Goal: Task Accomplishment & Management: Manage account settings

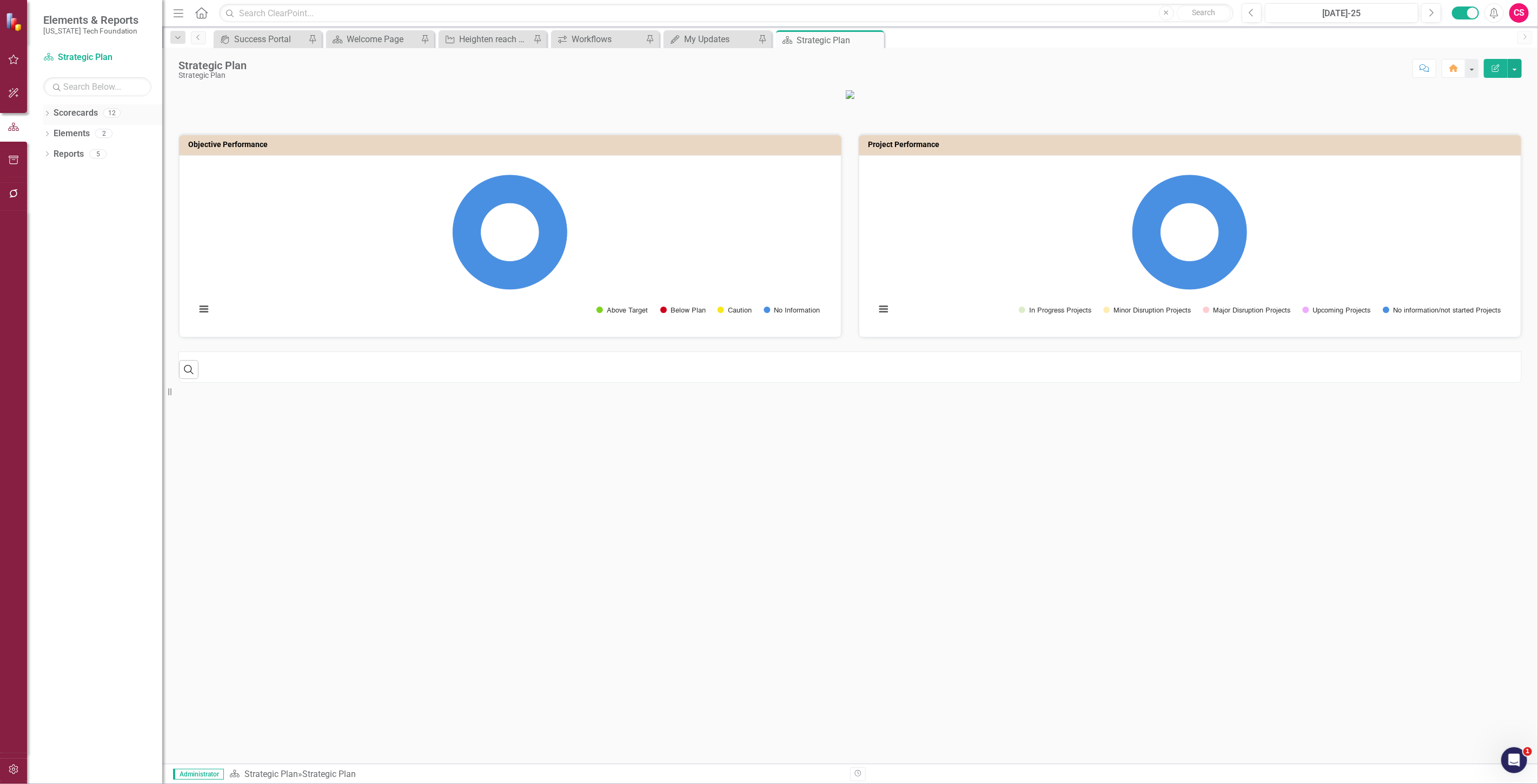
click at [83, 113] on link "Scorecards" at bounding box center [76, 113] width 44 height 13
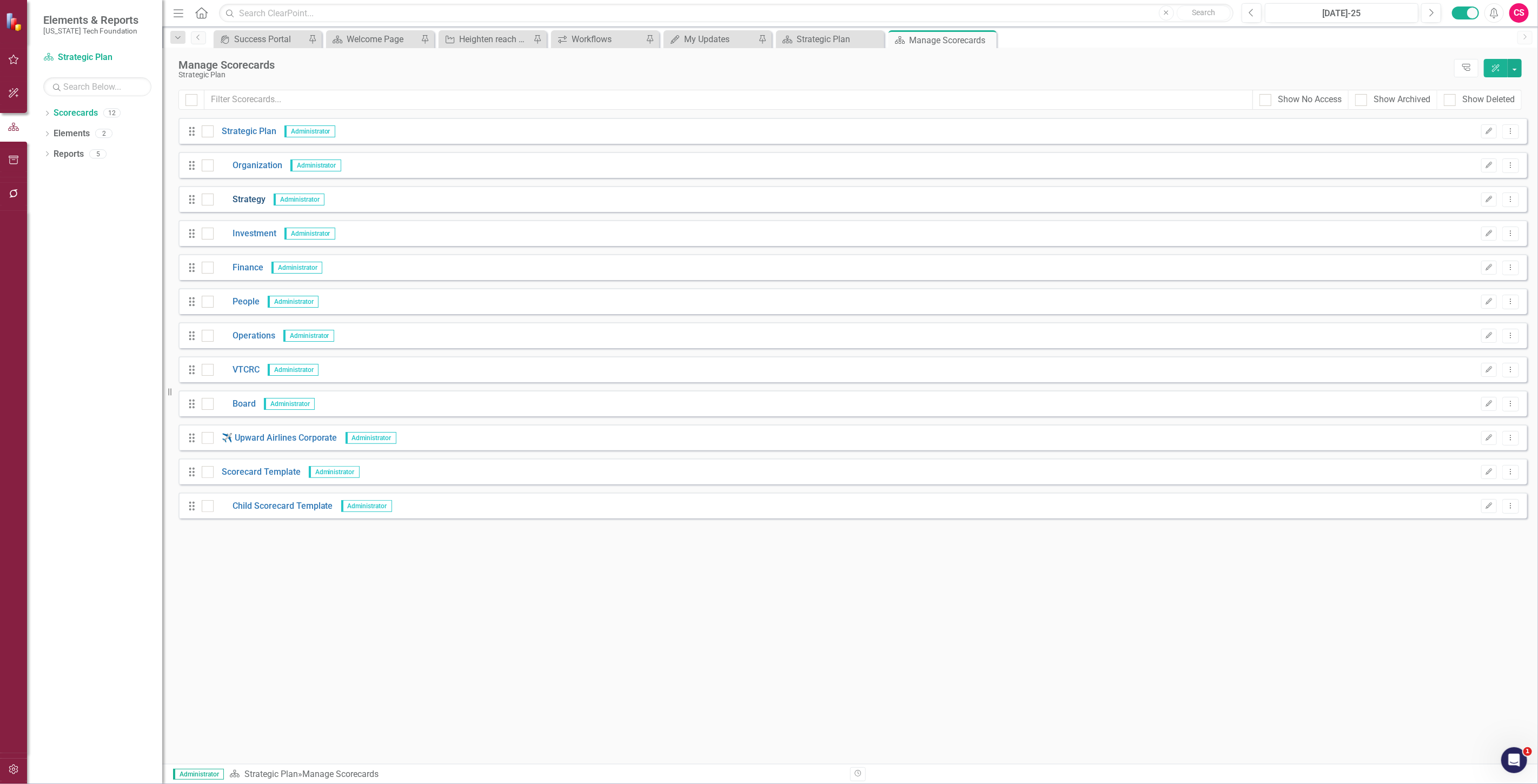
click at [247, 195] on link "Strategy" at bounding box center [239, 199] width 52 height 13
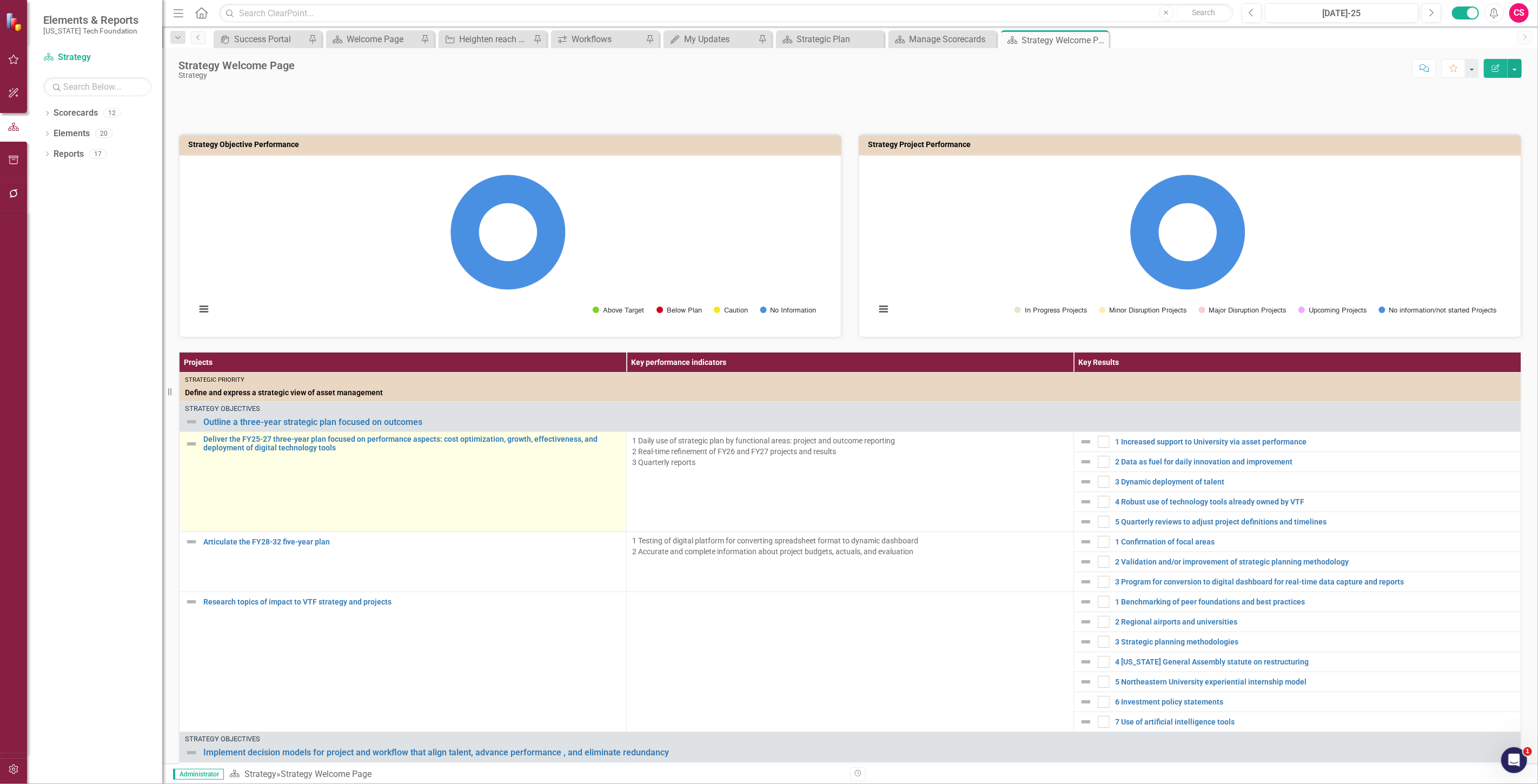
scroll to position [420, 0]
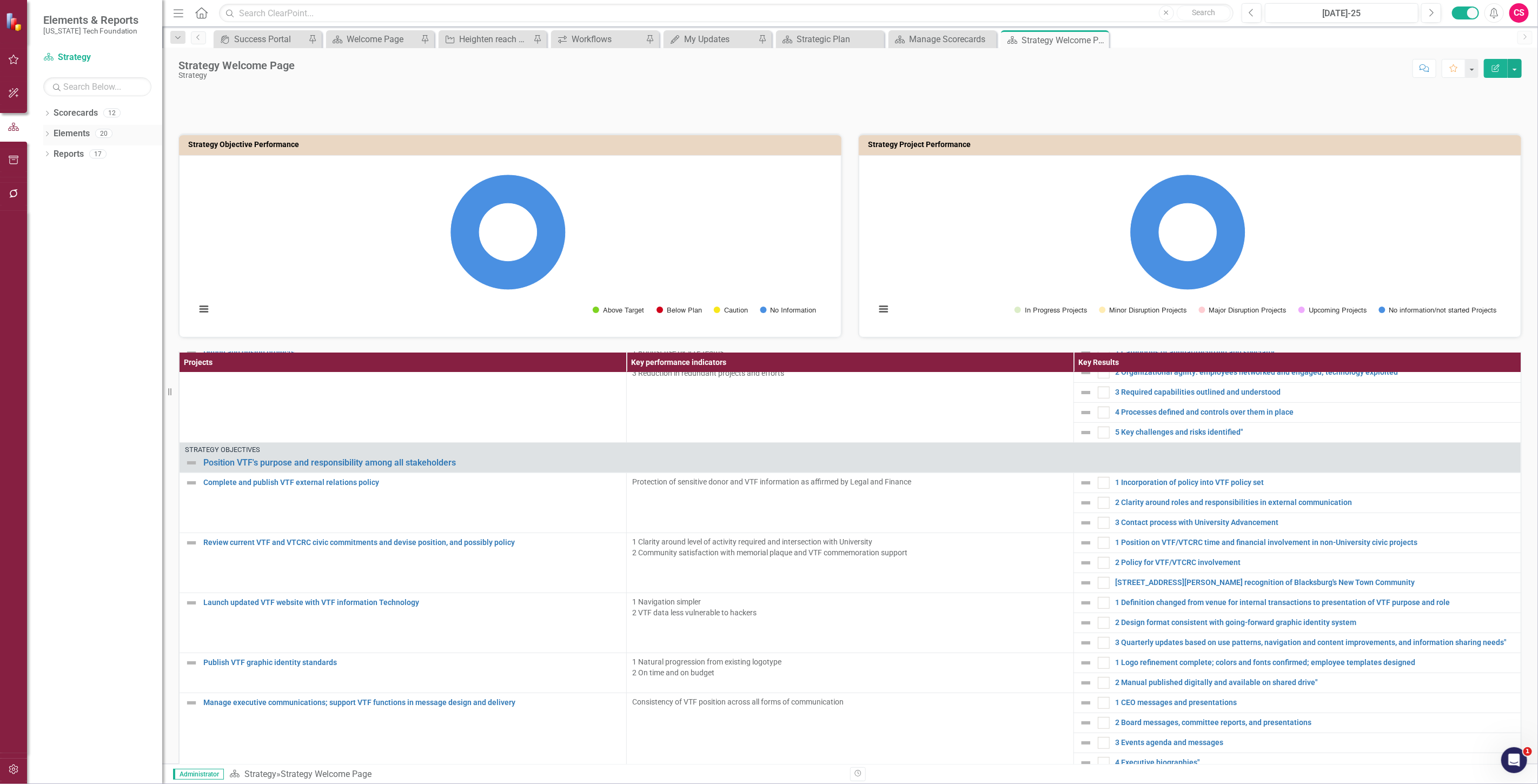
click at [80, 129] on link "Elements" at bounding box center [71, 133] width 36 height 13
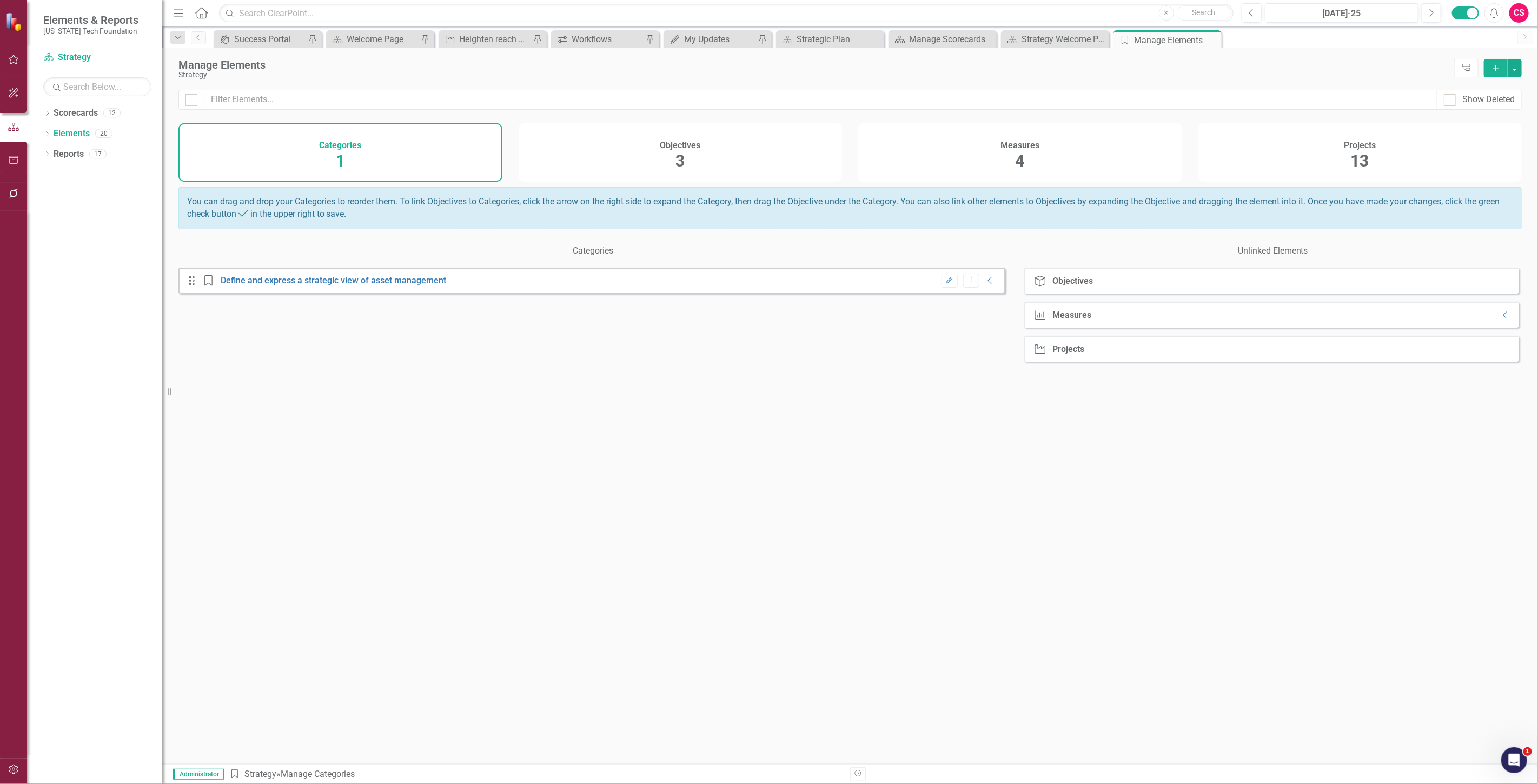
click at [624, 163] on div "Objectives 3" at bounding box center [681, 152] width 324 height 59
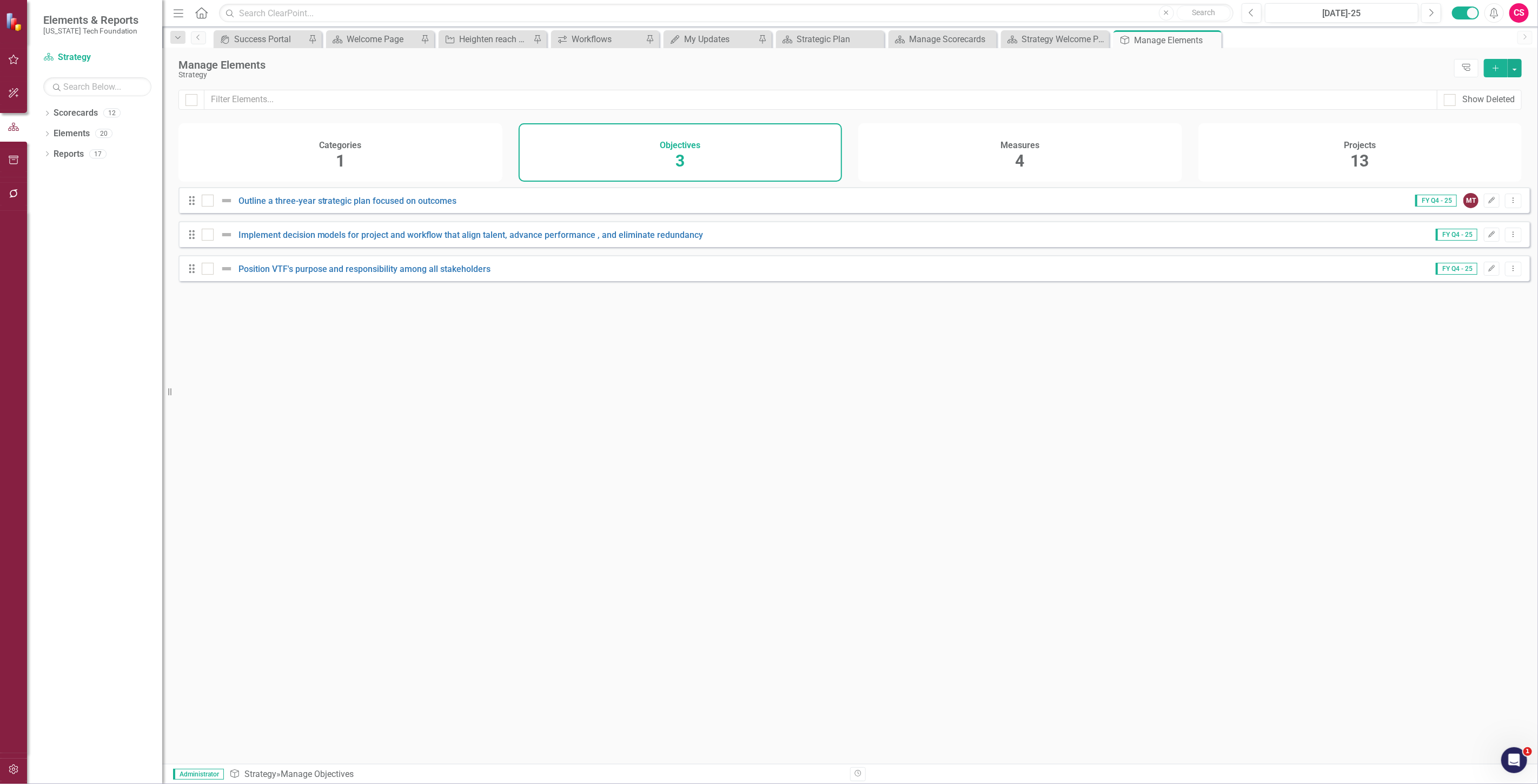
drag, startPoint x: 1278, startPoint y: 147, endPoint x: 840, endPoint y: 260, distance: 452.3
click at [1278, 147] on div "Projects 13" at bounding box center [1361, 152] width 324 height 59
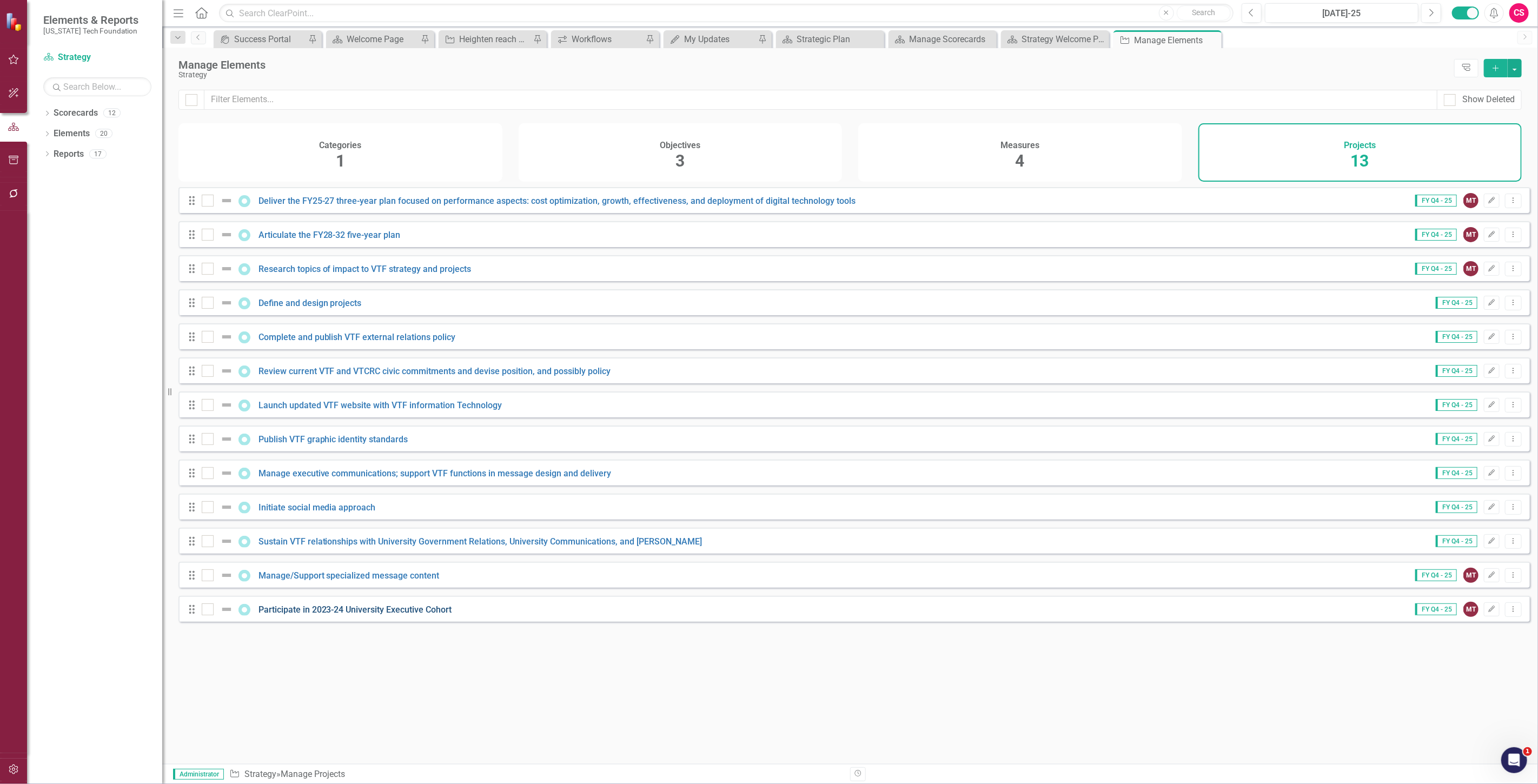
click at [333, 615] on link "Participate in 2023-24 University Executive Cohort" at bounding box center [356, 610] width 194 height 10
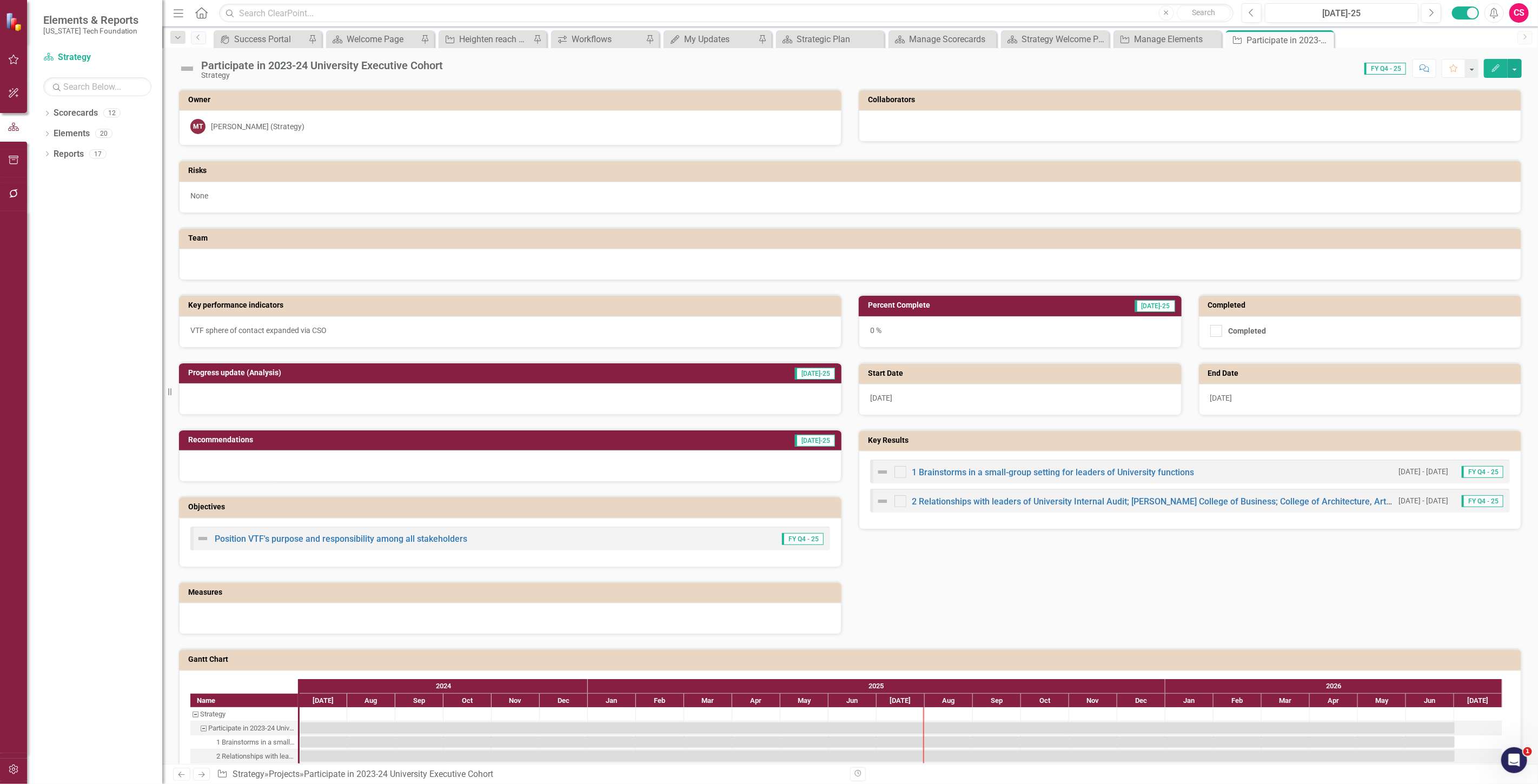
click at [182, 776] on icon "Previous" at bounding box center [181, 775] width 9 height 7
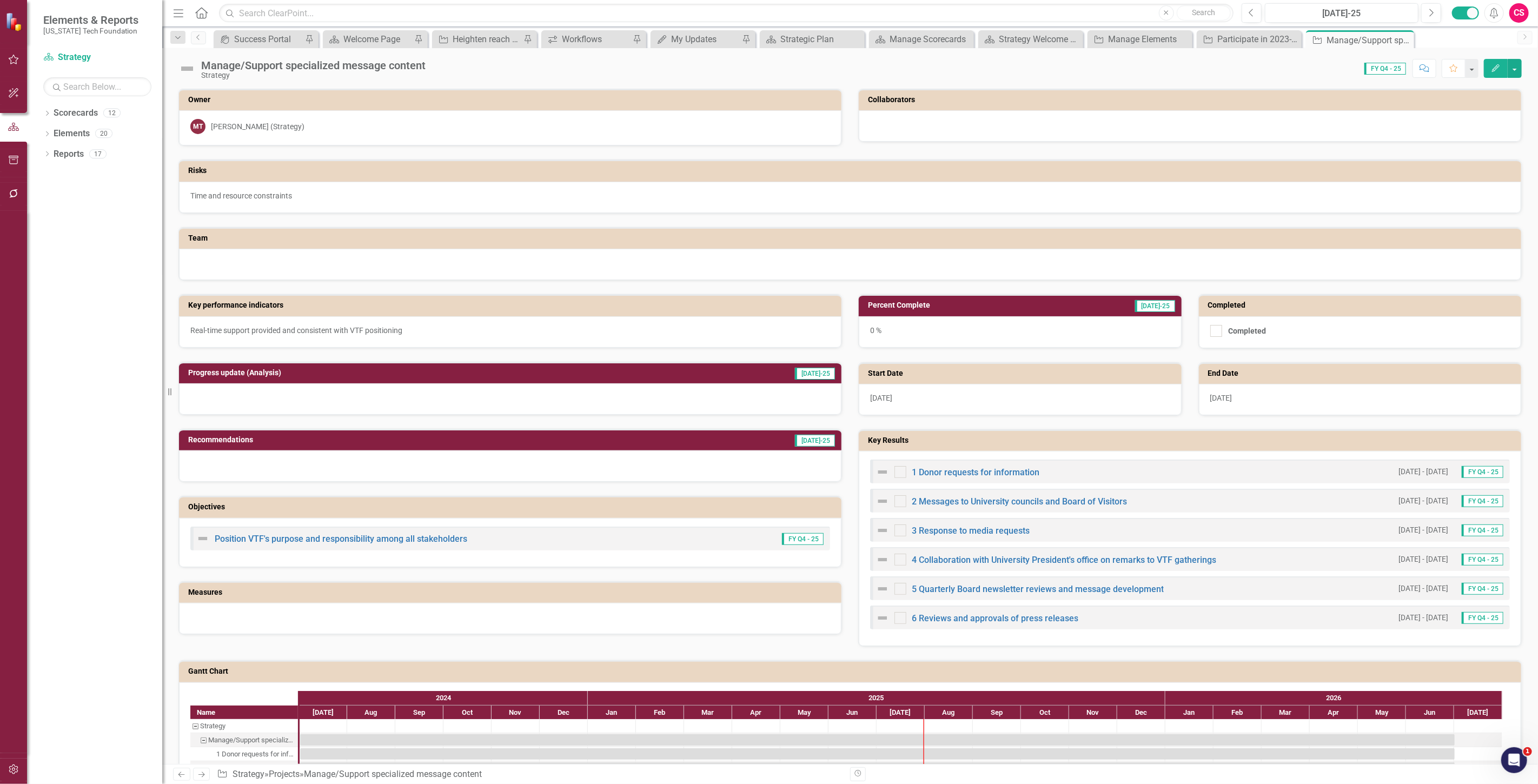
click at [175, 775] on link "Previous" at bounding box center [182, 774] width 17 height 13
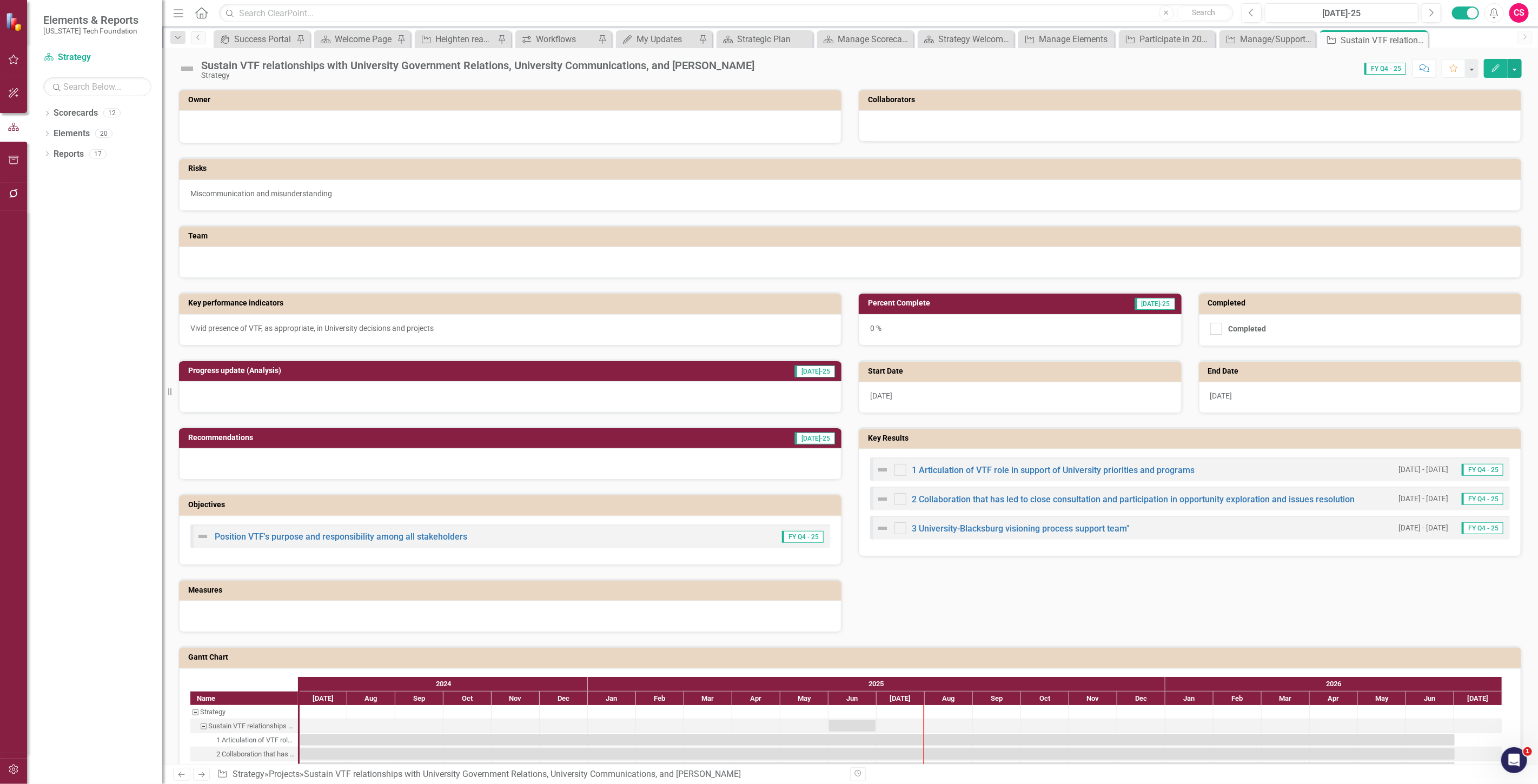
click at [175, 775] on link "Previous" at bounding box center [182, 774] width 17 height 13
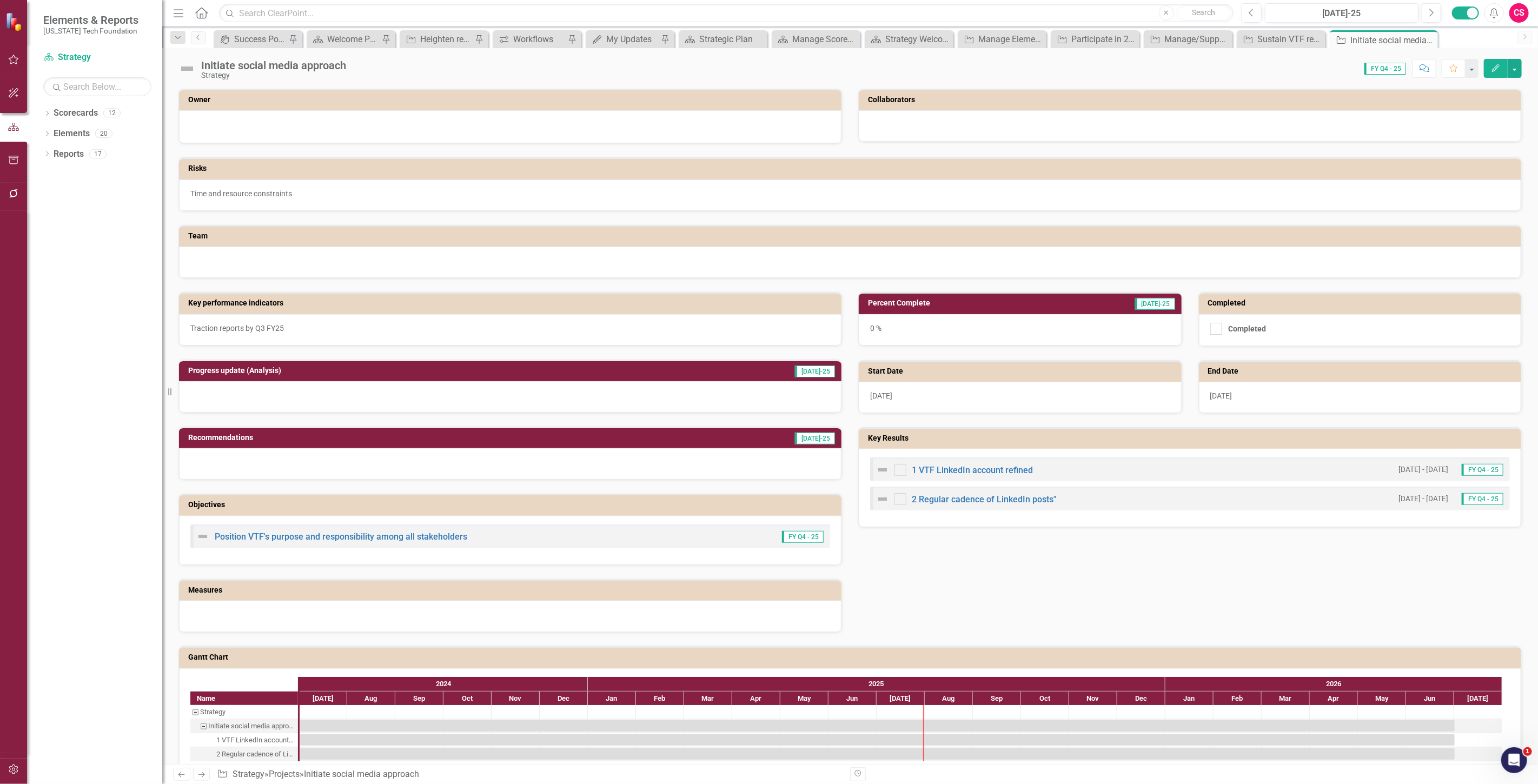
click at [175, 775] on link "Previous" at bounding box center [182, 774] width 17 height 13
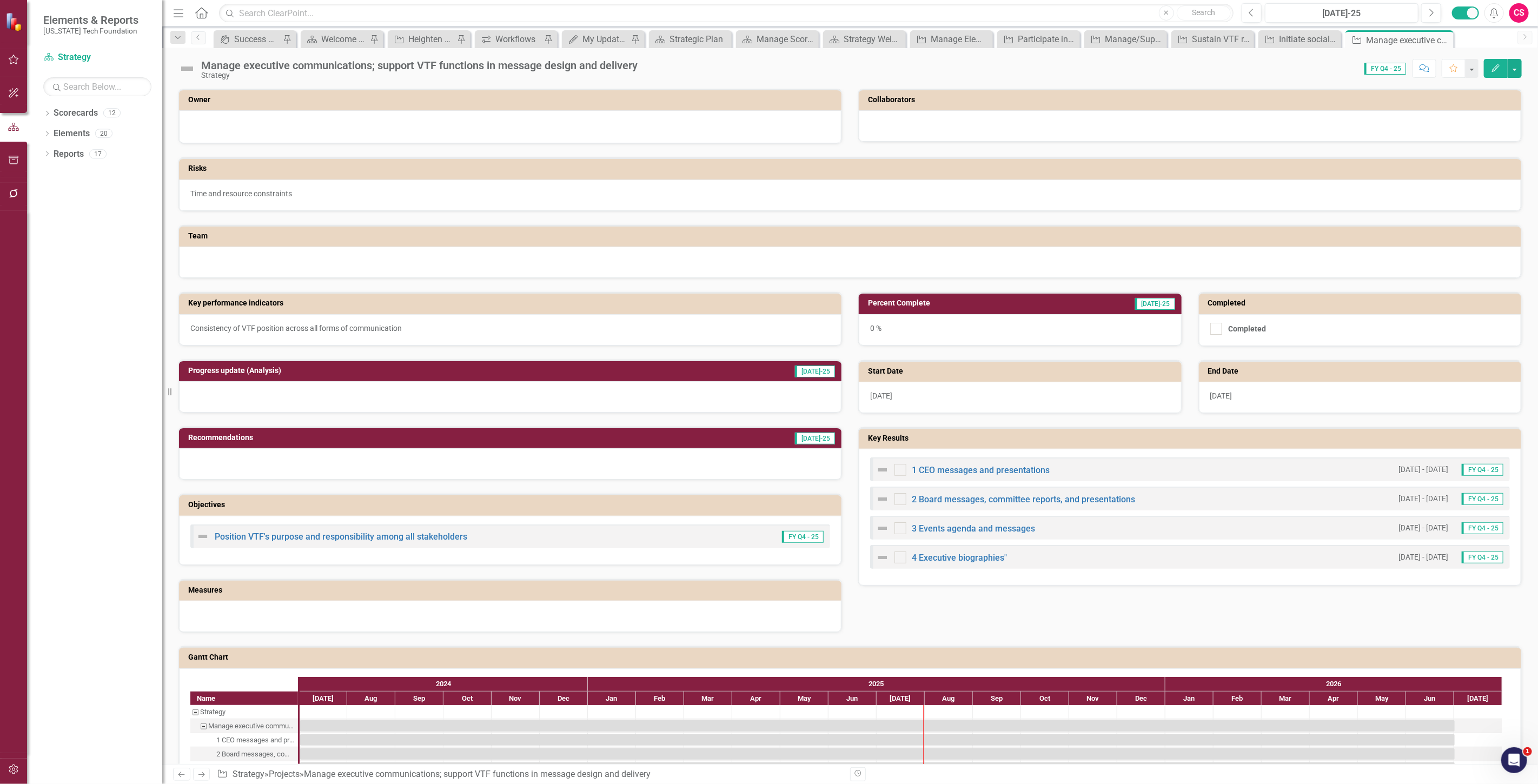
click at [175, 775] on link "Previous" at bounding box center [182, 774] width 17 height 13
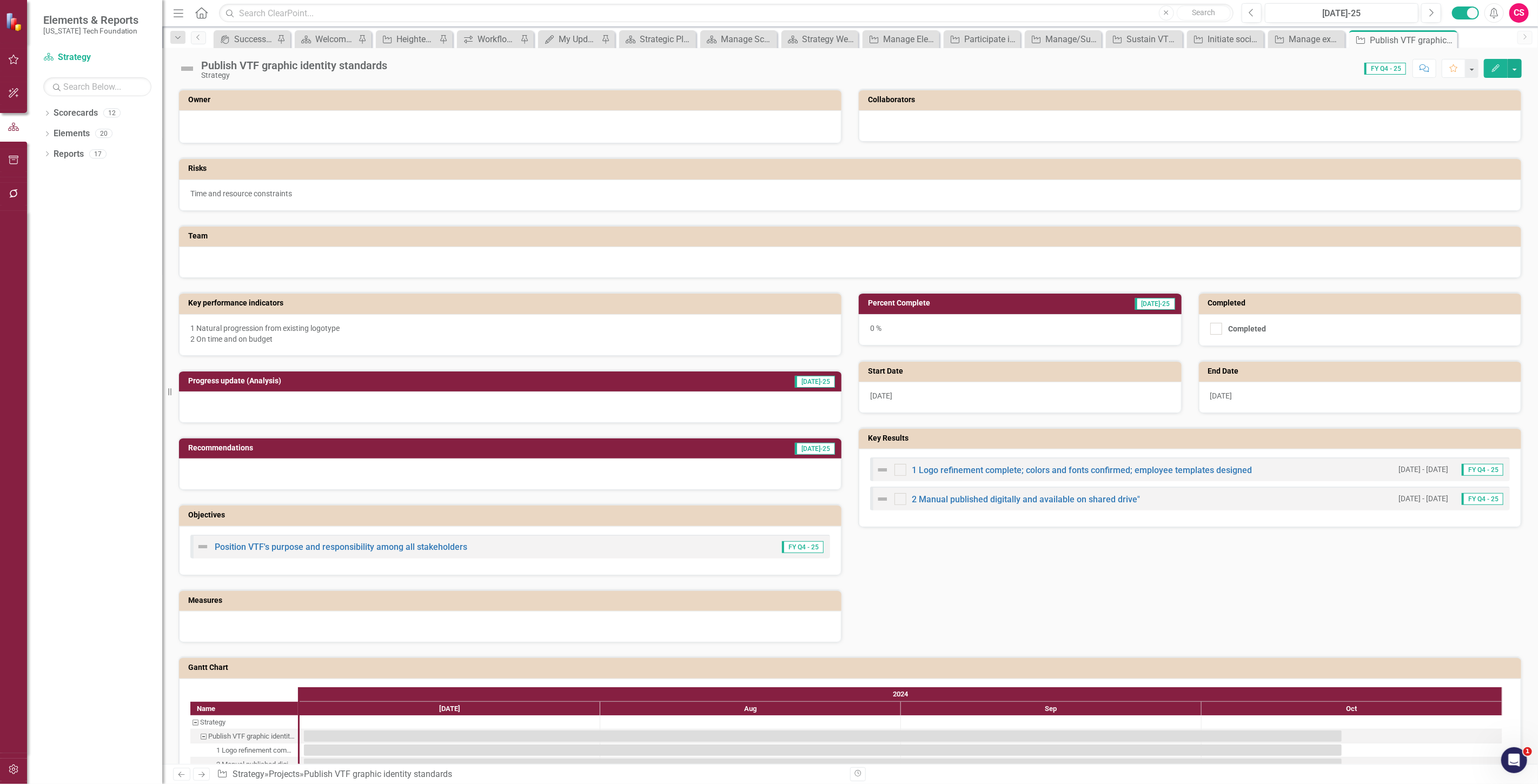
click at [175, 775] on link "Previous" at bounding box center [182, 774] width 17 height 13
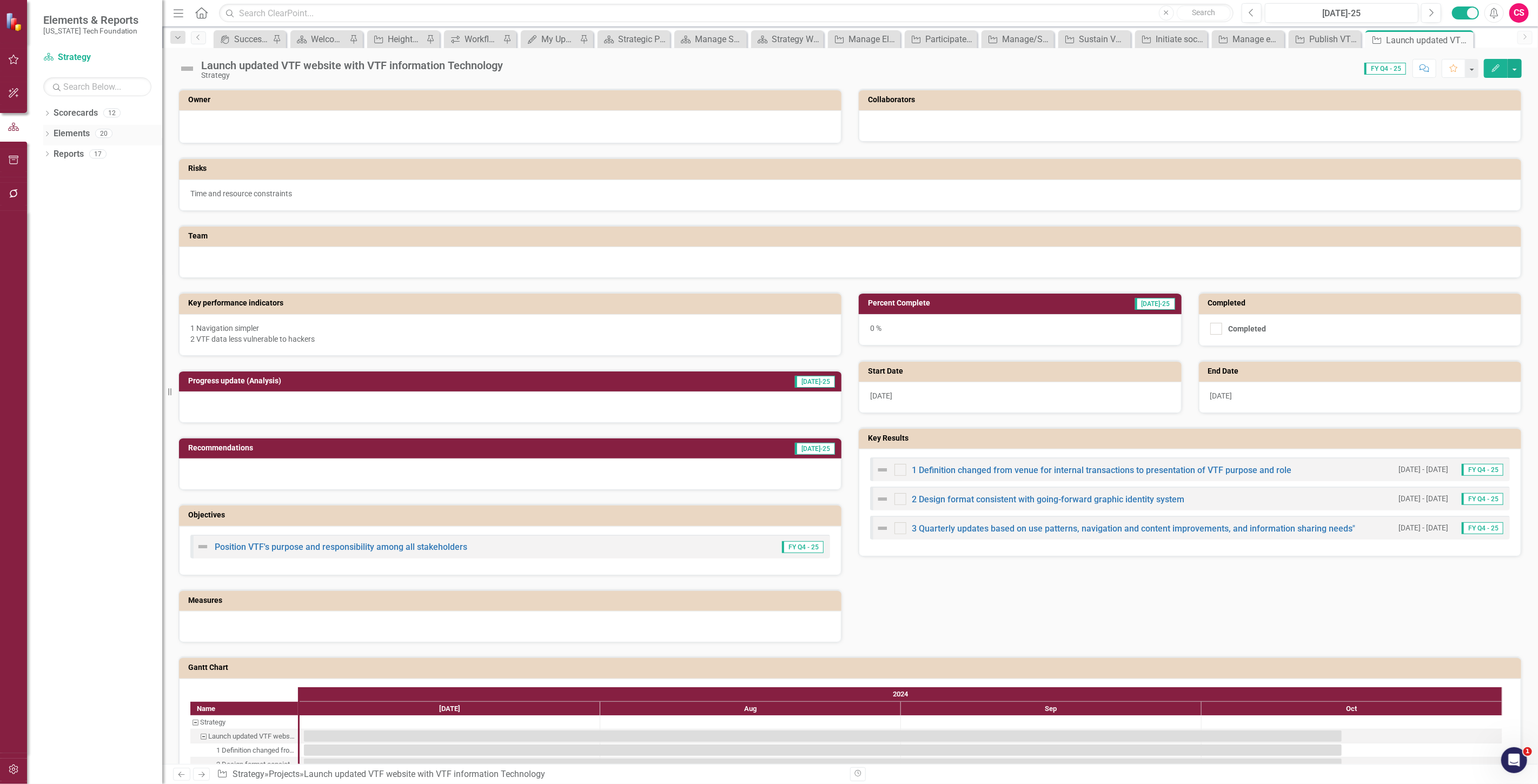
click at [45, 130] on div "Dropdown Elements 20" at bounding box center [103, 135] width 119 height 20
click at [46, 135] on icon "Dropdown" at bounding box center [47, 135] width 8 height 6
click at [60, 198] on div "Dropdown Project Projects 13" at bounding box center [105, 196] width 114 height 20
click at [53, 196] on icon at bounding box center [53, 195] width 3 height 5
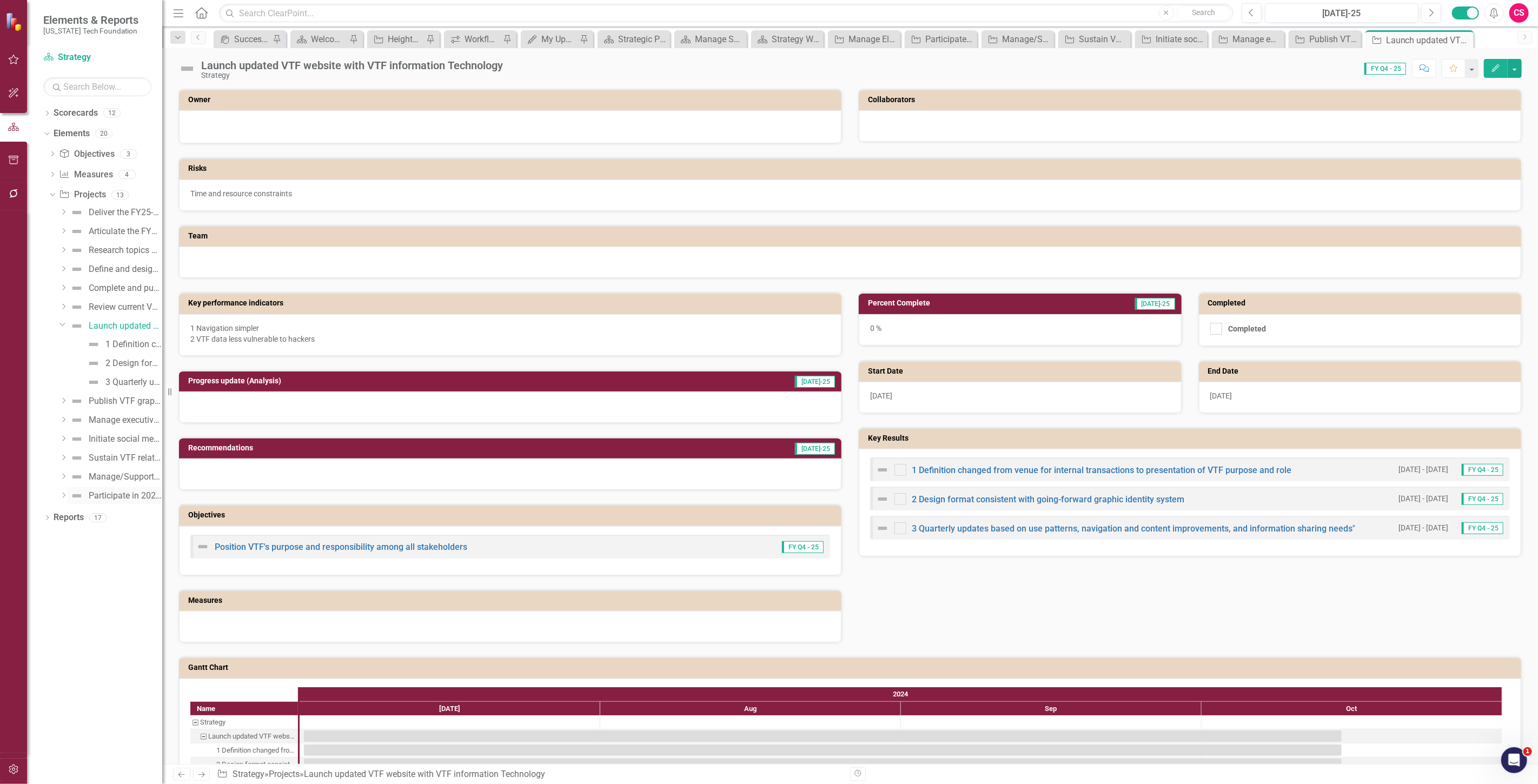
click at [120, 492] on div "Participate in 2023-24 University Executive Cohort" at bounding box center [126, 496] width 74 height 9
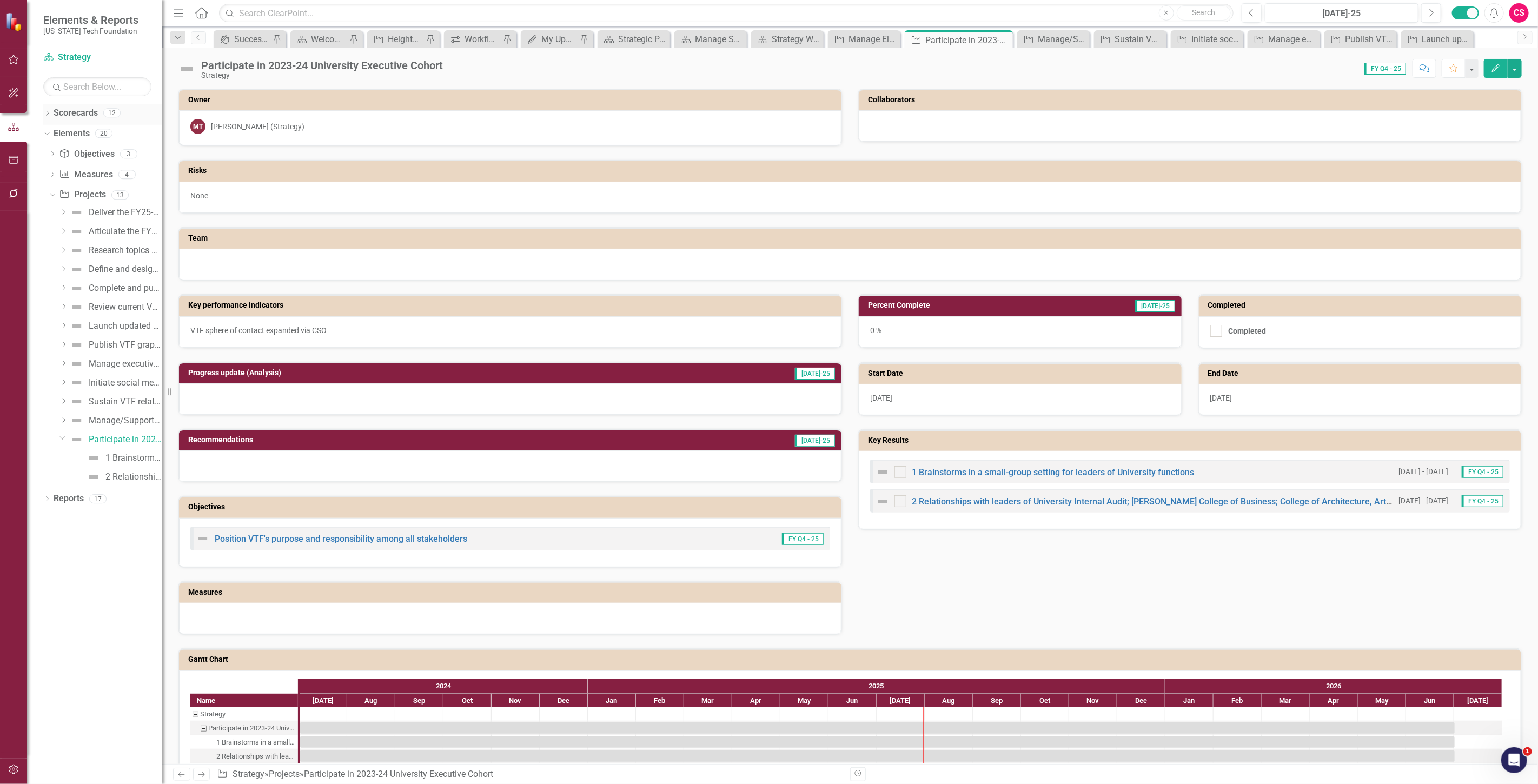
click at [69, 108] on link "Scorecards" at bounding box center [76, 113] width 44 height 13
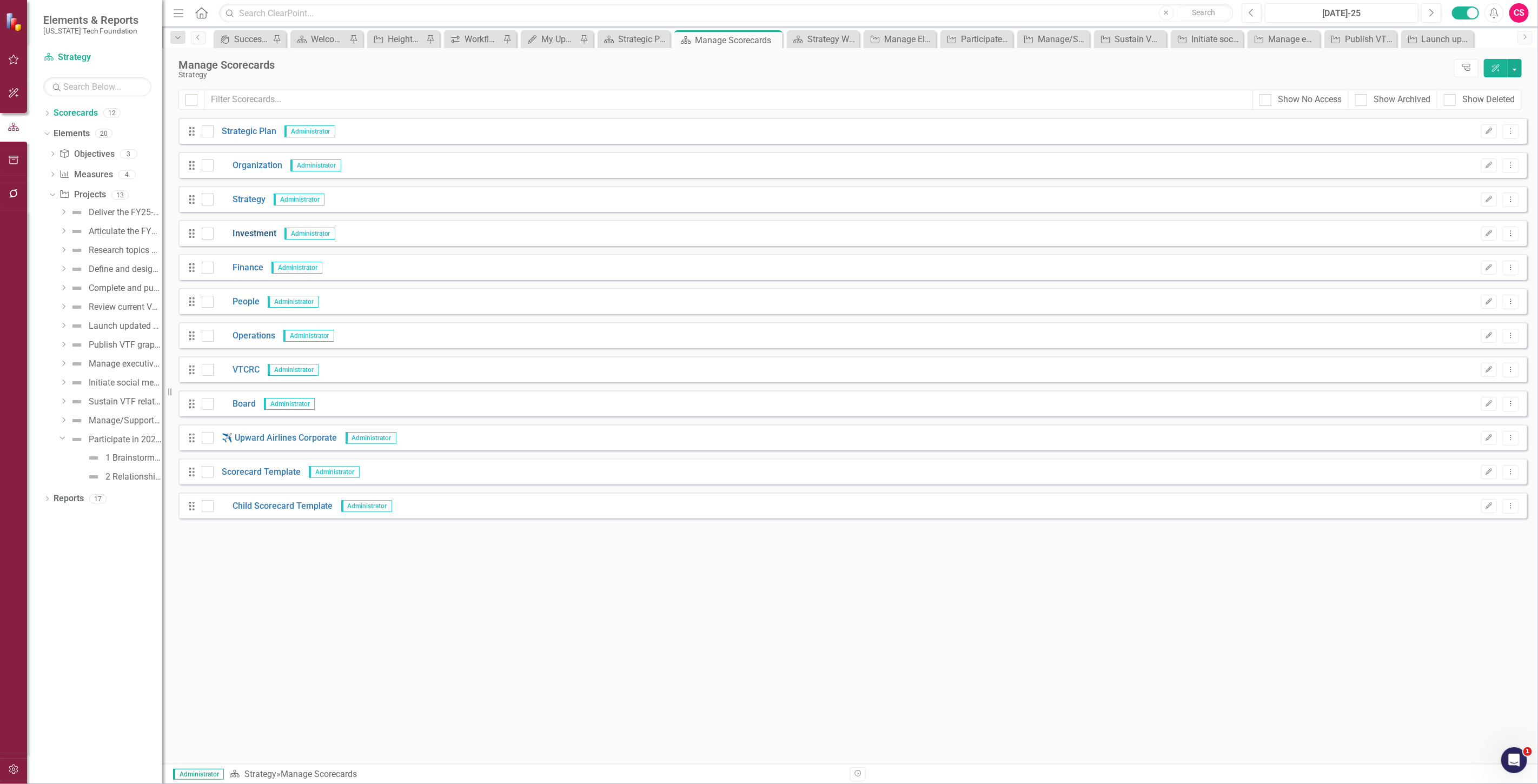
click at [251, 237] on link "Investment" at bounding box center [245, 233] width 63 height 13
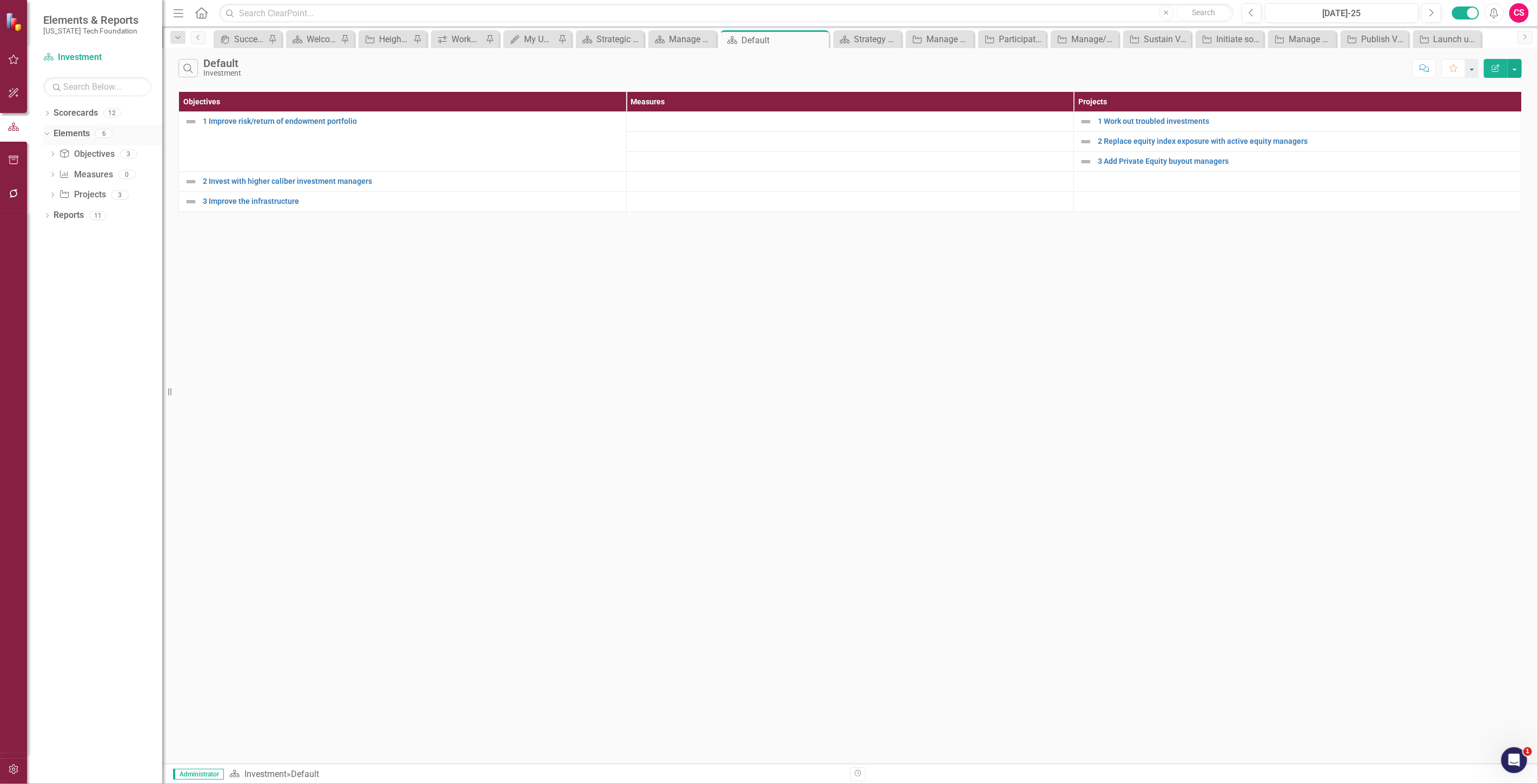
click at [73, 132] on link "Elements" at bounding box center [71, 133] width 36 height 13
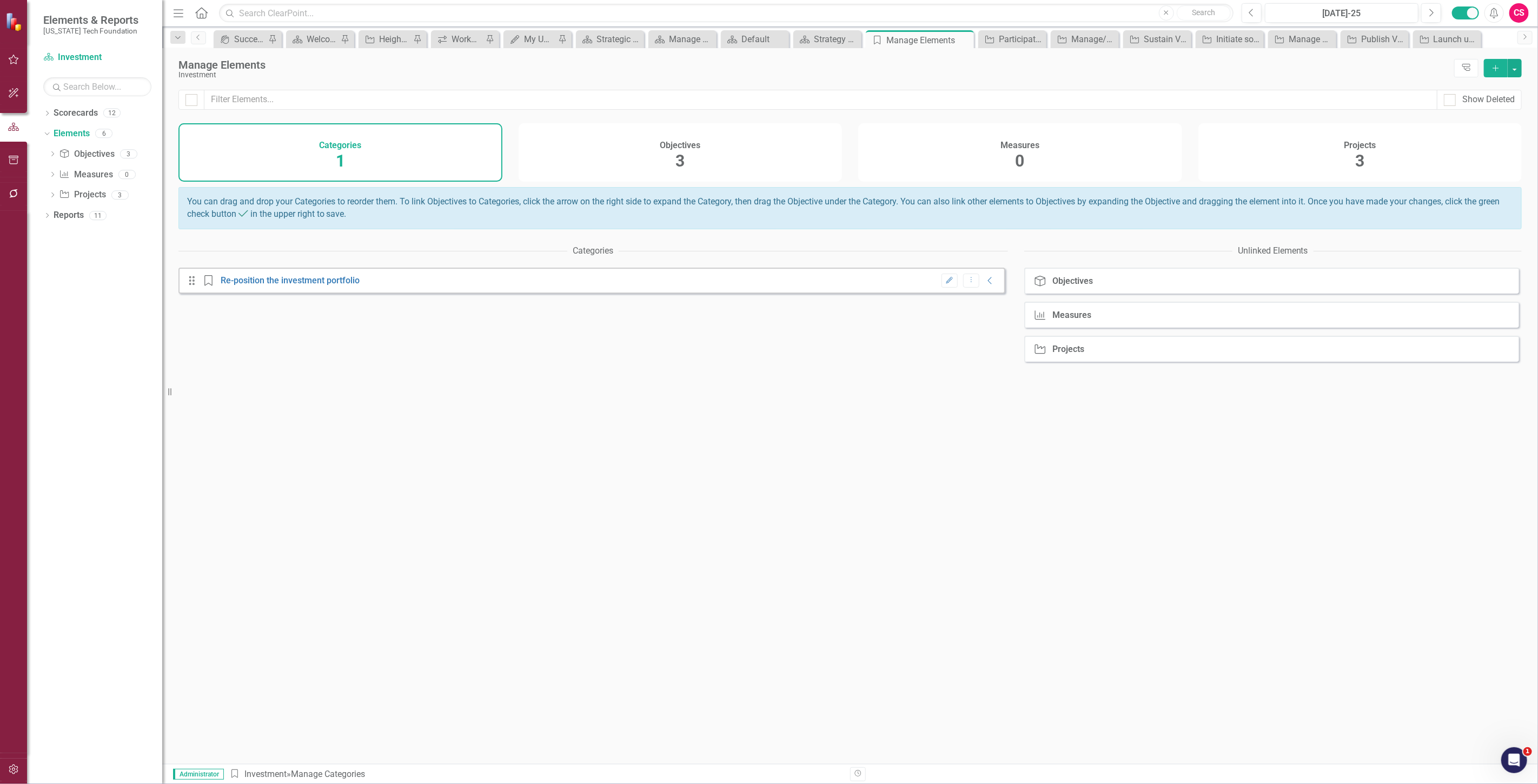
click at [606, 156] on div "Objectives 3" at bounding box center [681, 152] width 324 height 59
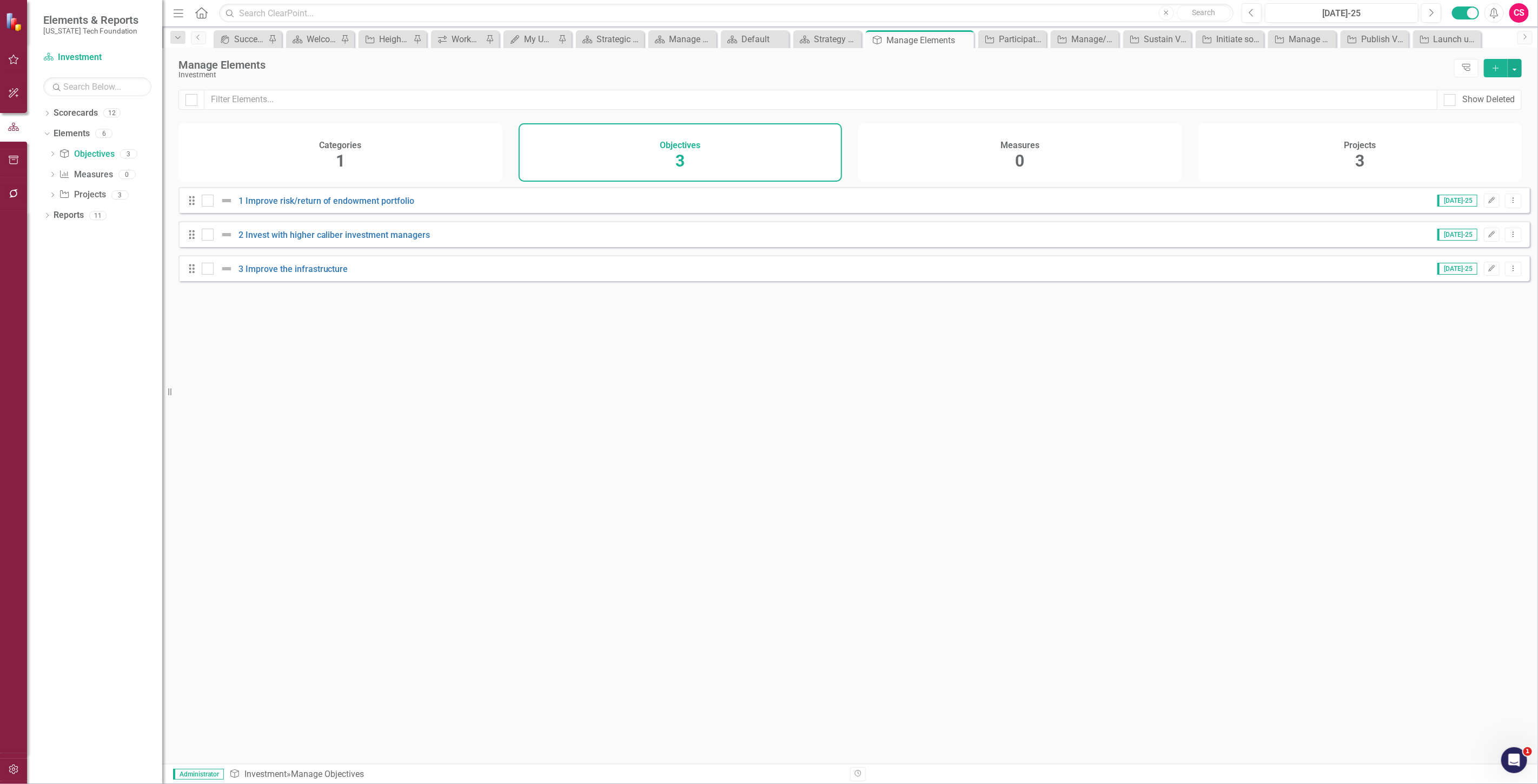
click at [1392, 154] on div "Projects 3" at bounding box center [1361, 152] width 324 height 59
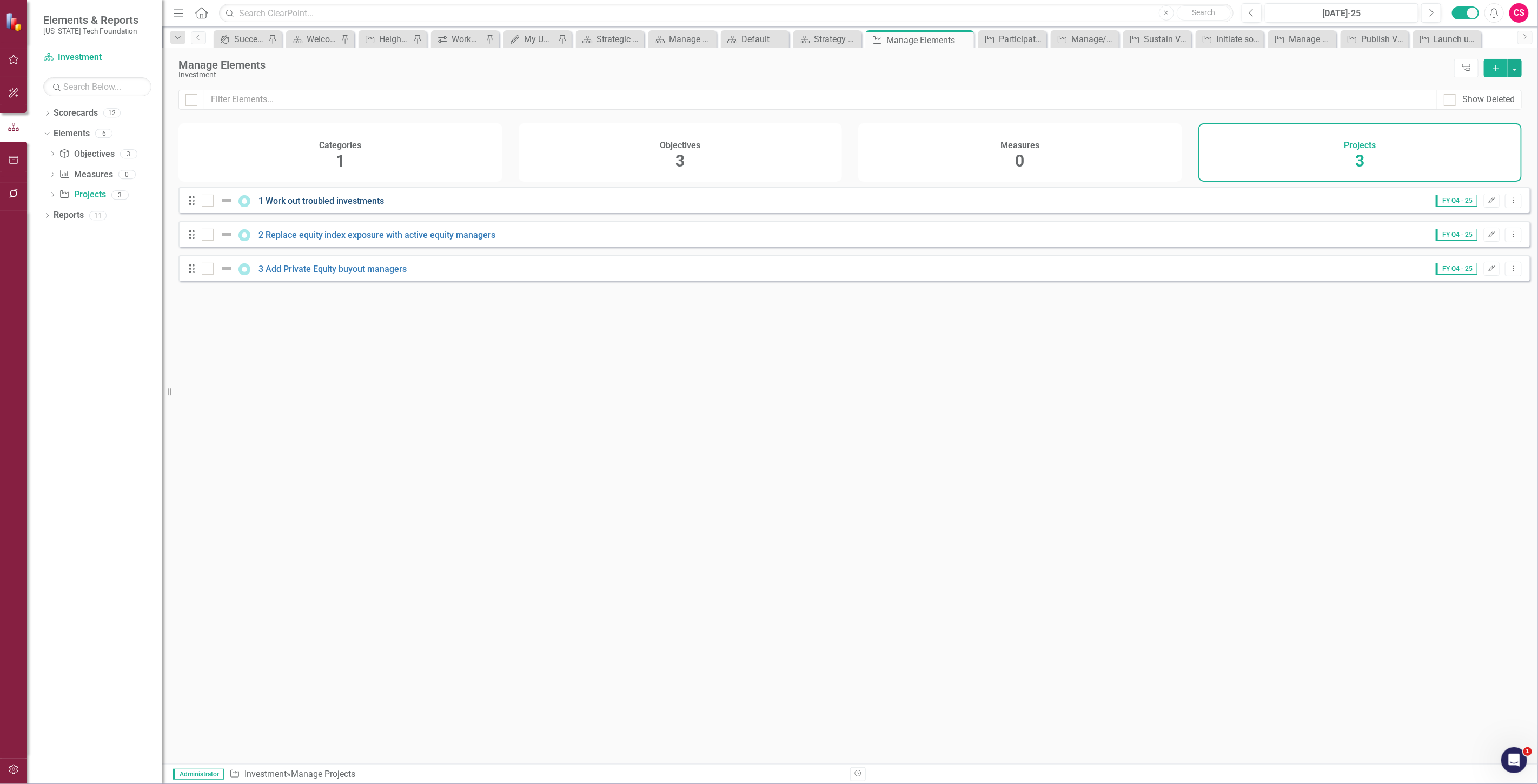
click at [296, 204] on link "1 Work out troubled investments" at bounding box center [322, 201] width 126 height 10
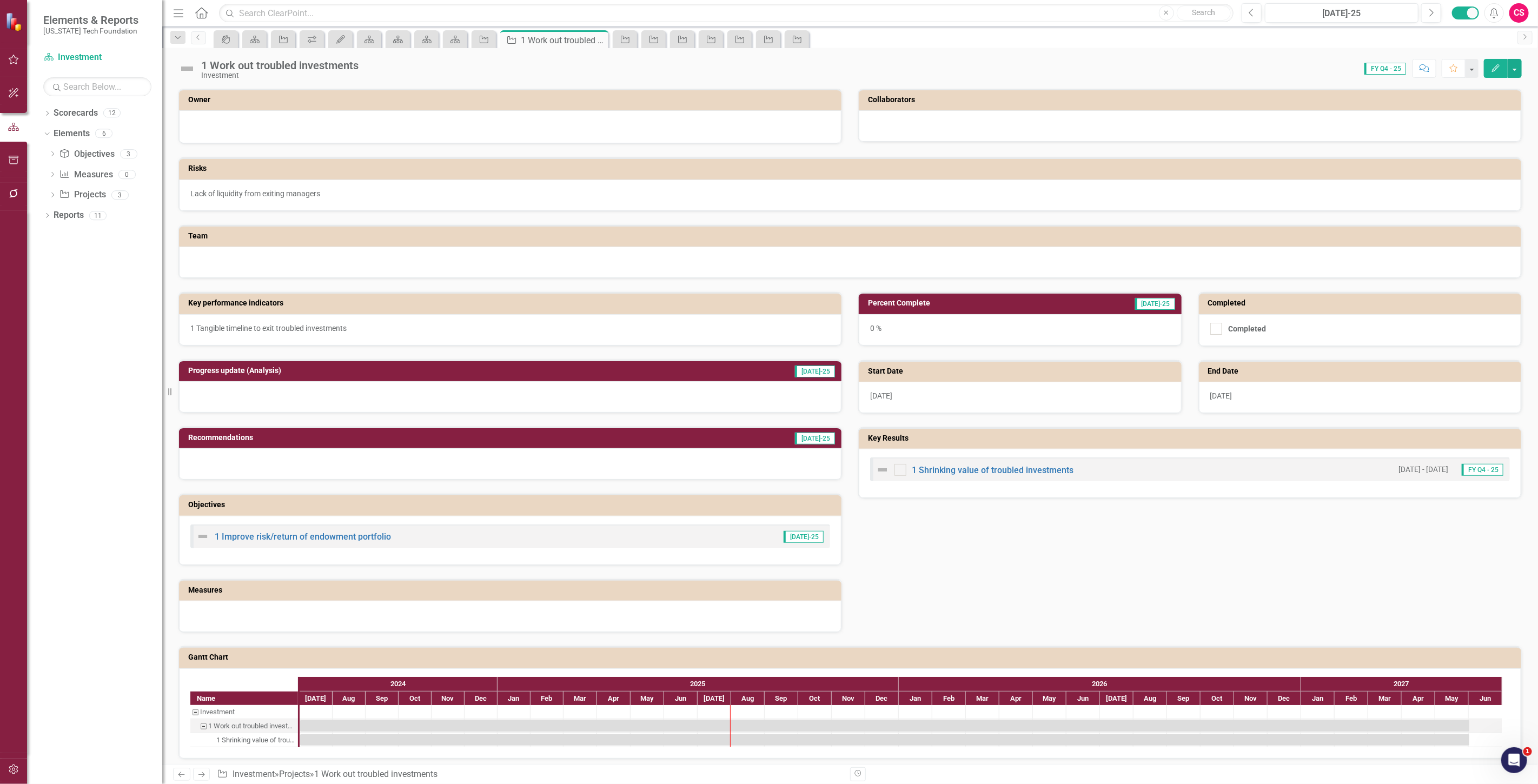
click at [273, 253] on div at bounding box center [850, 262] width 1343 height 31
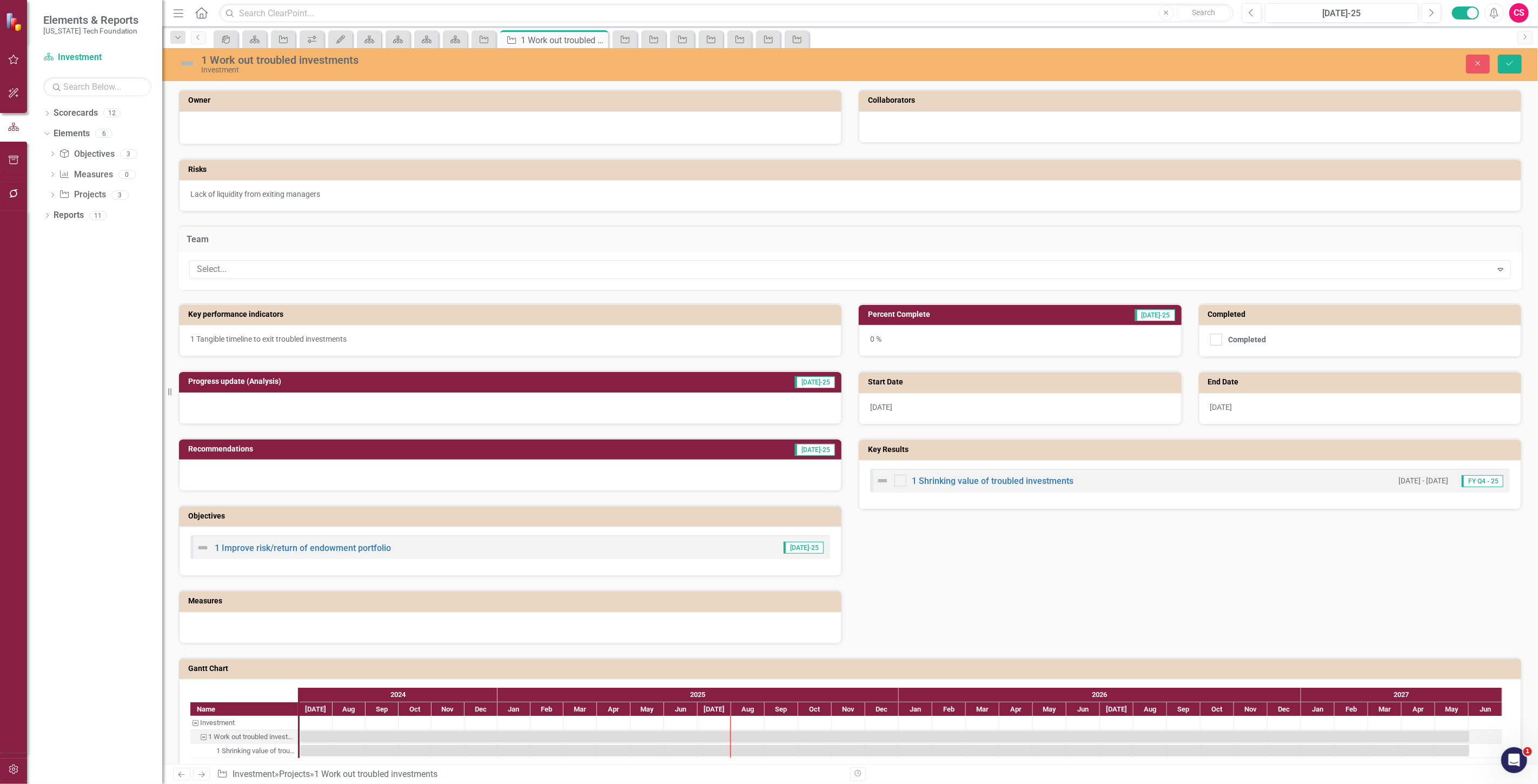
click at [283, 279] on div "Select... Expand" at bounding box center [850, 271] width 1344 height 38
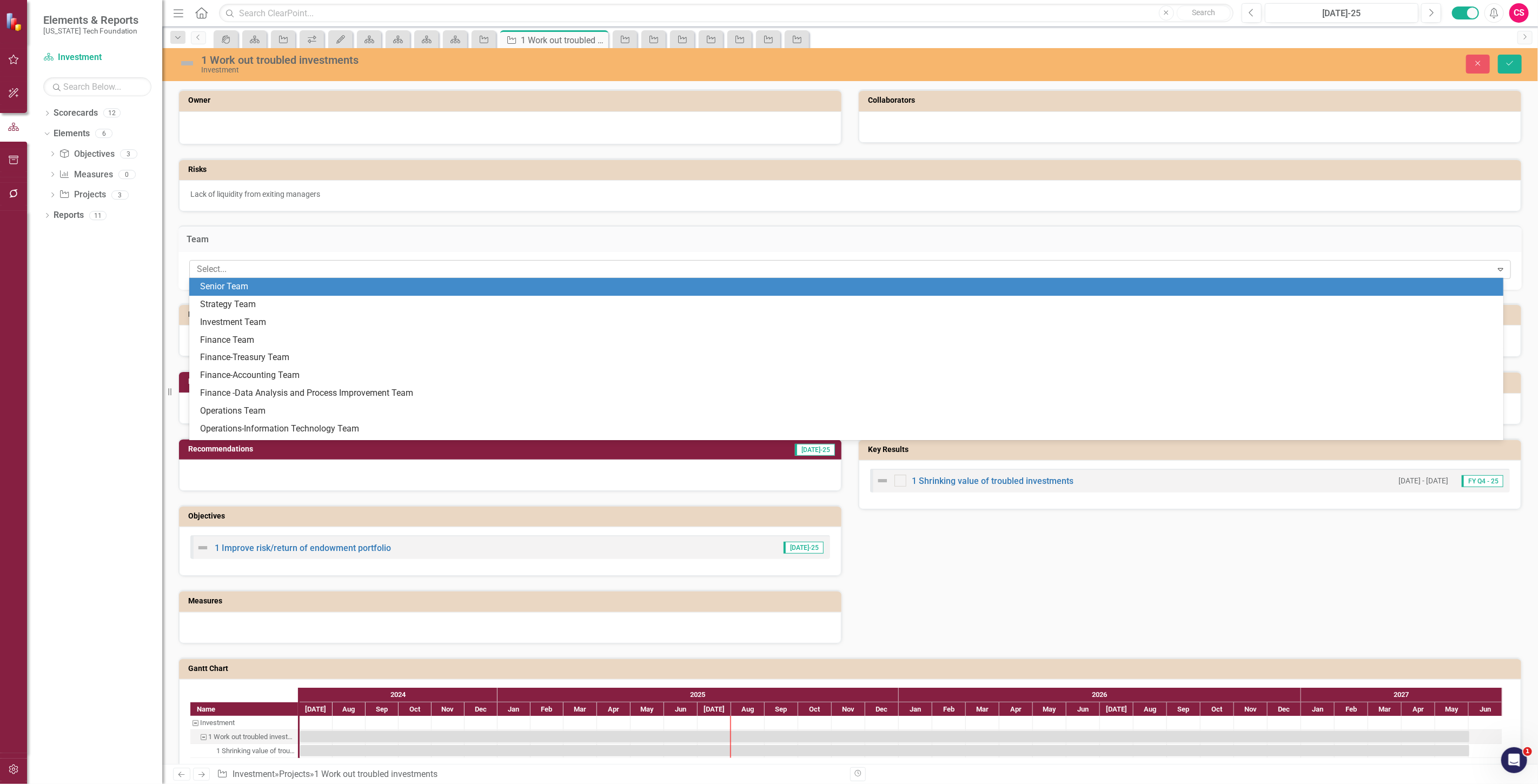
click at [283, 261] on div "Select..." at bounding box center [841, 270] width 1299 height 17
click at [354, 248] on div "Team" at bounding box center [850, 238] width 1344 height 26
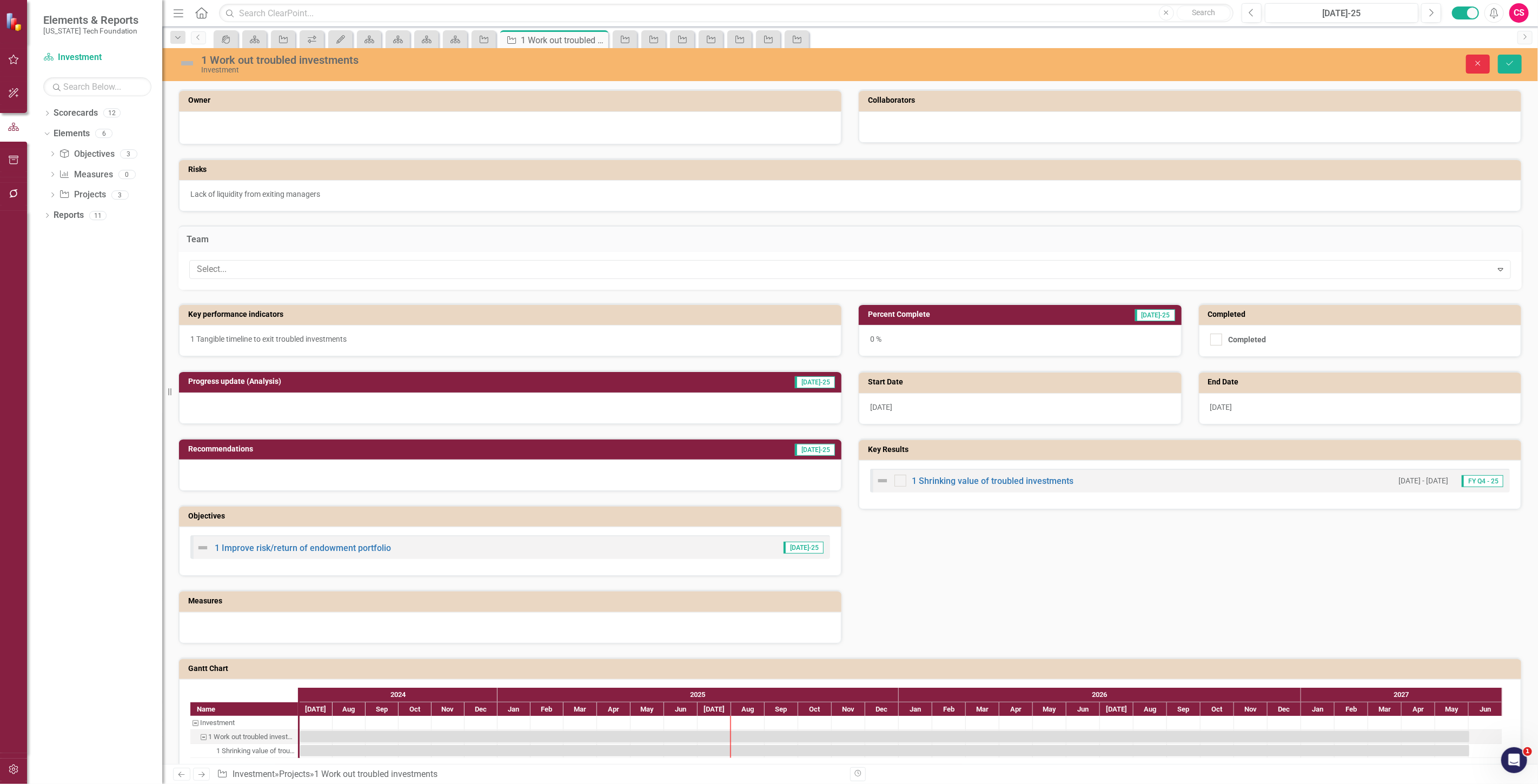
click at [1466, 59] on div "Close Save" at bounding box center [1252, 64] width 557 height 19
click at [1473, 64] on button "Close" at bounding box center [1479, 64] width 24 height 19
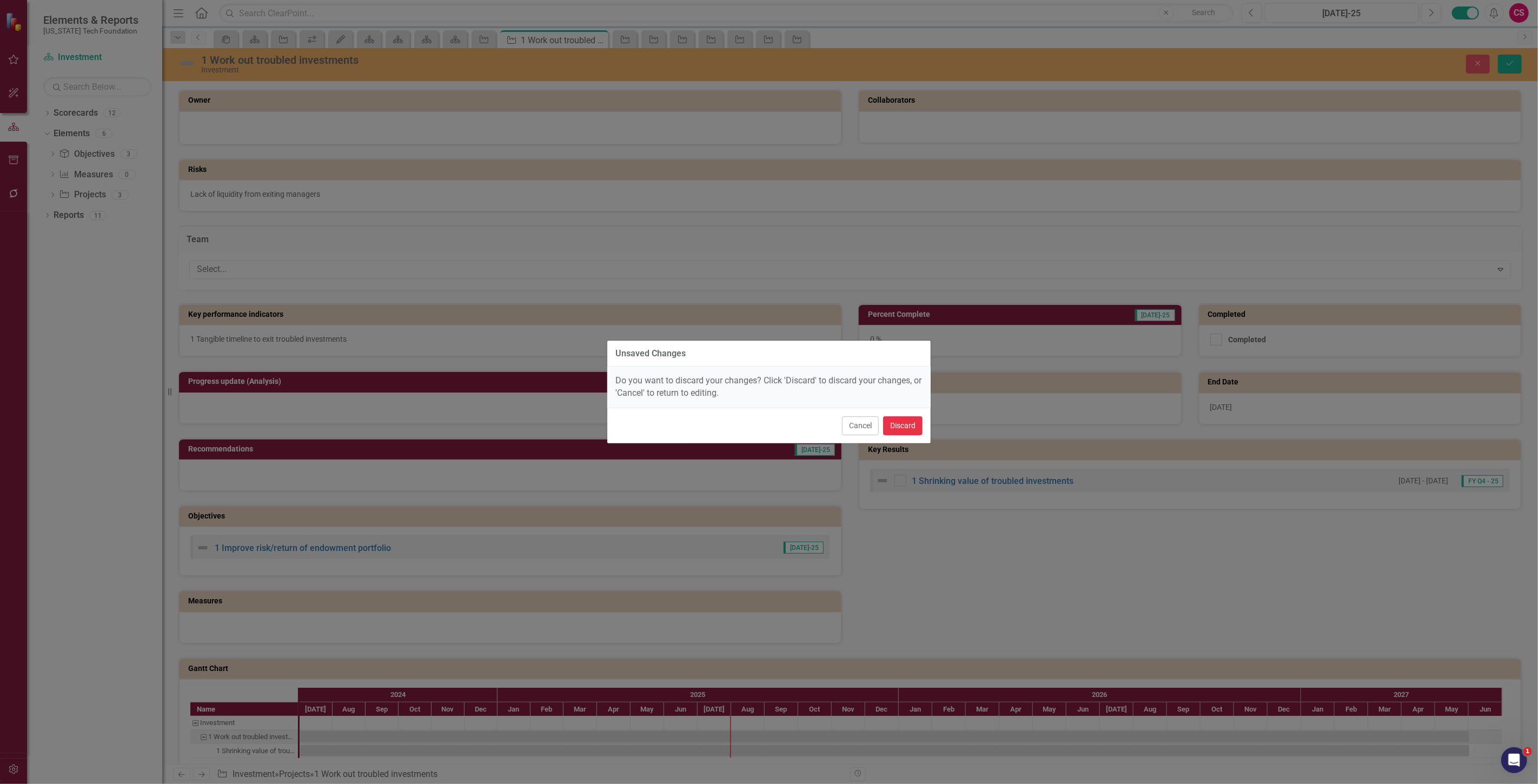
click at [916, 426] on button "Discard" at bounding box center [903, 426] width 40 height 19
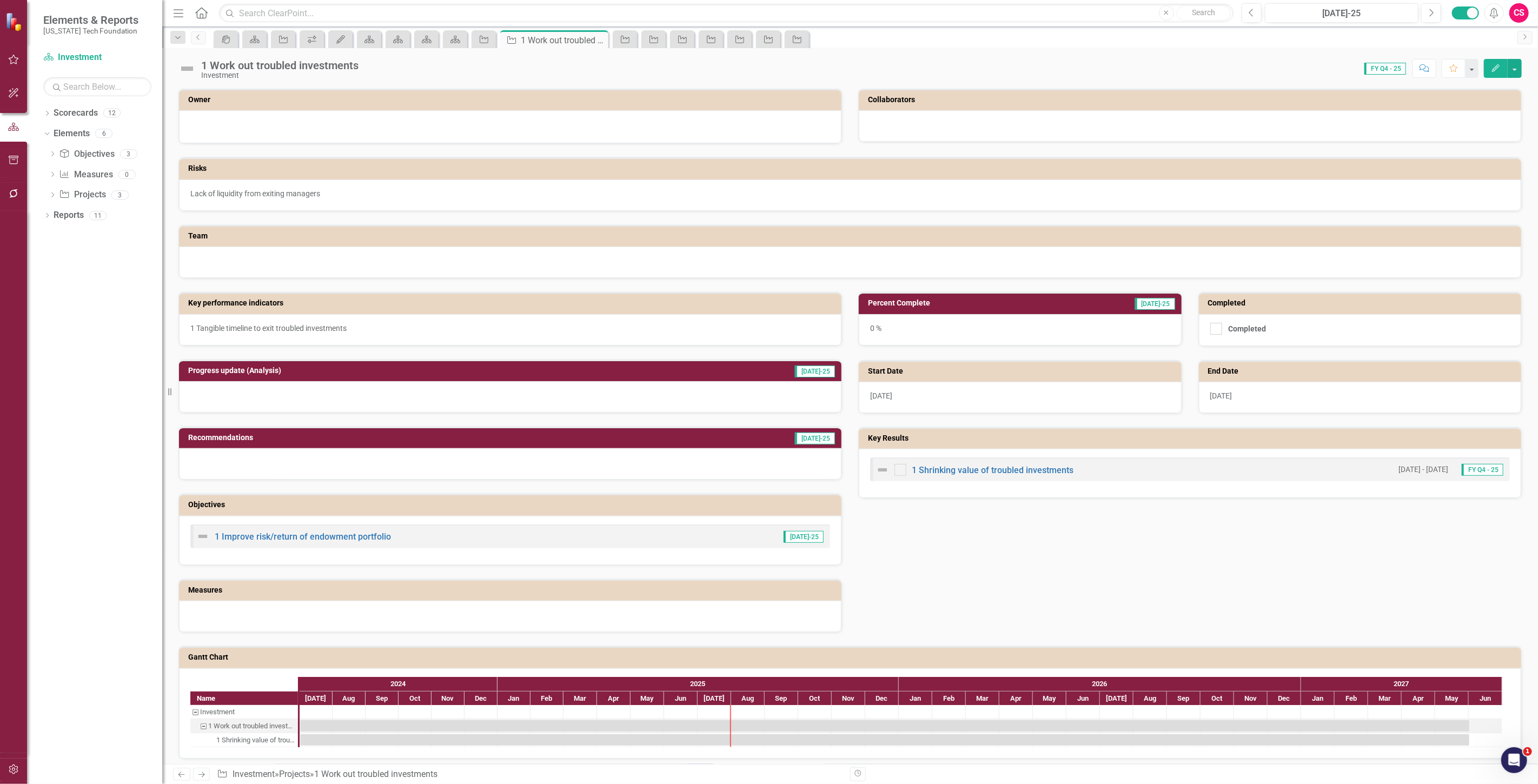
click at [205, 772] on icon "Next" at bounding box center [201, 775] width 9 height 7
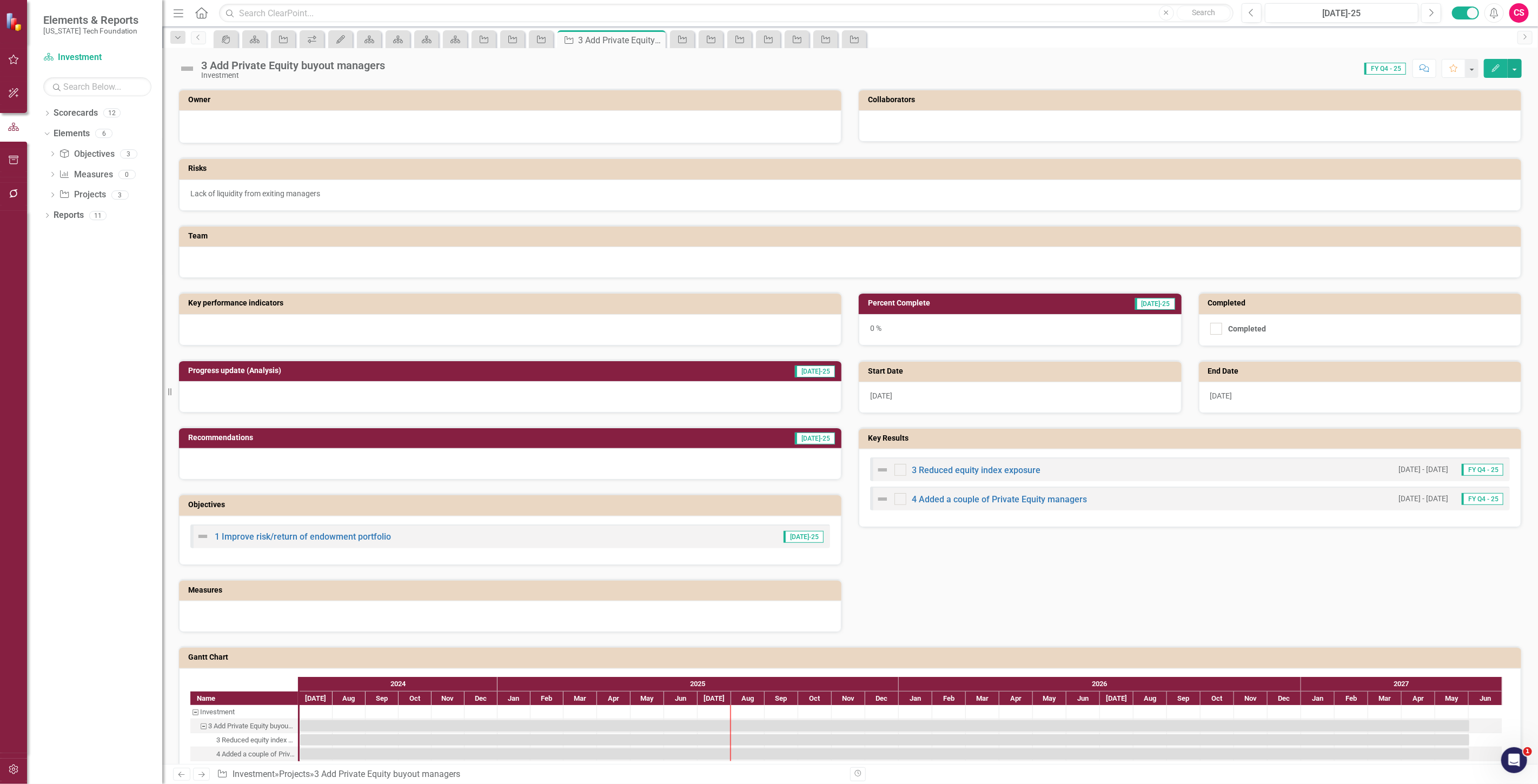
click at [210, 771] on div "Previous Next Project Investment » Projects » 3 Add Private Equity buyout manag…" at bounding box center [508, 774] width 669 height 13
click at [206, 770] on link "Next" at bounding box center [202, 774] width 17 height 13
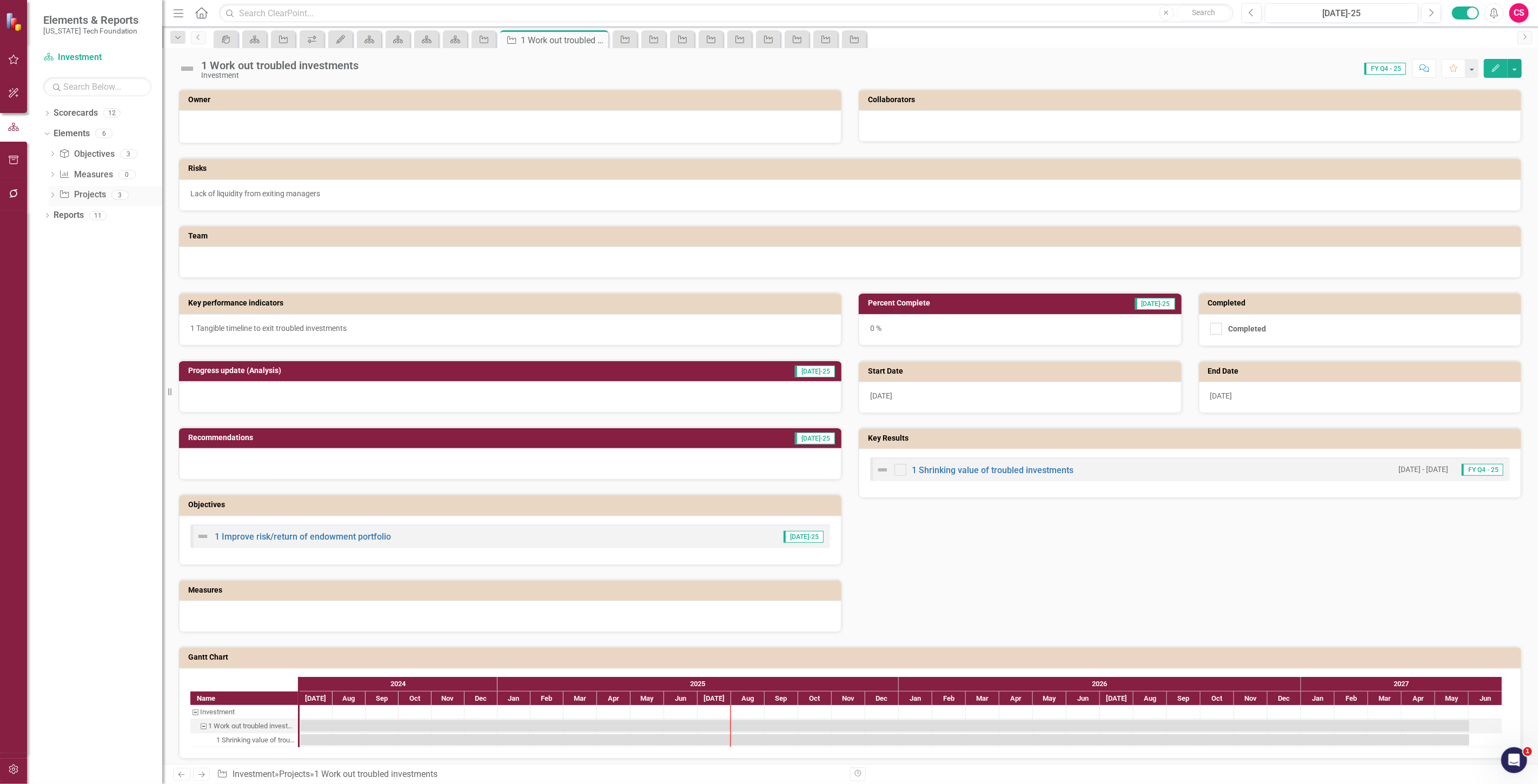
click at [87, 196] on link "Project Projects" at bounding box center [81, 194] width 47 height 13
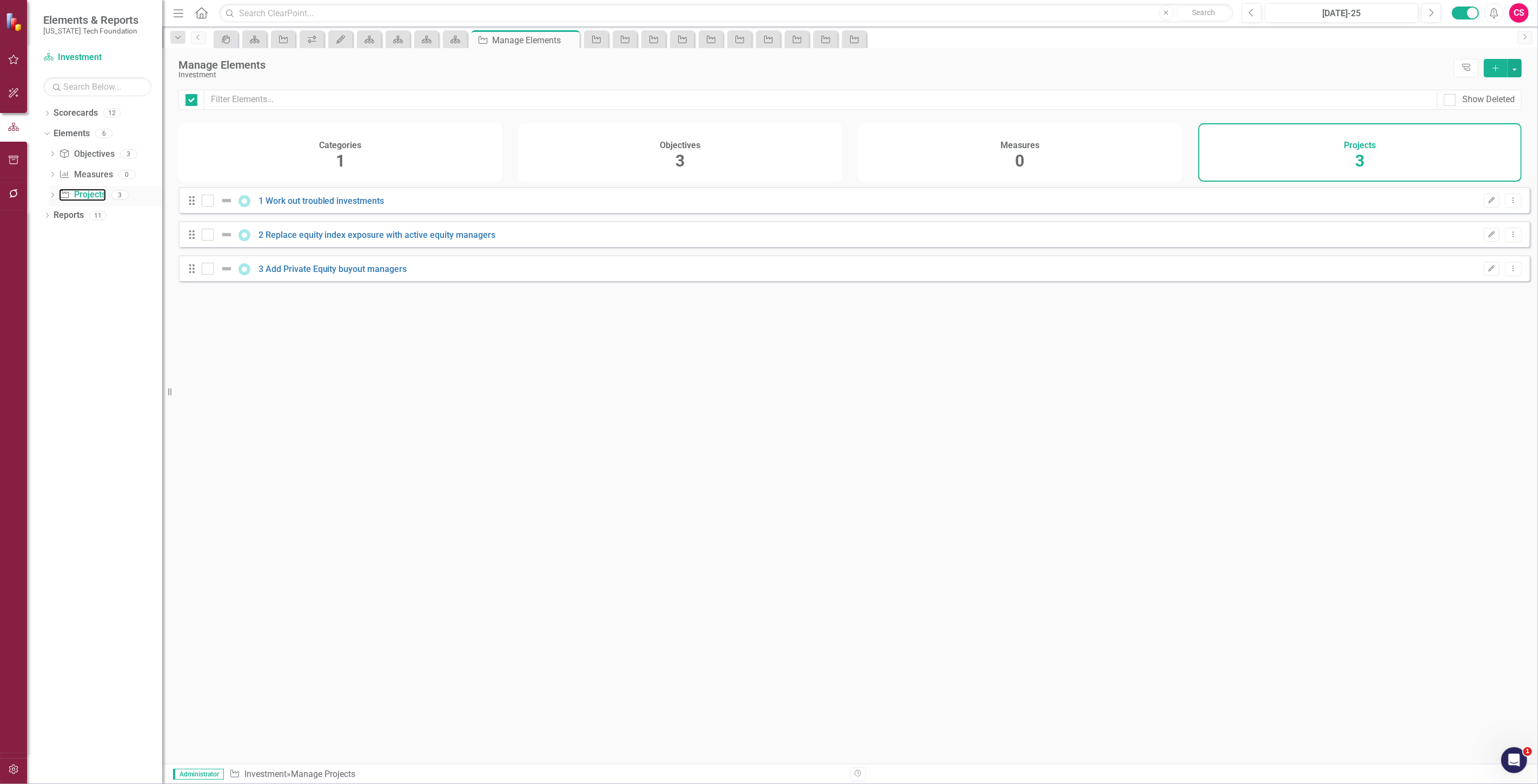
checkbox input "false"
click at [1517, 65] on button "button" at bounding box center [1515, 68] width 14 height 19
click at [1473, 105] on link "Add Multiple Add Multiple" at bounding box center [1479, 108] width 86 height 20
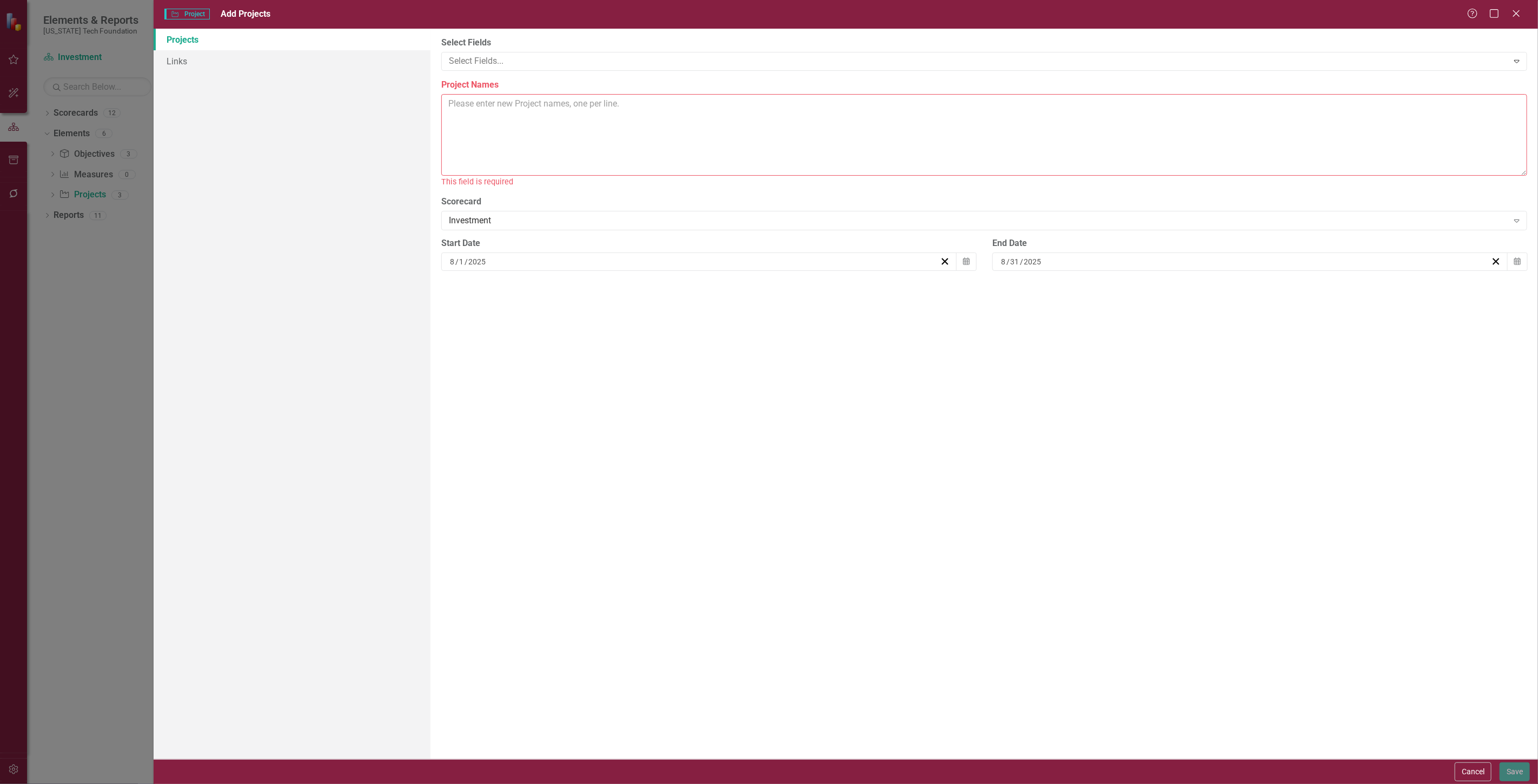
click at [452, 120] on textarea "Project Names" at bounding box center [985, 135] width 1086 height 81
paste textarea "1 Focus on manager sourcing 2 Increase networking"
click at [460, 132] on textarea "1 Focus on manager sourcing 2 Increase networking" at bounding box center [985, 135] width 1086 height 81
click at [576, 122] on textarea "1 Focus on manager sourcing 2 Increase networking" at bounding box center [985, 135] width 1086 height 81
paste textarea "1 Revise document organization structure 2 Integrate risk management activities…"
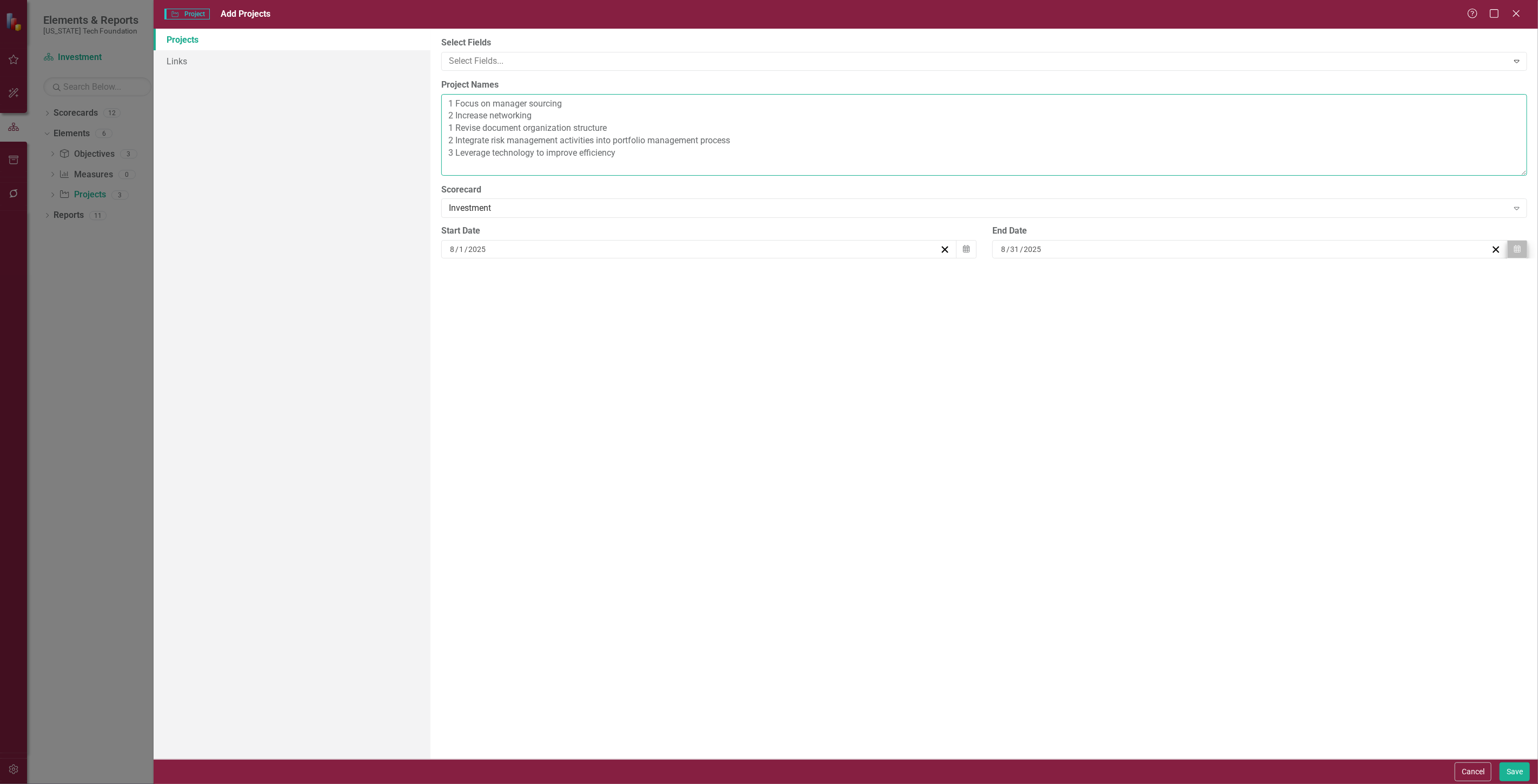
type textarea "1 Focus on manager sourcing 2 Increase networking 1 Revise document organizatio…"
click at [1513, 255] on button "Calendar" at bounding box center [1518, 249] width 20 height 19
click at [1322, 275] on button "»" at bounding box center [1333, 277] width 24 height 24
click at [1191, 272] on button "‹" at bounding box center [1193, 277] width 24 height 24
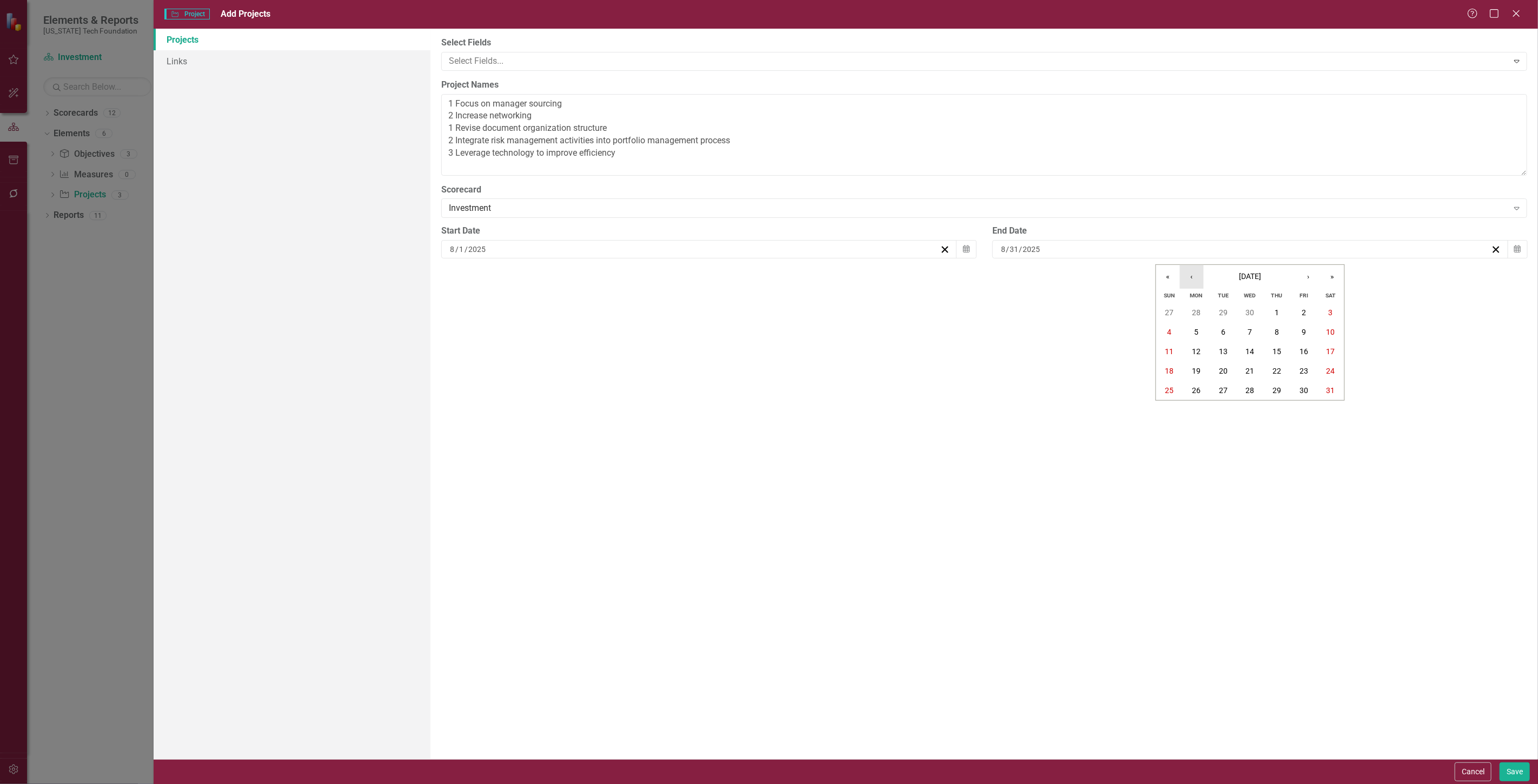
click at [1188, 271] on button "‹" at bounding box center [1193, 277] width 24 height 24
click at [1228, 316] on button "1" at bounding box center [1224, 312] width 27 height 20
click at [966, 243] on button "Calendar" at bounding box center [967, 249] width 20 height 19
click at [626, 274] on button "«" at bounding box center [617, 277] width 24 height 24
click at [647, 275] on button "‹" at bounding box center [641, 277] width 24 height 24
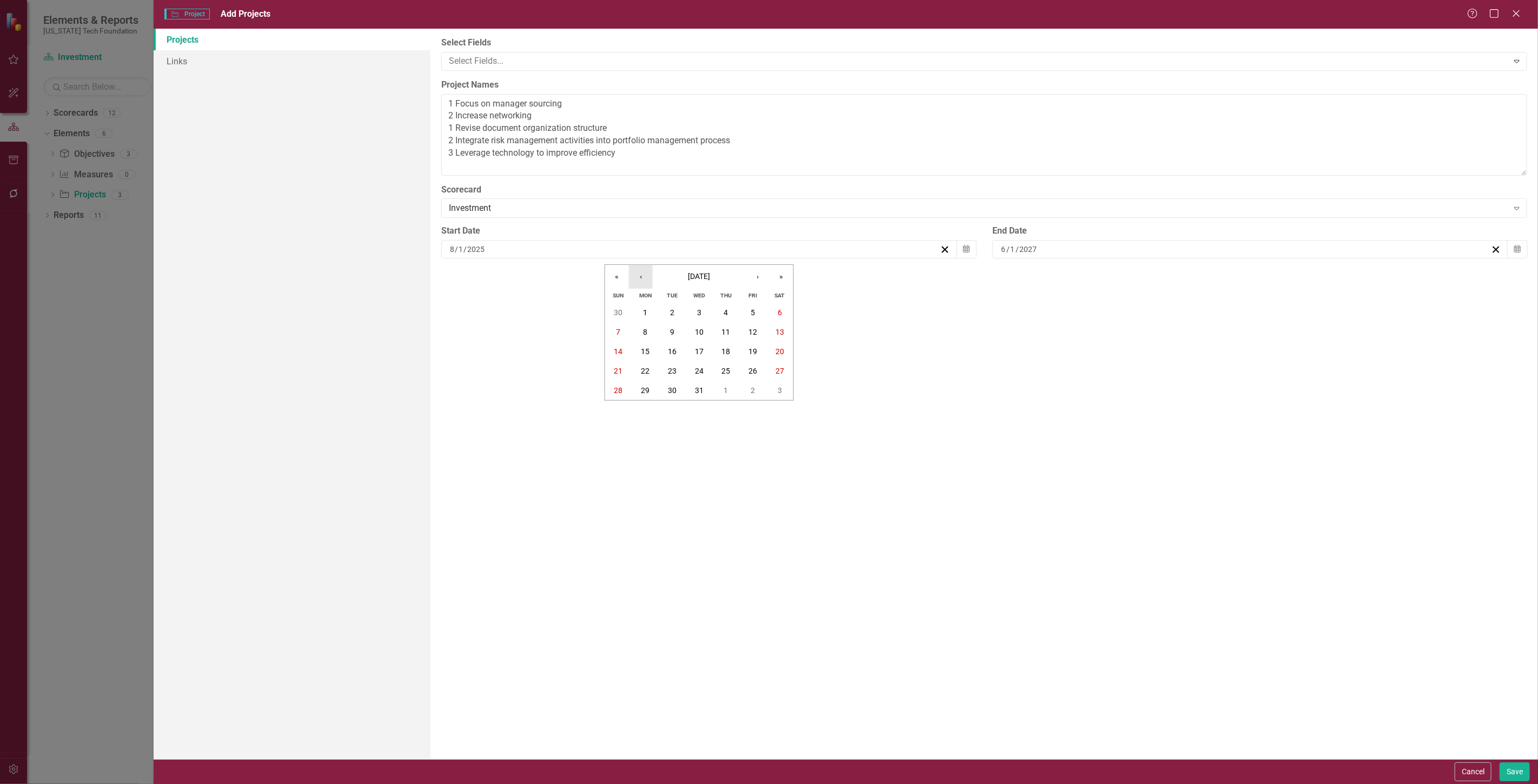
click at [647, 275] on button "‹" at bounding box center [641, 277] width 24 height 24
click at [777, 307] on button "1" at bounding box center [780, 312] width 27 height 20
click at [969, 257] on button "Calendar" at bounding box center [967, 249] width 20 height 19
click at [751, 277] on button "›" at bounding box center [758, 277] width 24 height 24
drag, startPoint x: 645, startPoint y: 310, endPoint x: 654, endPoint y: 309, distance: 9.1
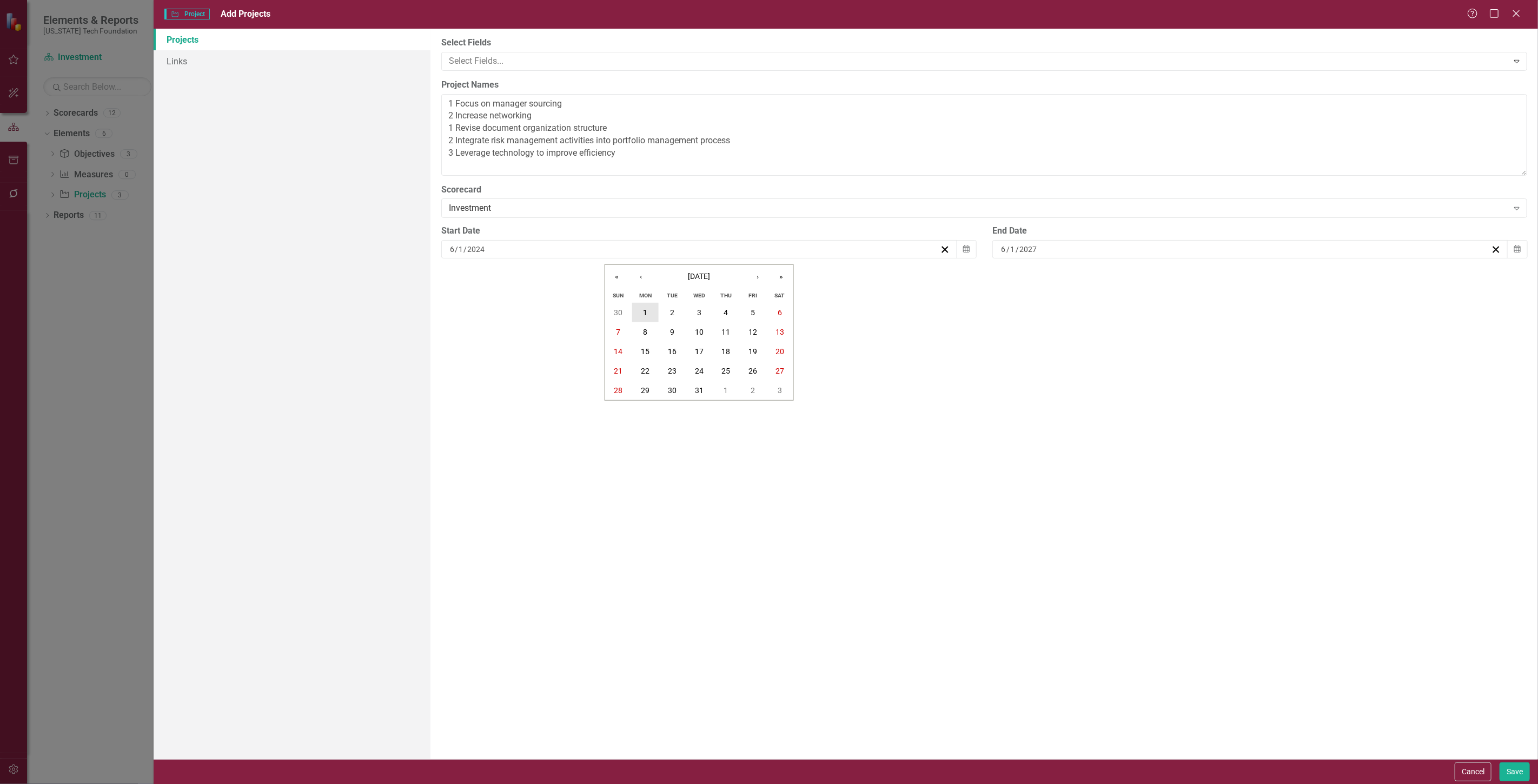
click at [648, 309] on button "1" at bounding box center [645, 312] width 27 height 20
click at [1513, 766] on button "Save" at bounding box center [1515, 772] width 31 height 19
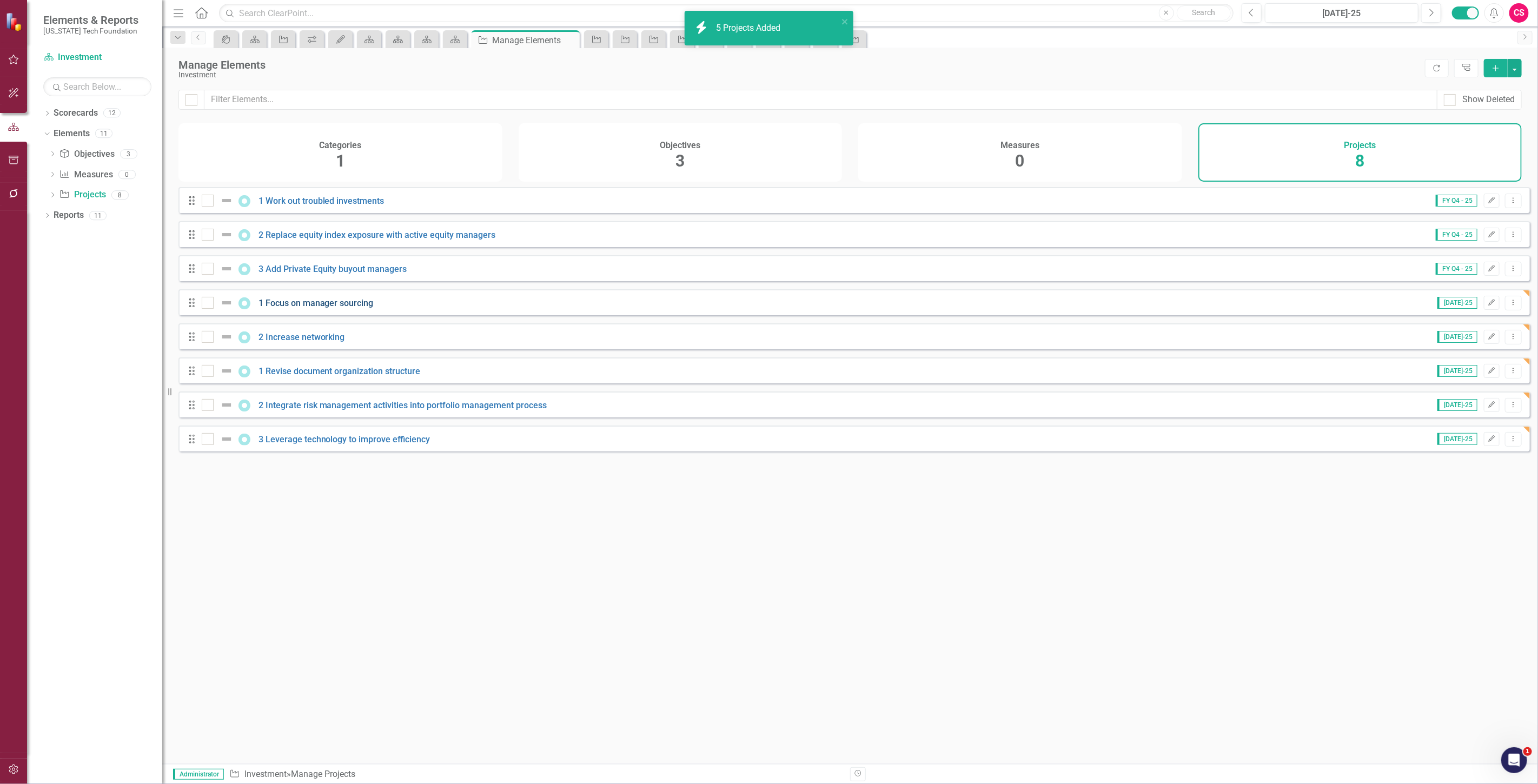
click at [323, 308] on link "1 Focus on manager sourcing" at bounding box center [317, 303] width 115 height 10
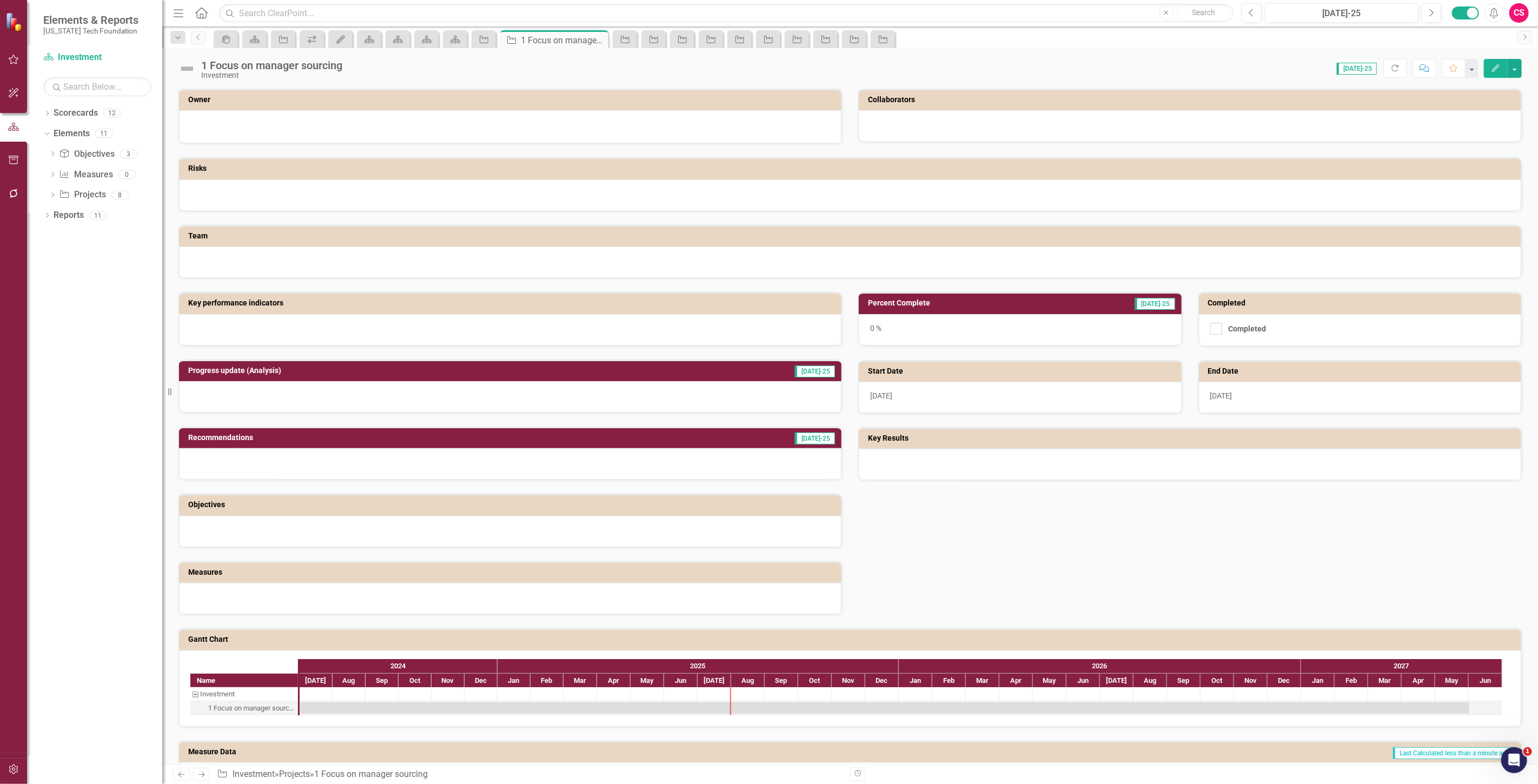
click at [333, 204] on div at bounding box center [850, 195] width 1343 height 31
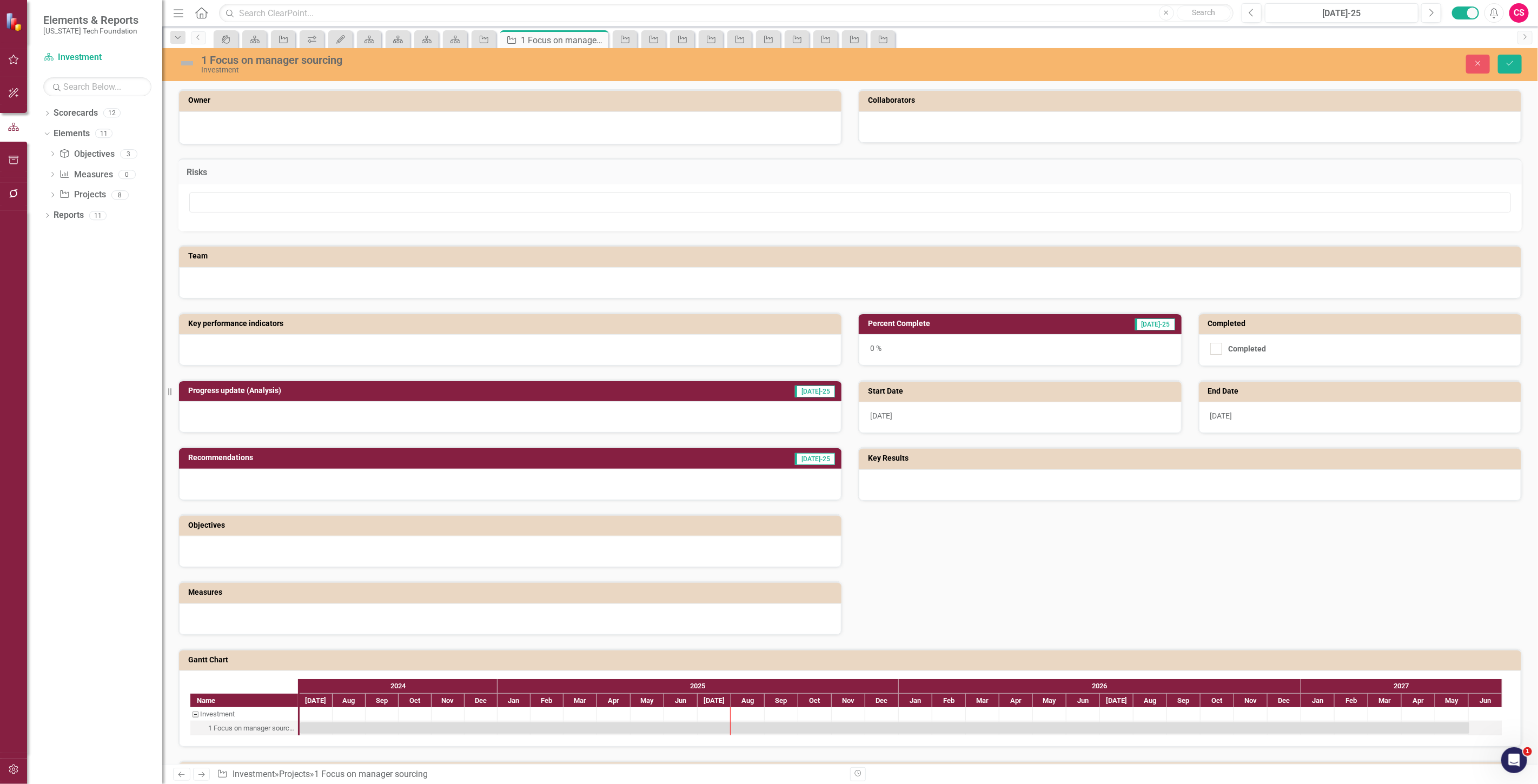
click at [314, 217] on div at bounding box center [850, 207] width 1344 height 47
click at [311, 202] on input "text" at bounding box center [850, 203] width 1322 height 20
type input "Lack of liquidity from"
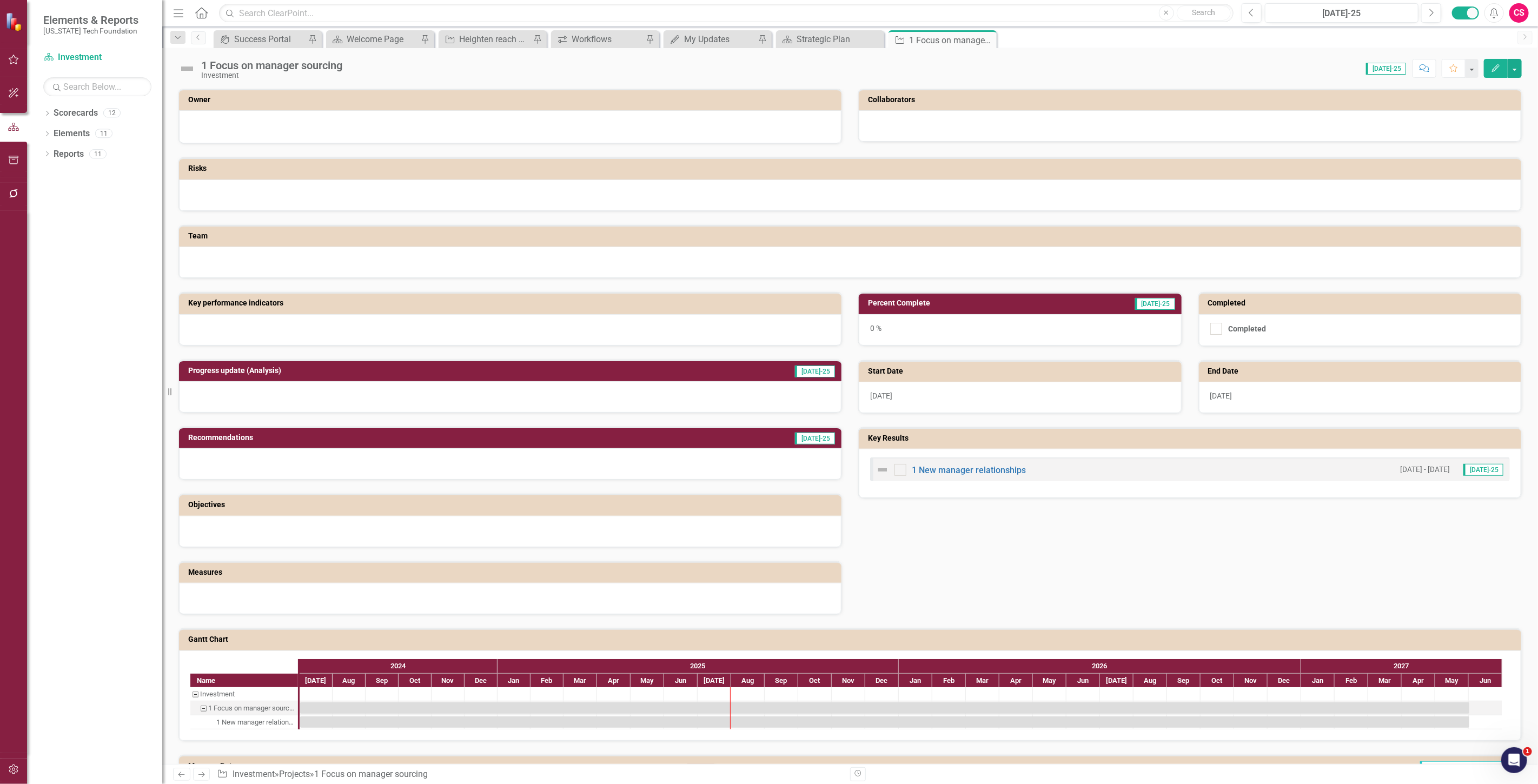
click at [298, 204] on div at bounding box center [850, 195] width 1343 height 31
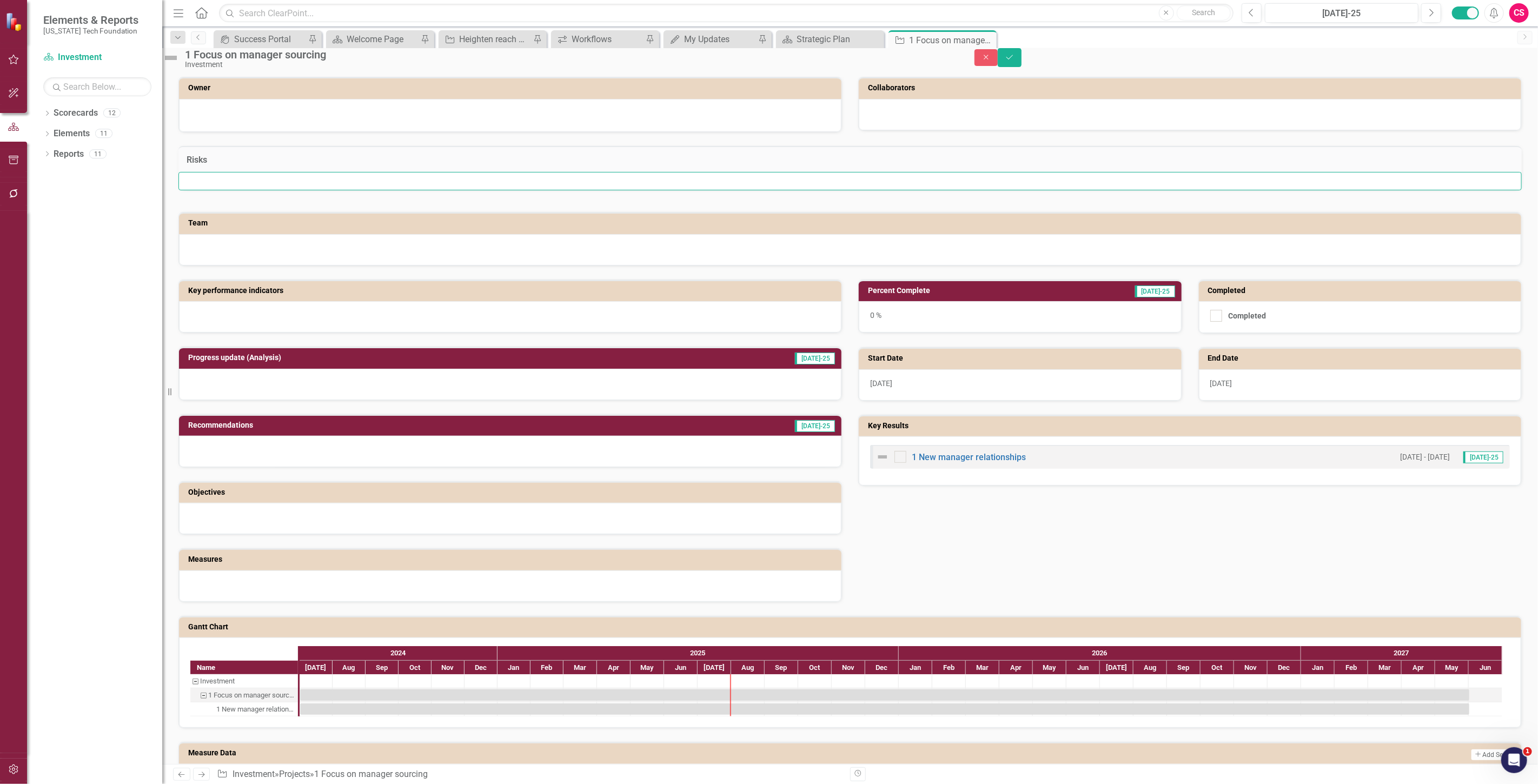
click at [298, 190] on input "text" at bounding box center [850, 182] width 1344 height 19
type input "manager capacity"
click at [1022, 58] on button "Save" at bounding box center [1010, 58] width 24 height 19
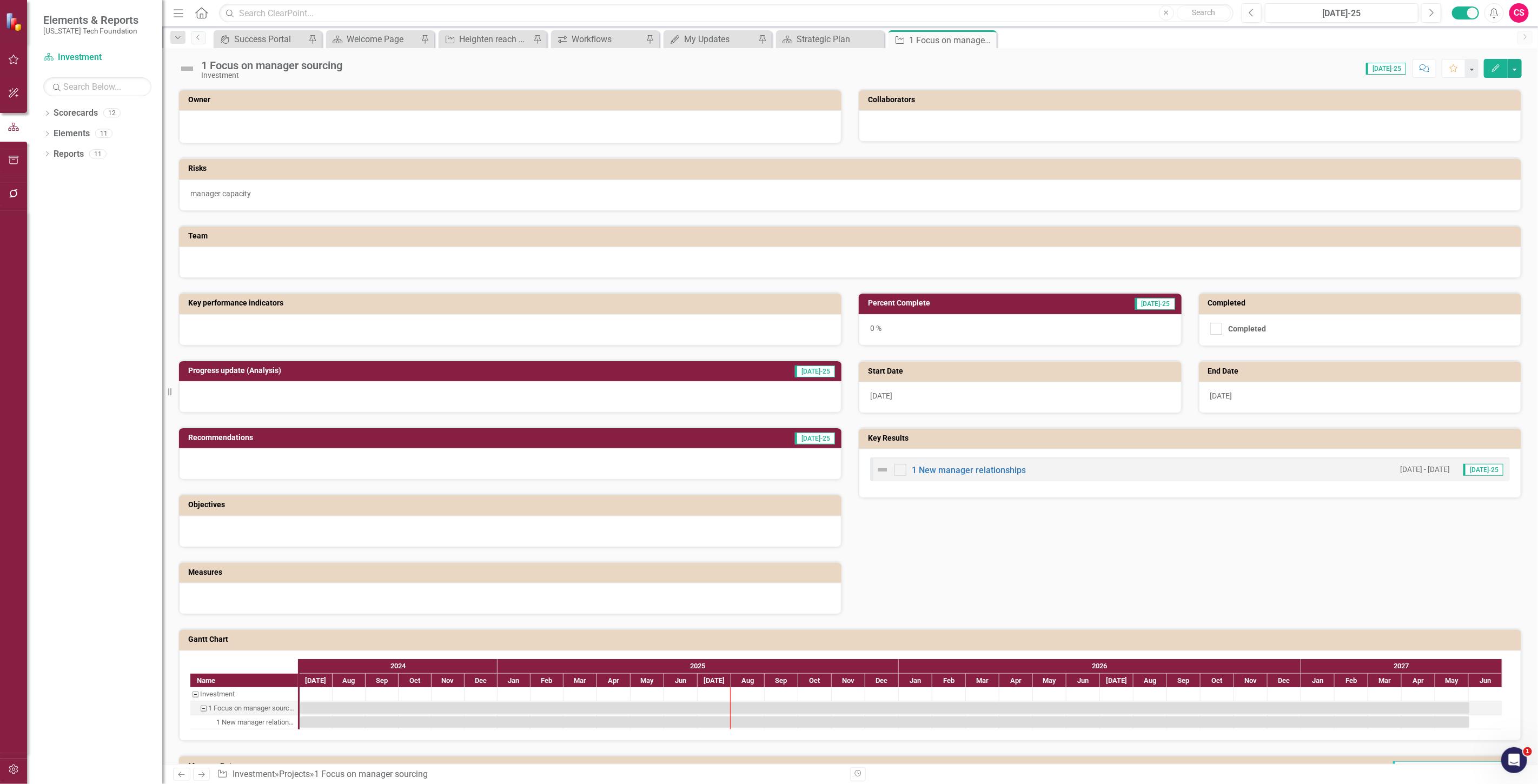
click at [207, 774] on link "Next" at bounding box center [202, 774] width 17 height 13
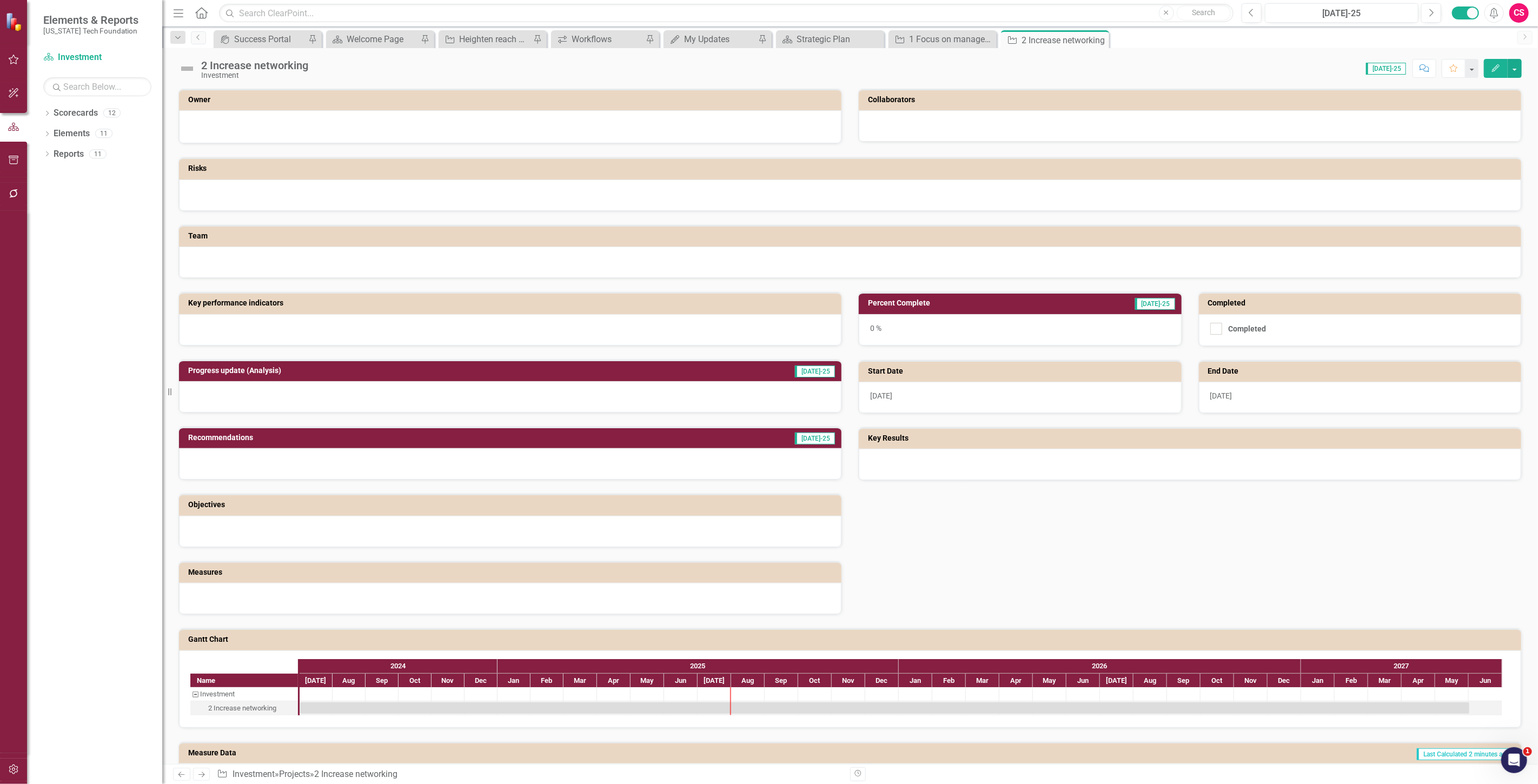
click at [177, 777] on icon "Previous" at bounding box center [181, 775] width 9 height 7
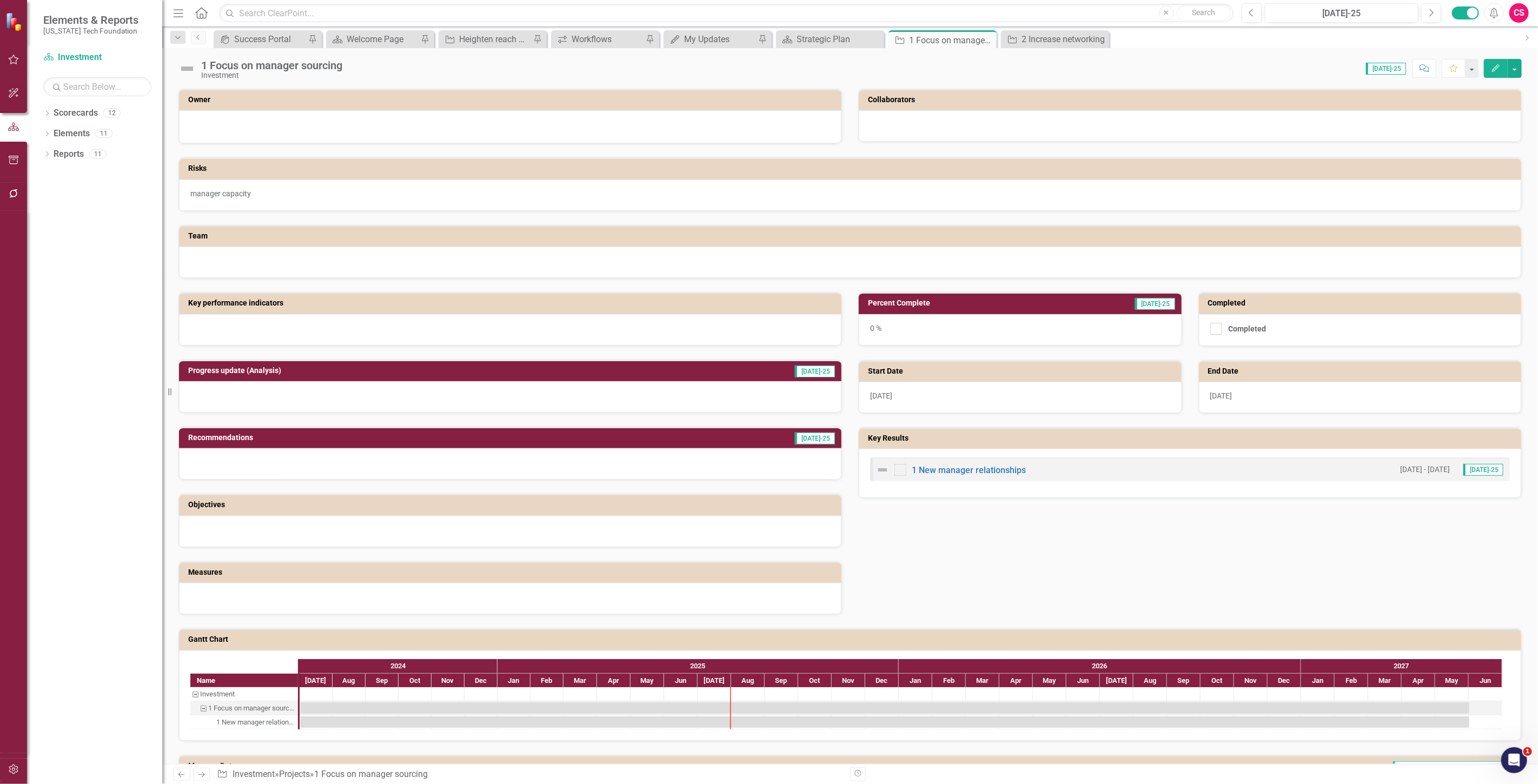
click at [177, 777] on icon "Previous" at bounding box center [181, 775] width 9 height 7
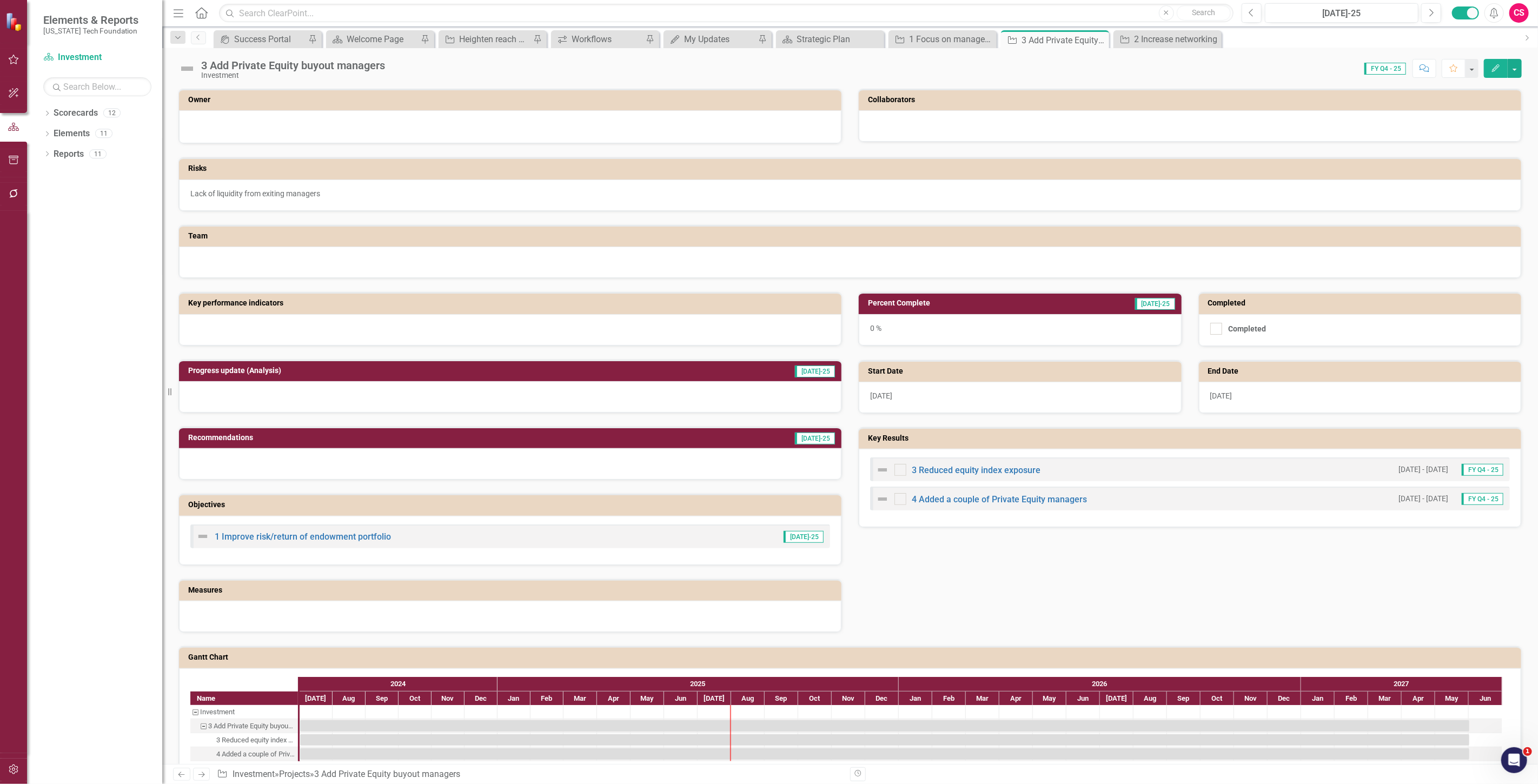
click at [177, 777] on icon "Previous" at bounding box center [181, 775] width 9 height 7
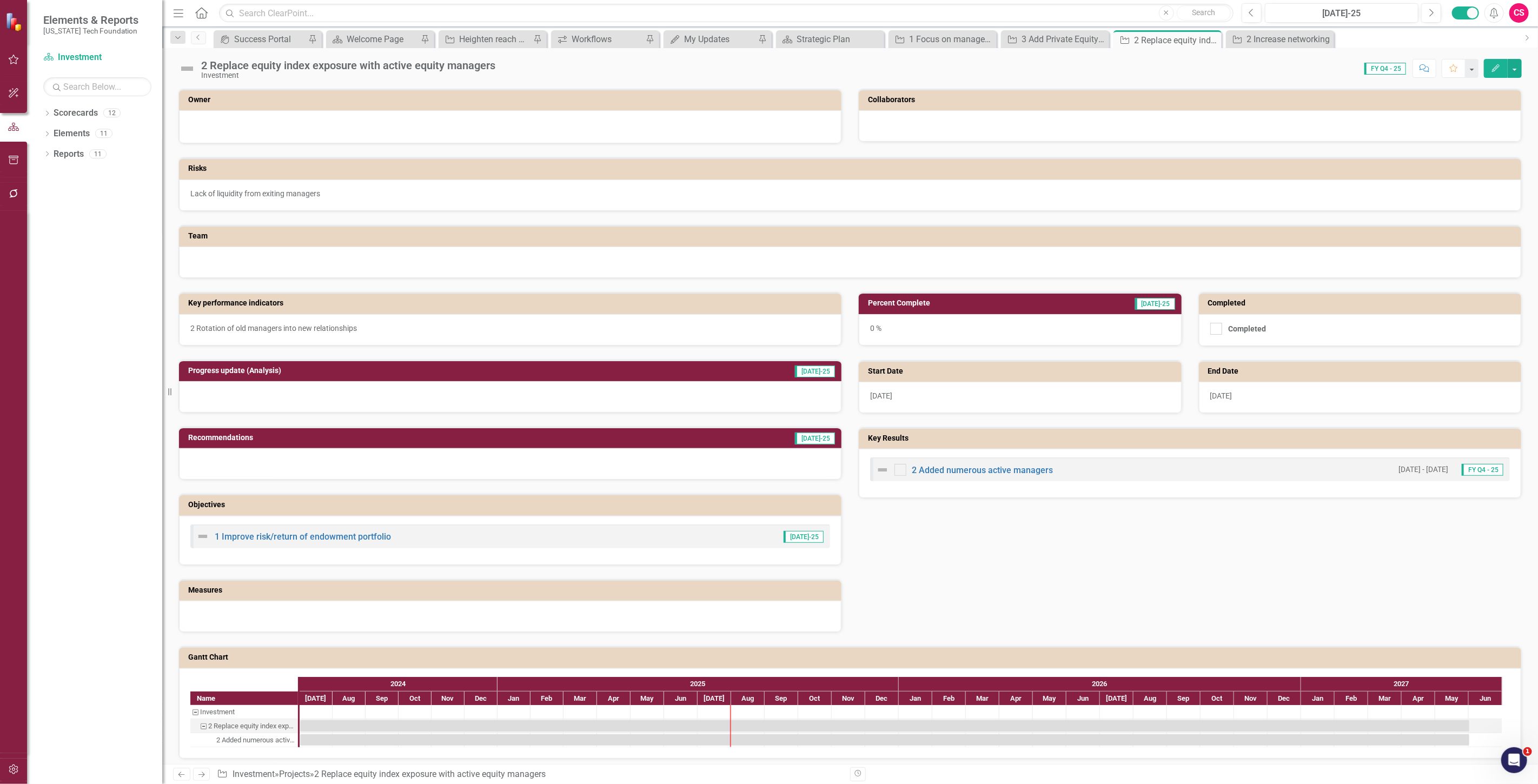
click at [200, 777] on icon "Next" at bounding box center [201, 775] width 9 height 7
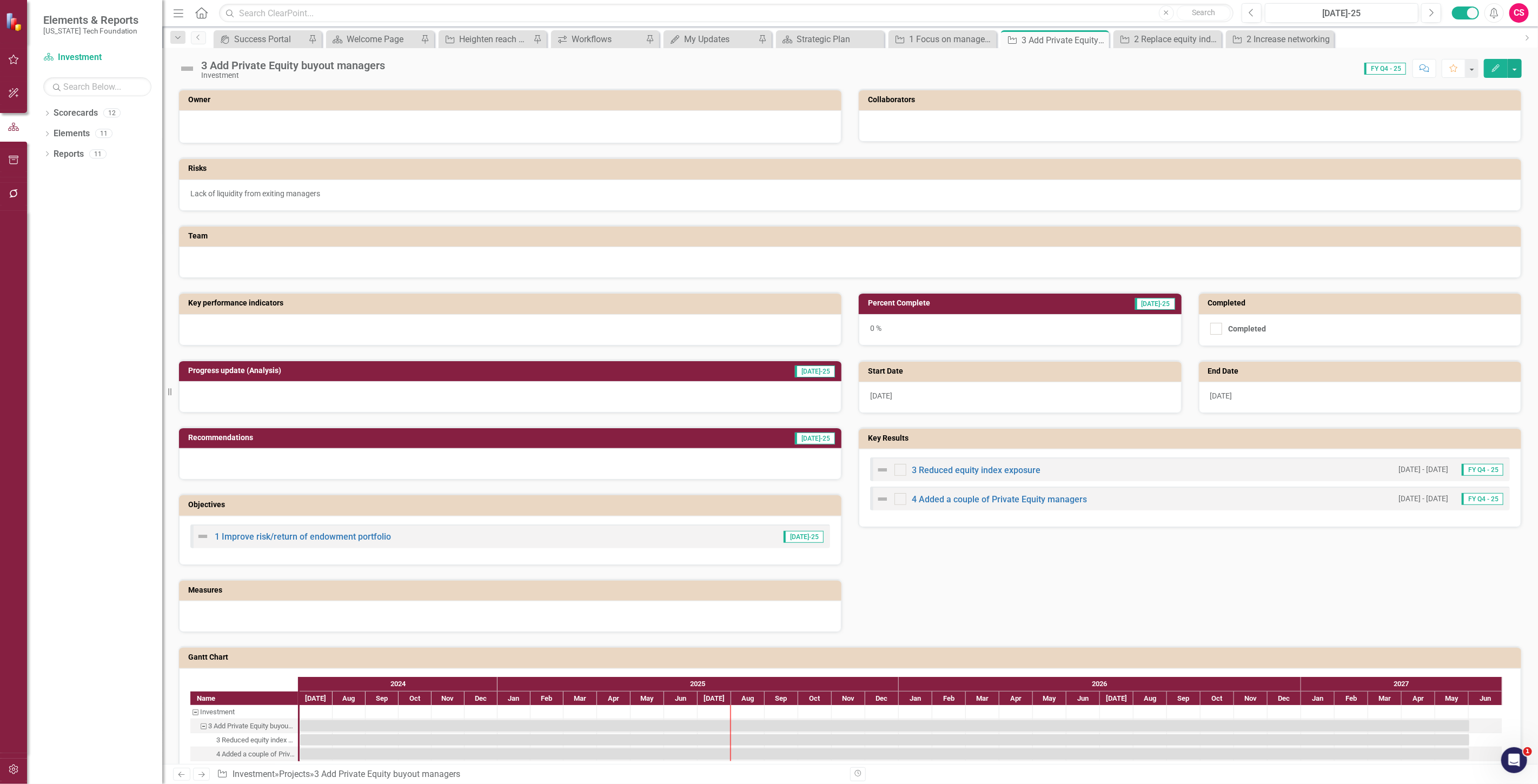
click at [200, 776] on icon "Next" at bounding box center [201, 775] width 9 height 7
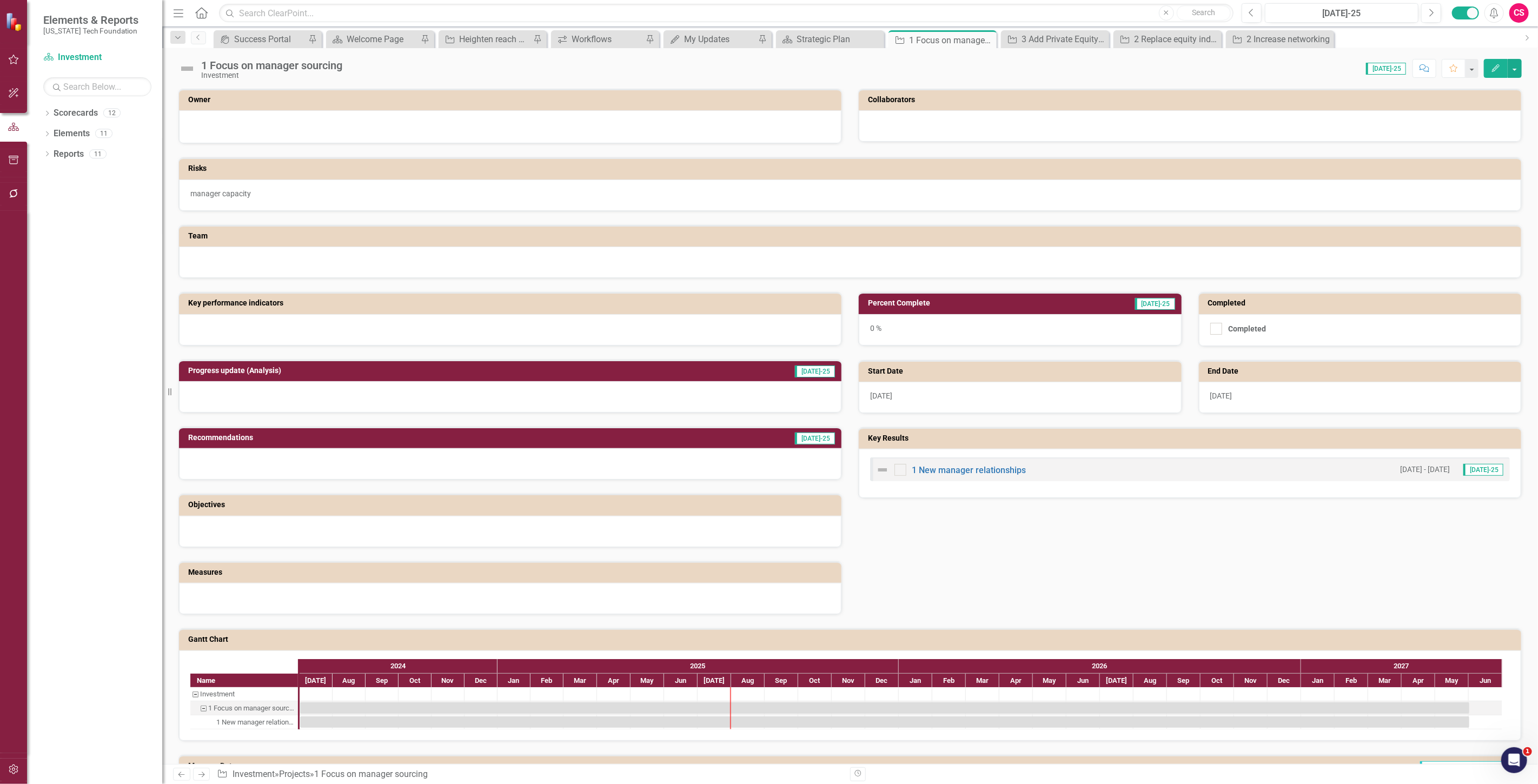
click at [245, 328] on div at bounding box center [510, 329] width 663 height 31
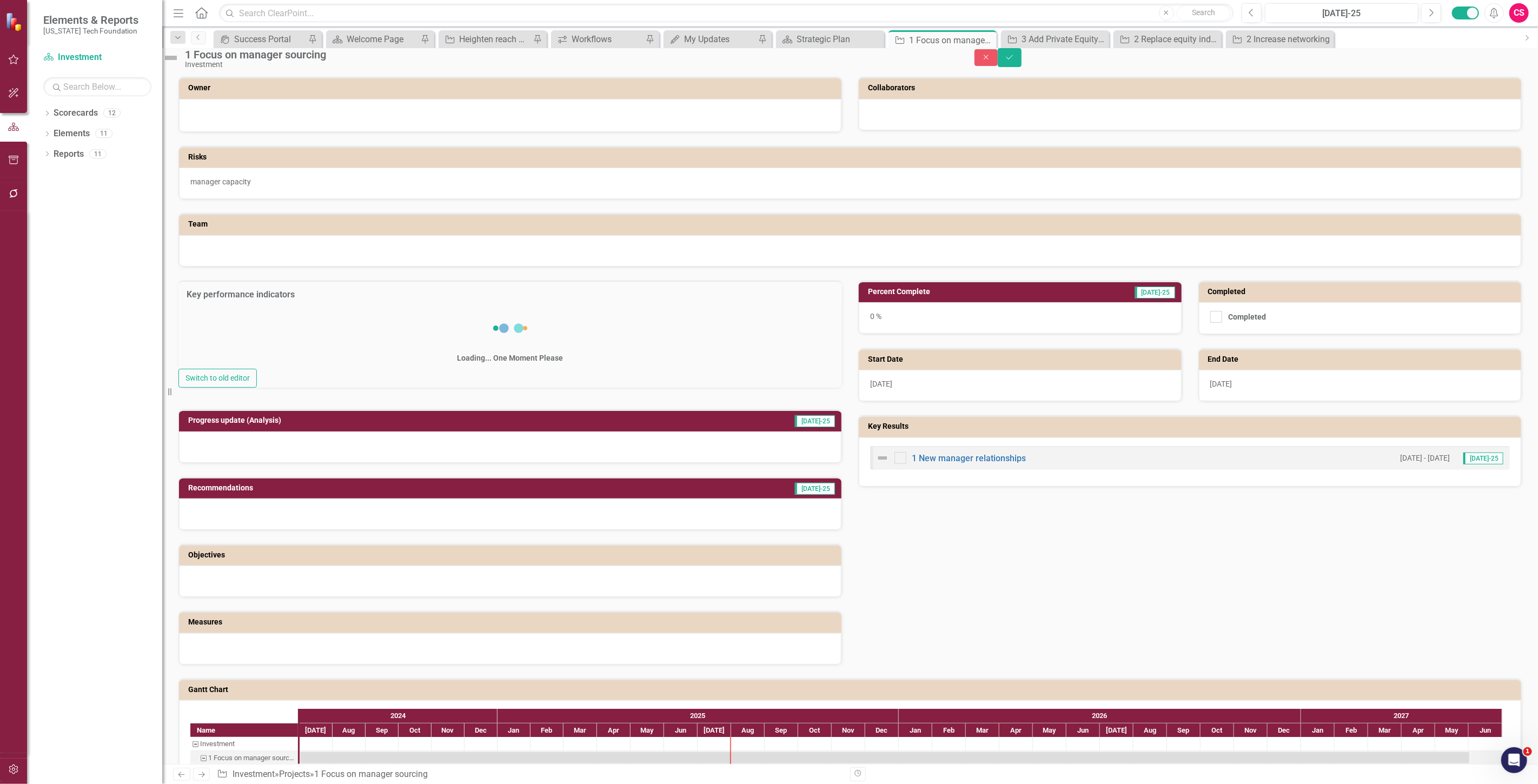
click at [246, 369] on div "Switch to old editor" at bounding box center [510, 378] width 664 height 19
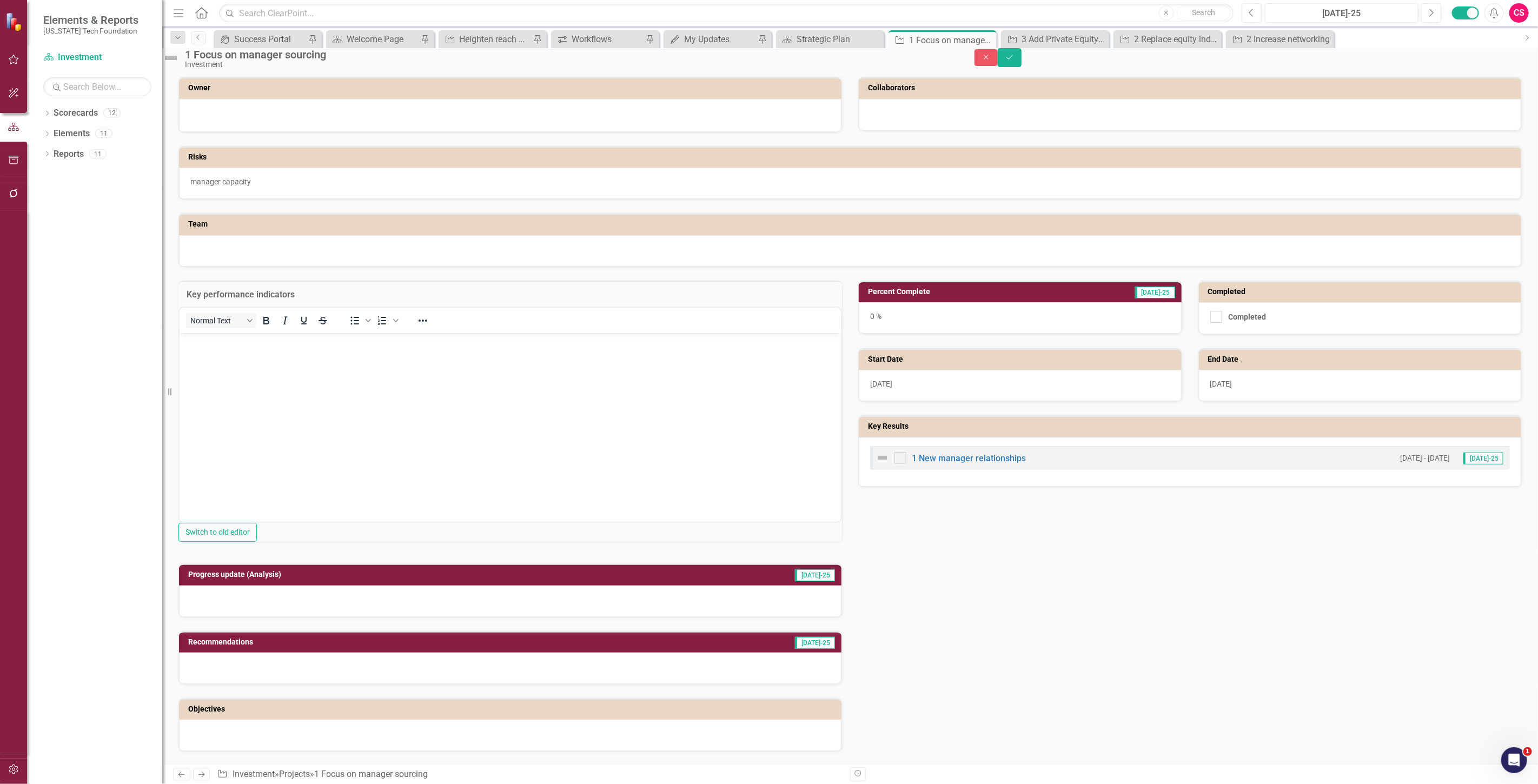
click at [235, 340] on p "Rich Text Area. Press ALT-0 for help." at bounding box center [509, 342] width 656 height 13
paste body "Rich Text Area. Press ALT-0 for help."
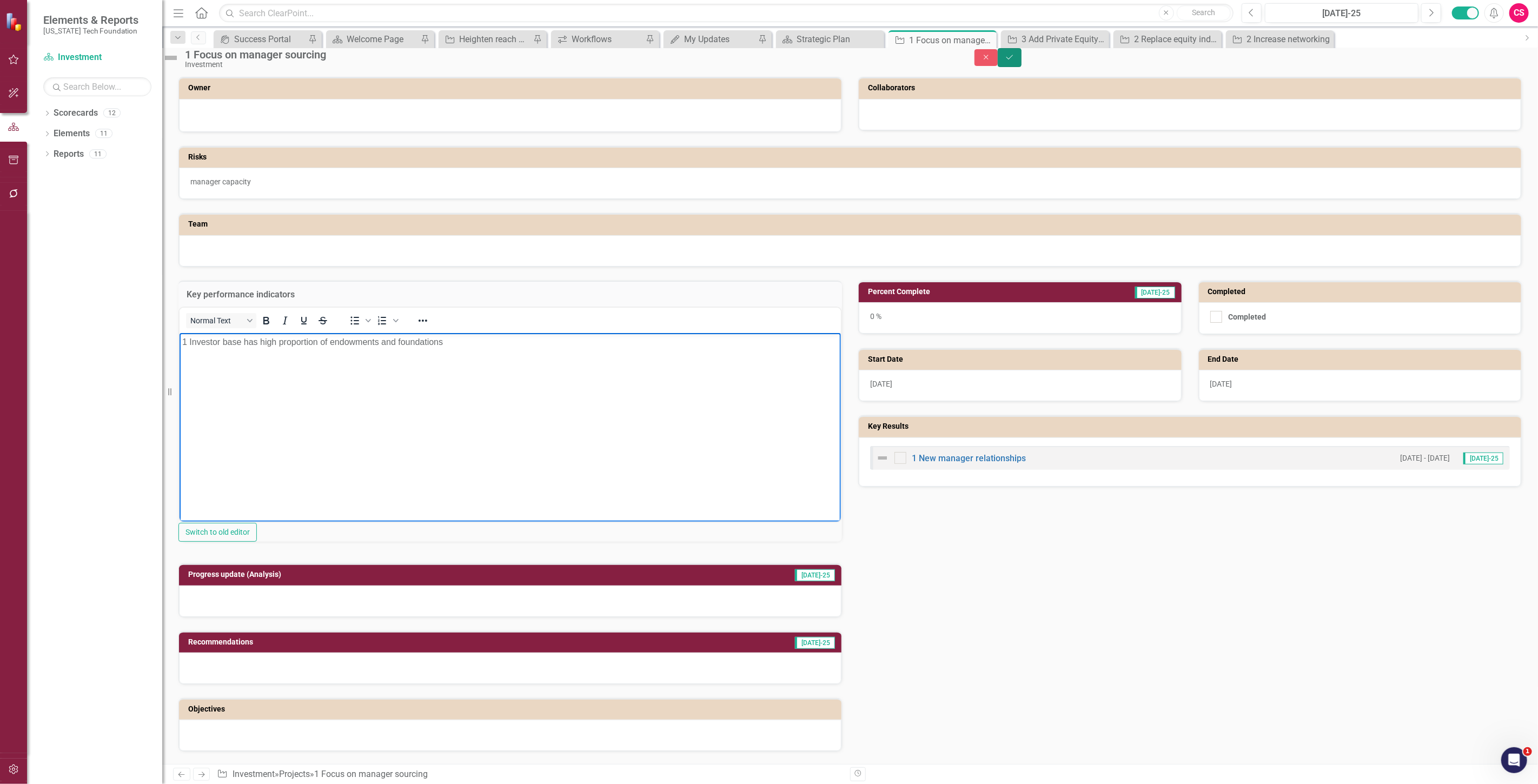
click at [1015, 61] on icon "Save" at bounding box center [1009, 57] width 9 height 8
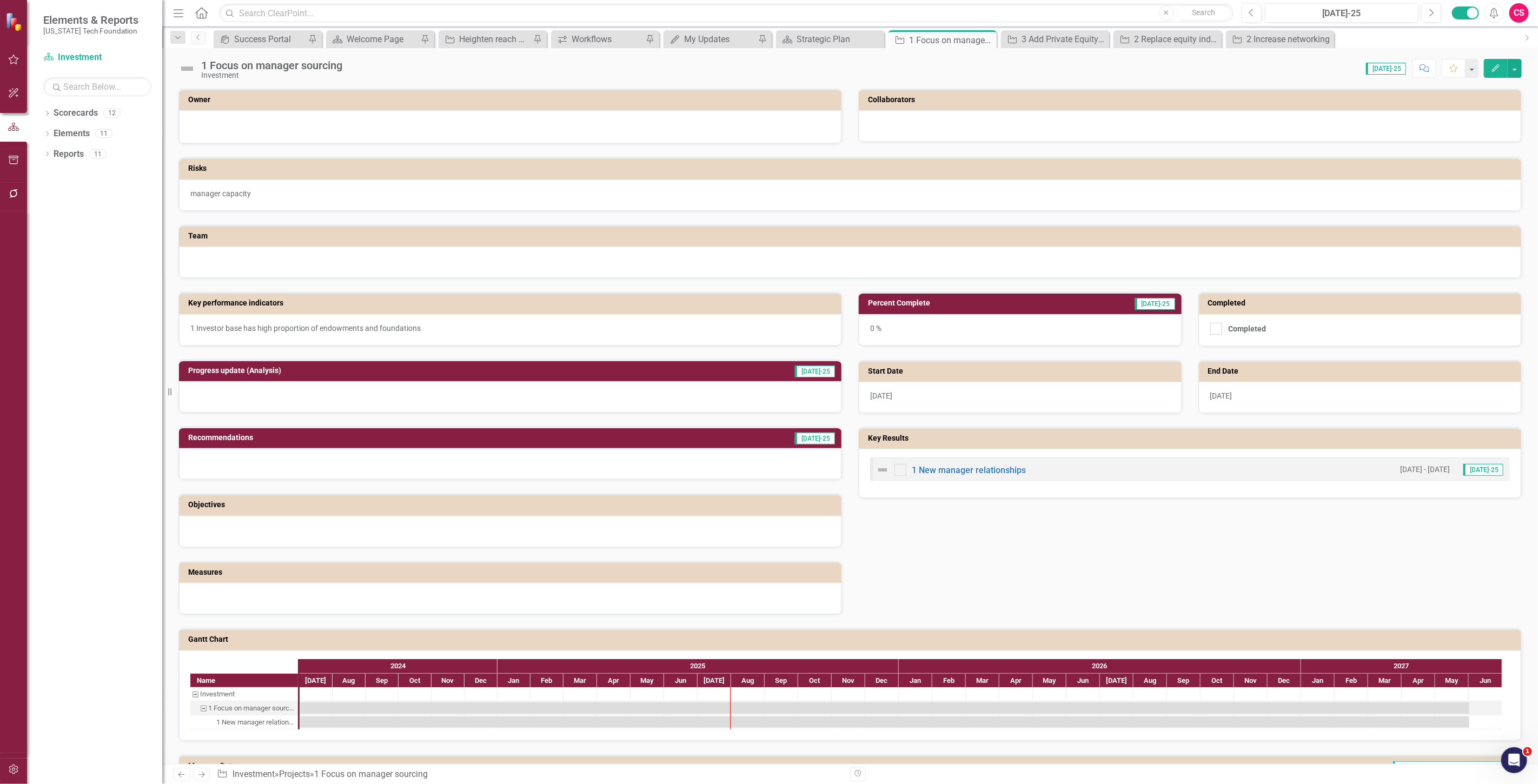
click at [198, 774] on icon "Next" at bounding box center [201, 775] width 9 height 7
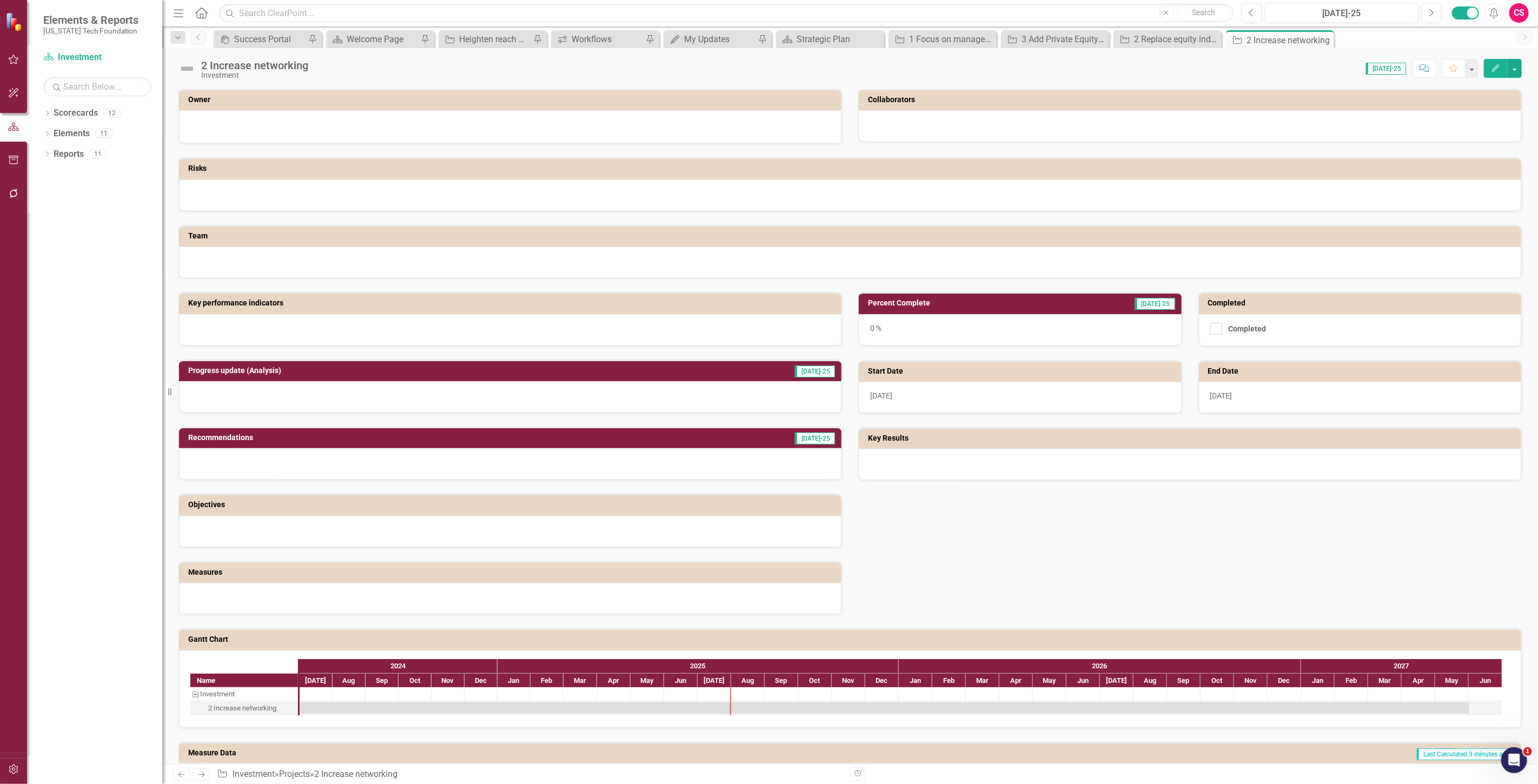
click at [251, 325] on div at bounding box center [510, 329] width 663 height 31
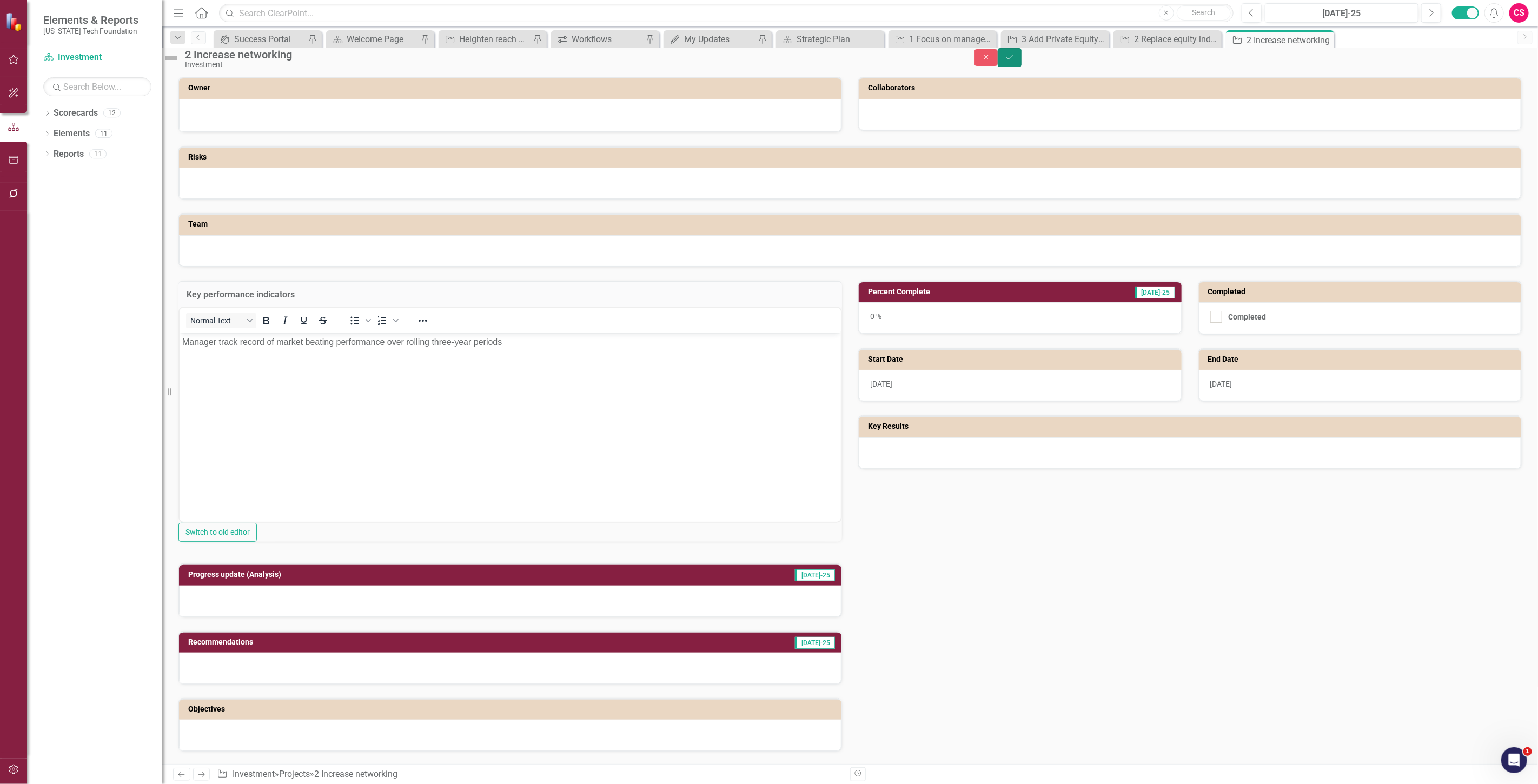
click at [1022, 56] on button "Save" at bounding box center [1010, 58] width 24 height 19
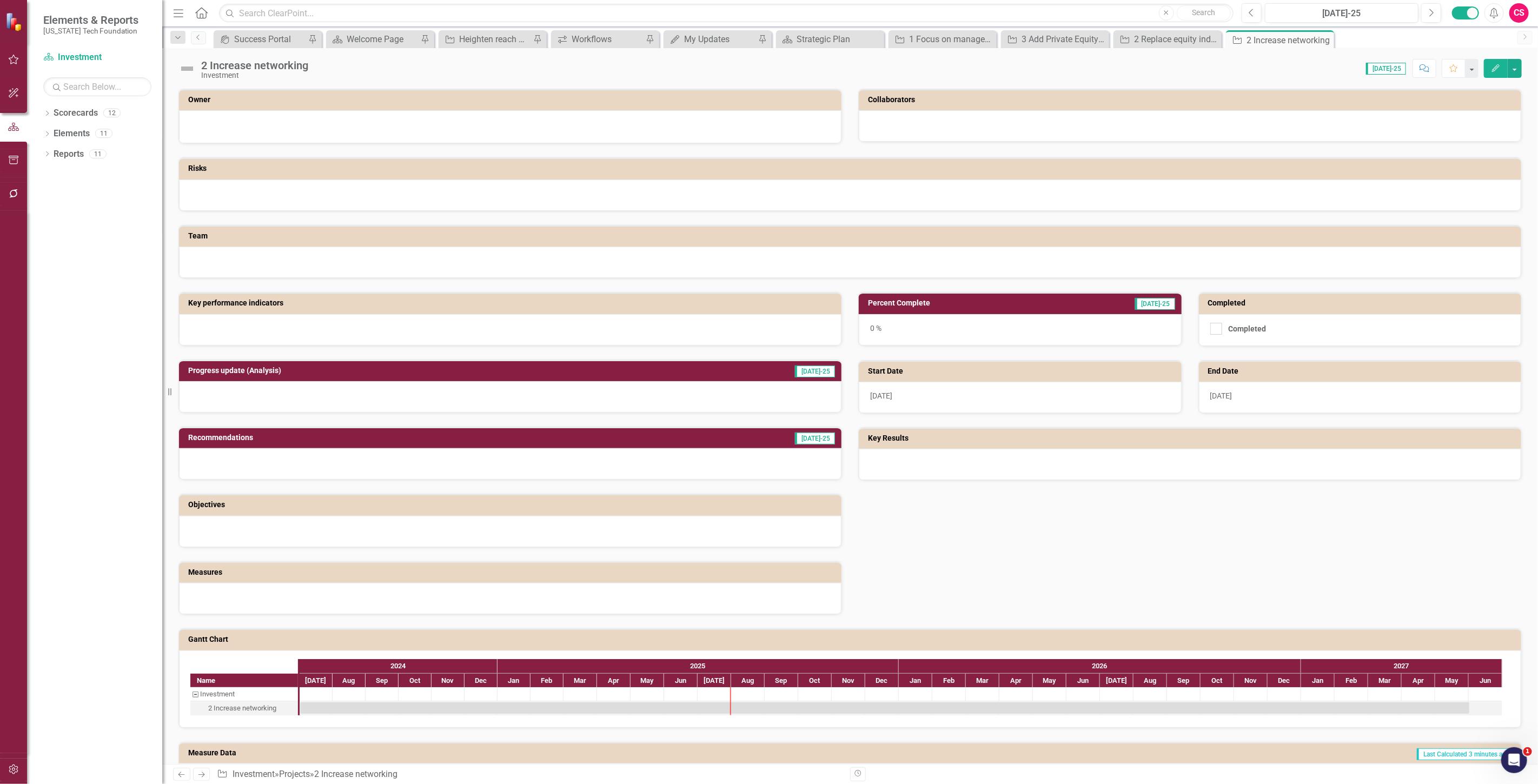
click at [1008, 464] on div at bounding box center [1190, 464] width 663 height 31
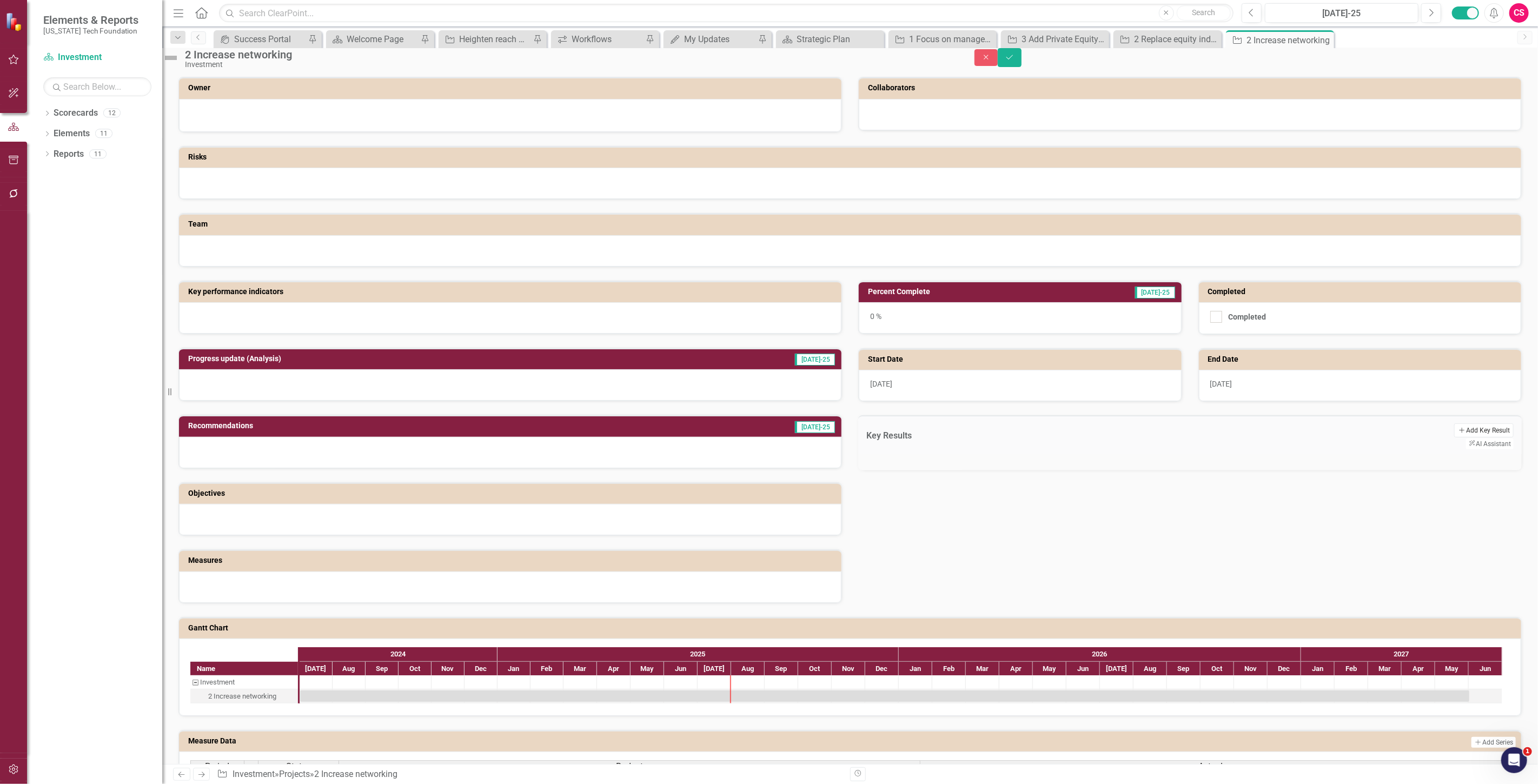
click at [1455, 438] on button "Add Add Key Result" at bounding box center [1485, 430] width 59 height 14
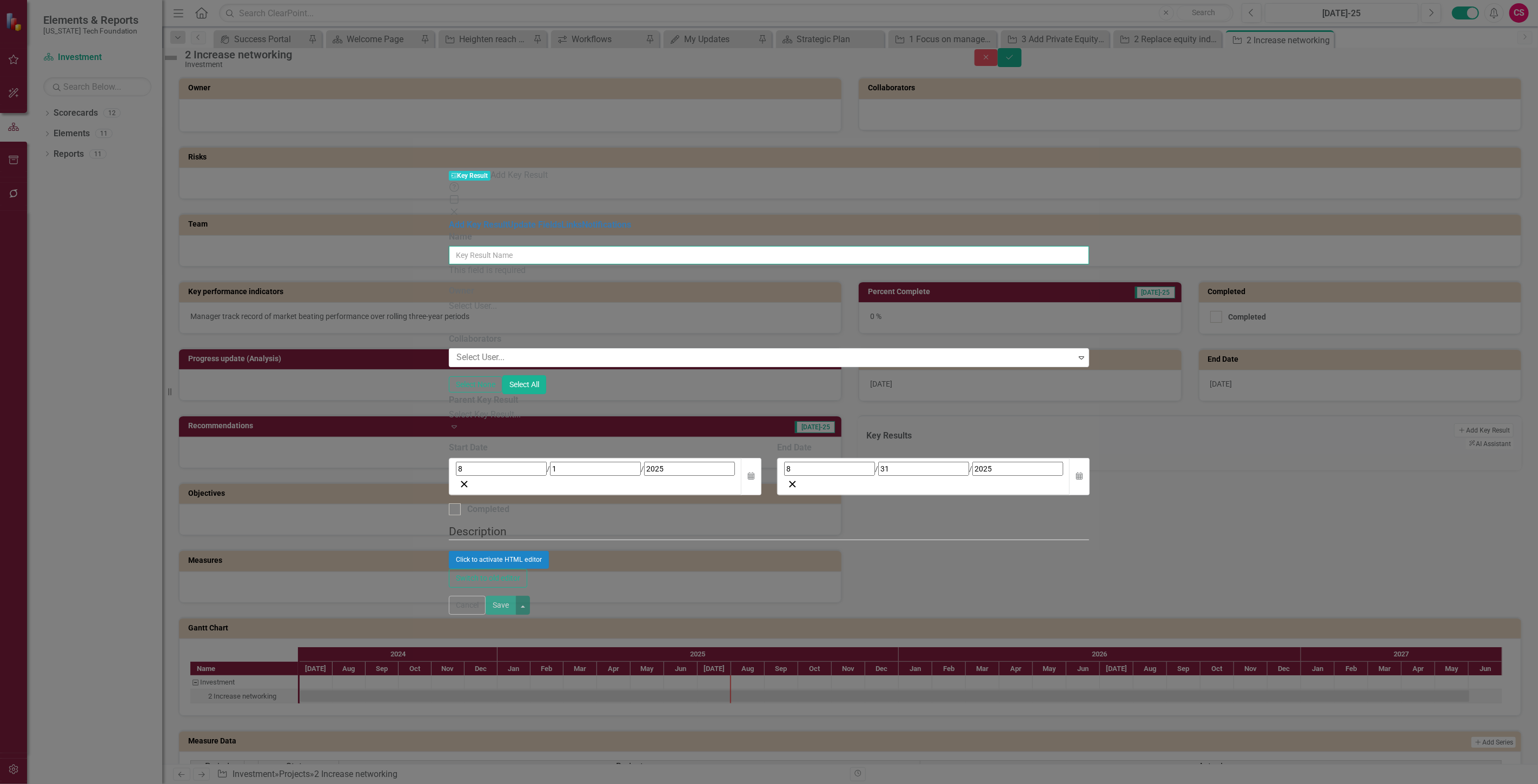
click at [476, 246] on input "Name" at bounding box center [769, 255] width 641 height 19
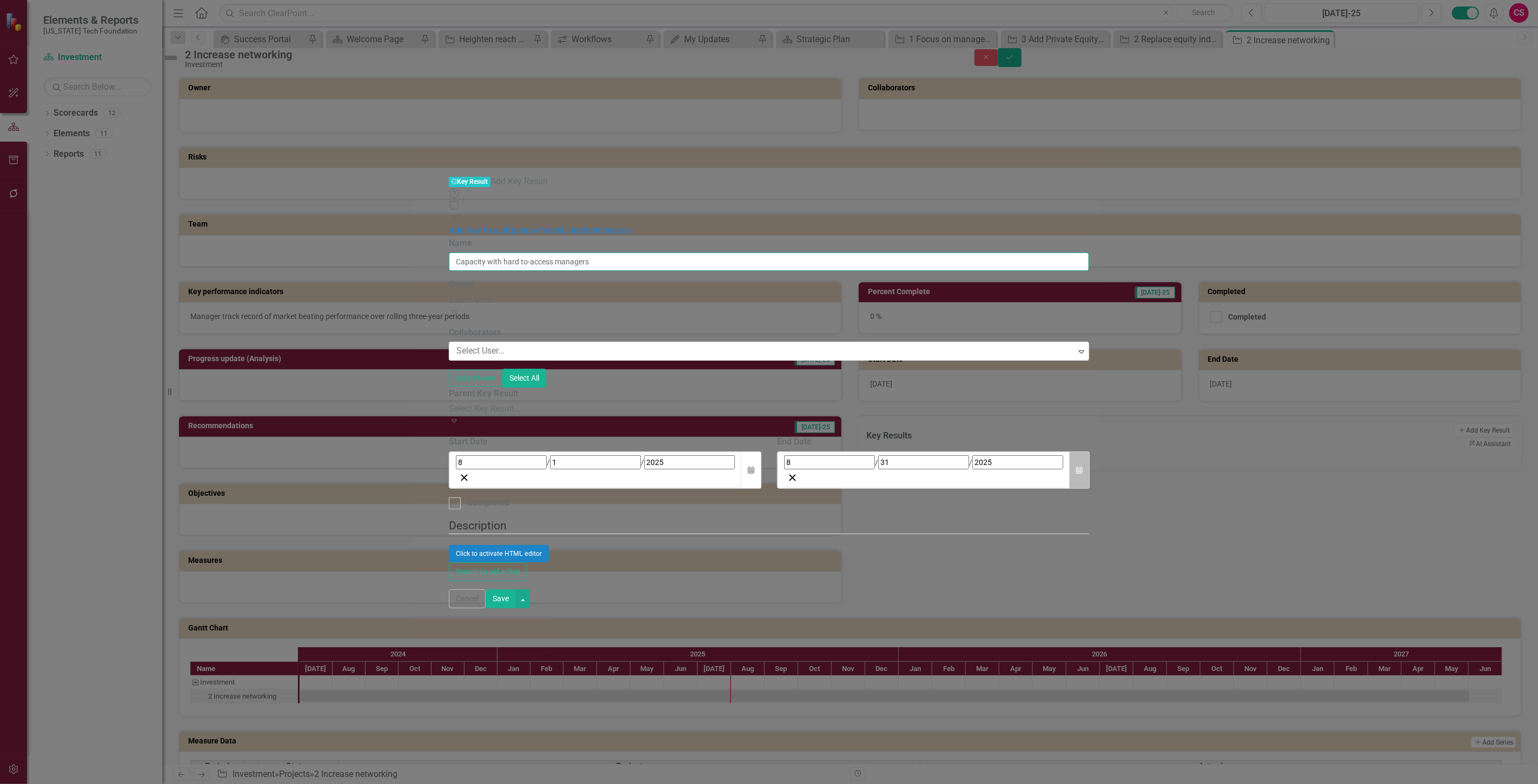
type input "Capacity with hard to-access managers"
click at [1083, 467] on icon "Calendar" at bounding box center [1080, 470] width 7 height 8
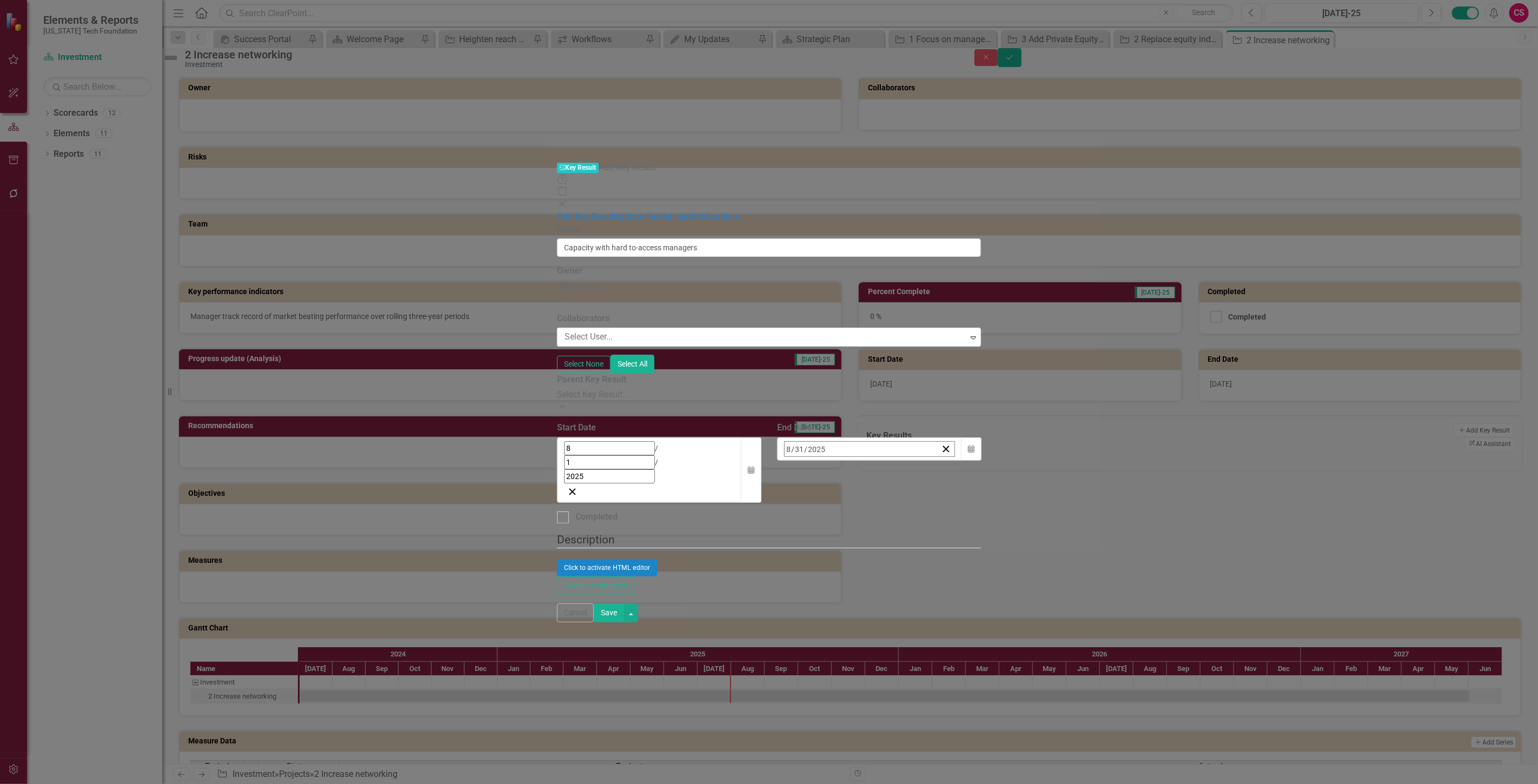
click at [919, 461] on button "[DATE]" at bounding box center [873, 473] width 93 height 24
click at [967, 461] on button "»" at bounding box center [955, 473] width 24 height 24
drag, startPoint x: 1165, startPoint y: 287, endPoint x: 1187, endPoint y: 284, distance: 22.2
click at [802, 461] on button "«" at bounding box center [790, 473] width 24 height 24
click at [943, 461] on button "›" at bounding box center [931, 473] width 24 height 24
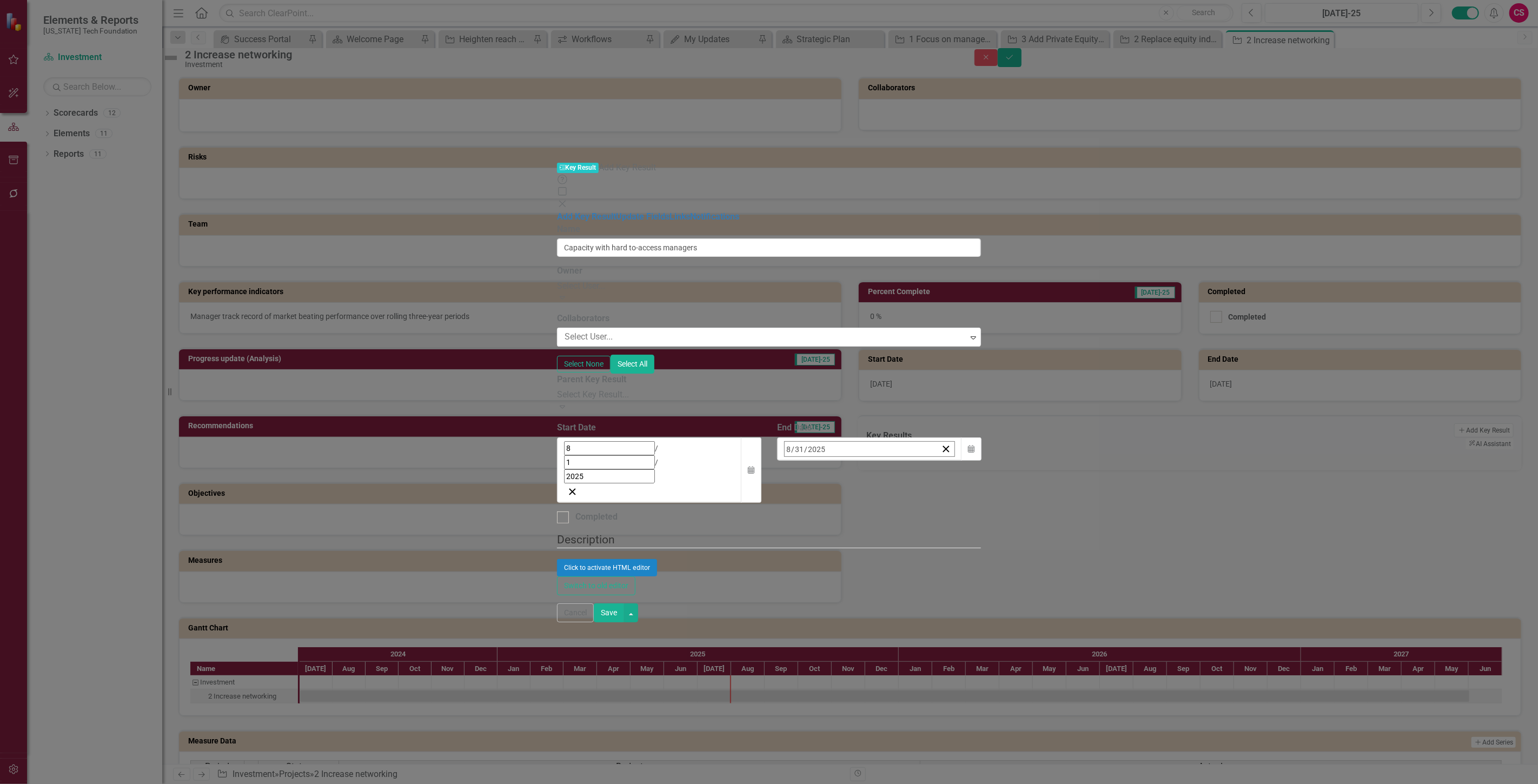
click at [943, 461] on button "›" at bounding box center [931, 473] width 24 height 24
click at [943, 546] on abbr "June" at bounding box center [935, 551] width 16 height 8
click at [859, 507] on button "1" at bounding box center [845, 516] width 27 height 20
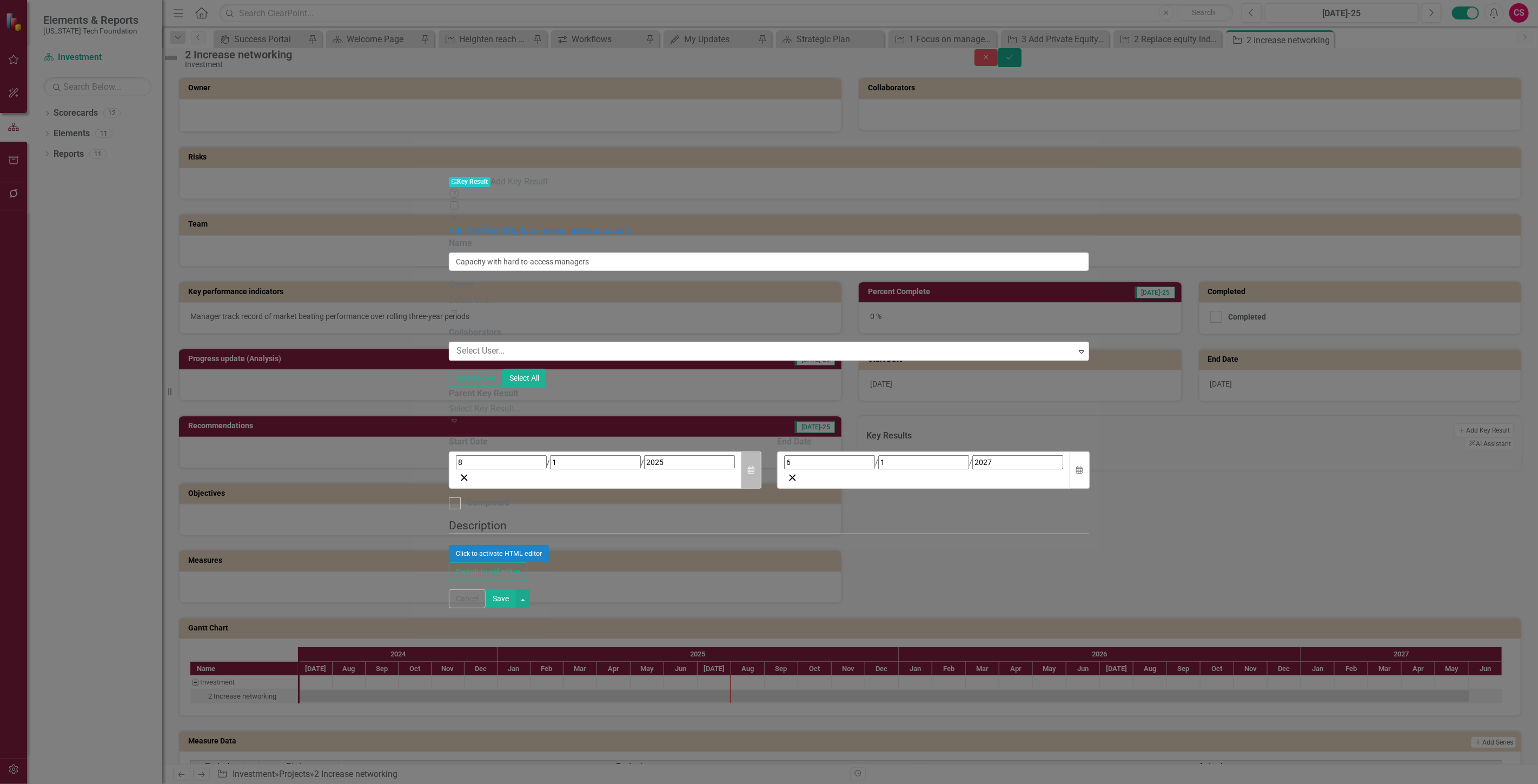
click at [761, 451] on button "Calendar" at bounding box center [751, 470] width 20 height 37
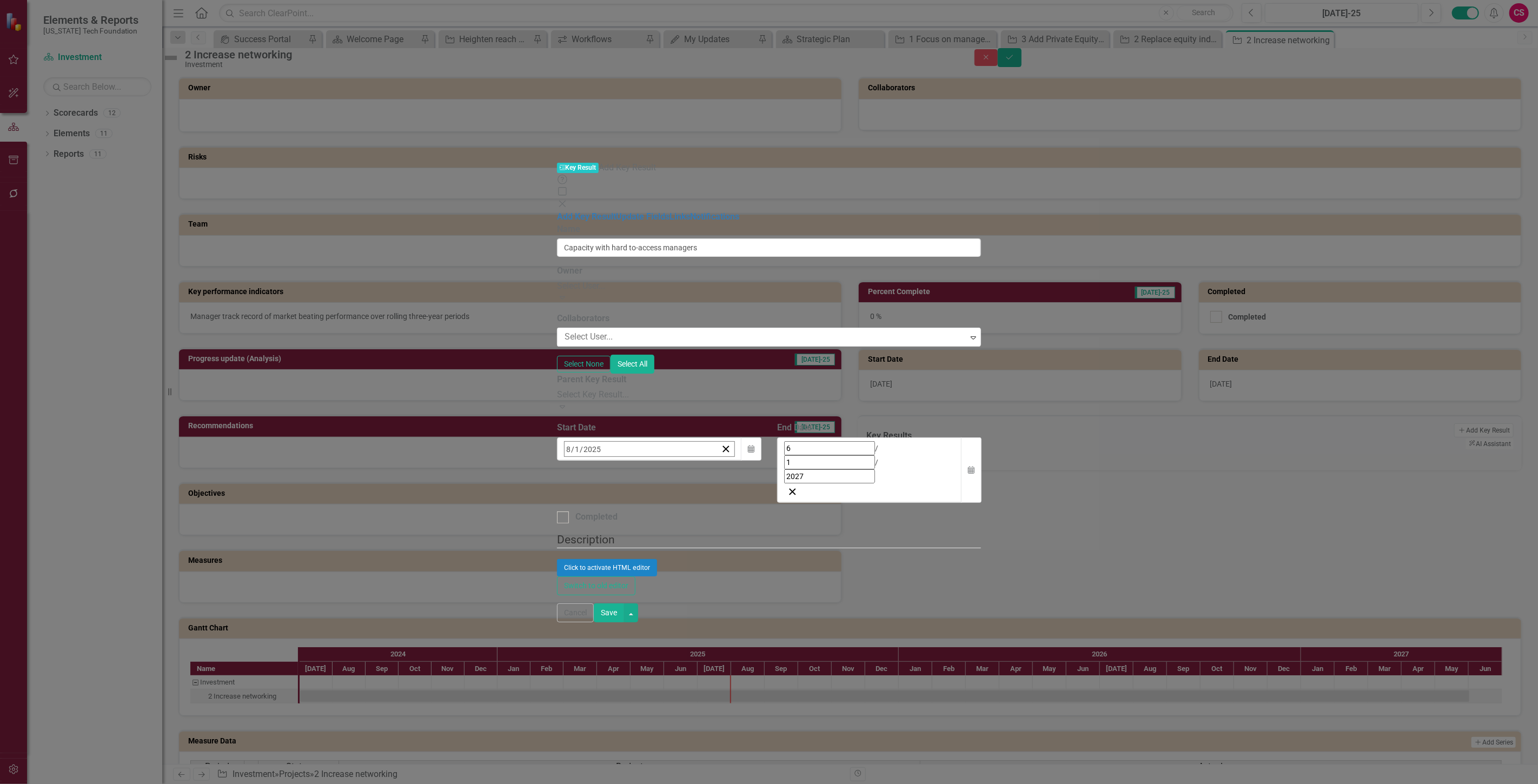
click at [582, 461] on button "«" at bounding box center [570, 473] width 24 height 24
click at [746, 461] on button "»" at bounding box center [734, 473] width 24 height 24
click at [582, 461] on button "«" at bounding box center [570, 473] width 24 height 24
click at [606, 461] on button "‹" at bounding box center [594, 473] width 24 height 24
click at [601, 512] on abbr "1" at bounding box center [598, 517] width 4 height 8
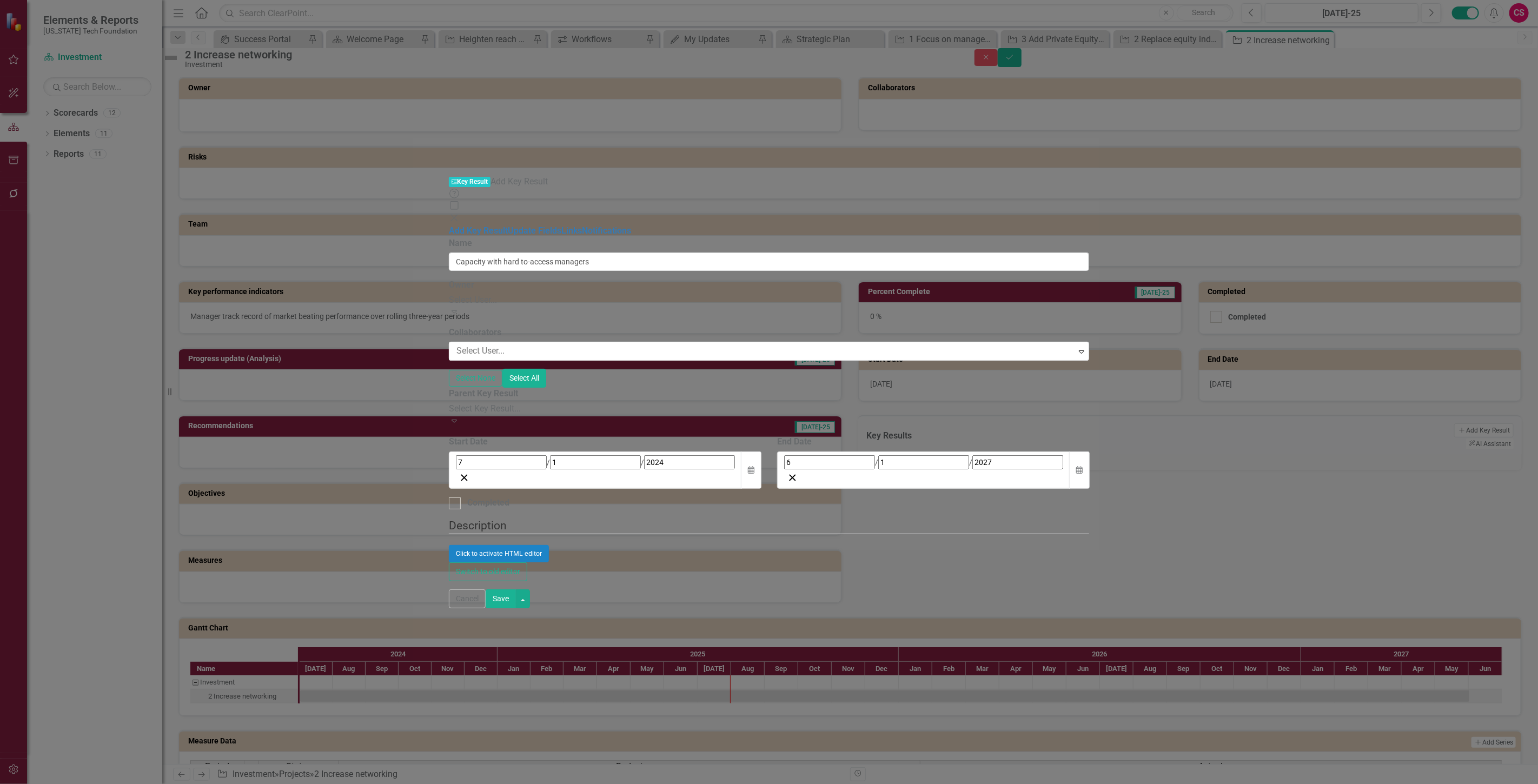
click at [516, 608] on button "Save" at bounding box center [501, 599] width 31 height 19
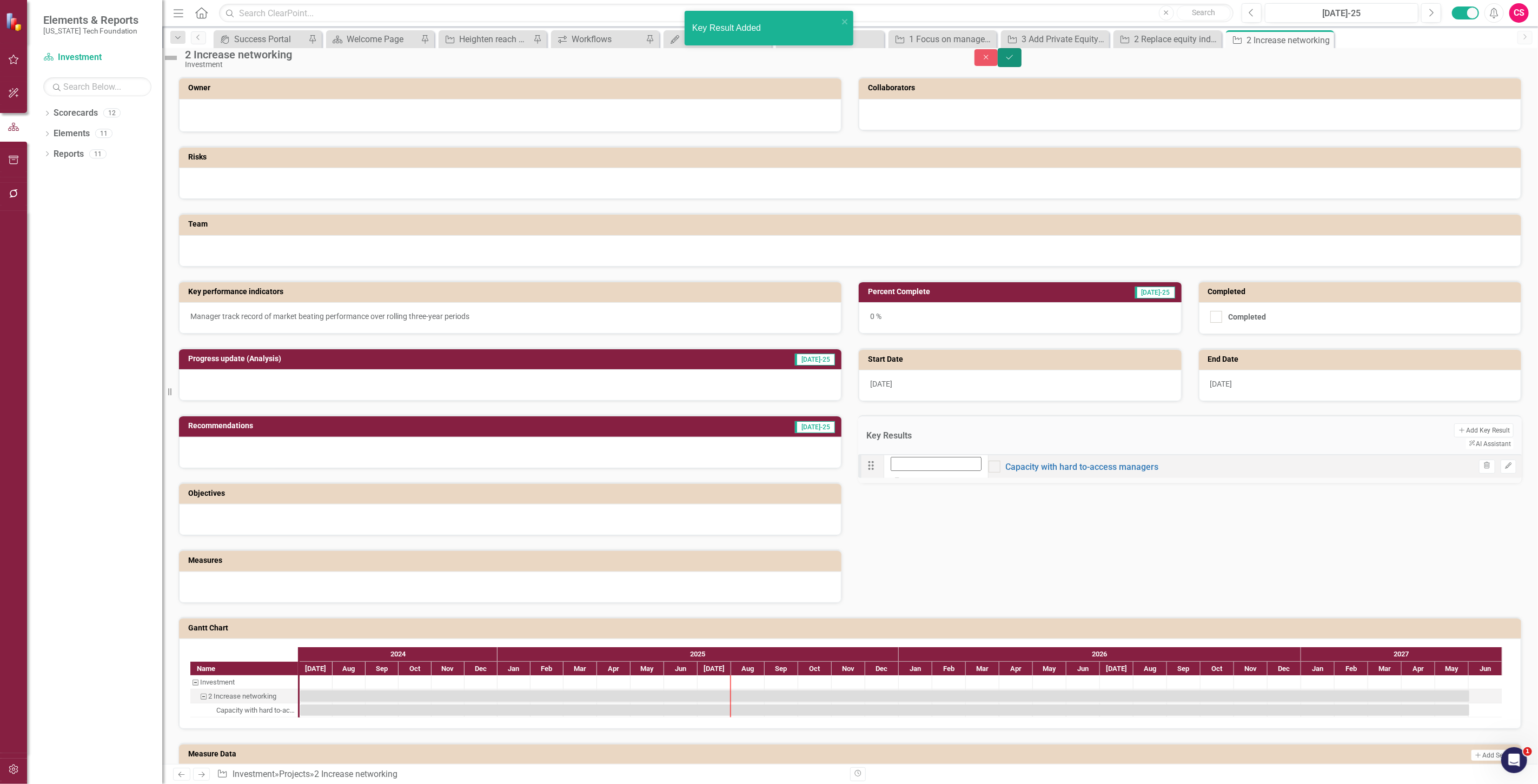
click at [1015, 61] on icon "Save" at bounding box center [1009, 57] width 9 height 8
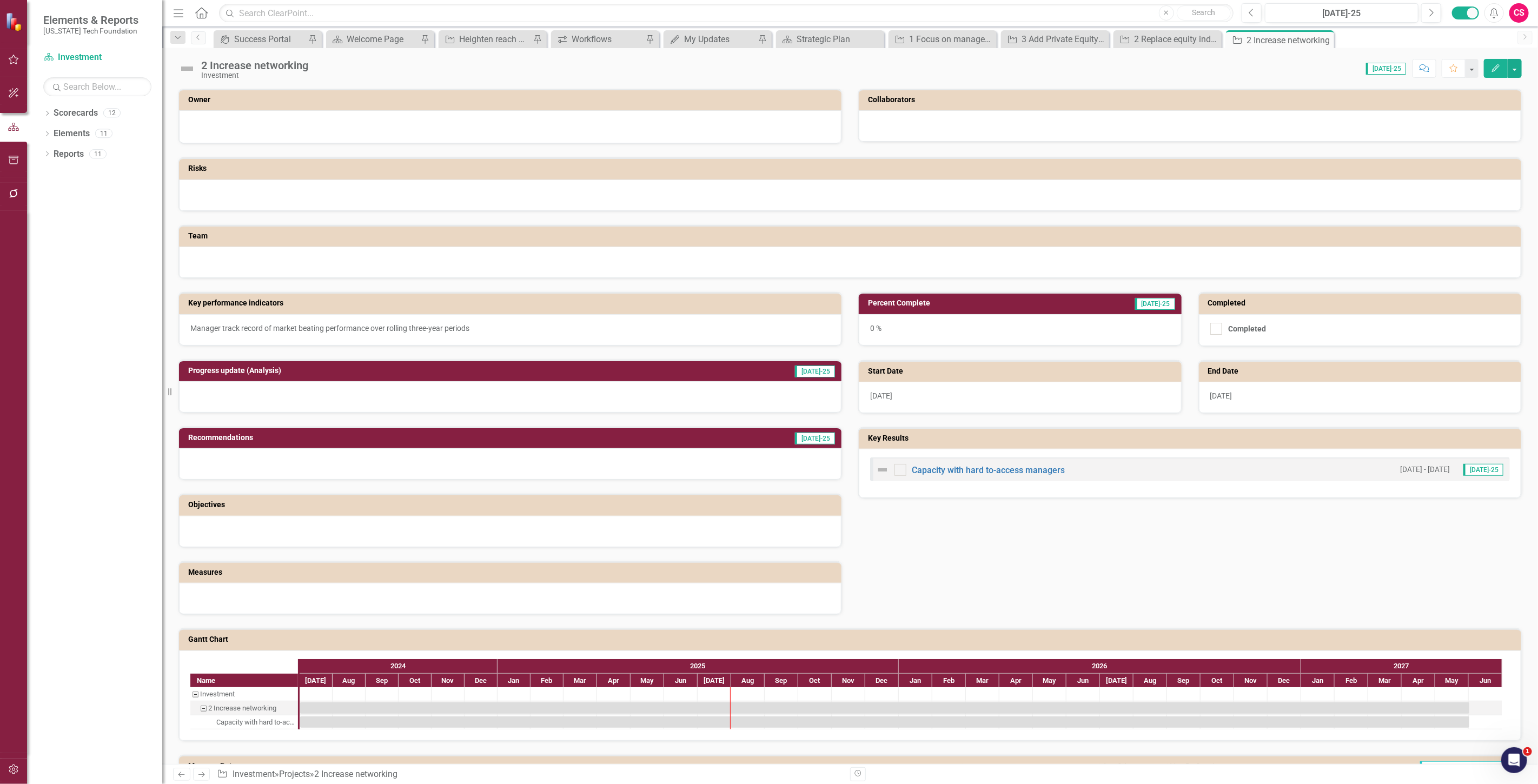
click at [284, 211] on div "Team" at bounding box center [850, 244] width 1360 height 67
click at [284, 193] on div at bounding box center [850, 195] width 1343 height 31
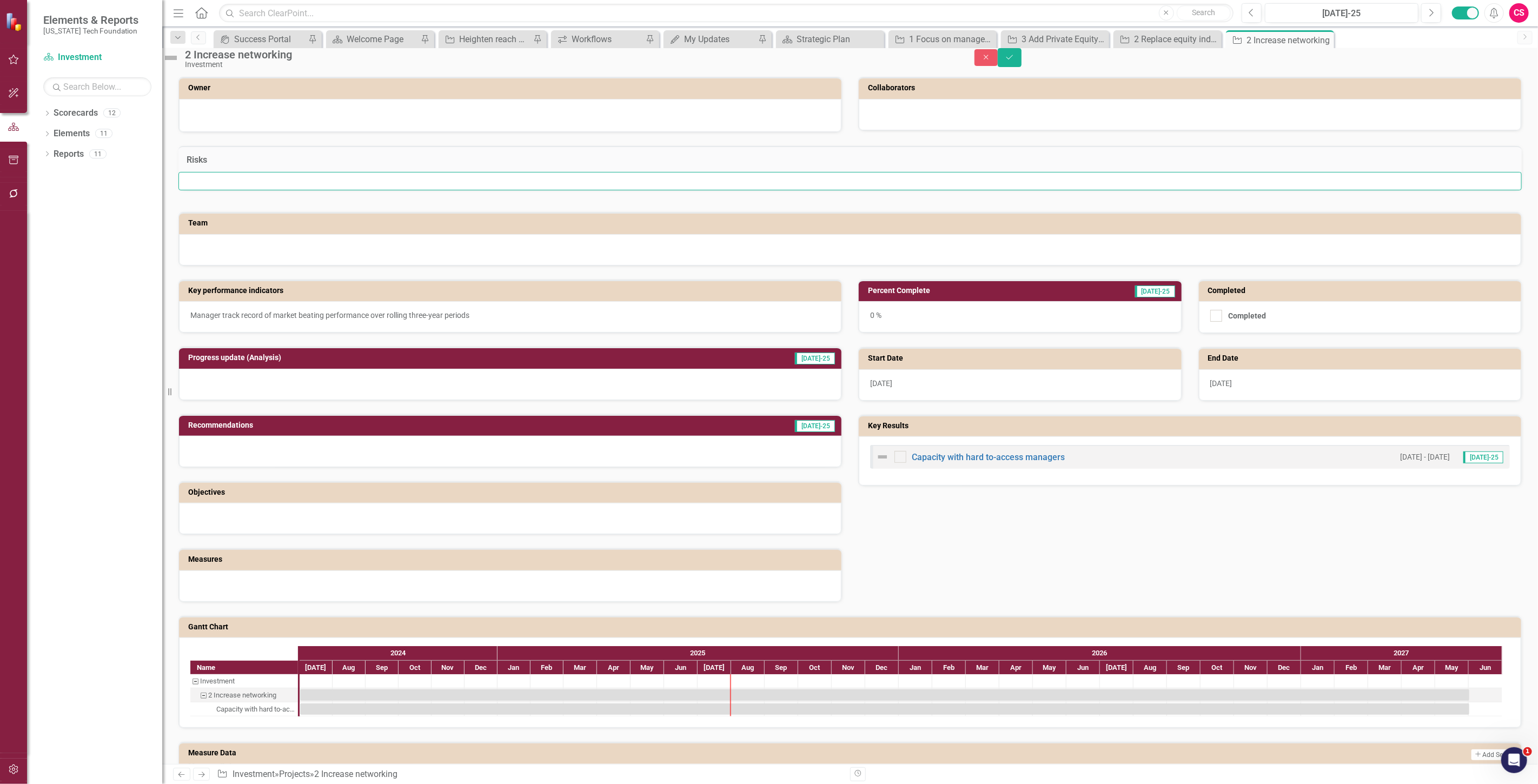
click at [296, 190] on input "text" at bounding box center [850, 182] width 1344 height 19
type input "Manager capacity"
click at [1497, 48] on div "2 Increase networking Investment Close Save" at bounding box center [850, 59] width 1376 height 20
click at [1022, 57] on button "Save" at bounding box center [1010, 58] width 24 height 19
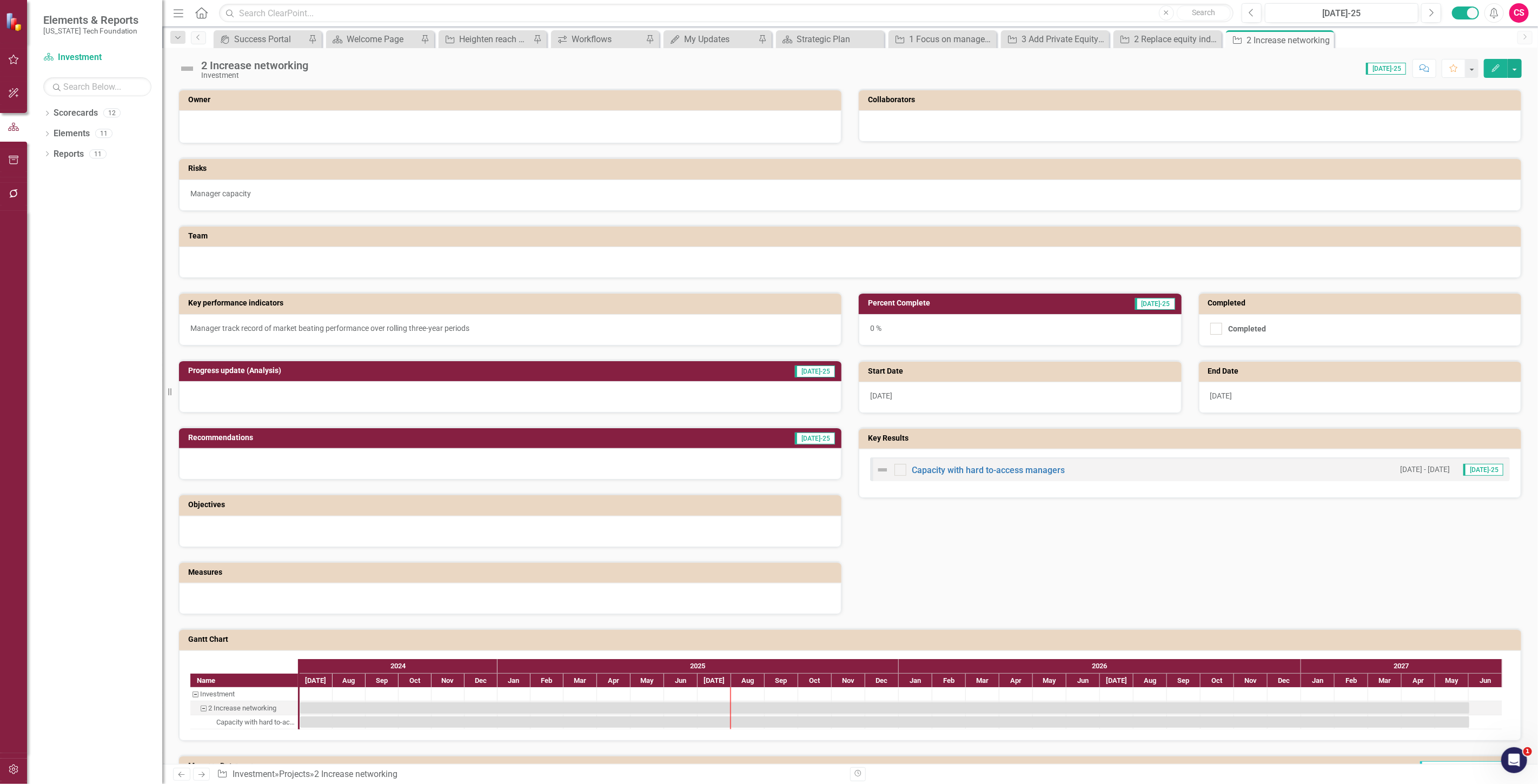
click at [202, 769] on link "Next" at bounding box center [202, 774] width 17 height 13
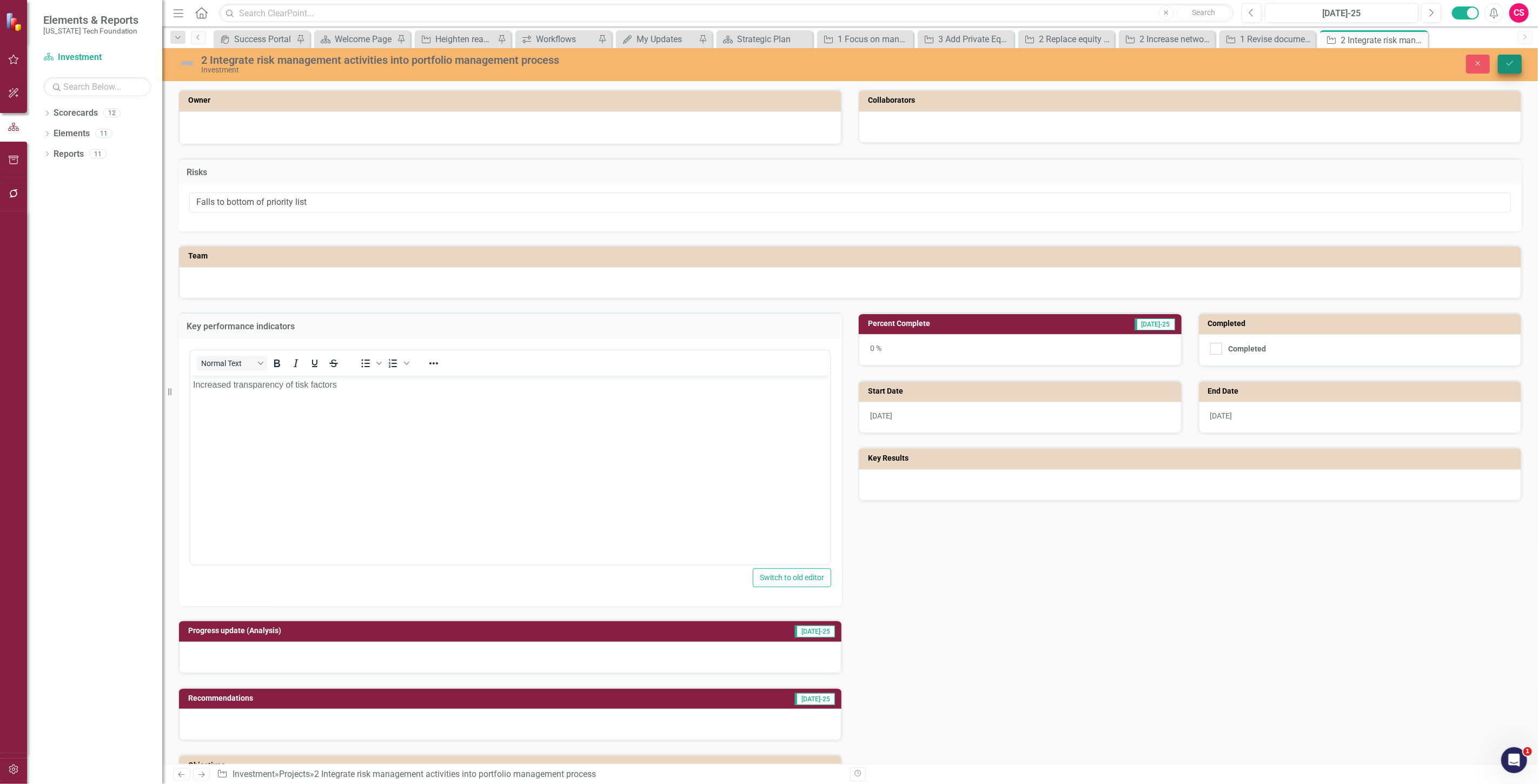
type input "Falls to bottom of priority list"
click at [1509, 54] on button "Save" at bounding box center [1510, 64] width 24 height 19
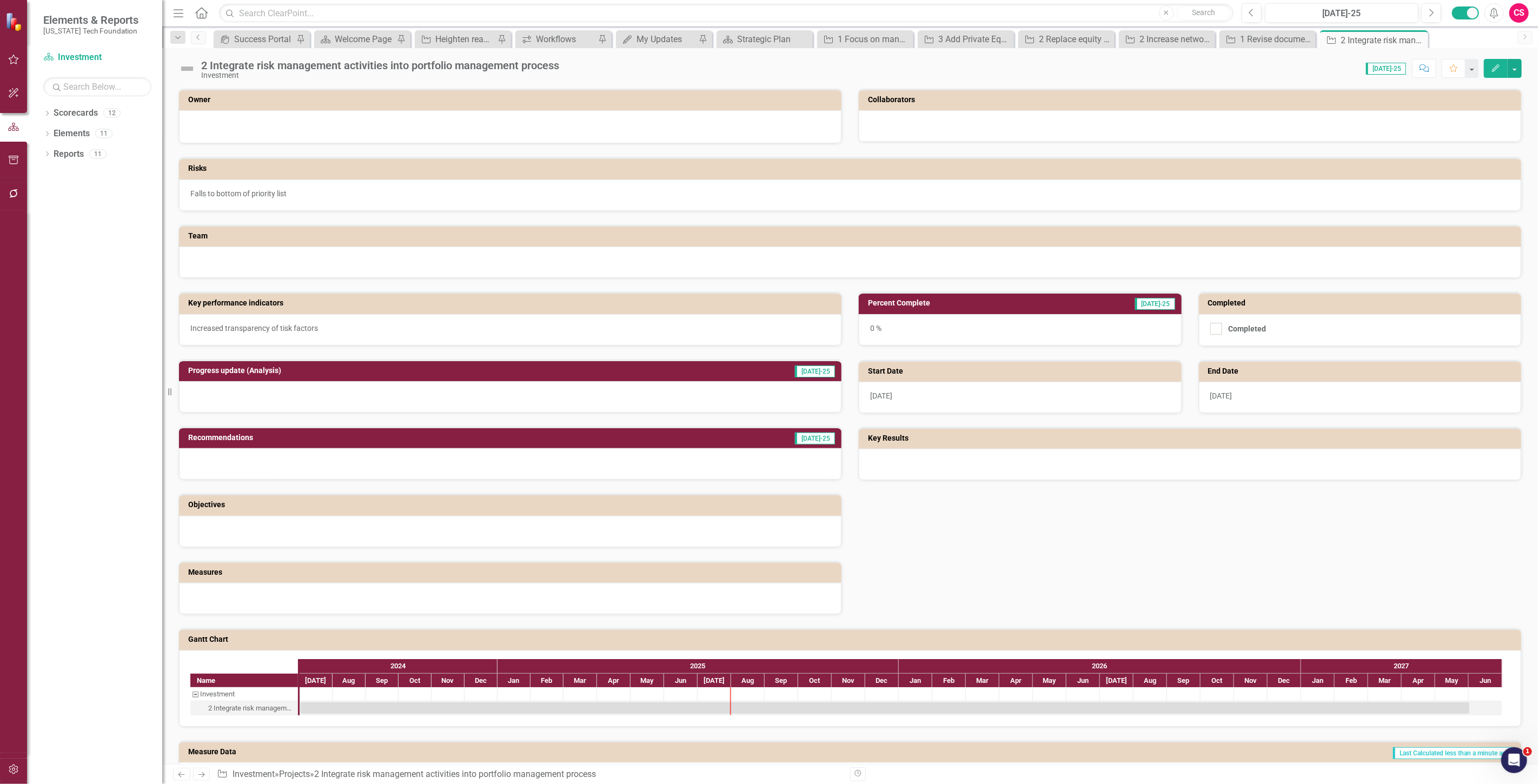
click at [1128, 474] on div at bounding box center [1190, 464] width 663 height 31
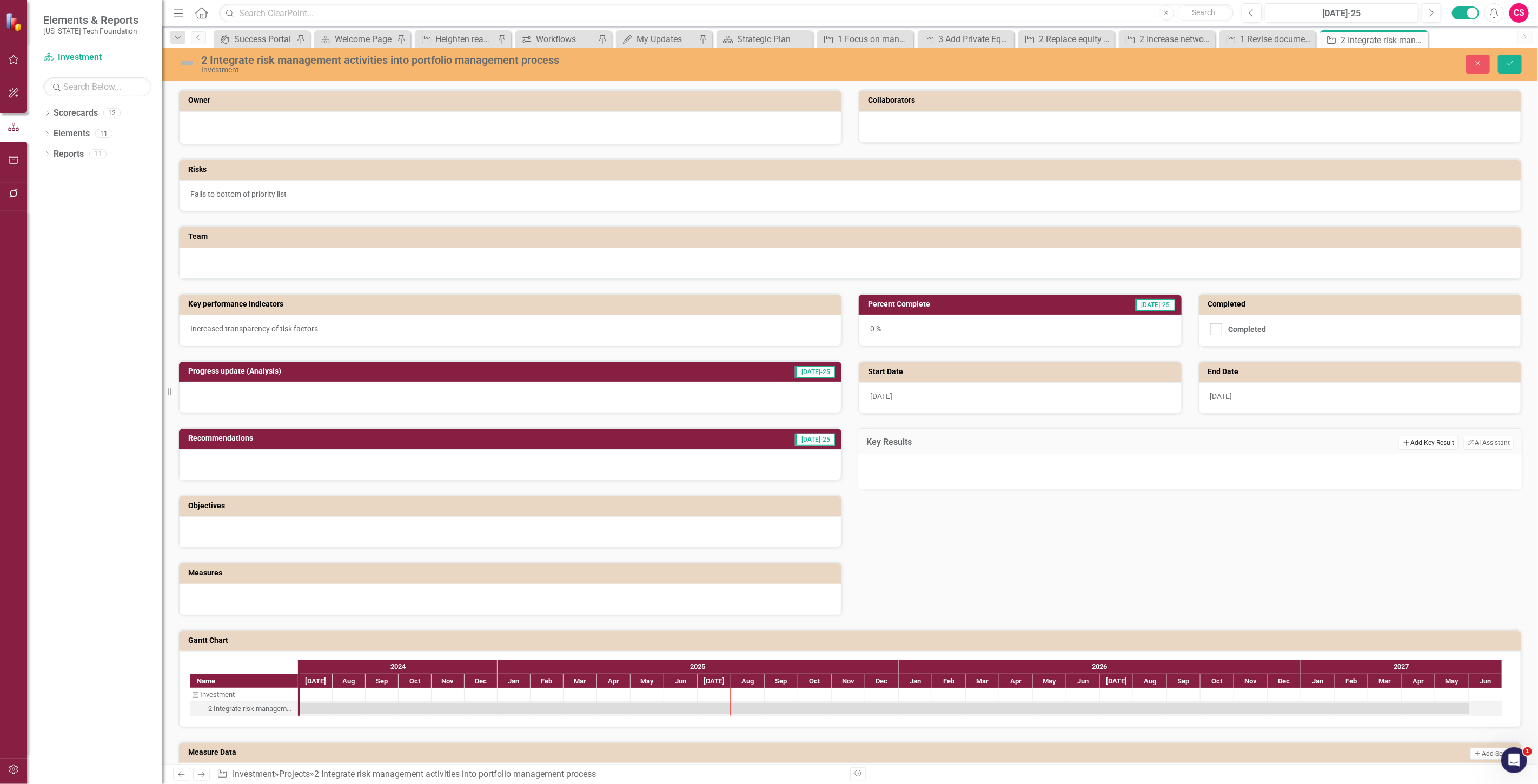
click at [1407, 438] on button "Add Add Key Result" at bounding box center [1429, 443] width 59 height 14
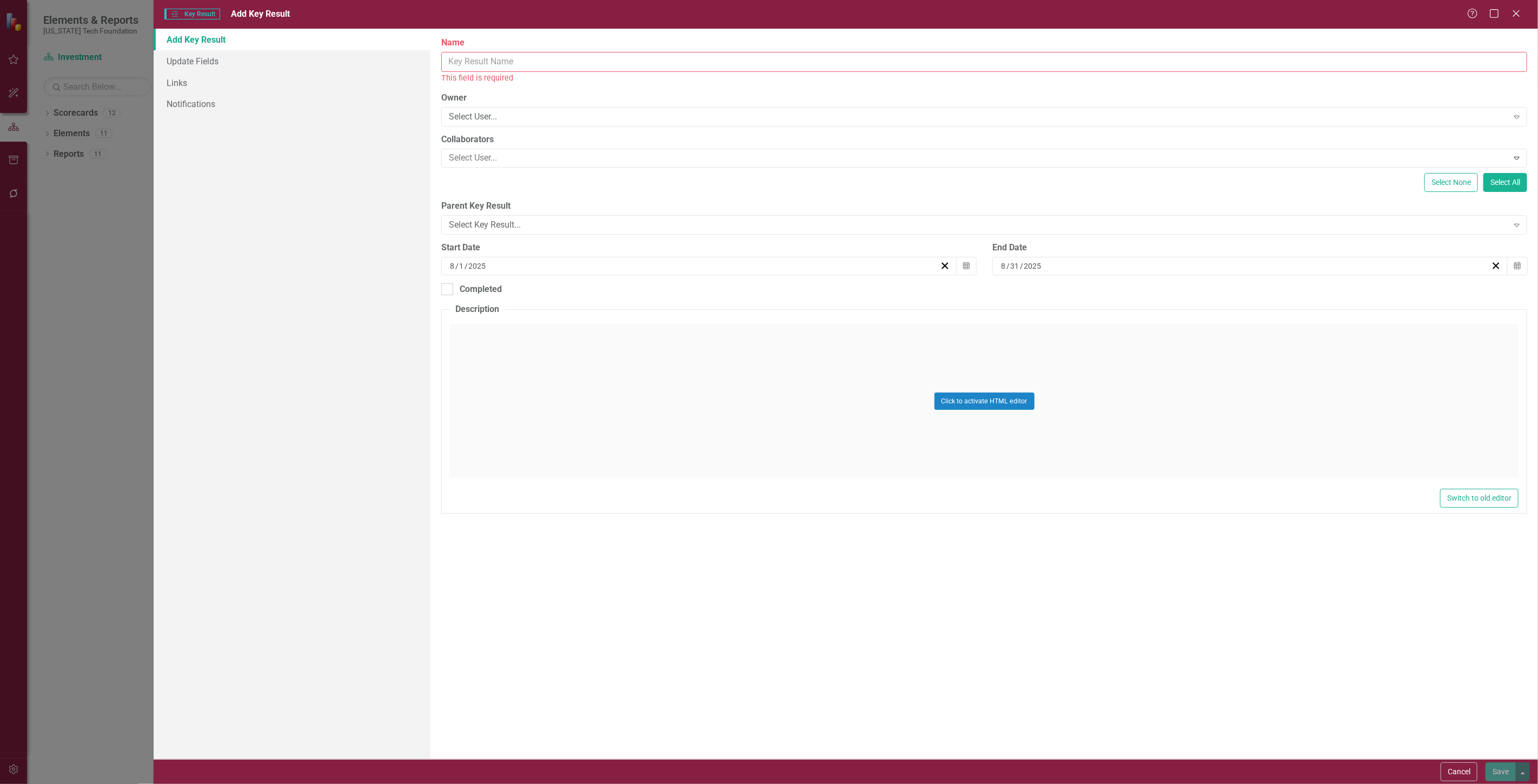
click at [456, 68] on input "Name" at bounding box center [985, 62] width 1086 height 20
paste input "2 Better understanding of portfolio risks"
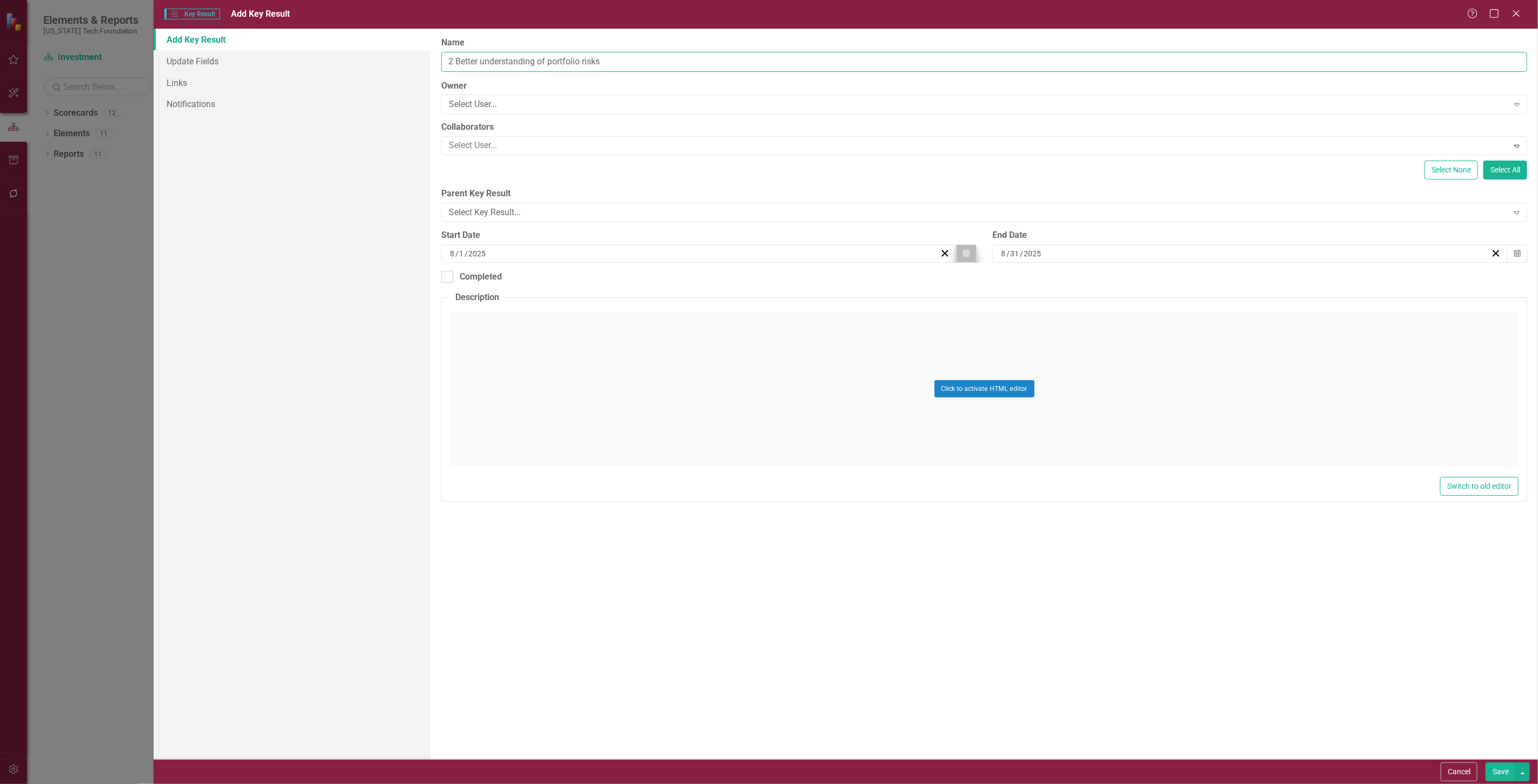
type input "2 Better understanding of portfolio risks"
click at [964, 253] on icon "button" at bounding box center [967, 253] width 7 height 8
click at [622, 280] on button "«" at bounding box center [617, 281] width 24 height 24
click at [639, 281] on button "‹" at bounding box center [641, 281] width 24 height 24
click at [640, 281] on button "‹" at bounding box center [641, 281] width 24 height 24
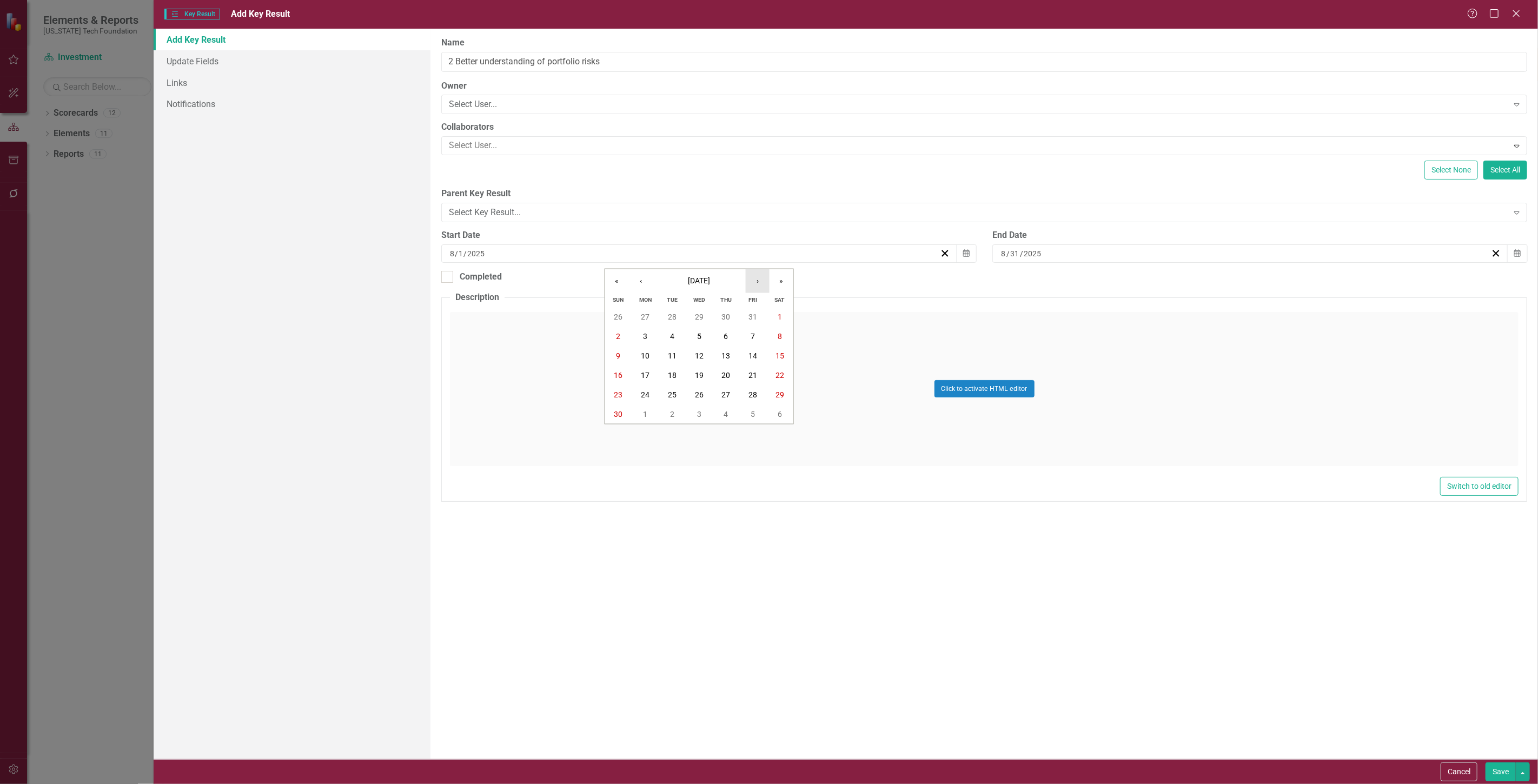
click at [761, 279] on button "›" at bounding box center [758, 281] width 24 height 24
click at [648, 318] on button "1" at bounding box center [645, 316] width 27 height 20
click at [1514, 251] on icon "Calendar" at bounding box center [1518, 253] width 7 height 8
click at [1331, 283] on button "»" at bounding box center [1333, 281] width 24 height 24
click at [1329, 283] on button "»" at bounding box center [1333, 281] width 24 height 24
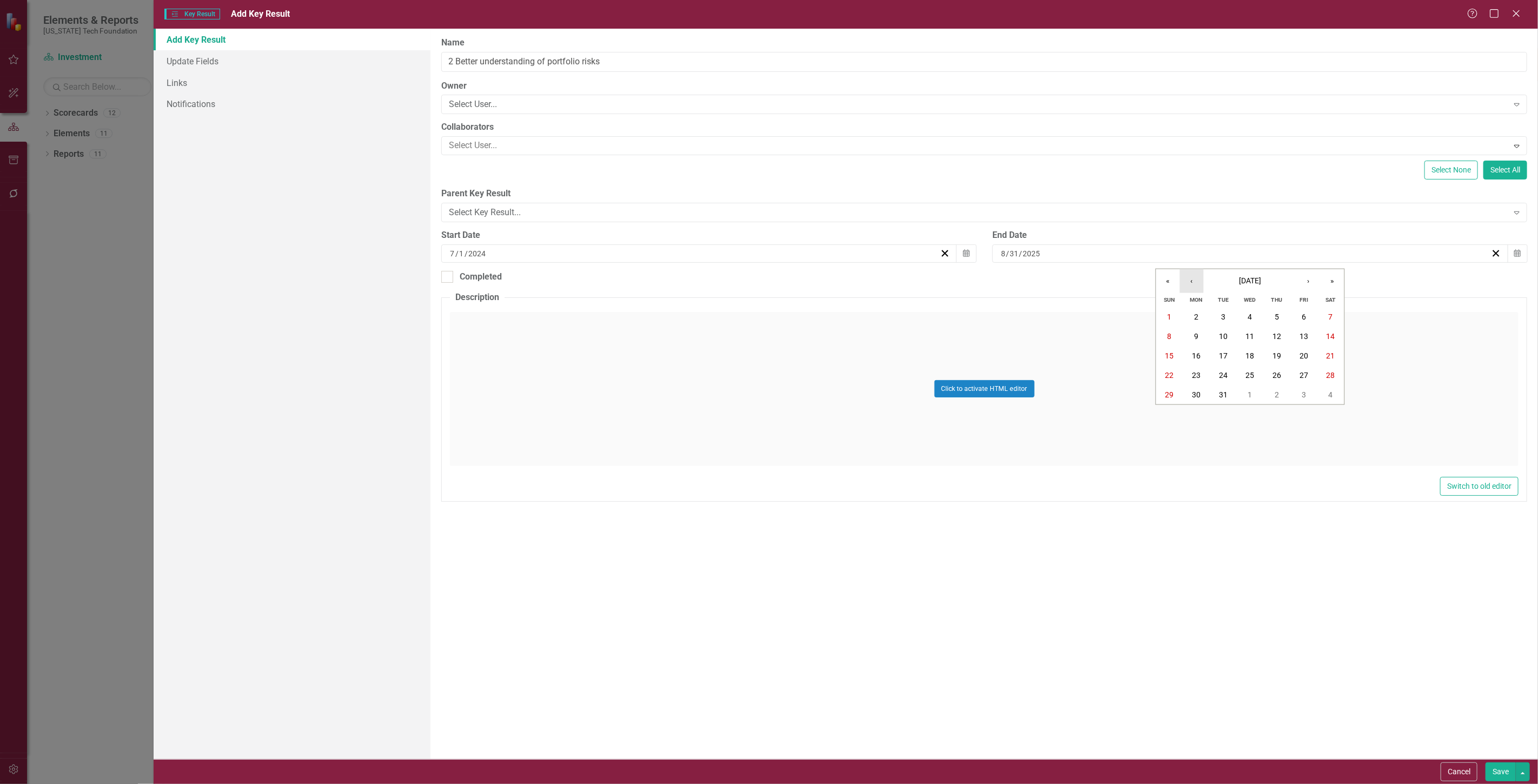
click at [1198, 278] on button "‹" at bounding box center [1193, 281] width 24 height 24
click at [1225, 314] on abbr "1" at bounding box center [1223, 316] width 4 height 8
click at [1496, 775] on button "Save" at bounding box center [1502, 772] width 31 height 19
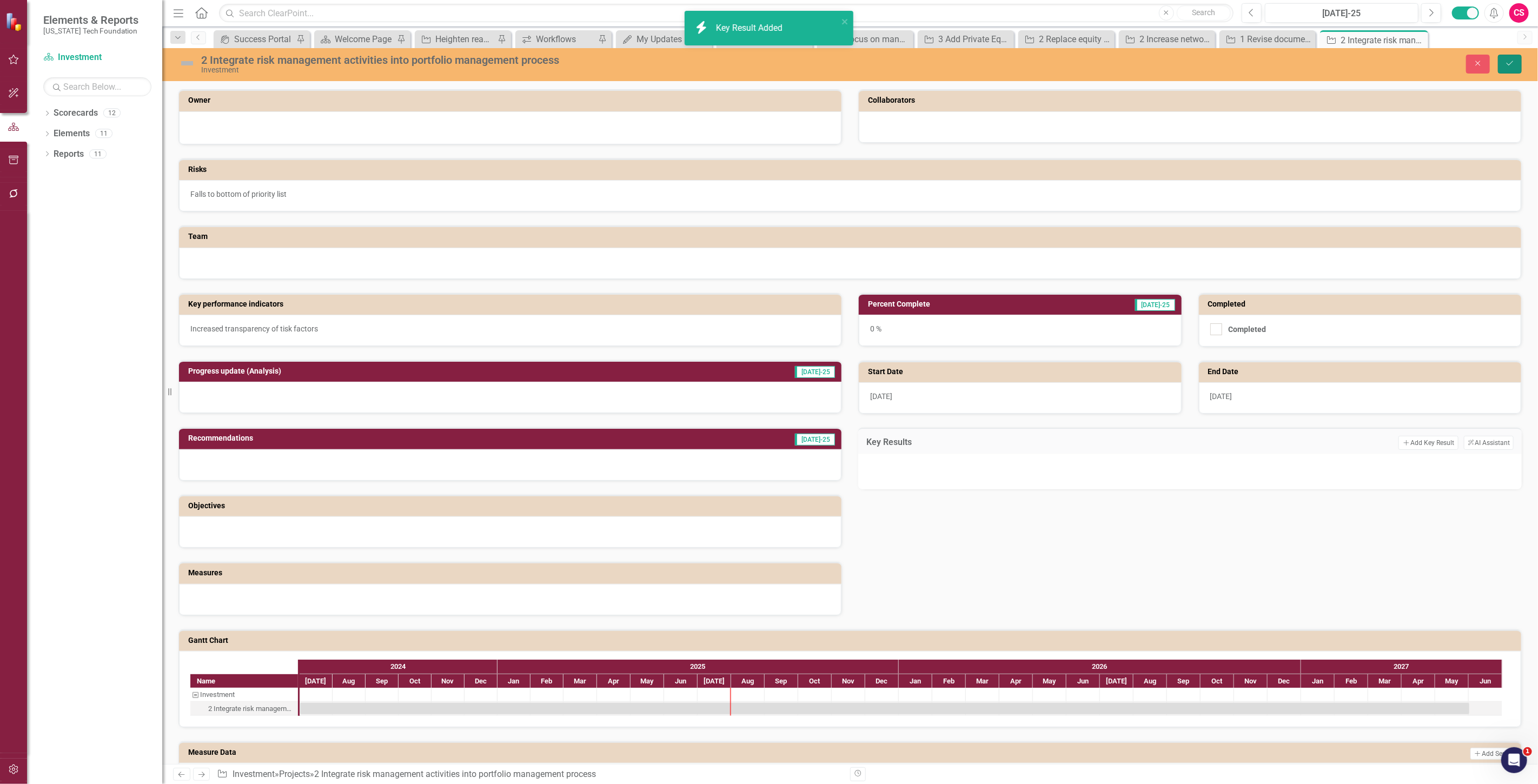
click at [1505, 66] on button "Save" at bounding box center [1510, 64] width 24 height 19
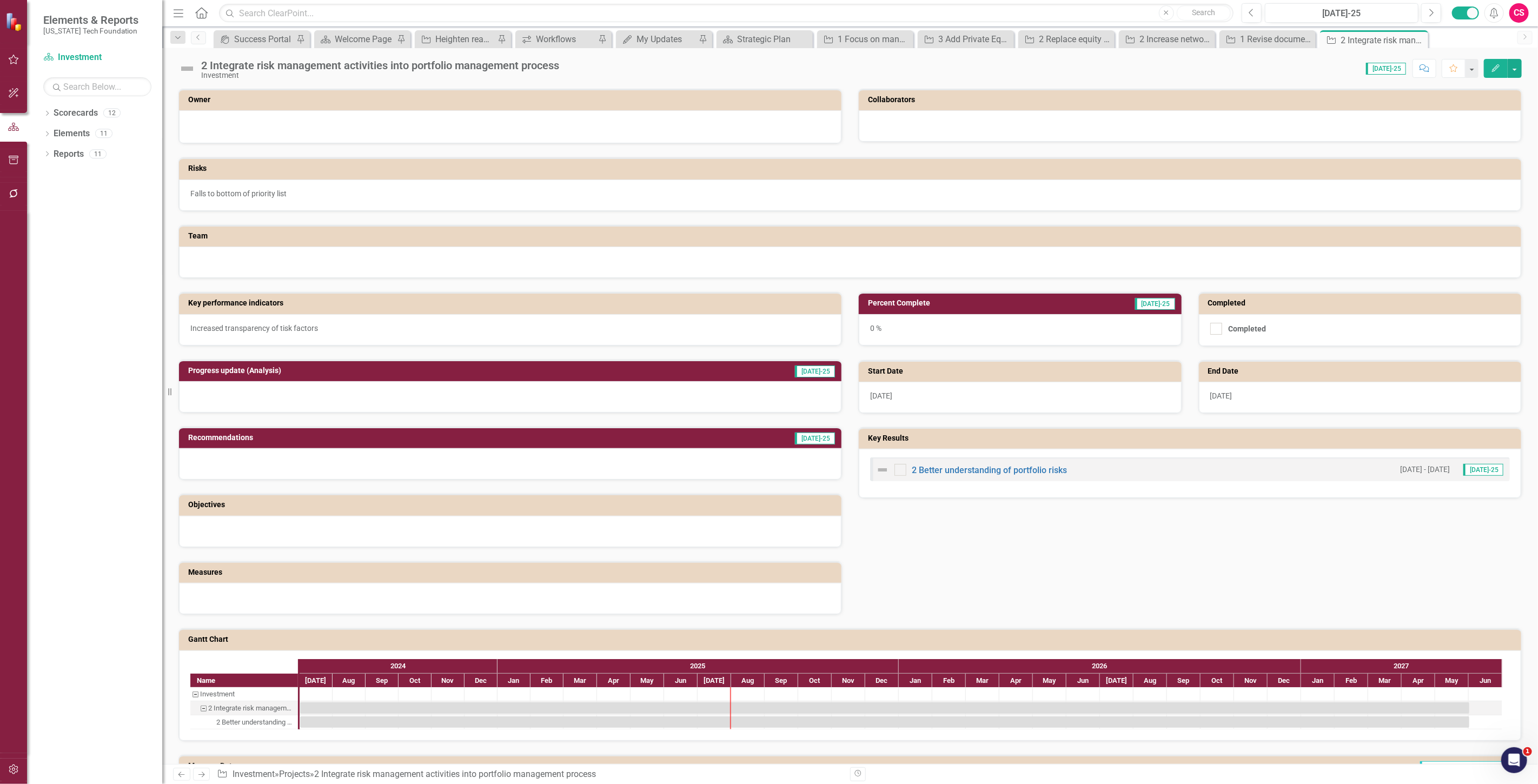
click at [206, 775] on icon "Next" at bounding box center [201, 775] width 9 height 7
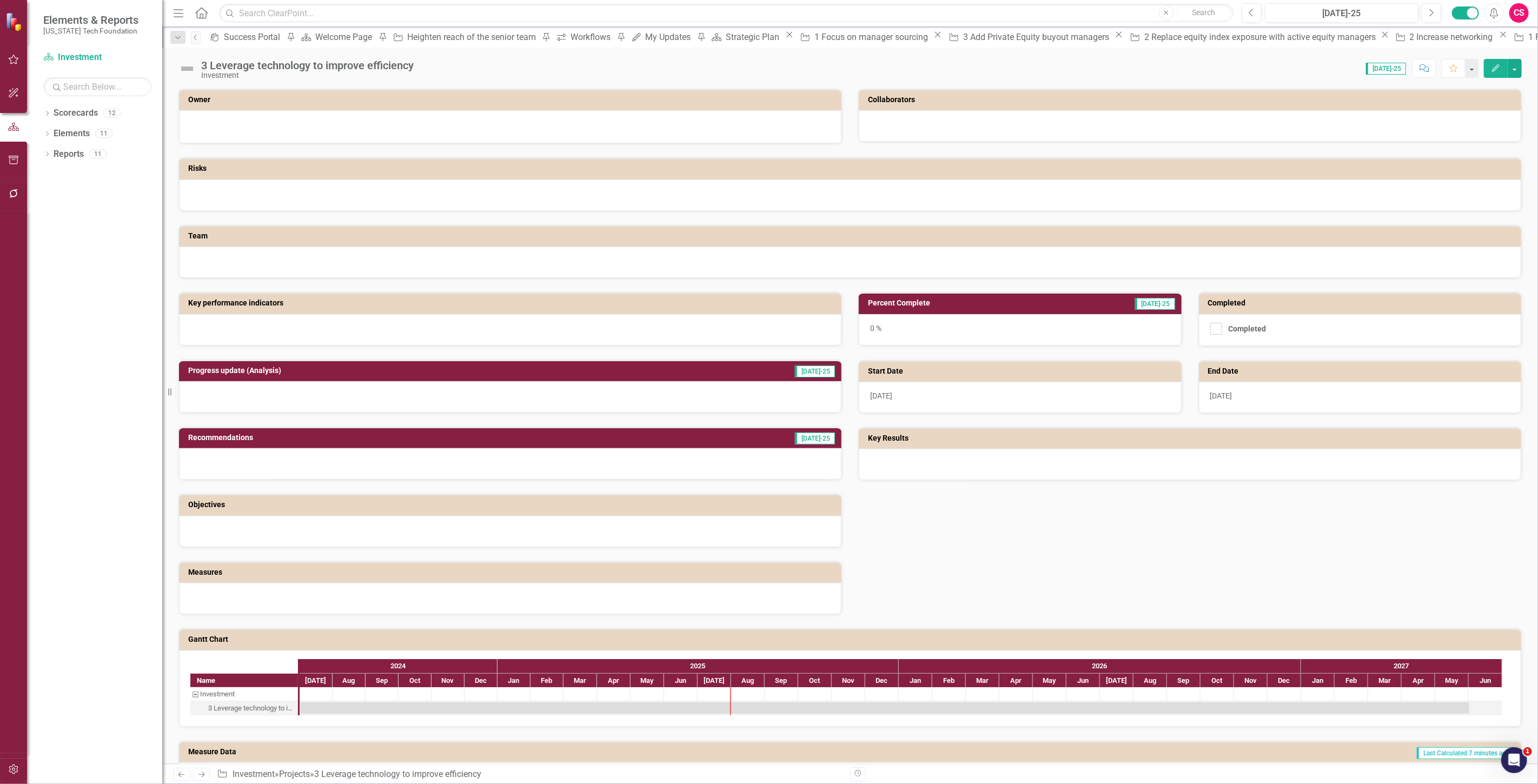
click at [244, 330] on div at bounding box center [510, 329] width 663 height 31
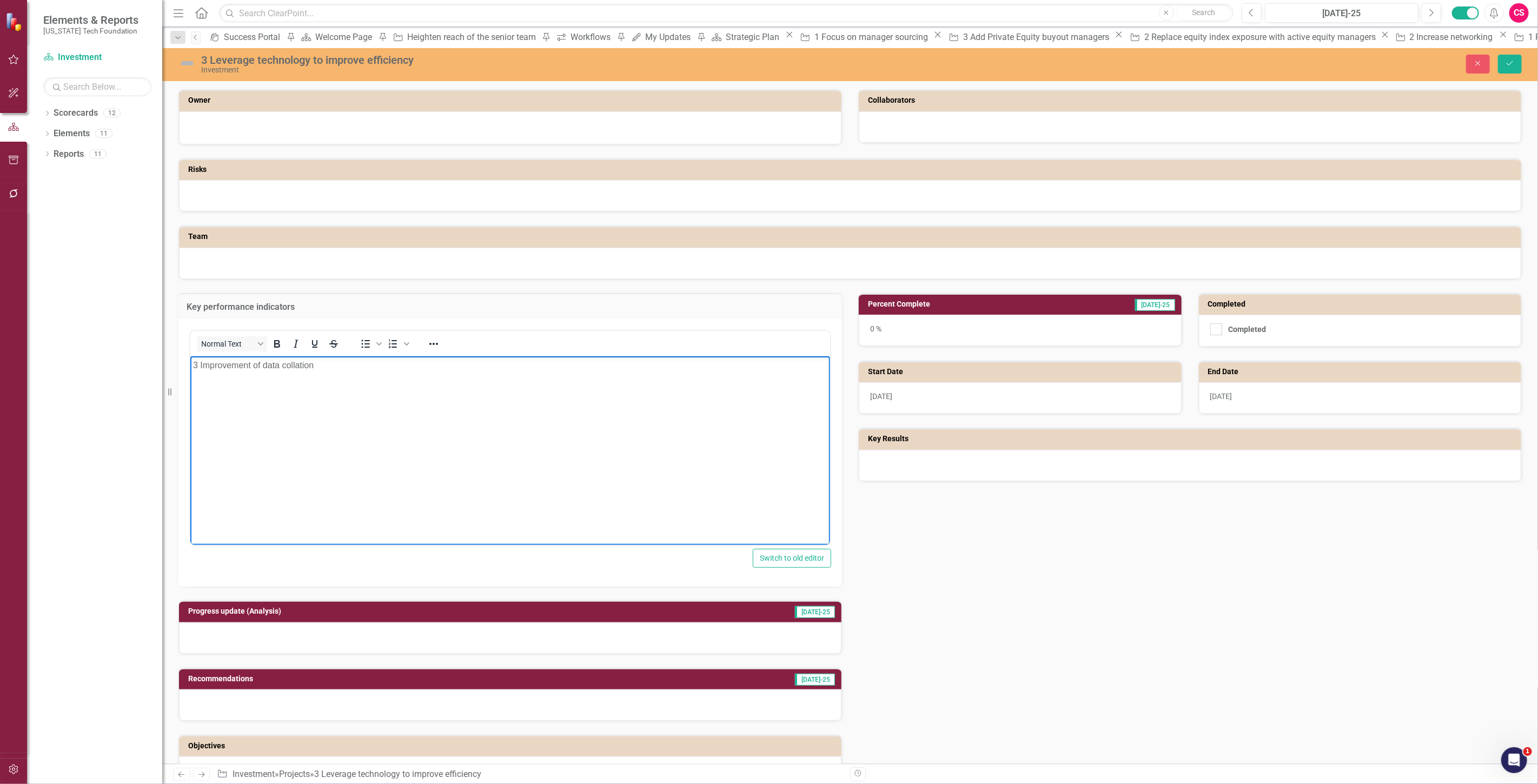
click at [223, 203] on div at bounding box center [850, 195] width 1343 height 31
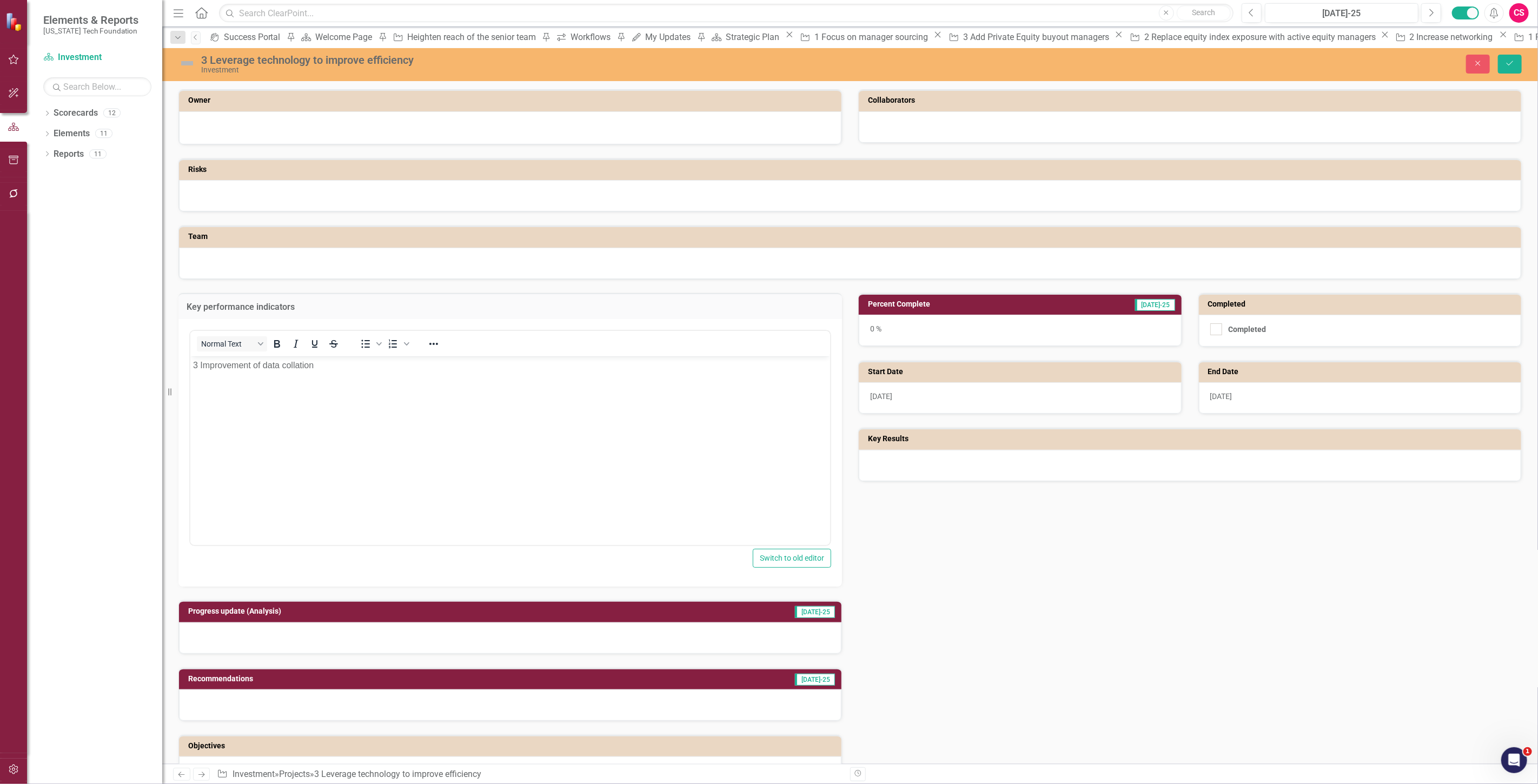
click at [223, 203] on div at bounding box center [850, 195] width 1343 height 31
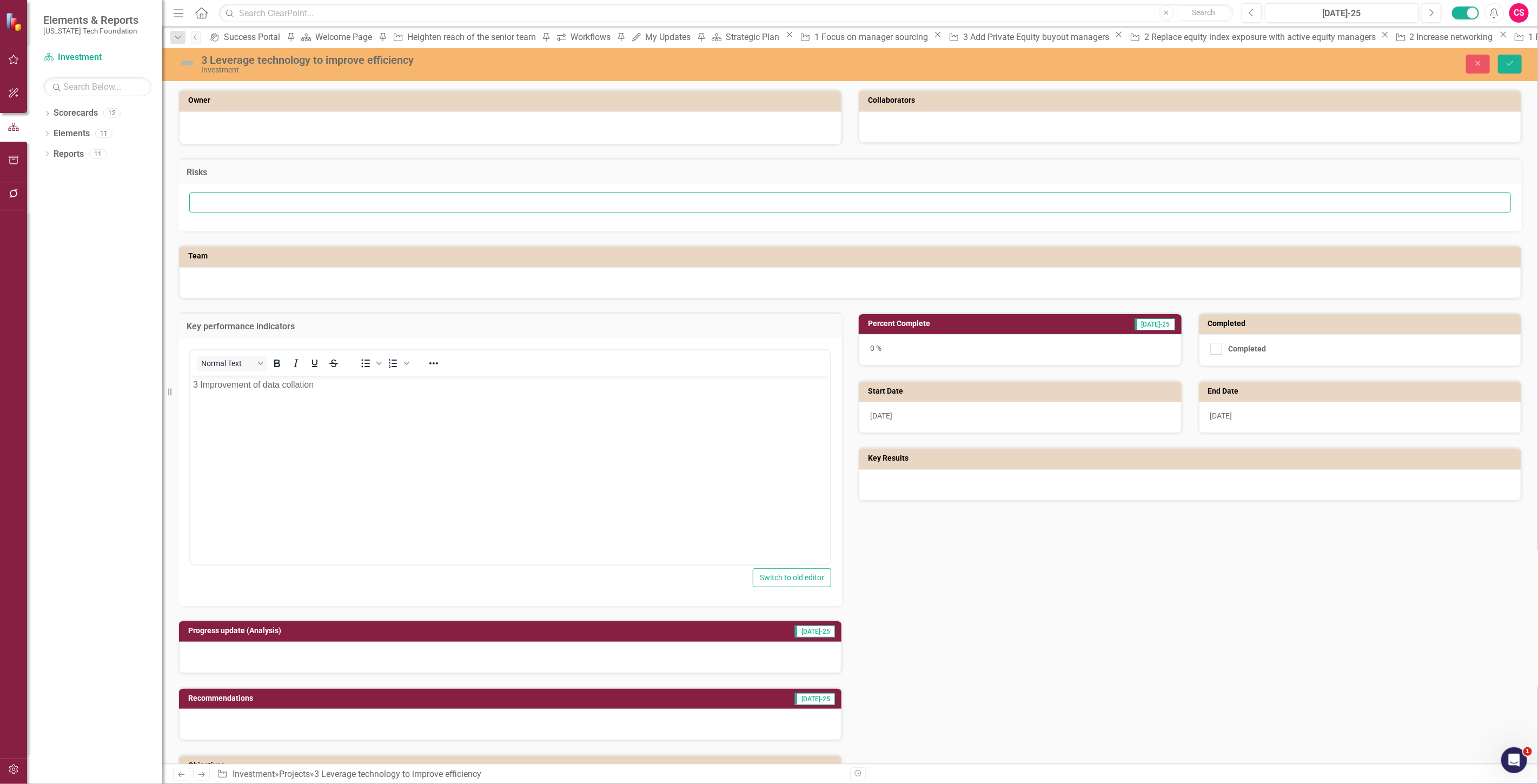
click at [259, 204] on input "text" at bounding box center [850, 203] width 1322 height 20
type input "Falls to bottom of priority list"
click at [1502, 69] on button "Save" at bounding box center [1510, 64] width 24 height 19
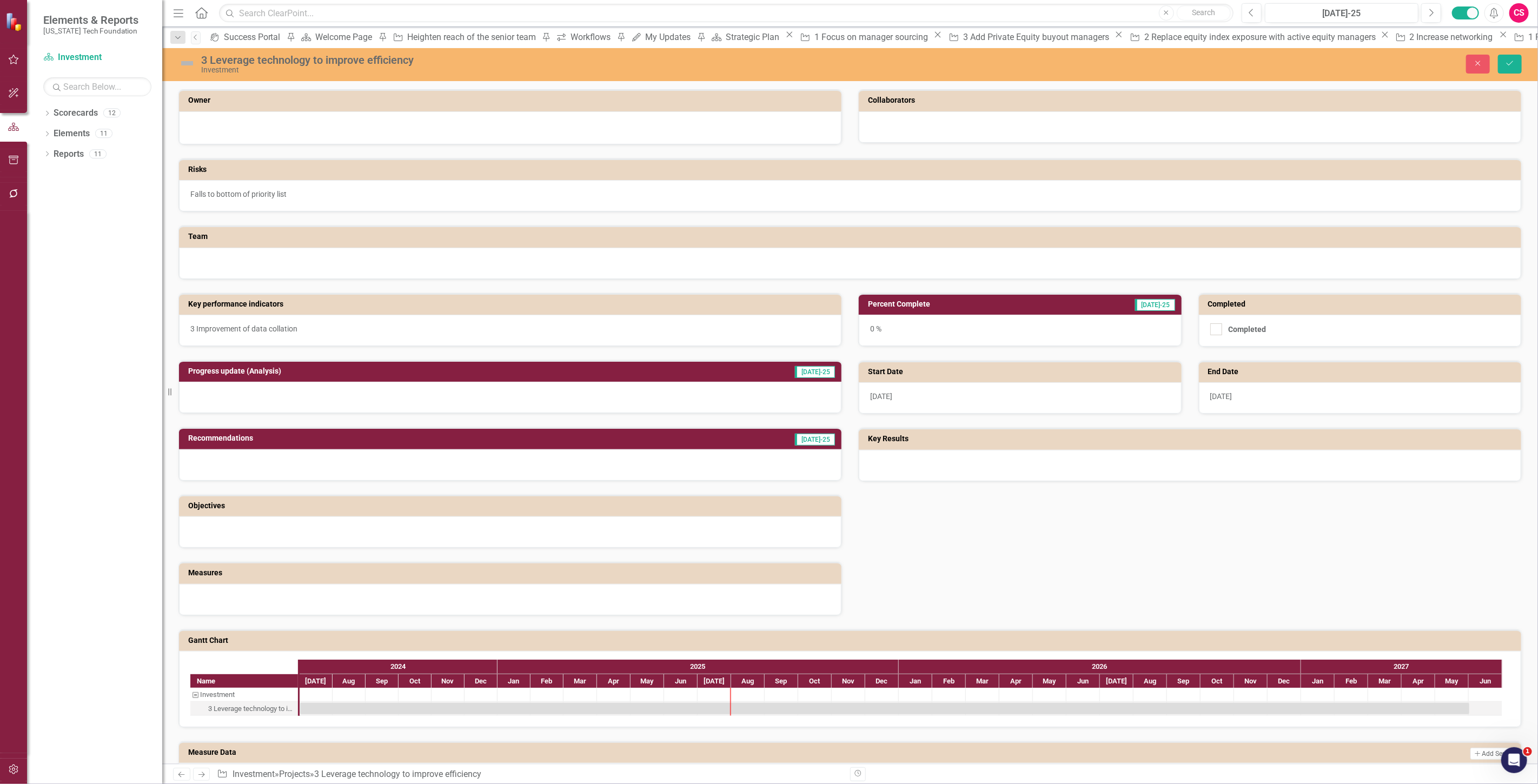
click at [1437, 452] on div at bounding box center [1190, 465] width 663 height 31
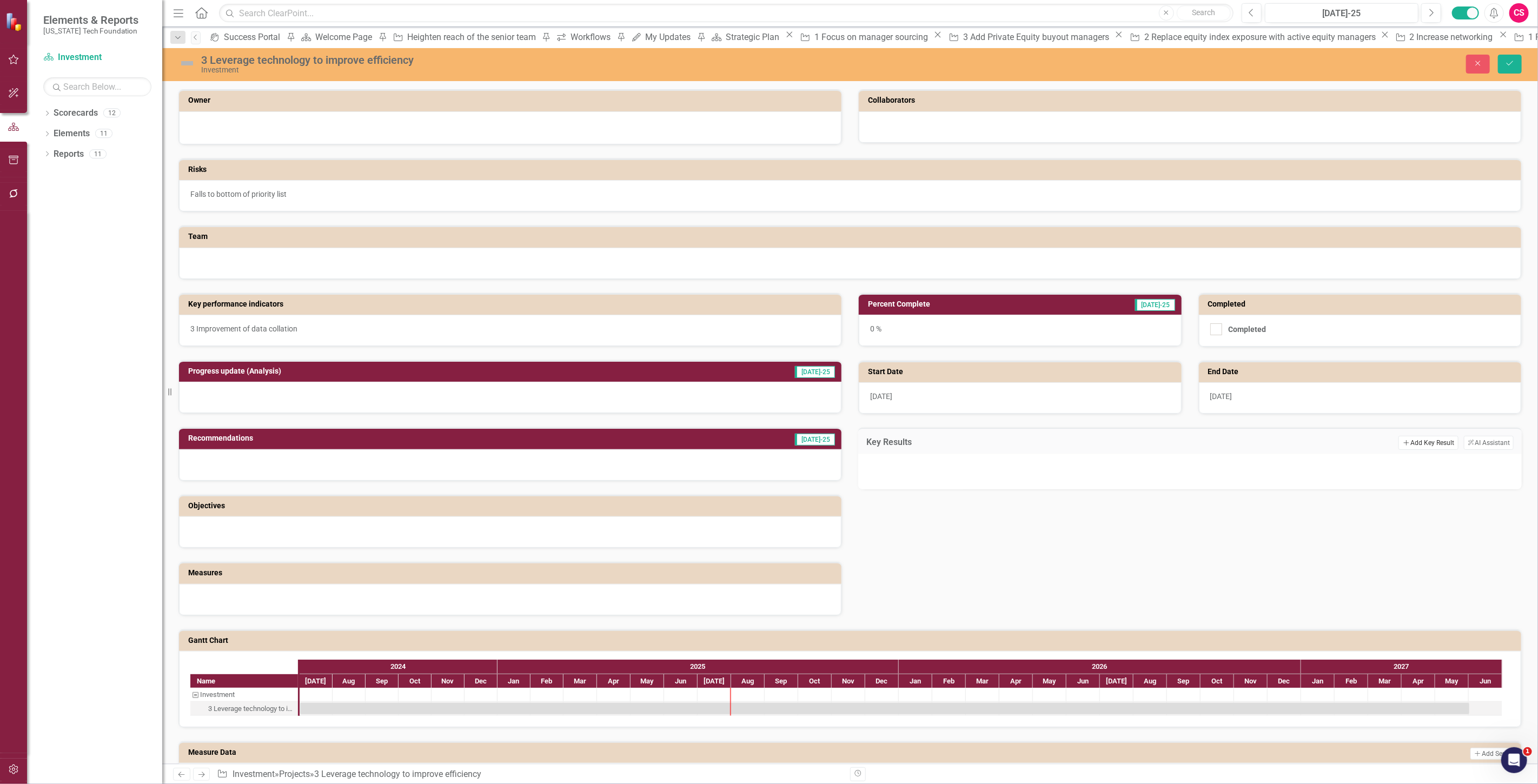
click at [1426, 440] on button "Add Add Key Result" at bounding box center [1429, 443] width 59 height 14
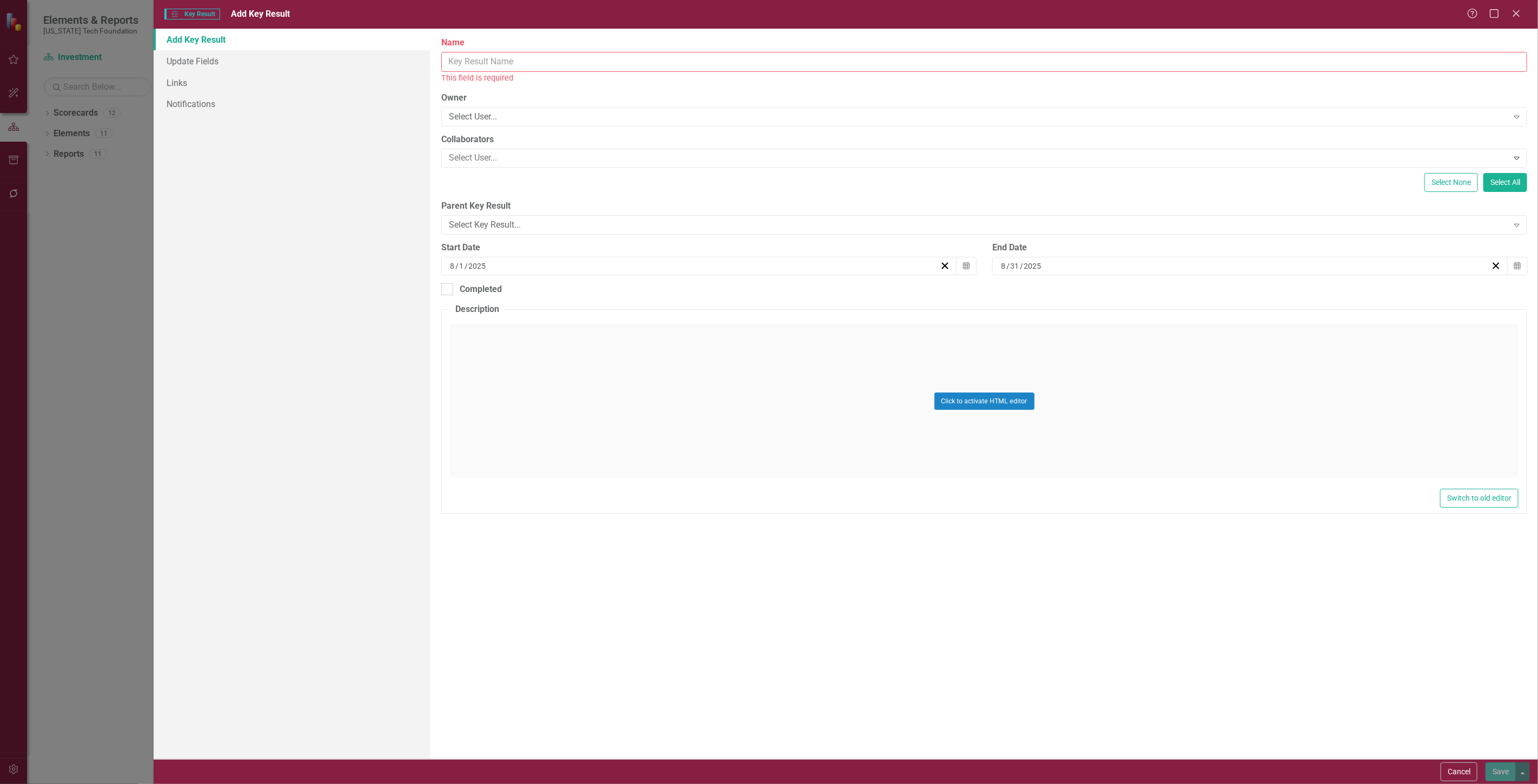
click at [527, 62] on input "Name" at bounding box center [985, 62] width 1086 height 20
paste input "3 Use of AI to improve research"
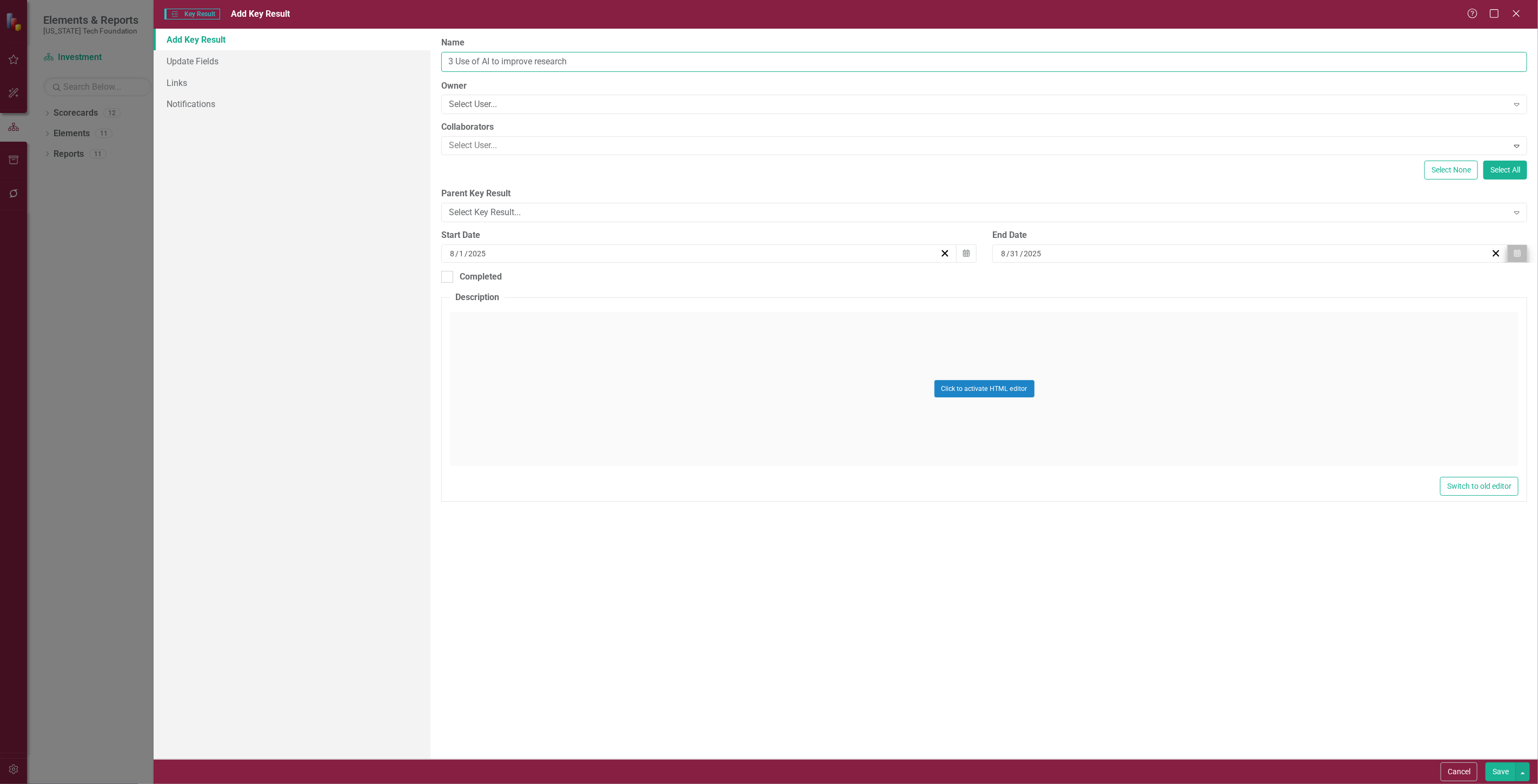
type input "3 Use of AI to improve research"
click at [1513, 261] on button "Calendar" at bounding box center [1518, 254] width 20 height 19
click at [1322, 290] on button "»" at bounding box center [1333, 281] width 24 height 24
click at [1193, 283] on button "‹" at bounding box center [1193, 281] width 24 height 24
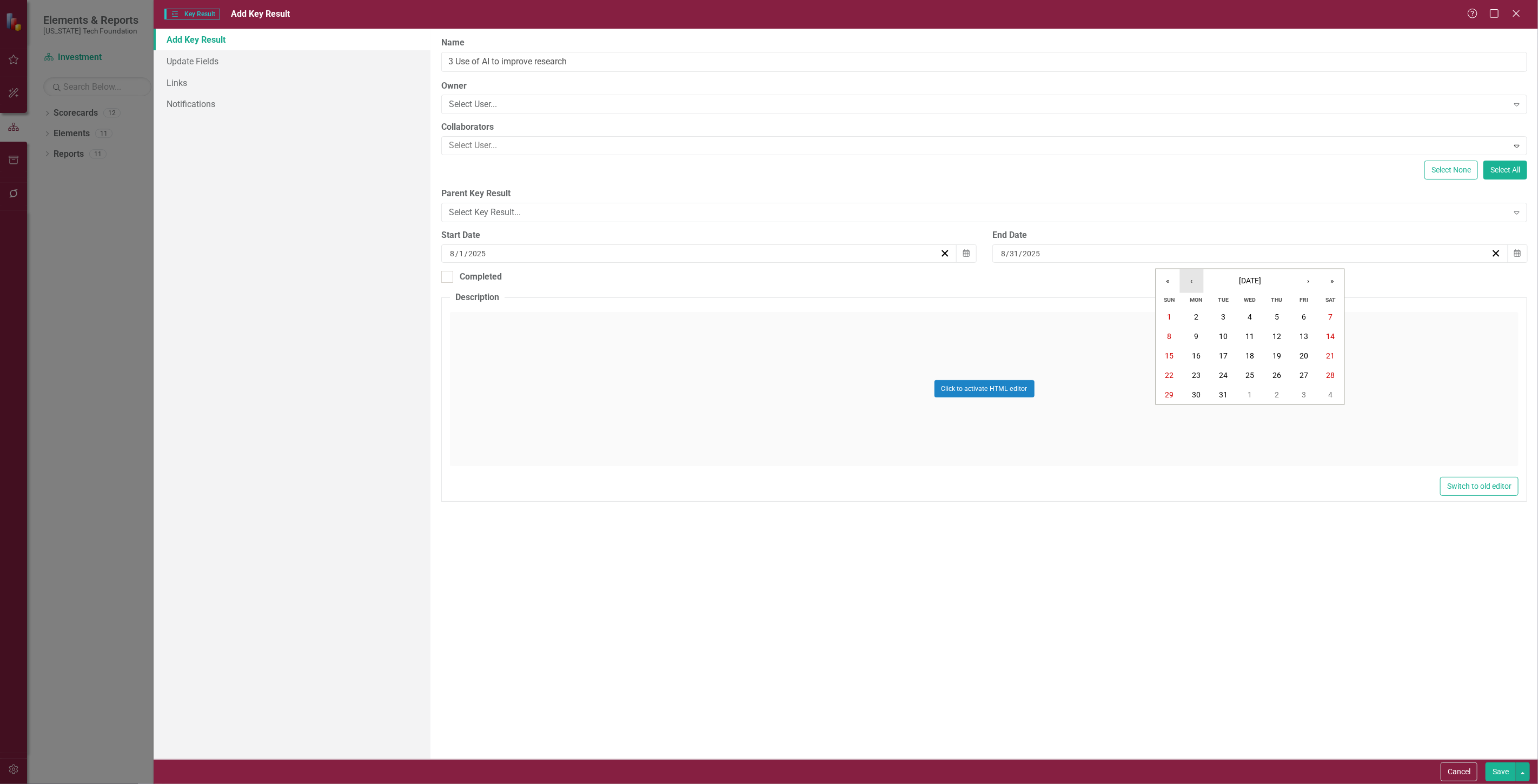
click at [1193, 283] on button "‹" at bounding box center [1193, 281] width 24 height 24
click at [1221, 311] on button "1" at bounding box center [1224, 316] width 27 height 20
click at [972, 257] on button "Calendar" at bounding box center [967, 254] width 20 height 19
click at [608, 284] on button "«" at bounding box center [617, 281] width 24 height 24
click at [637, 285] on button "‹" at bounding box center [641, 281] width 24 height 24
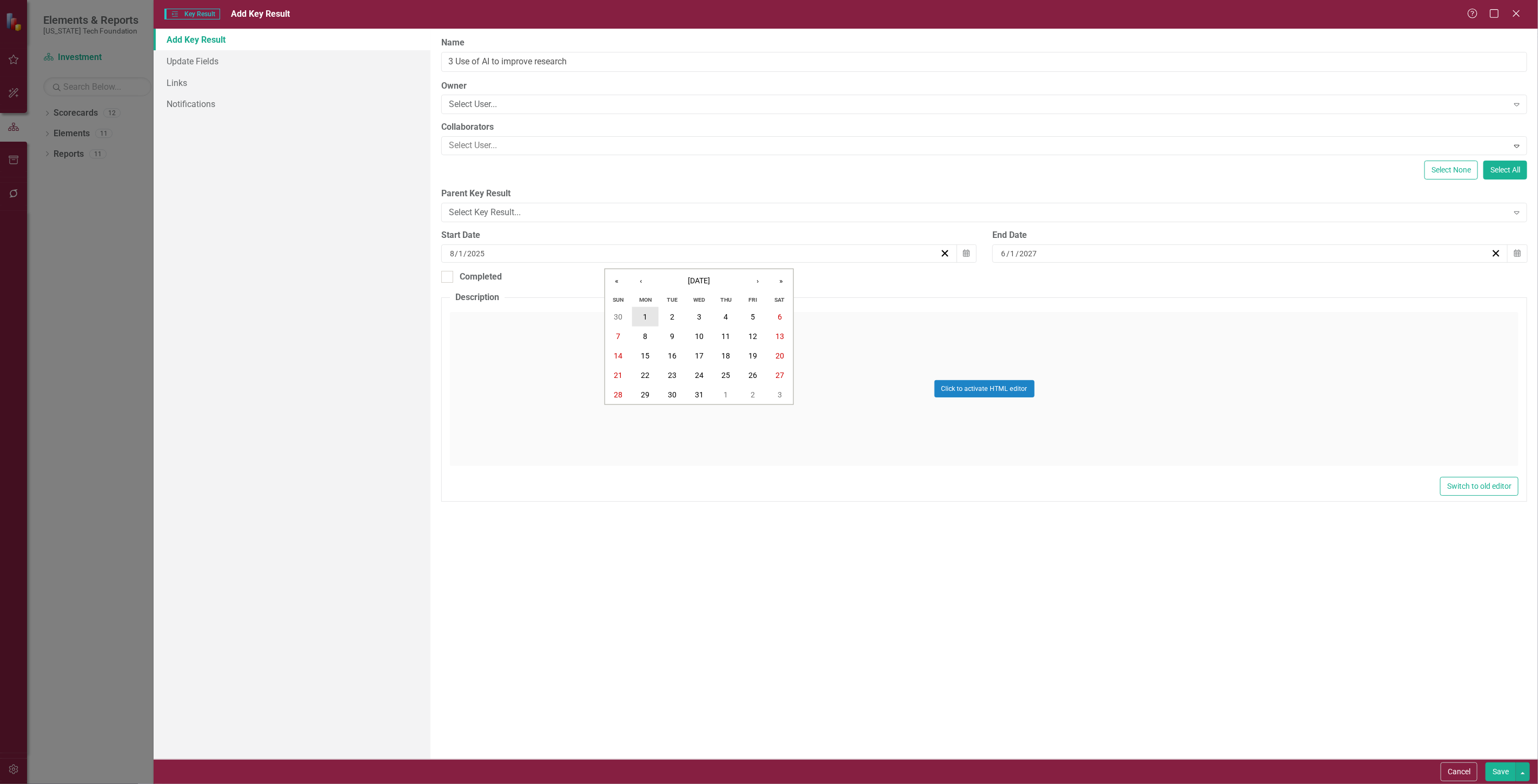
click at [650, 310] on button "1" at bounding box center [645, 316] width 27 height 20
click at [1489, 773] on button "Save" at bounding box center [1502, 772] width 31 height 19
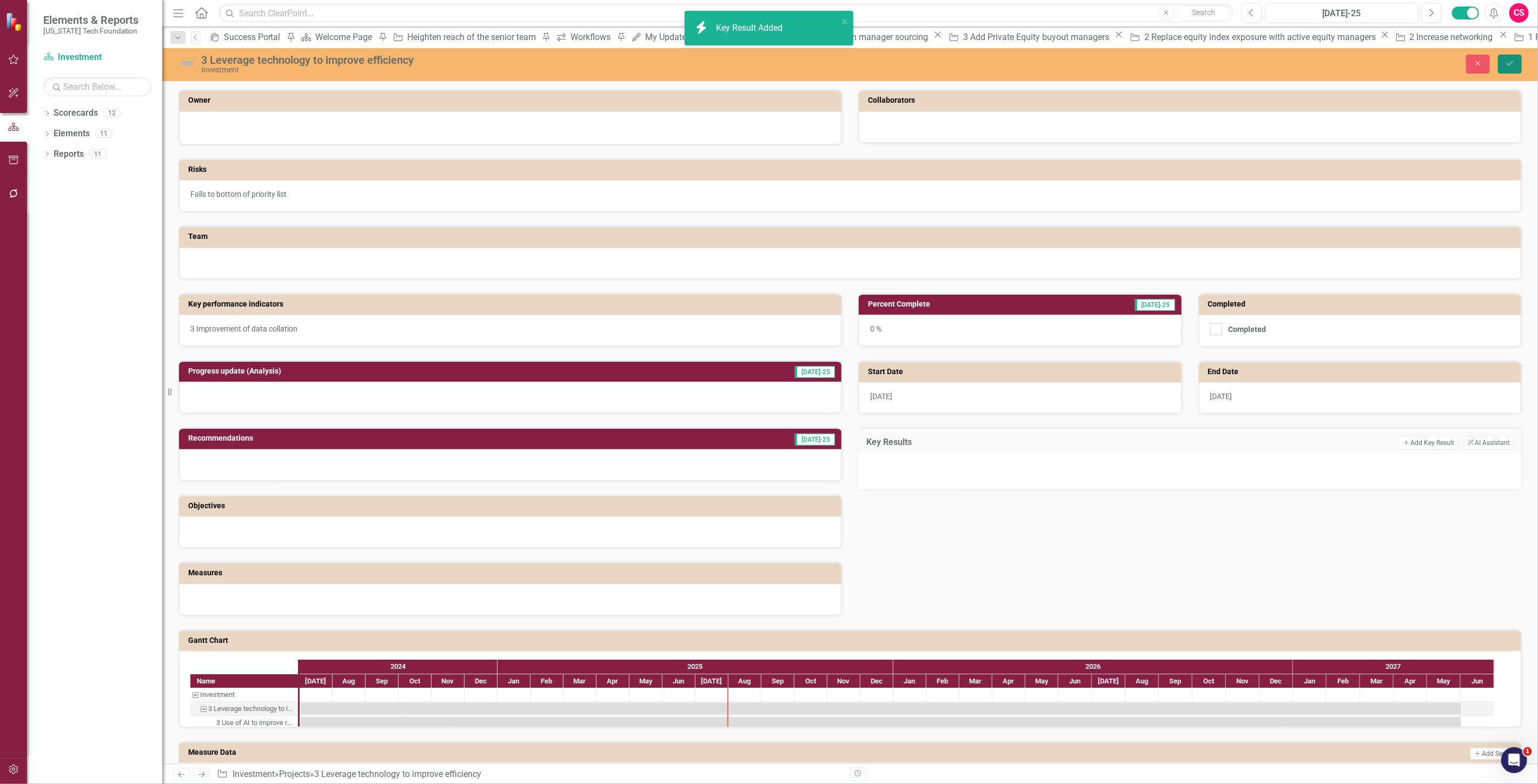
click at [1501, 68] on button "Save" at bounding box center [1510, 64] width 24 height 19
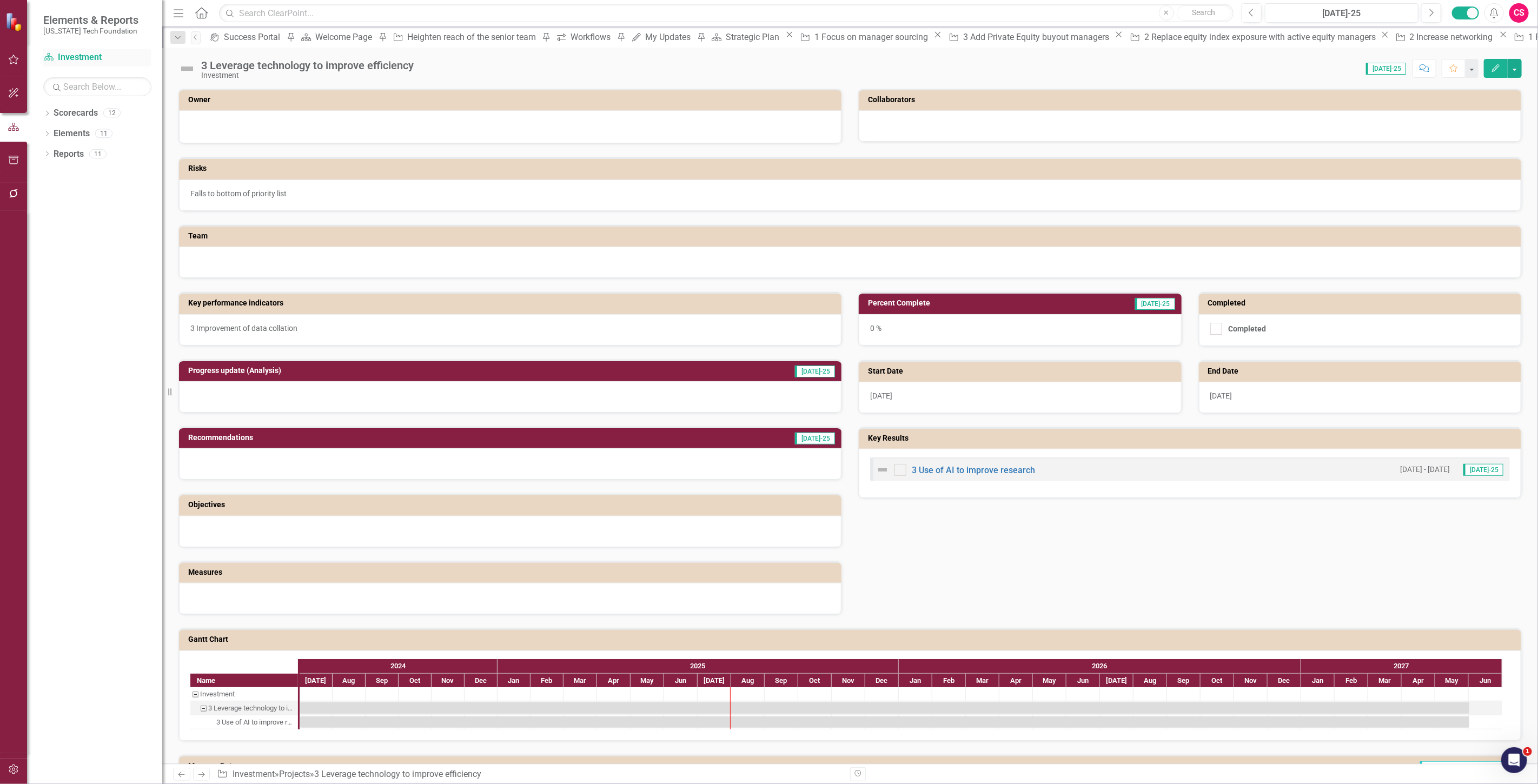
click at [81, 62] on link "Scorecard Investment" at bounding box center [97, 58] width 108 height 13
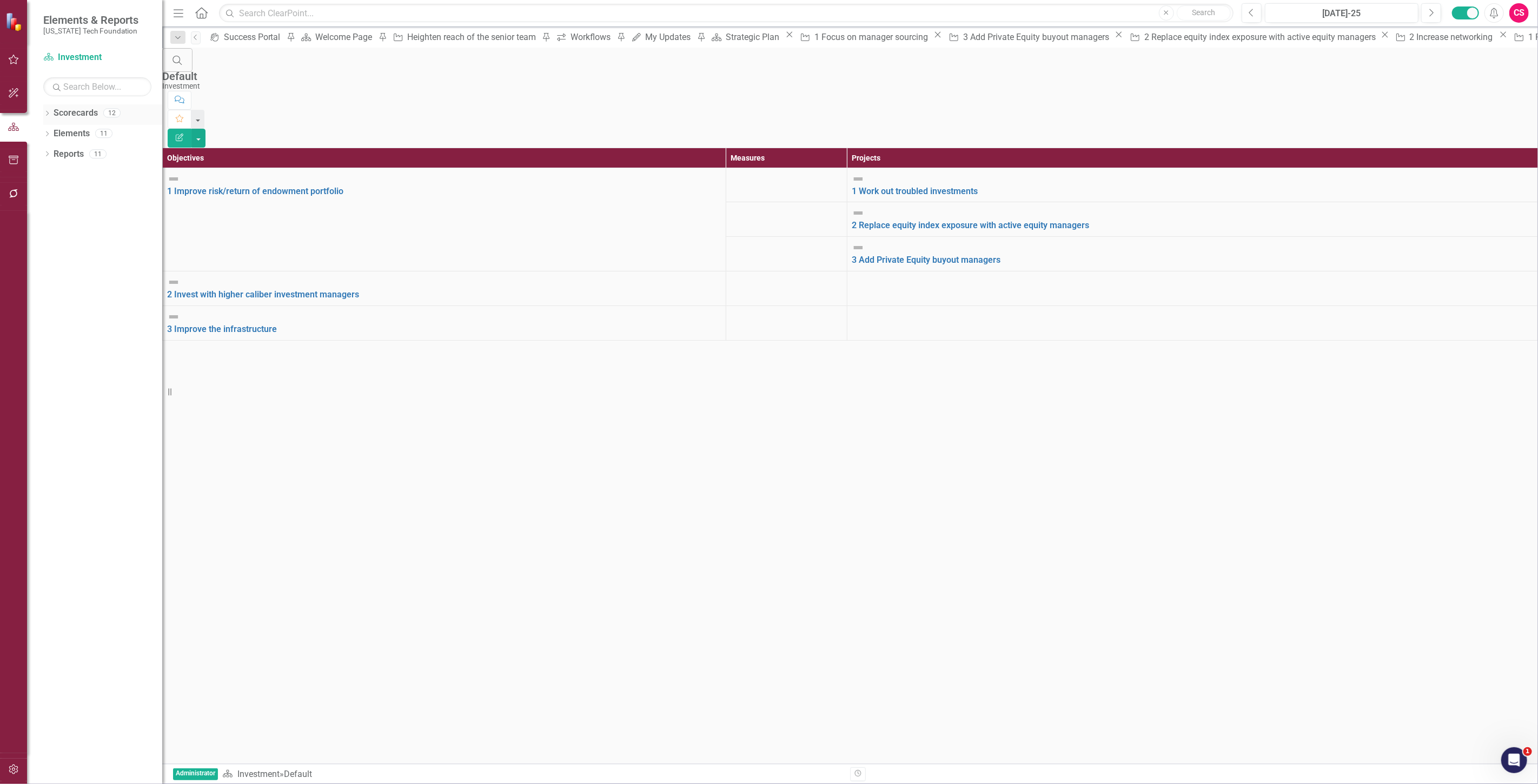
click at [68, 118] on link "Scorecards" at bounding box center [76, 113] width 44 height 13
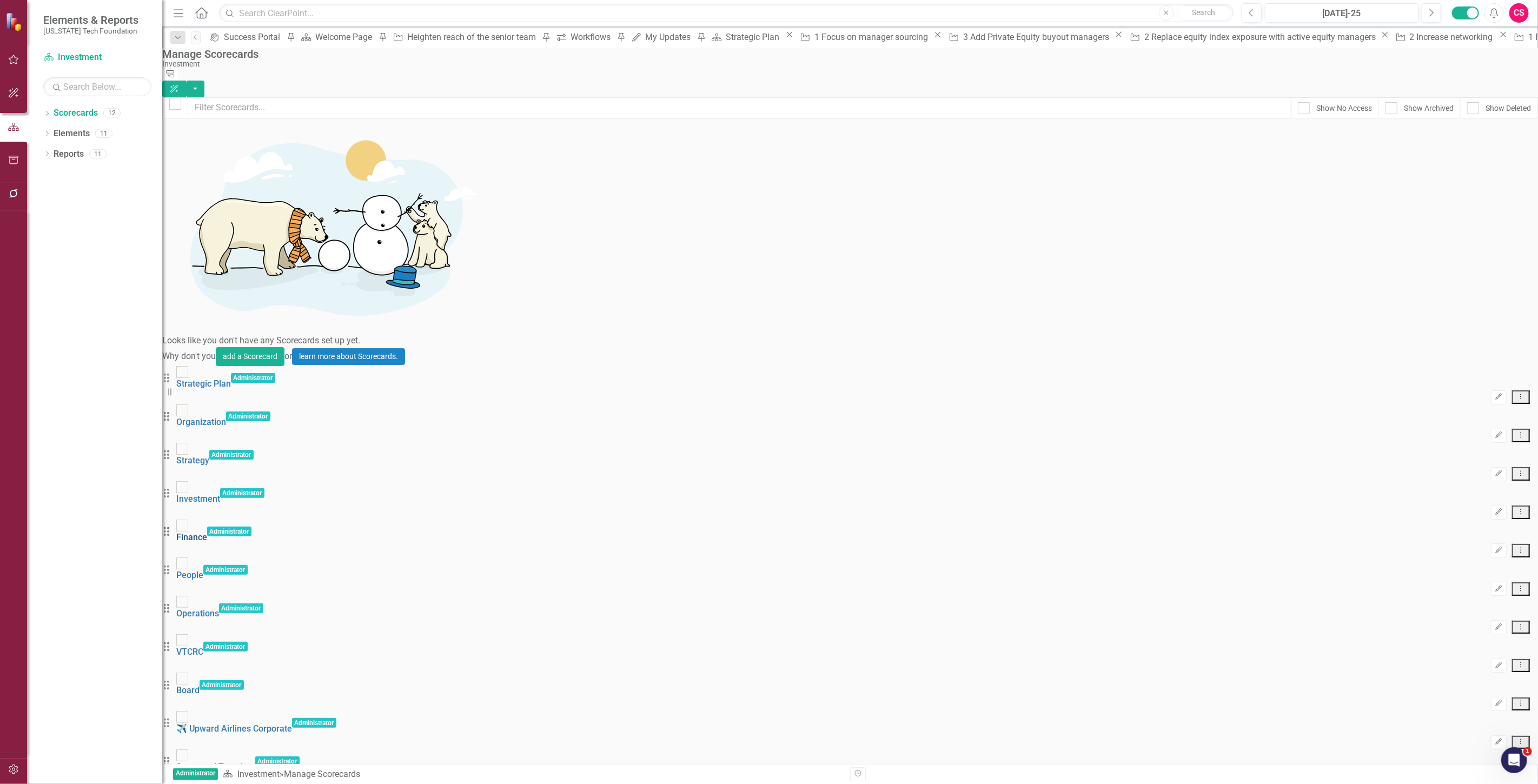
click at [207, 532] on link "Finance" at bounding box center [192, 537] width 31 height 10
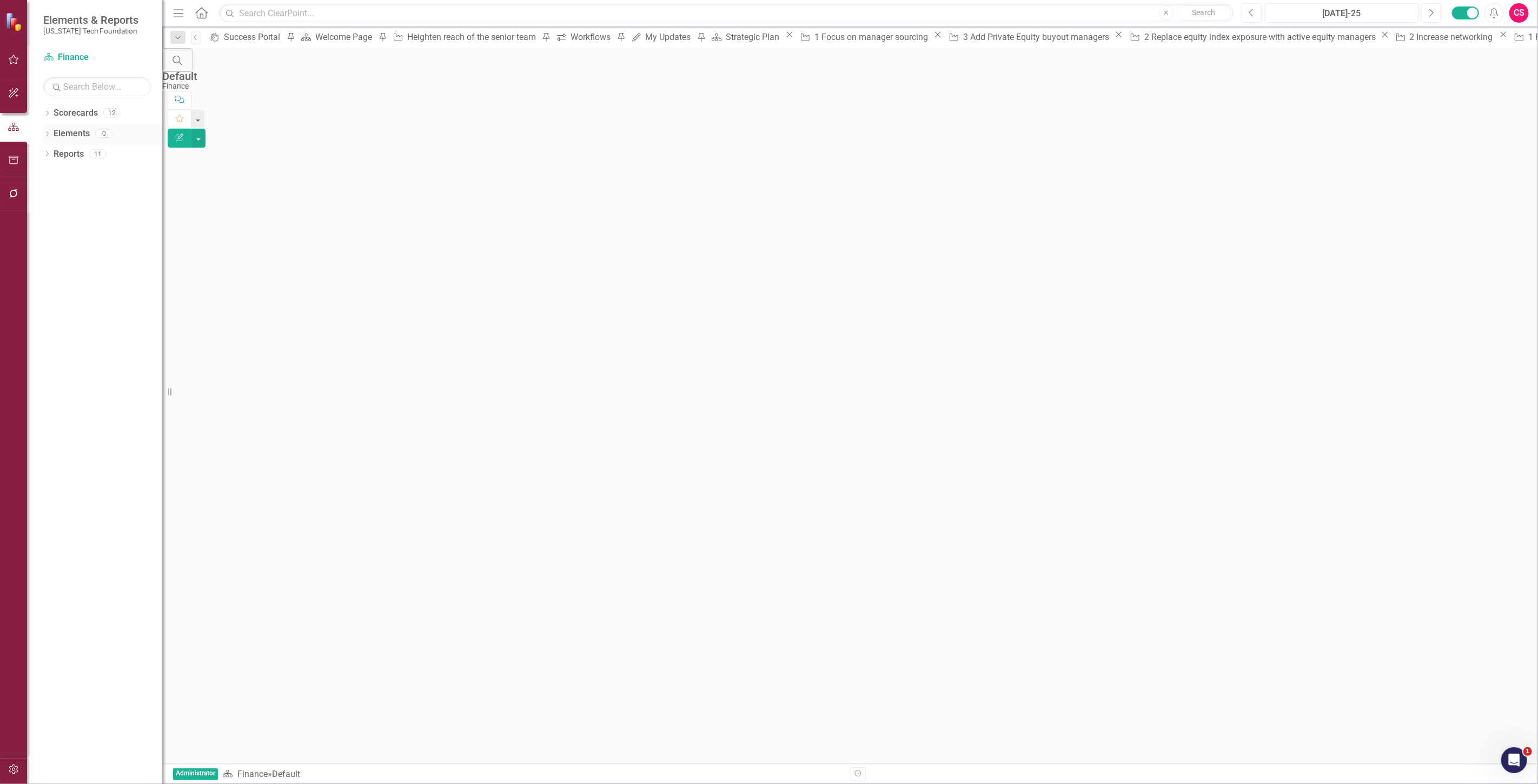
click at [64, 133] on link "Elements" at bounding box center [71, 133] width 36 height 13
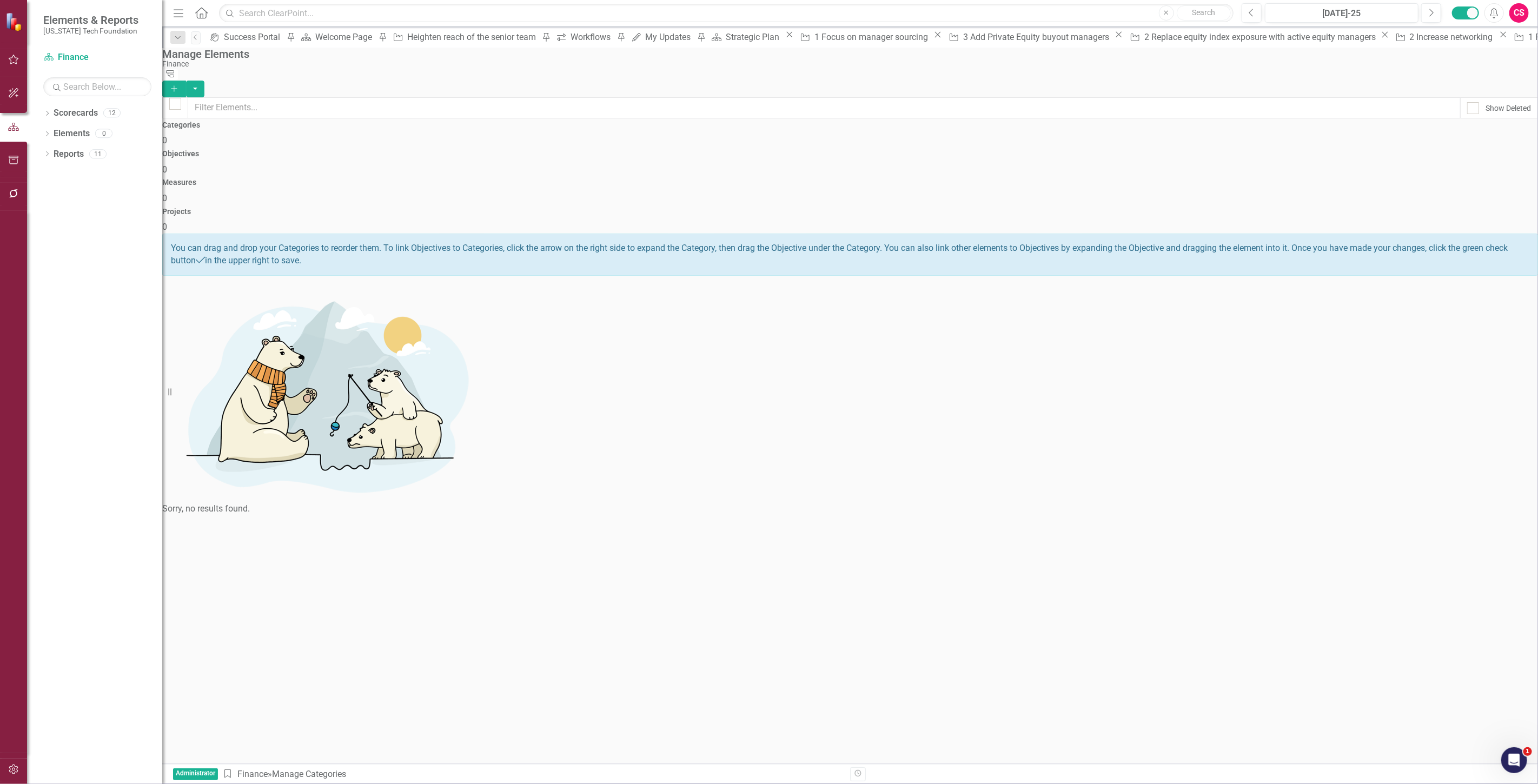
click at [807, 160] on div "Objectives 0" at bounding box center [850, 163] width 1376 height 26
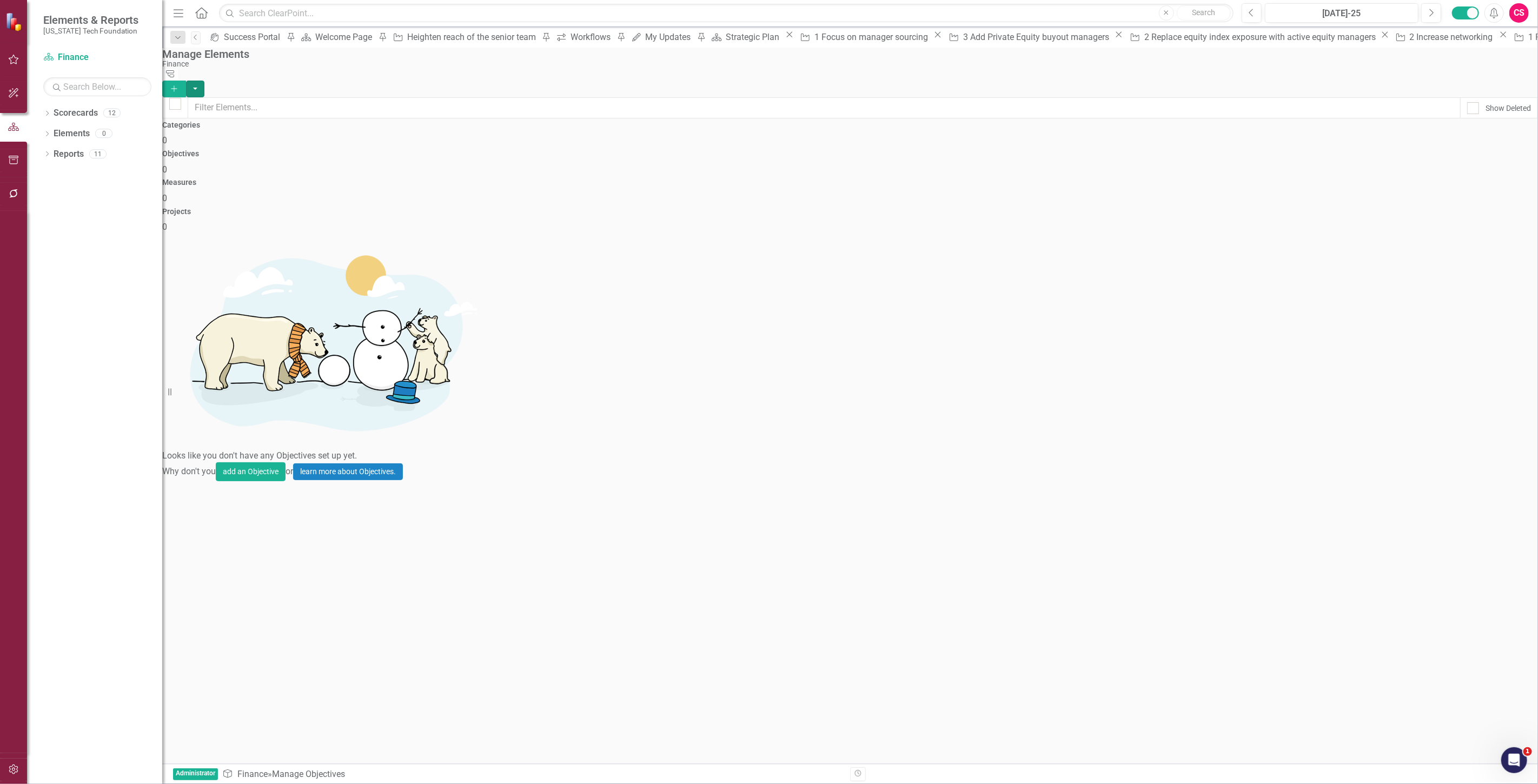
click at [205, 81] on button "button" at bounding box center [195, 89] width 19 height 17
click at [1506, 105] on link "Add Multiple Add Multiple" at bounding box center [1479, 108] width 86 height 20
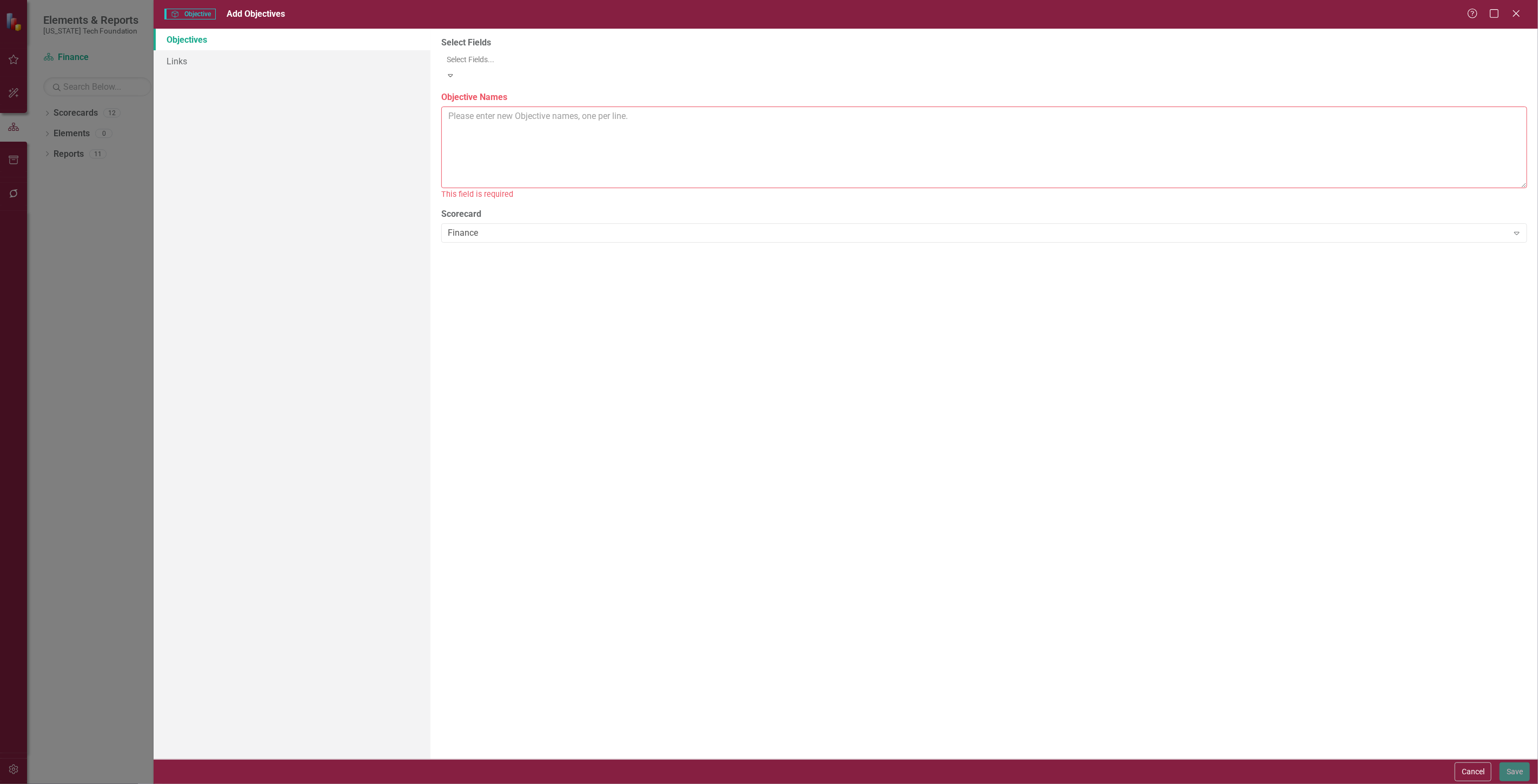
click at [545, 141] on textarea "Objective Names" at bounding box center [985, 148] width 1086 height 81
paste textarea "1 Devise and recommend annual endowment spending"
click at [544, 127] on textarea "1 Devise and recommend annual endowment spending" at bounding box center [985, 148] width 1086 height 81
click at [693, 116] on textarea "1 Devise and recommend annual endowment spending" at bounding box center [985, 148] width 1086 height 81
paste textarea "2 Advance data integration and accounting process reengineering"
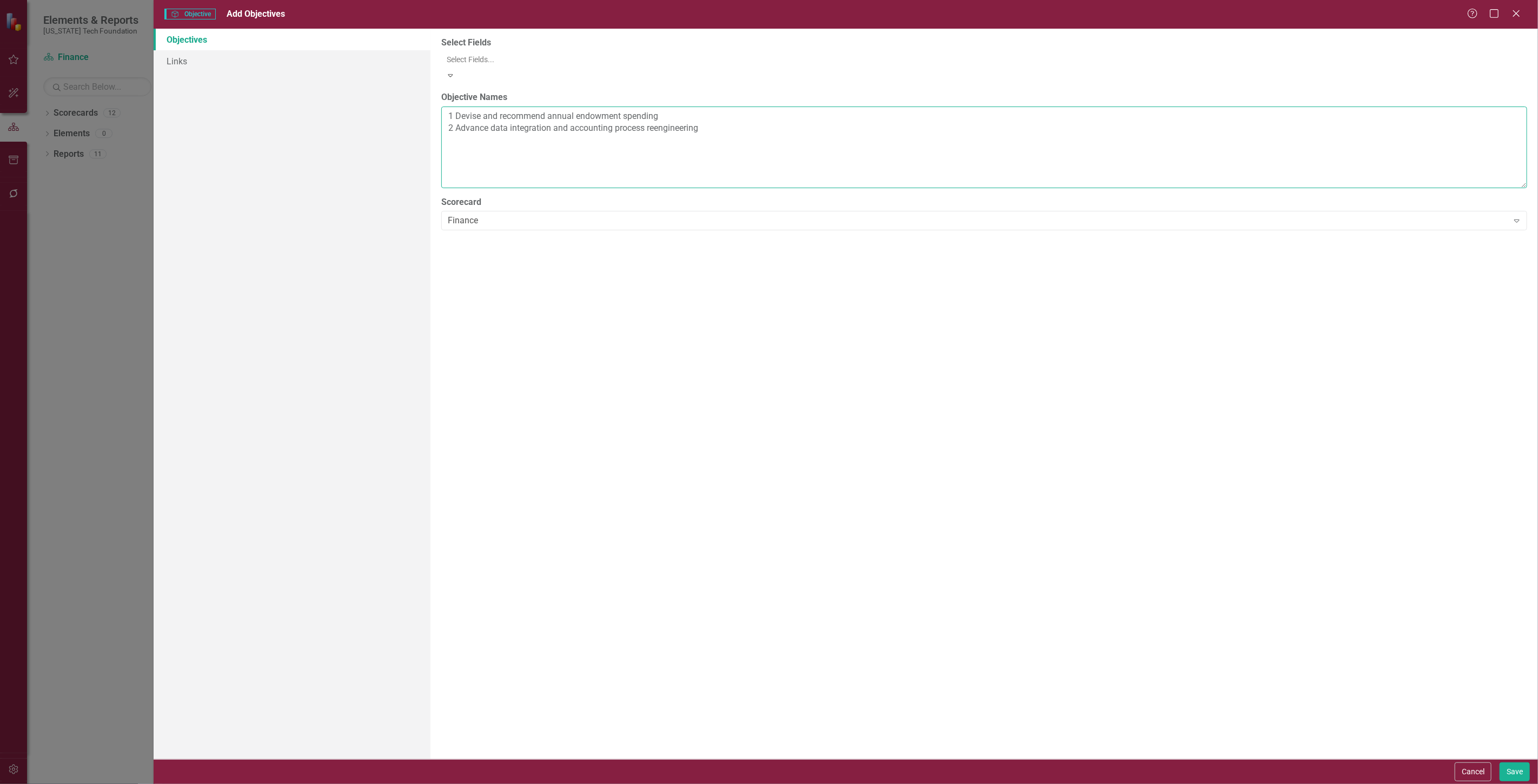
click at [710, 120] on textarea "1 Devise and recommend annual endowment spending 2 Advance data integration and…" at bounding box center [985, 148] width 1086 height 81
paste textarea "3 Design quarterly budget analysis and reporting"
type textarea "1 Devise and recommend annual endowment spending 2 Advance data integration and…"
click at [1504, 770] on button "Save" at bounding box center [1515, 772] width 31 height 19
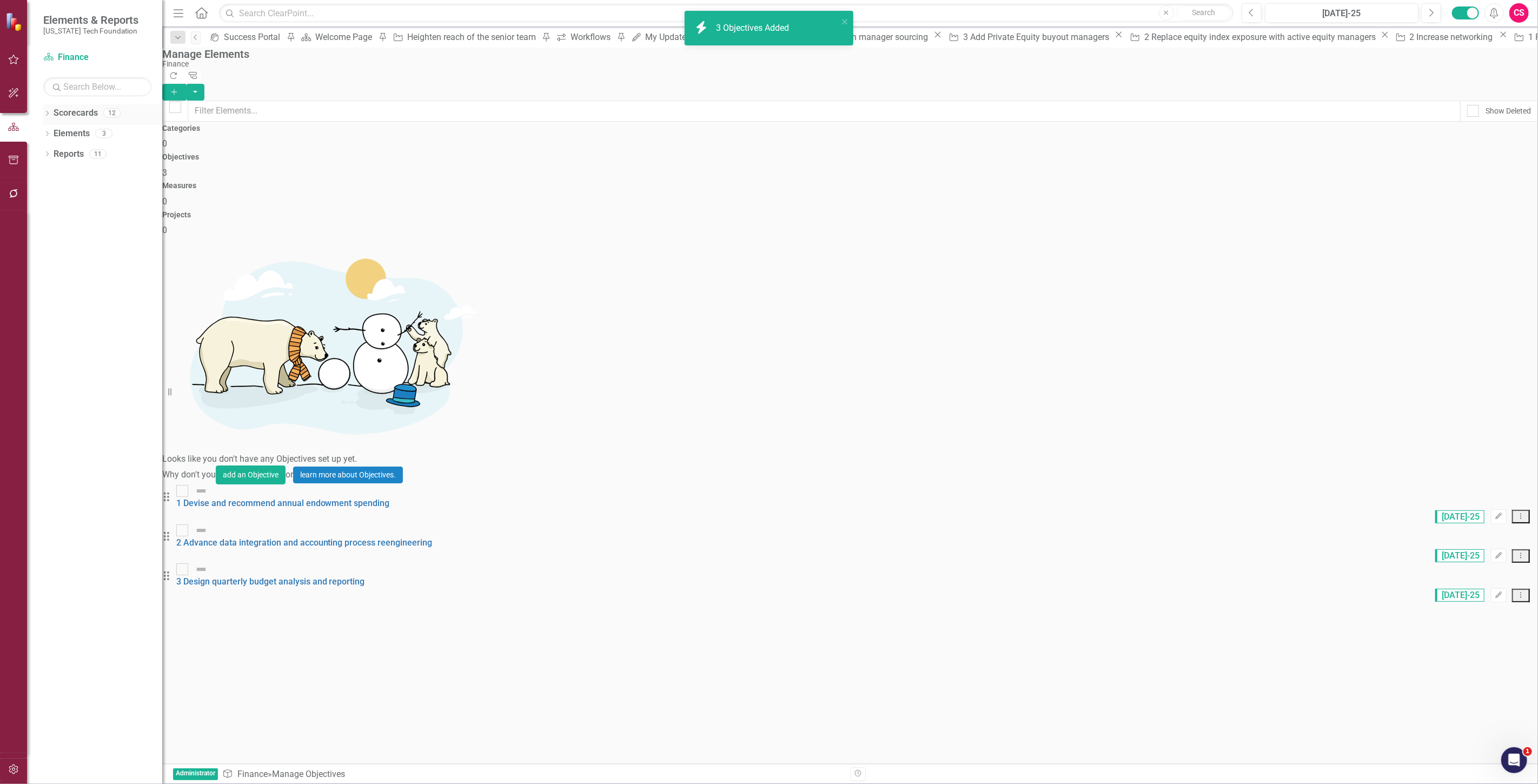
click at [87, 114] on link "Scorecards" at bounding box center [76, 113] width 44 height 13
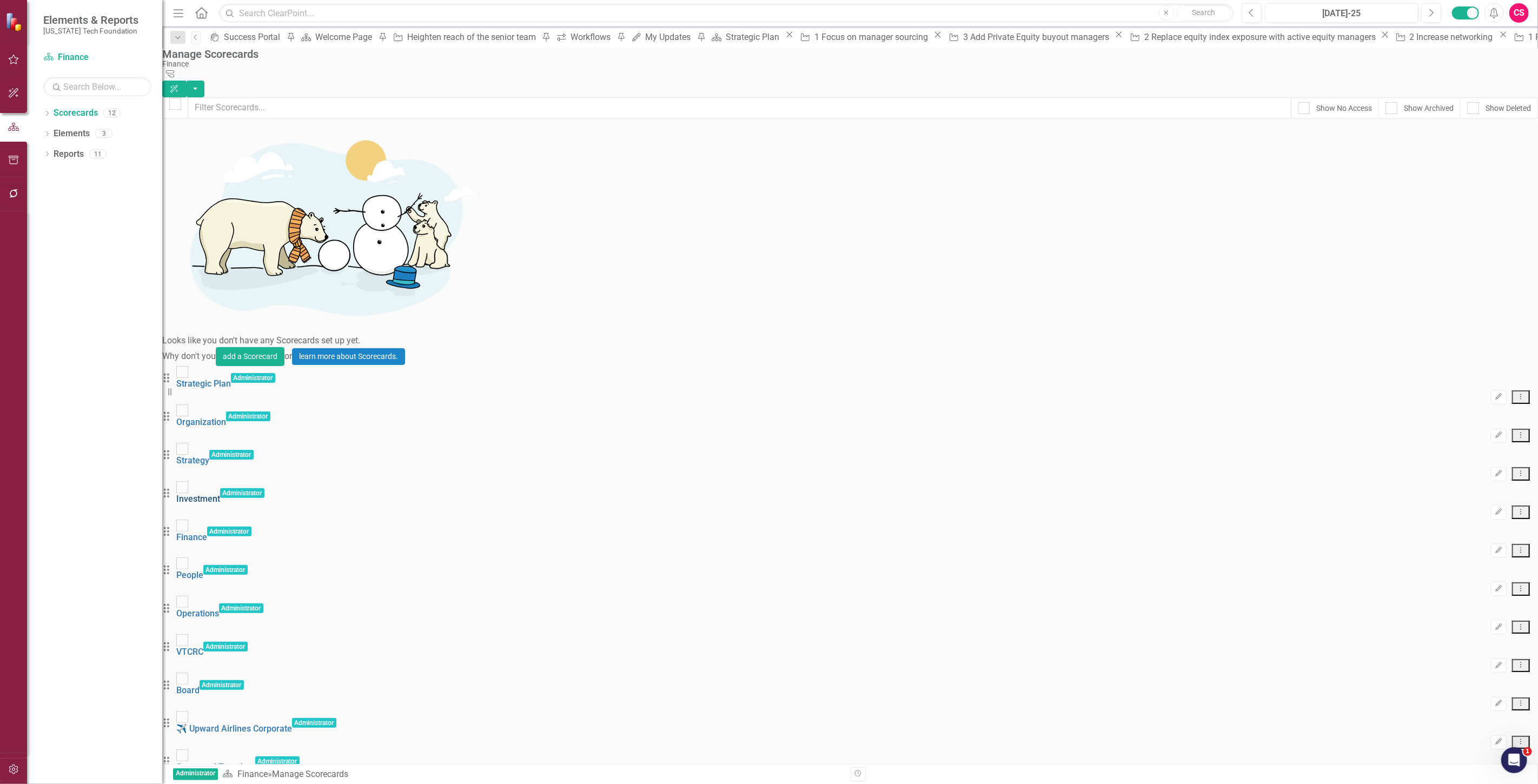
click at [220, 494] on link "Investment" at bounding box center [199, 499] width 44 height 10
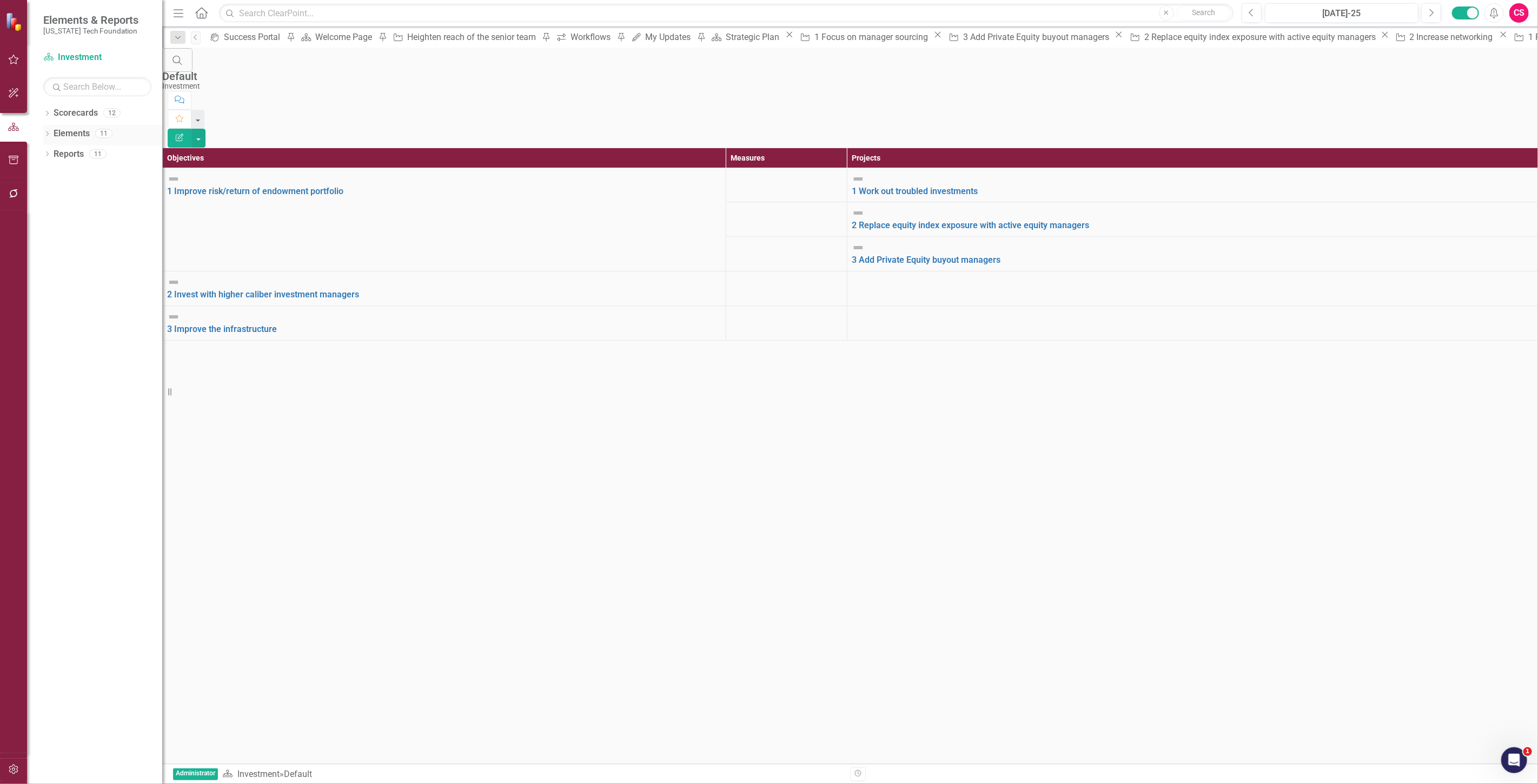
click at [66, 132] on link "Elements" at bounding box center [71, 133] width 36 height 13
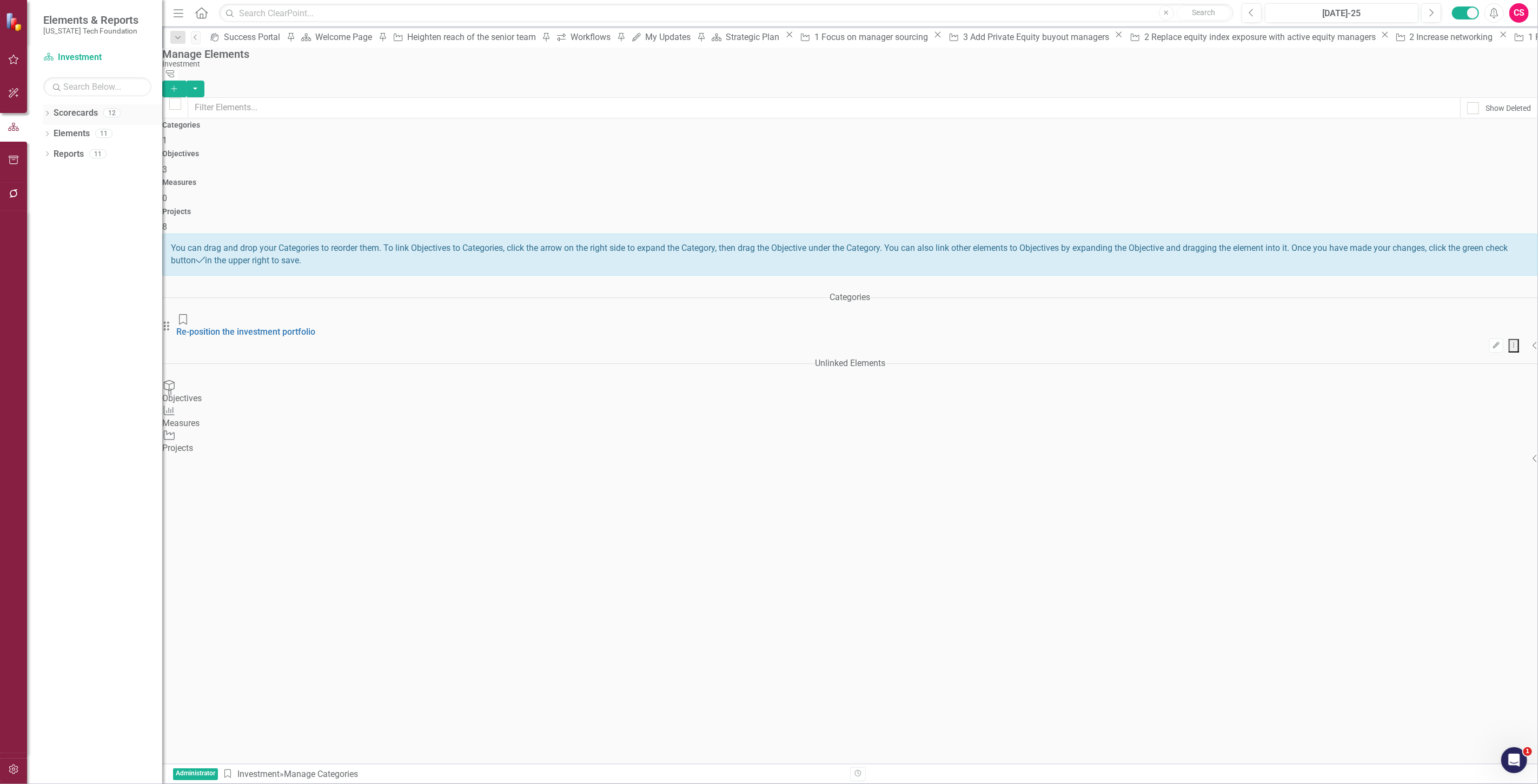
click at [82, 120] on div "Scorecards" at bounding box center [76, 113] width 44 height 18
click at [74, 111] on link "Scorecards" at bounding box center [76, 113] width 44 height 13
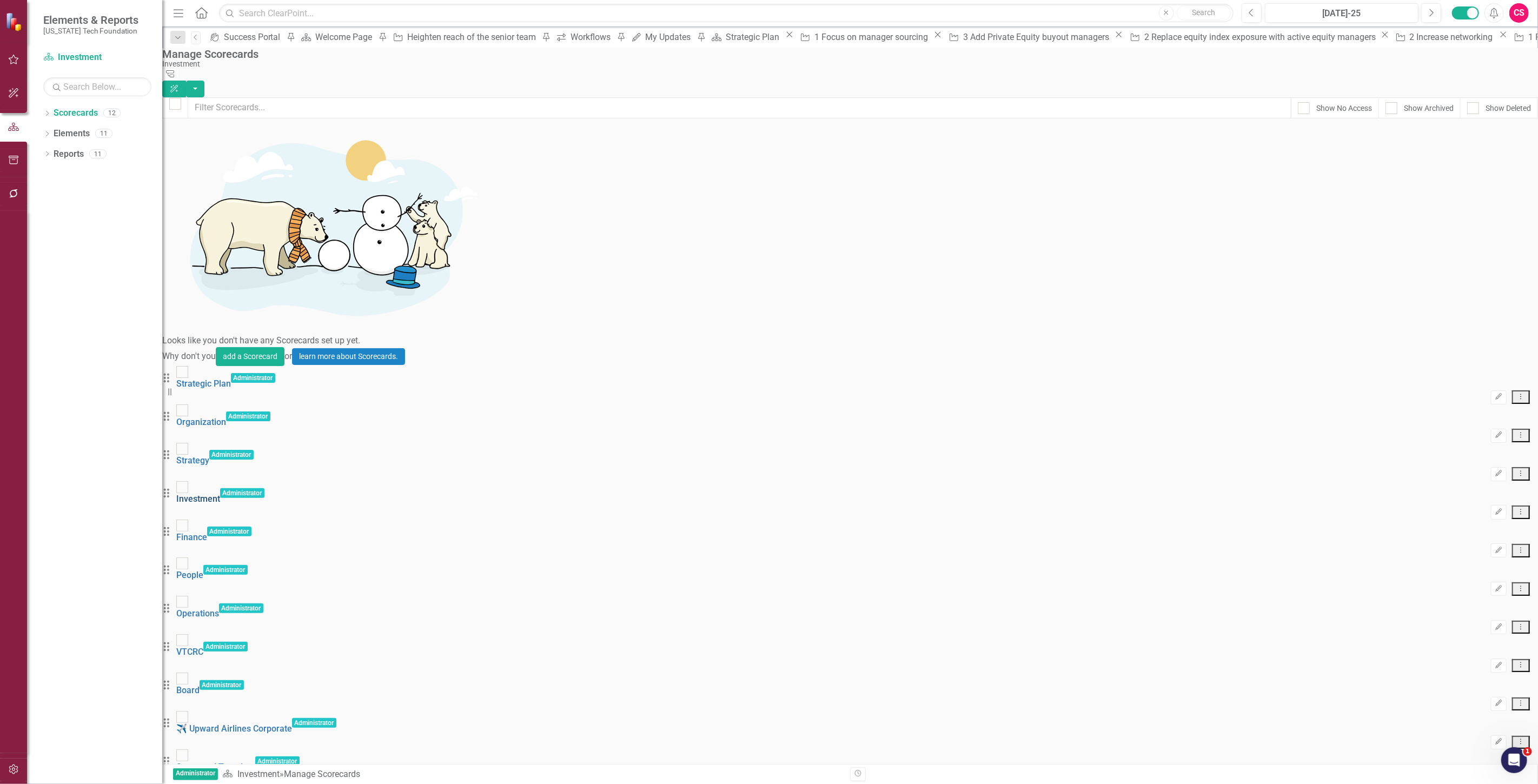
click at [220, 494] on link "Investment" at bounding box center [199, 499] width 44 height 10
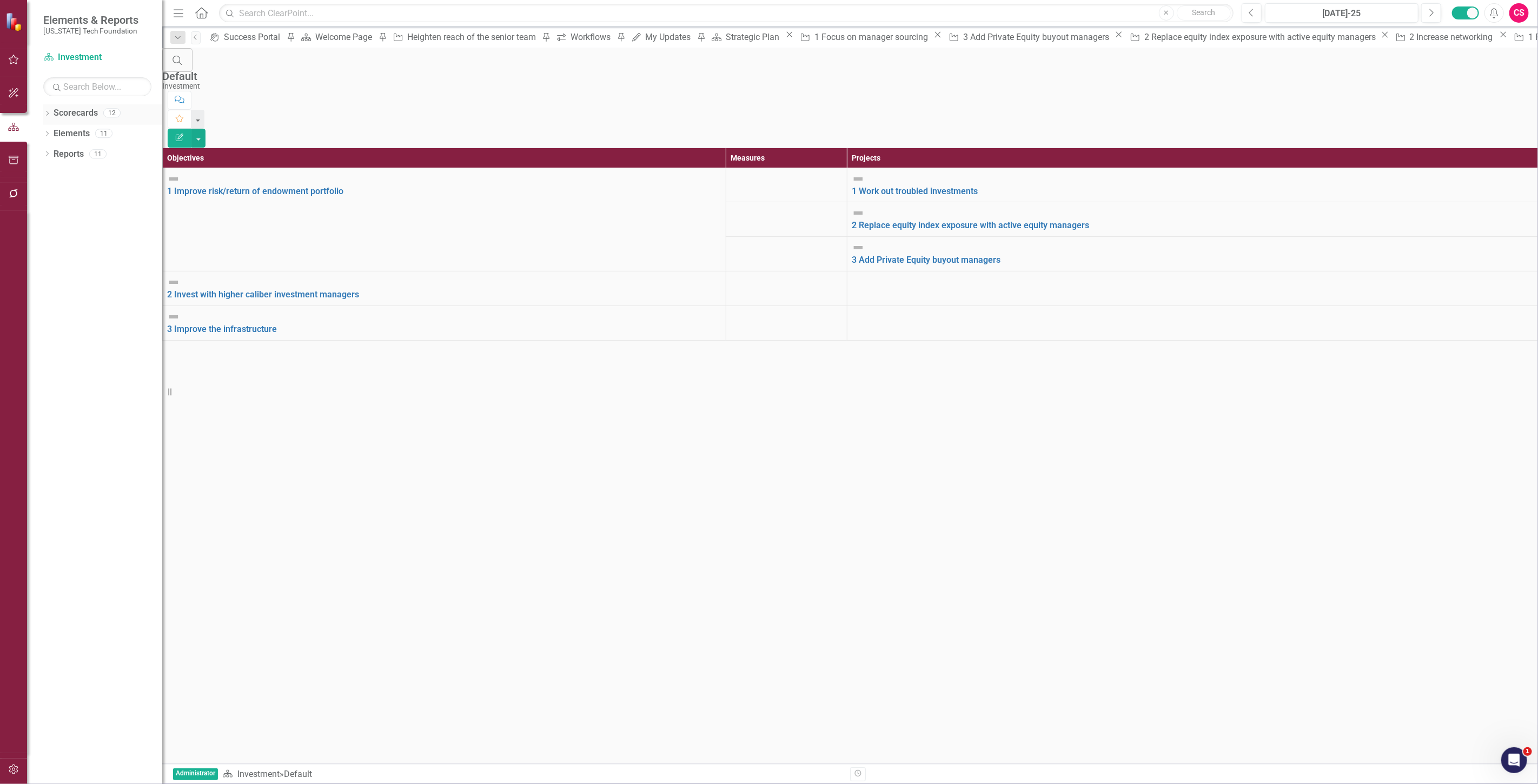
click at [81, 114] on link "Scorecards" at bounding box center [76, 113] width 44 height 13
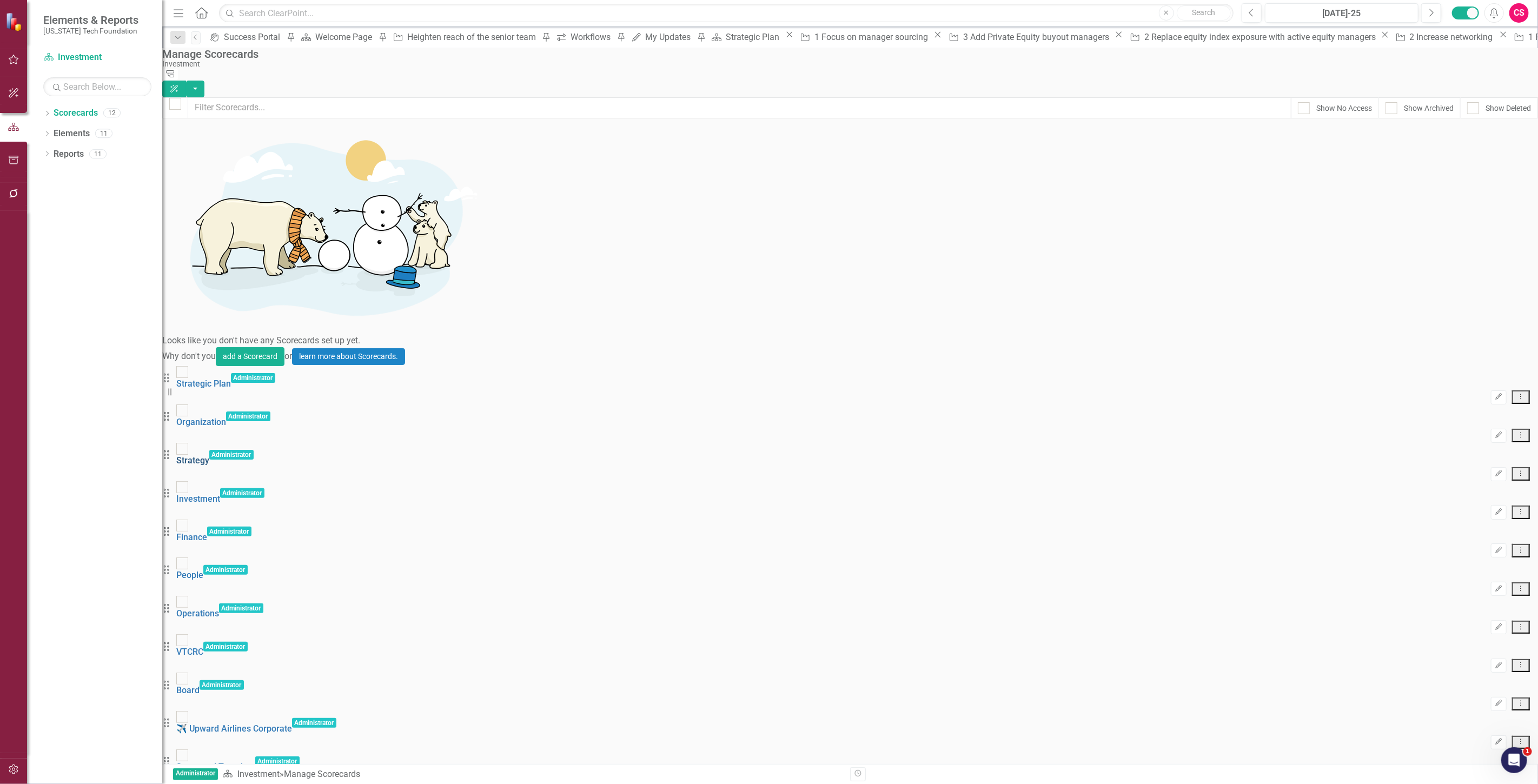
click at [210, 456] on link "Strategy" at bounding box center [193, 461] width 33 height 10
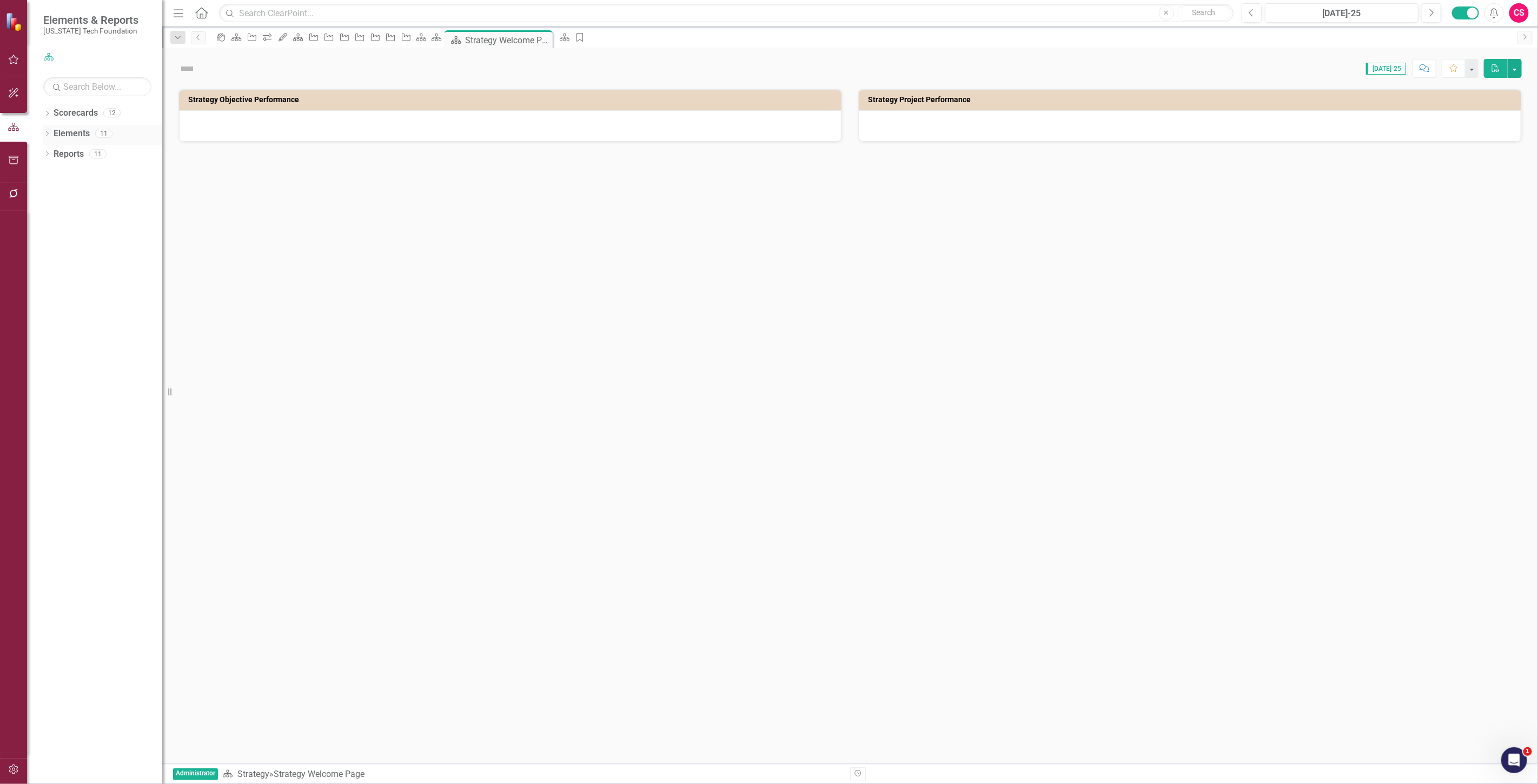
click at [70, 136] on link "Elements" at bounding box center [71, 133] width 36 height 13
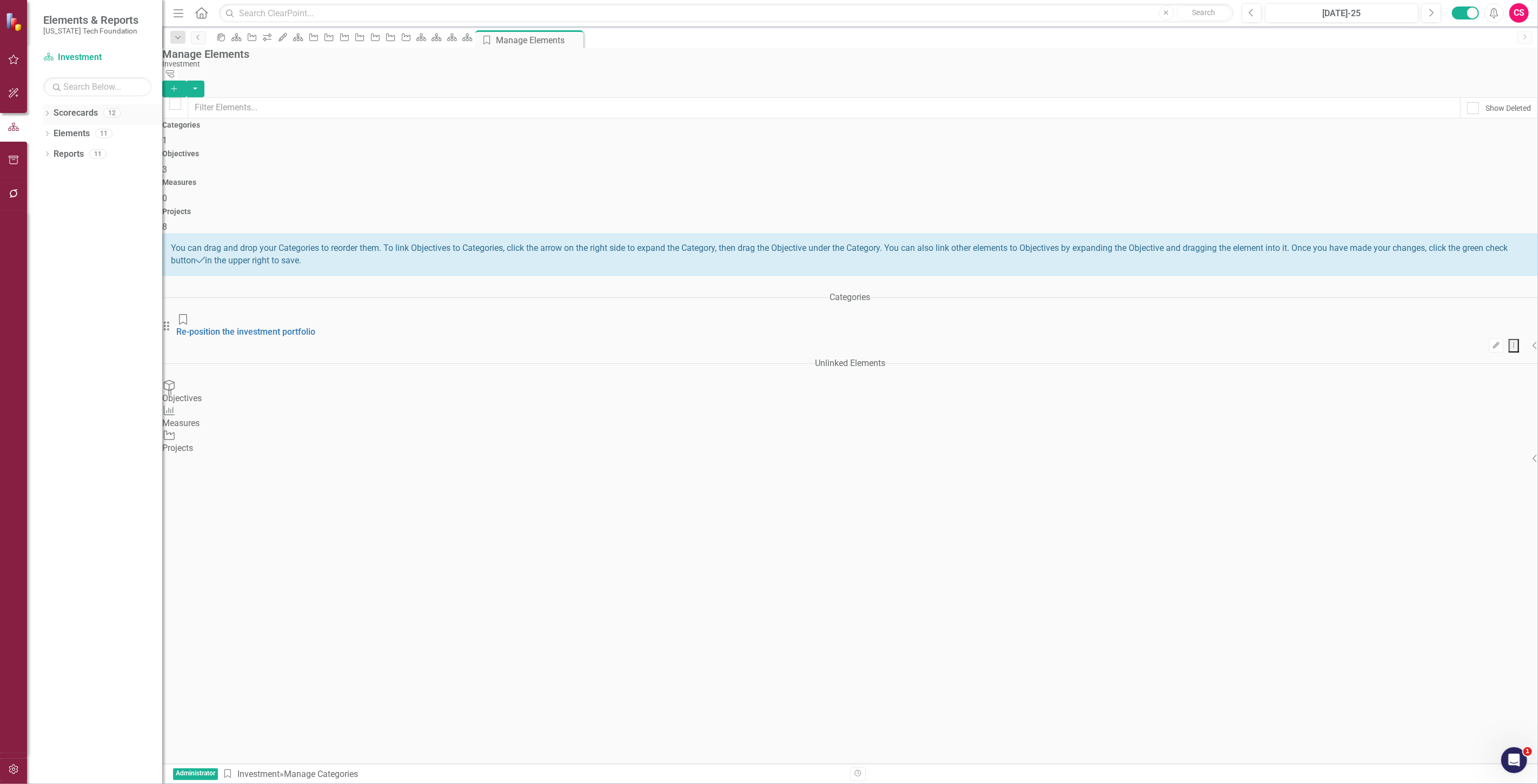
click at [76, 106] on div "Scorecards" at bounding box center [76, 113] width 44 height 18
click at [84, 115] on link "Scorecards" at bounding box center [76, 113] width 44 height 13
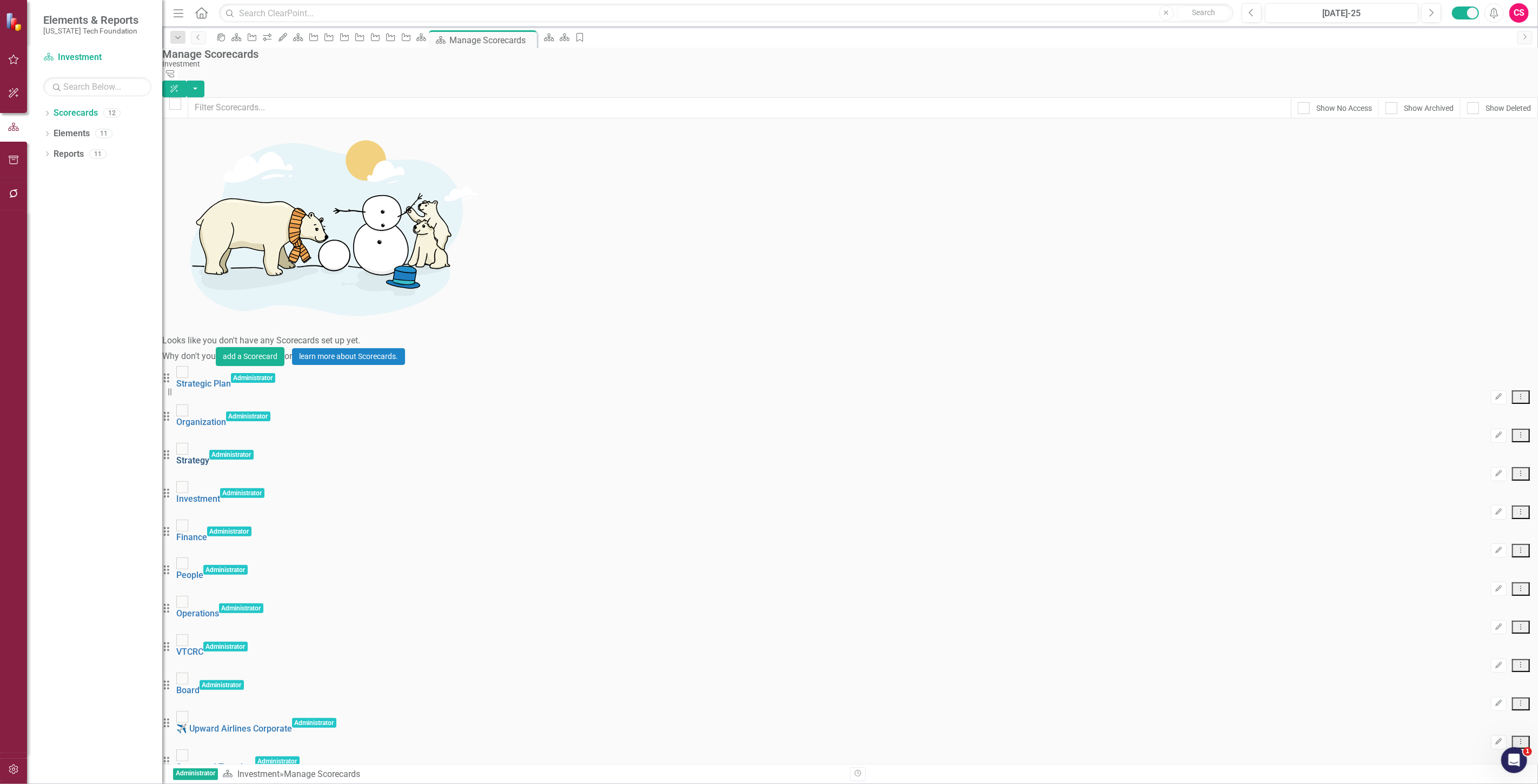
click at [210, 456] on link "Strategy" at bounding box center [193, 461] width 33 height 10
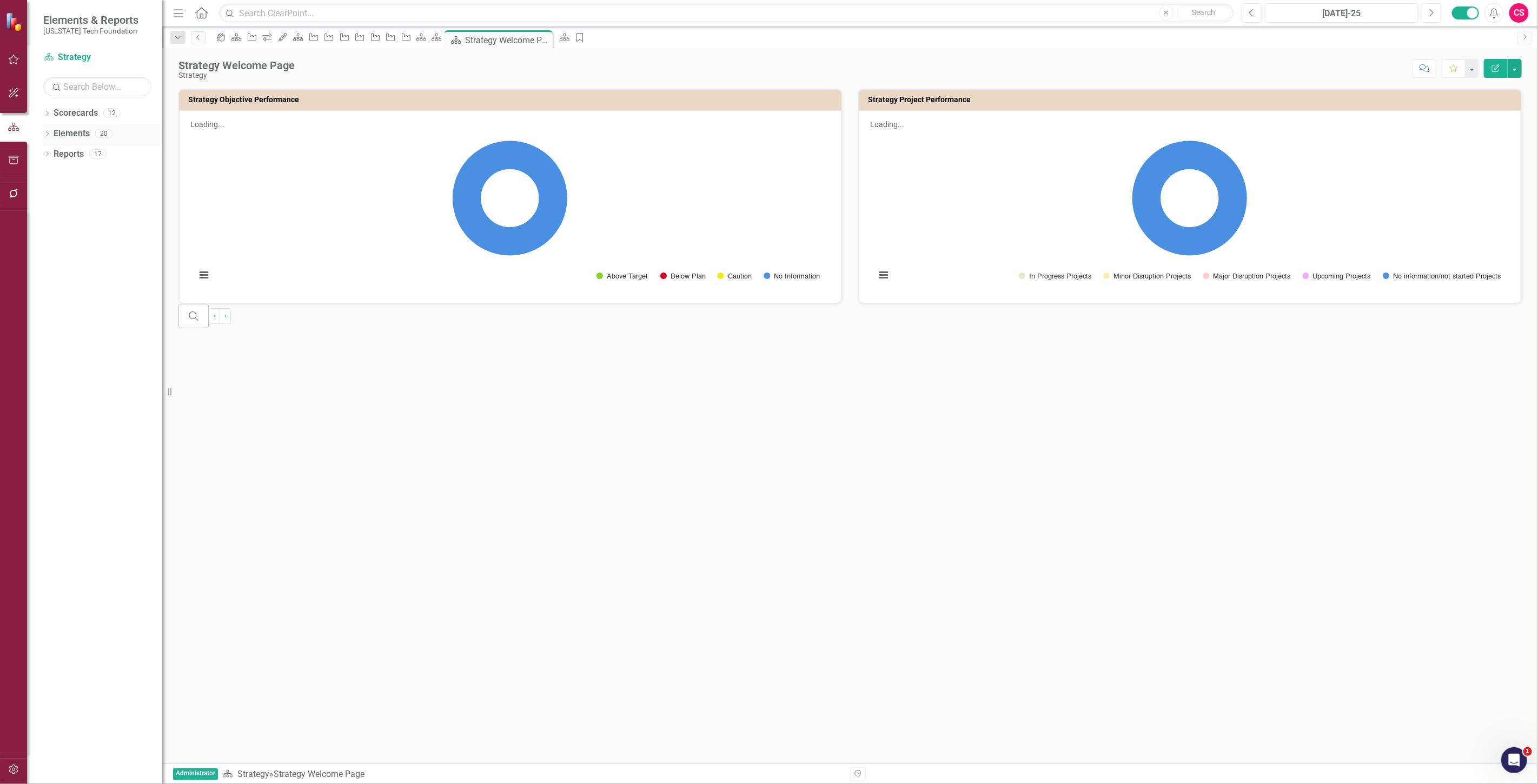
click at [82, 137] on link "Elements" at bounding box center [71, 133] width 36 height 13
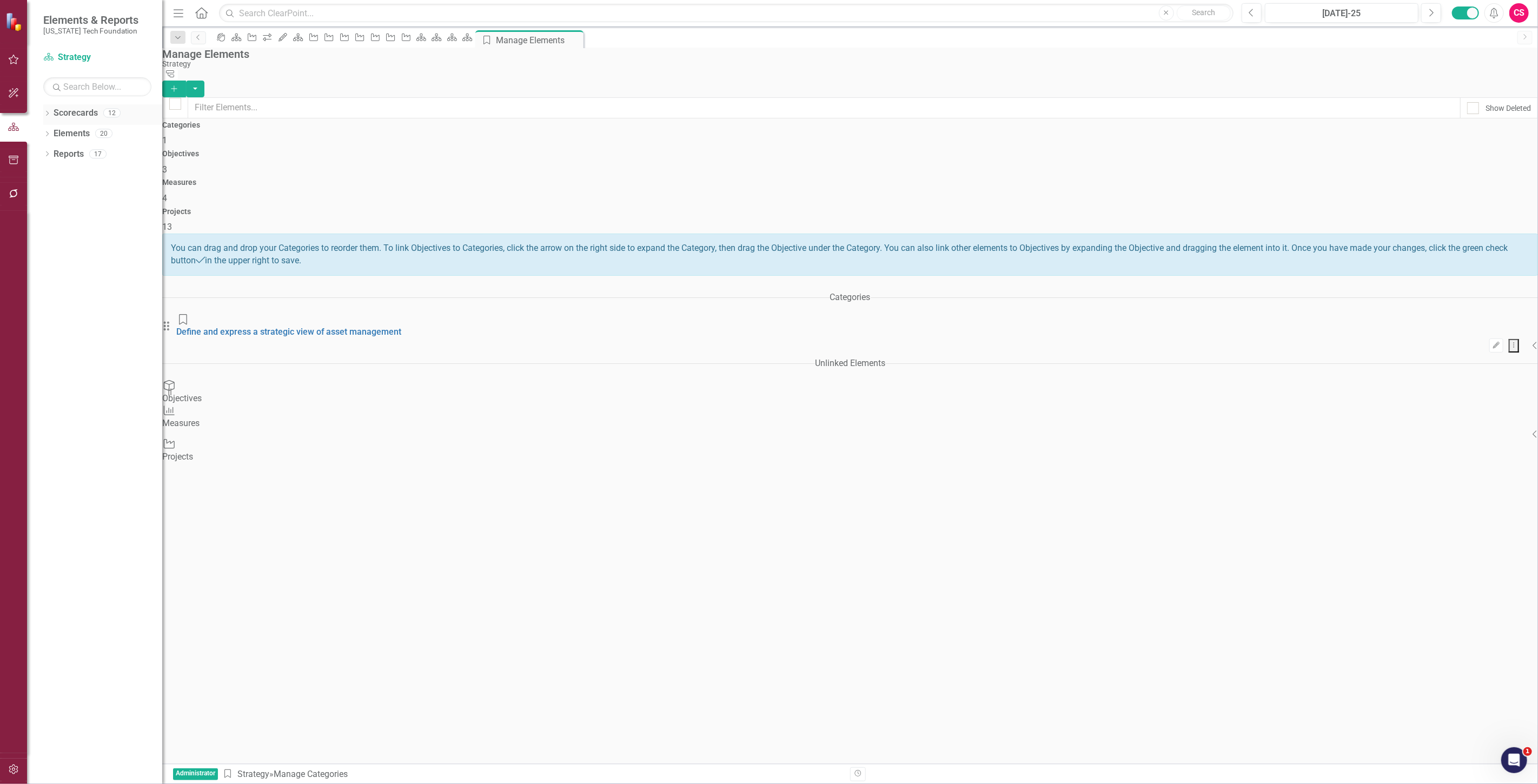
click at [80, 111] on link "Scorecards" at bounding box center [76, 113] width 44 height 13
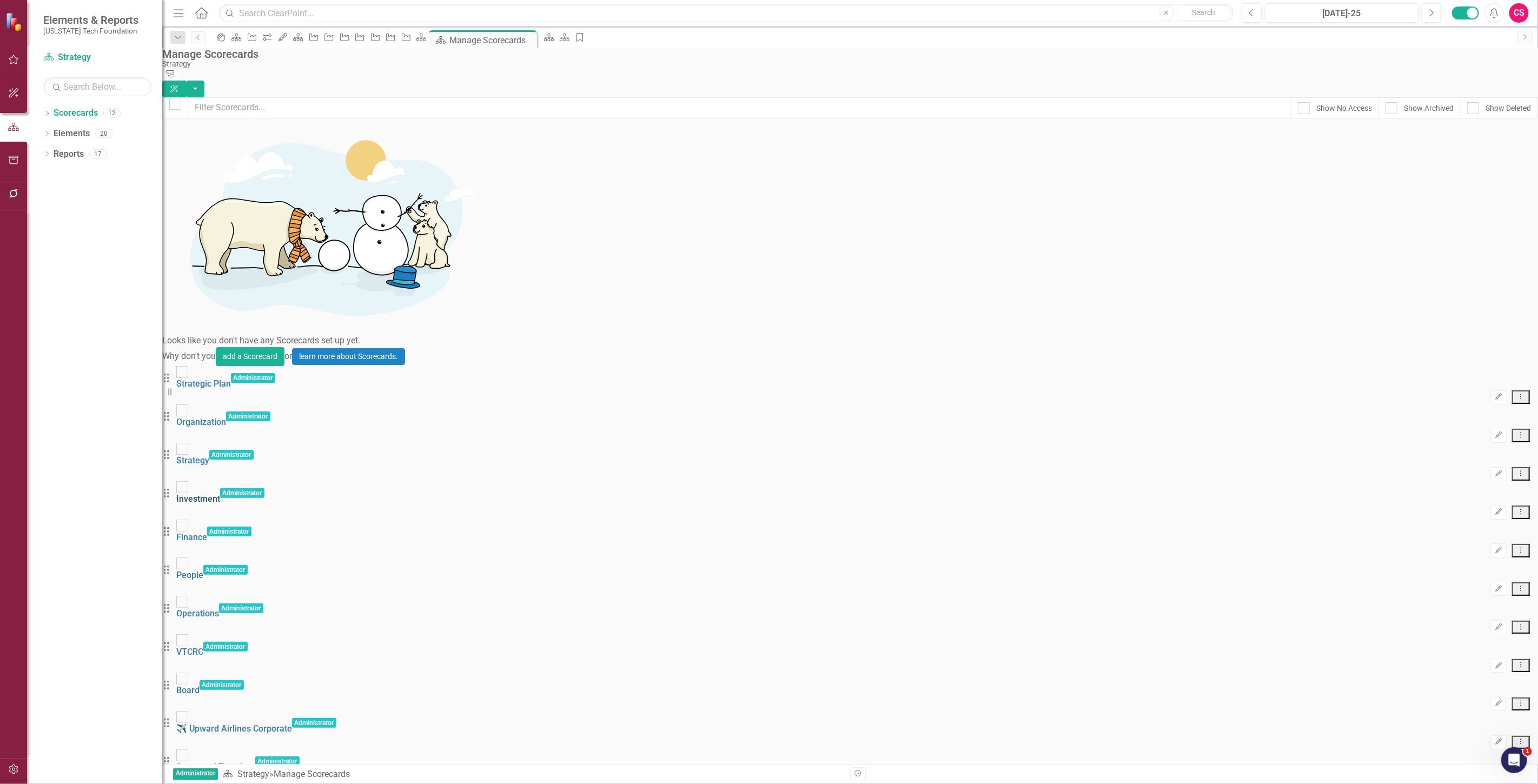
click at [220, 494] on link "Investment" at bounding box center [199, 499] width 44 height 10
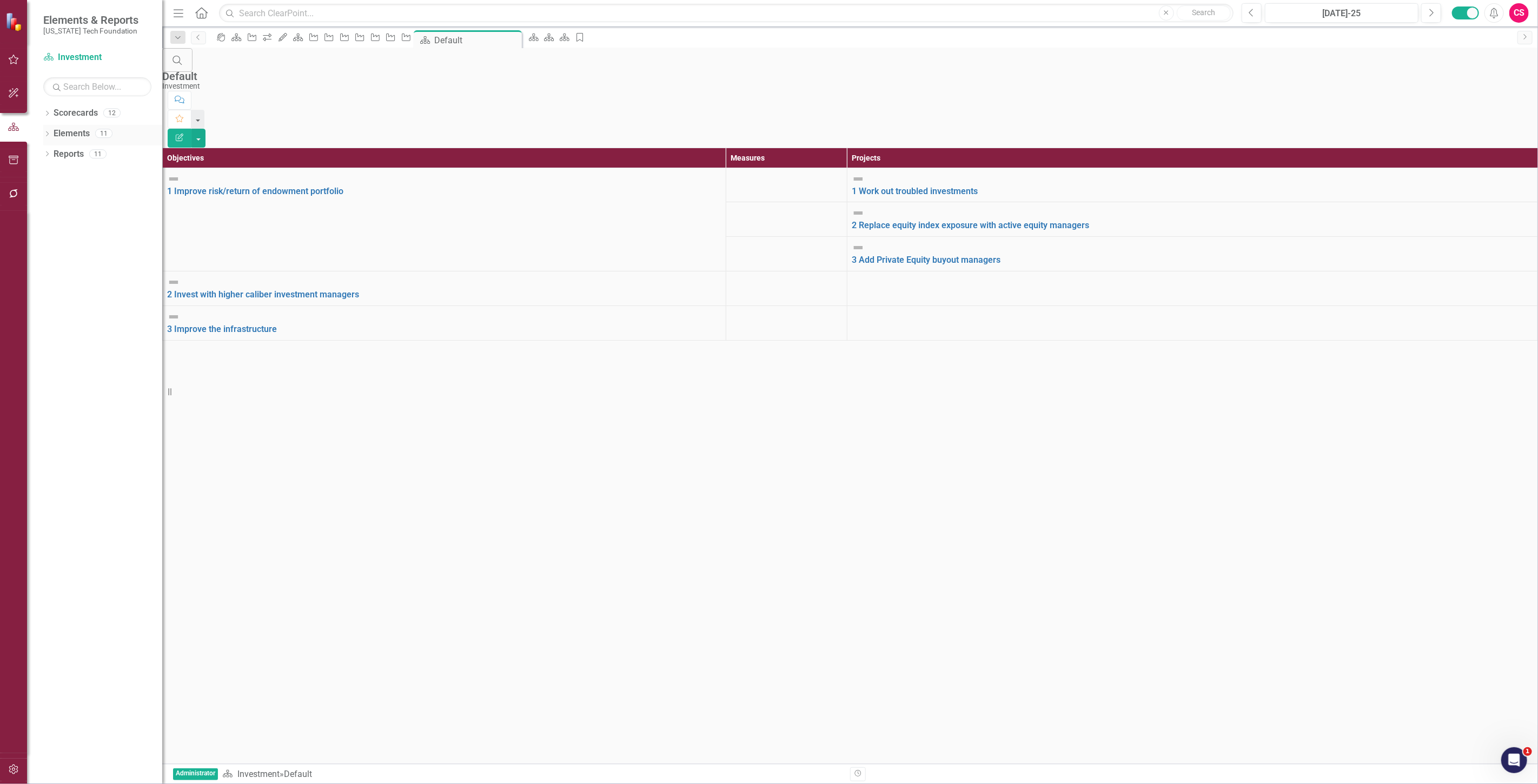
click at [80, 132] on link "Elements" at bounding box center [71, 133] width 36 height 13
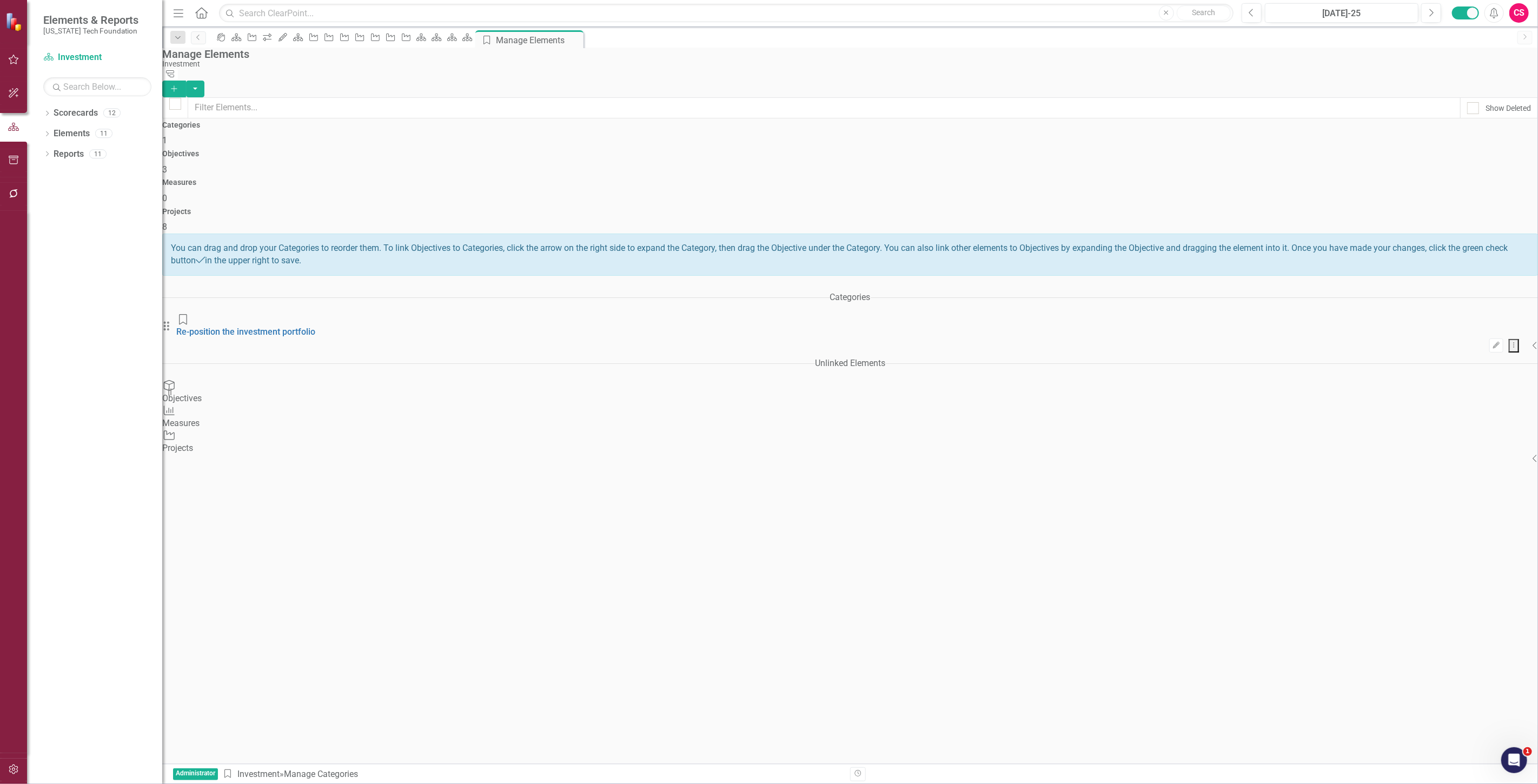
click at [991, 314] on div "Drag Category Re-position the investment portfolio Edit Dropdown Menu Collapse" at bounding box center [850, 333] width 1376 height 39
click at [1534, 342] on icon at bounding box center [1535, 345] width 3 height 7
click at [1533, 571] on icon "Collapse" at bounding box center [1535, 575] width 5 height 8
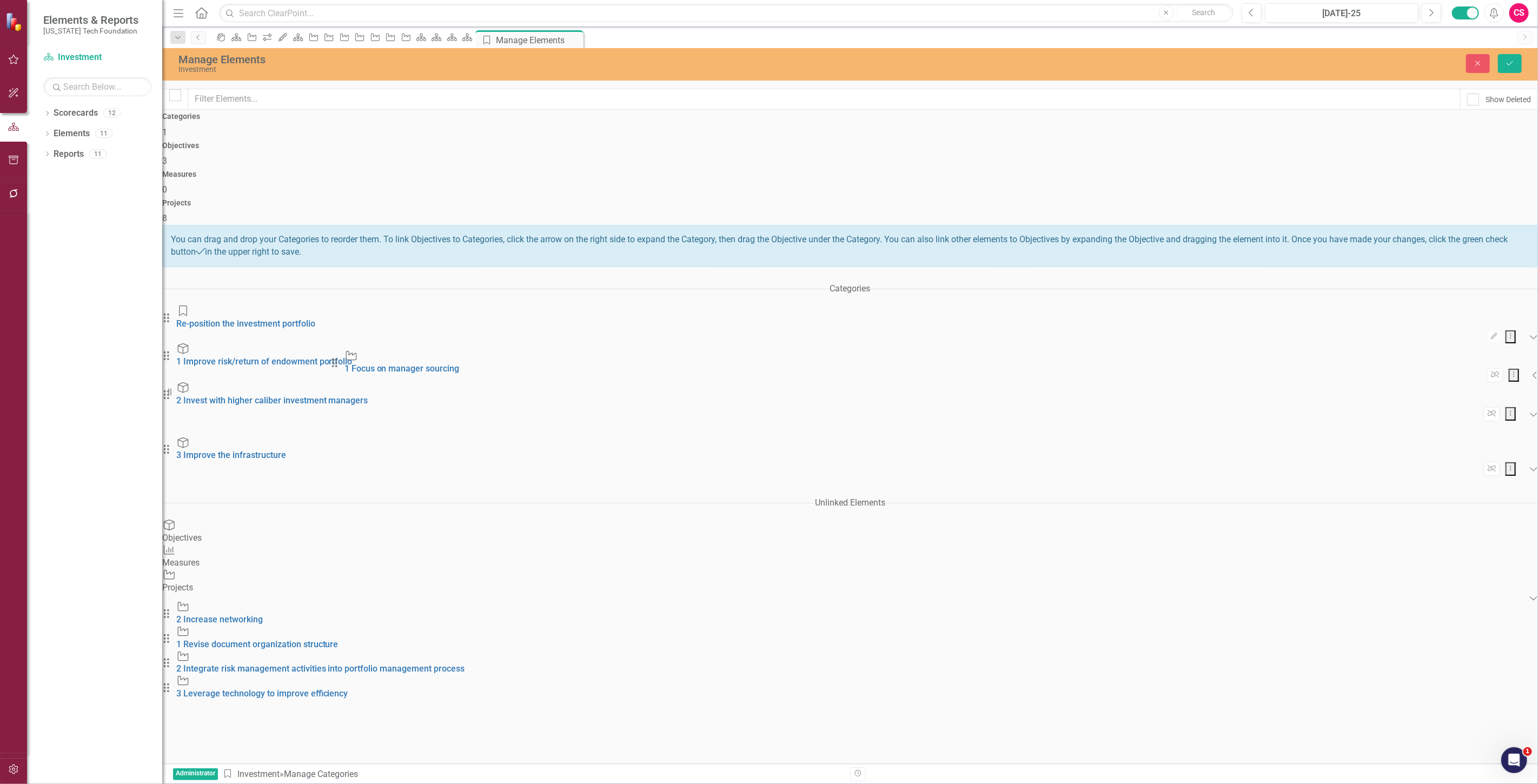
drag, startPoint x: 1055, startPoint y: 393, endPoint x: 349, endPoint y: 366, distance: 706.5
click at [349, 366] on div "Categories Drag Category Re-position the investment portfolio Edit Dropdown Men…" at bounding box center [850, 502] width 1376 height 448
click at [1530, 410] on icon "Expanded" at bounding box center [1534, 414] width 8 height 8
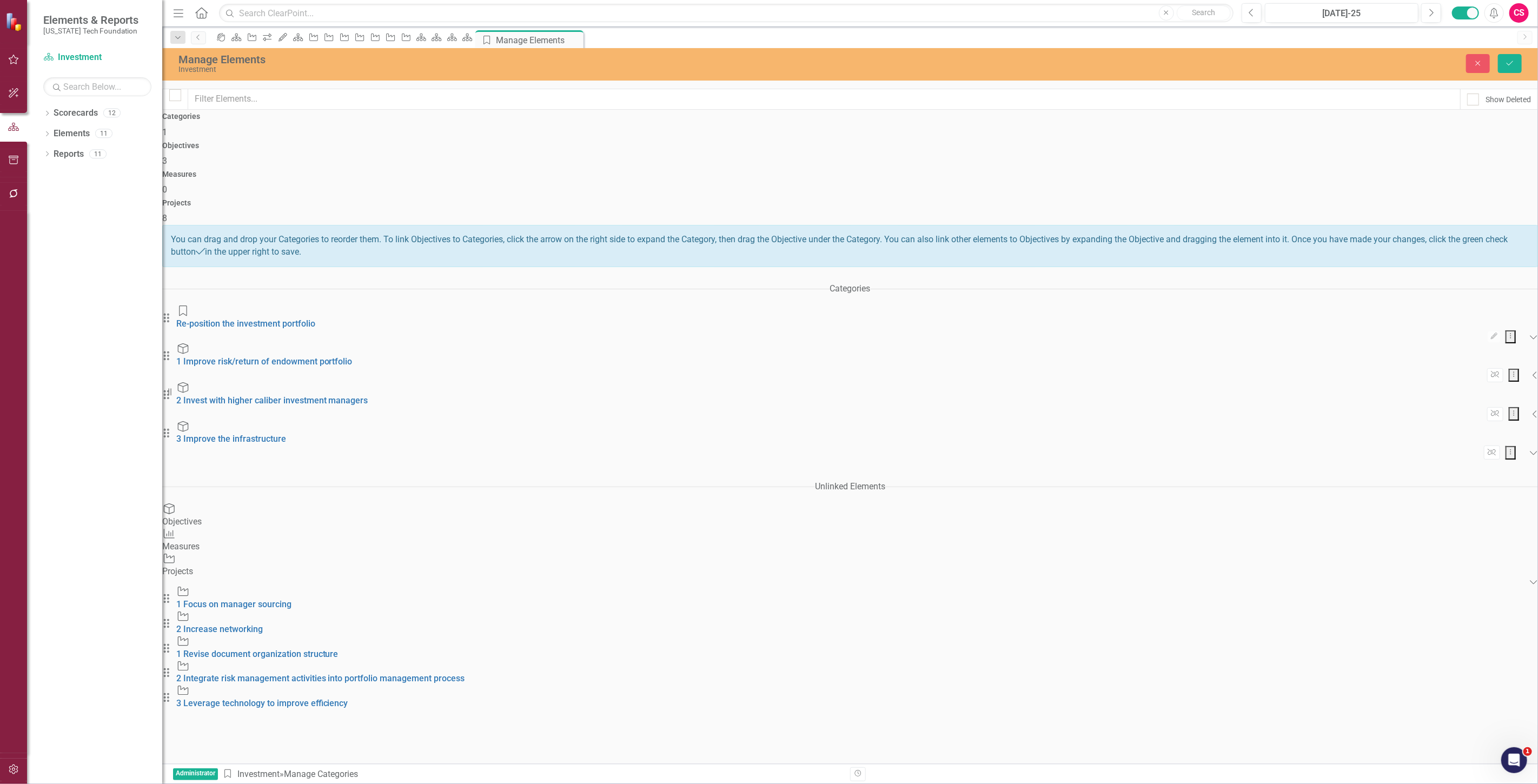
click at [1533, 410] on icon "Collapse" at bounding box center [1535, 414] width 5 height 8
drag, startPoint x: 1044, startPoint y: 392, endPoint x: 843, endPoint y: 379, distance: 201.4
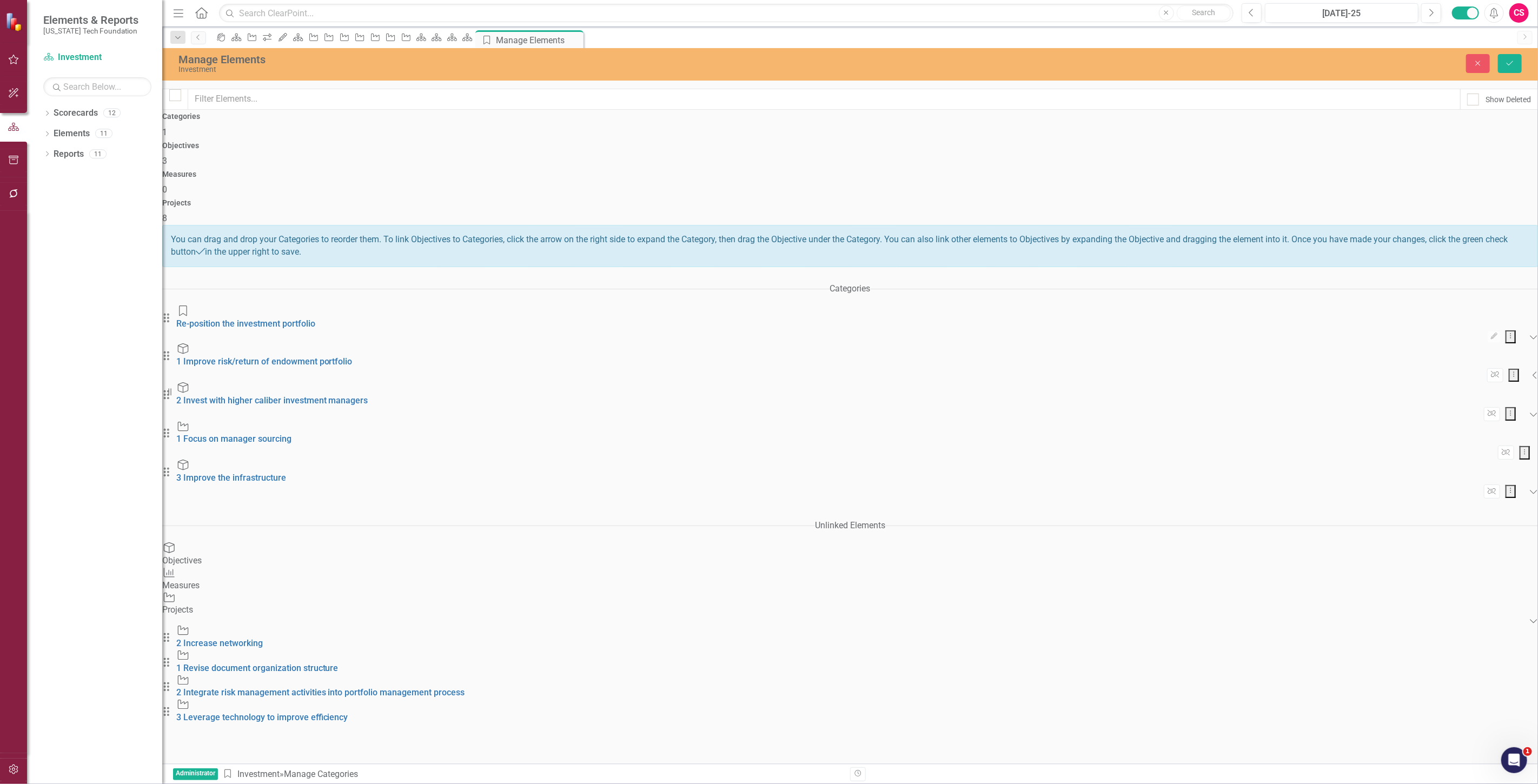
drag, startPoint x: 1050, startPoint y: 384, endPoint x: 832, endPoint y: 390, distance: 218.1
click at [826, 396] on div "Categories Drag Category Re-position the investment portfolio Edit Dropdown Men…" at bounding box center [850, 501] width 1376 height 446
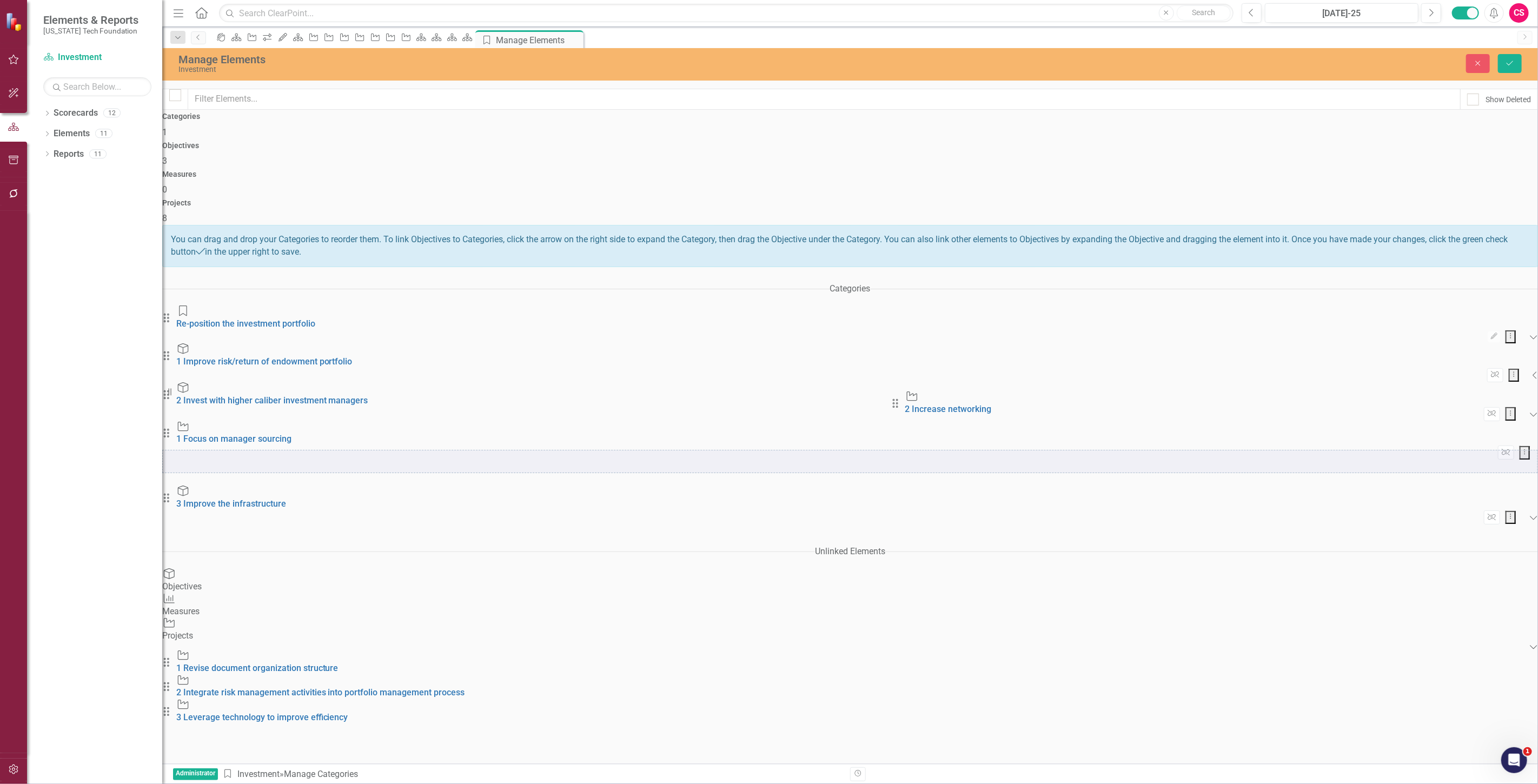
drag, startPoint x: 1051, startPoint y: 395, endPoint x: 906, endPoint y: 409, distance: 145.7
click at [906, 409] on div "Categories Drag Category Re-position the investment portfolio Edit Dropdown Men…" at bounding box center [850, 514] width 1376 height 472
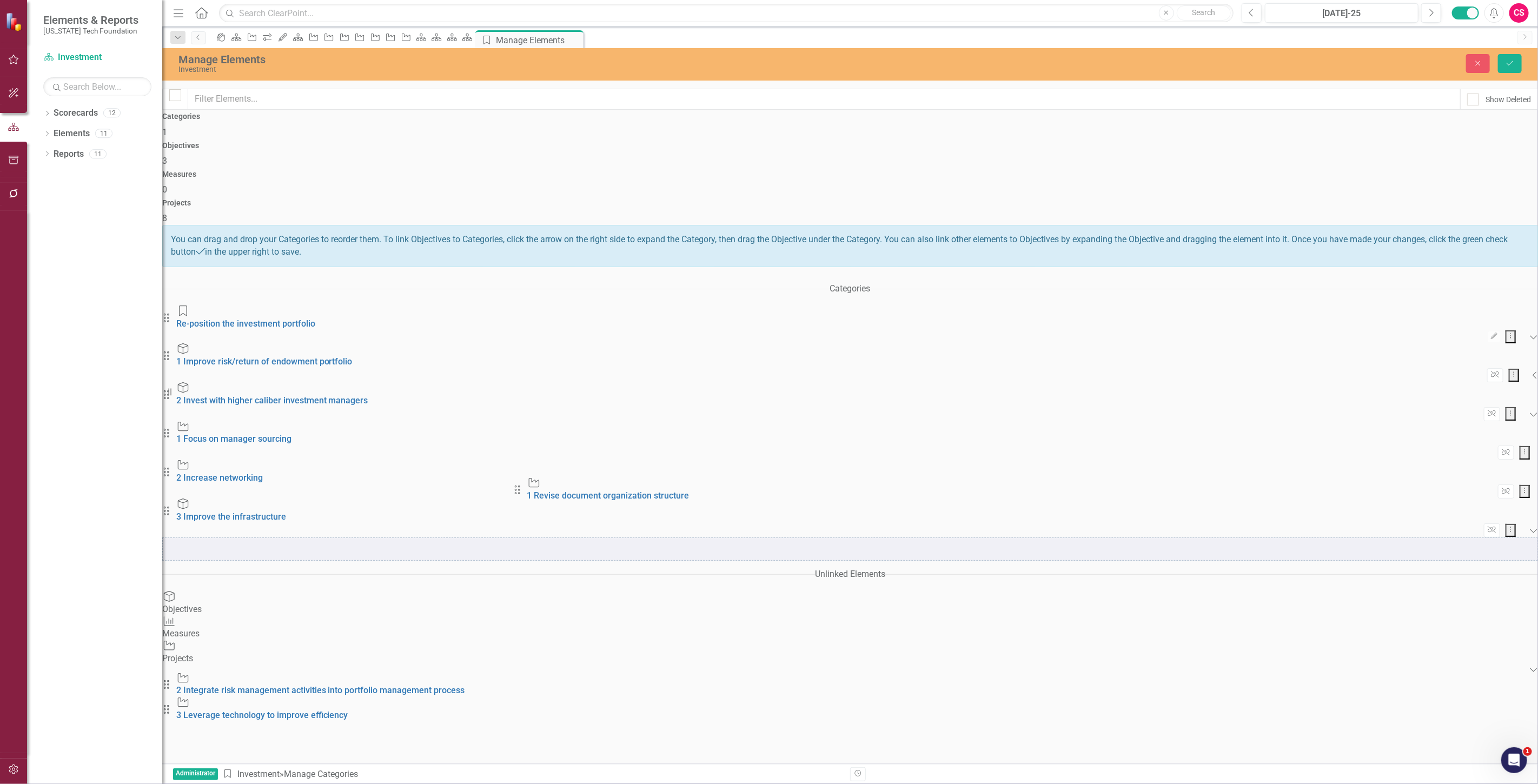
drag, startPoint x: 1051, startPoint y: 393, endPoint x: 529, endPoint y: 493, distance: 531.5
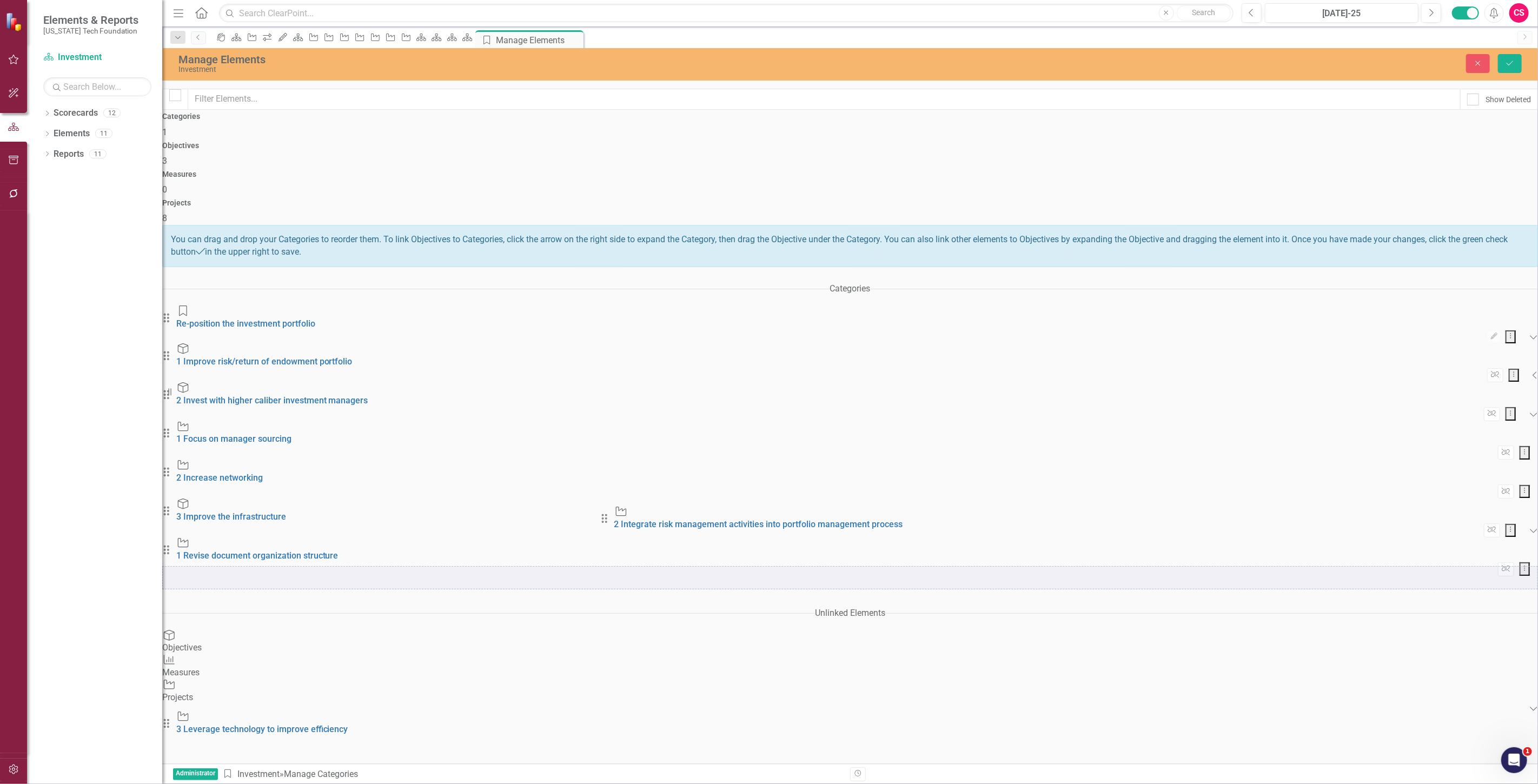
drag, startPoint x: 1050, startPoint y: 385, endPoint x: 615, endPoint y: 515, distance: 454.0
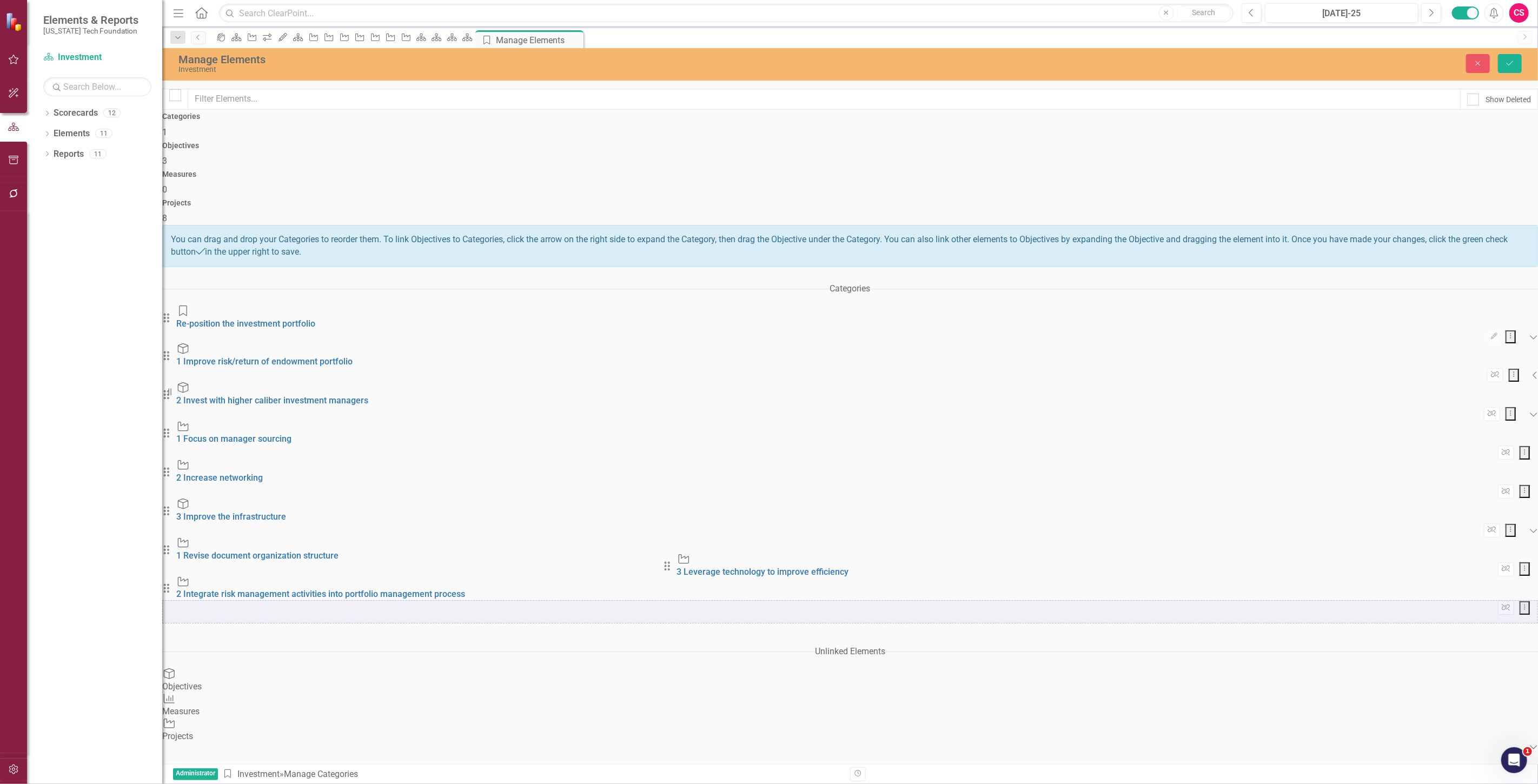
drag, startPoint x: 1050, startPoint y: 385, endPoint x: 676, endPoint y: 562, distance: 413.8
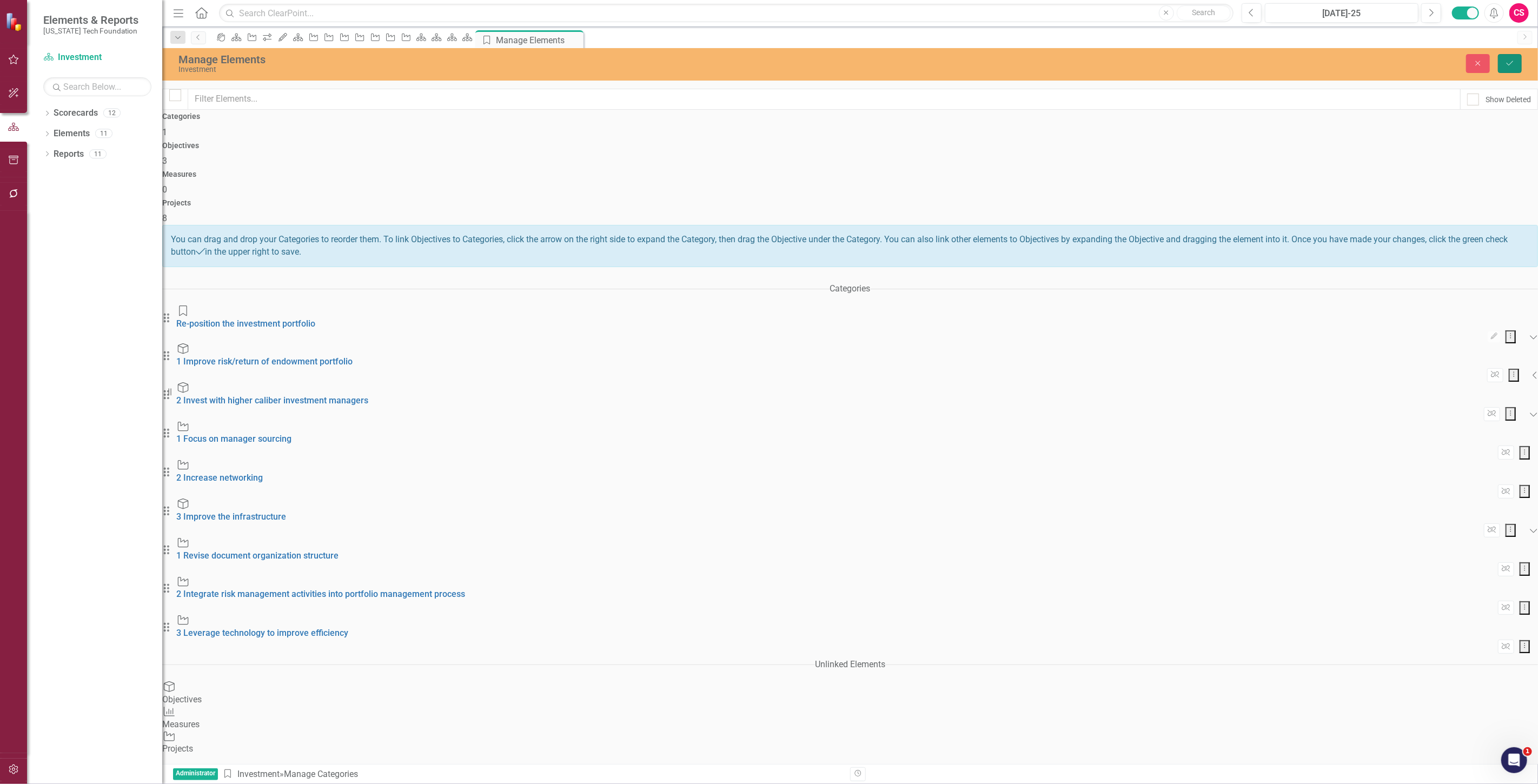
click at [1516, 64] on button "Save" at bounding box center [1510, 64] width 24 height 19
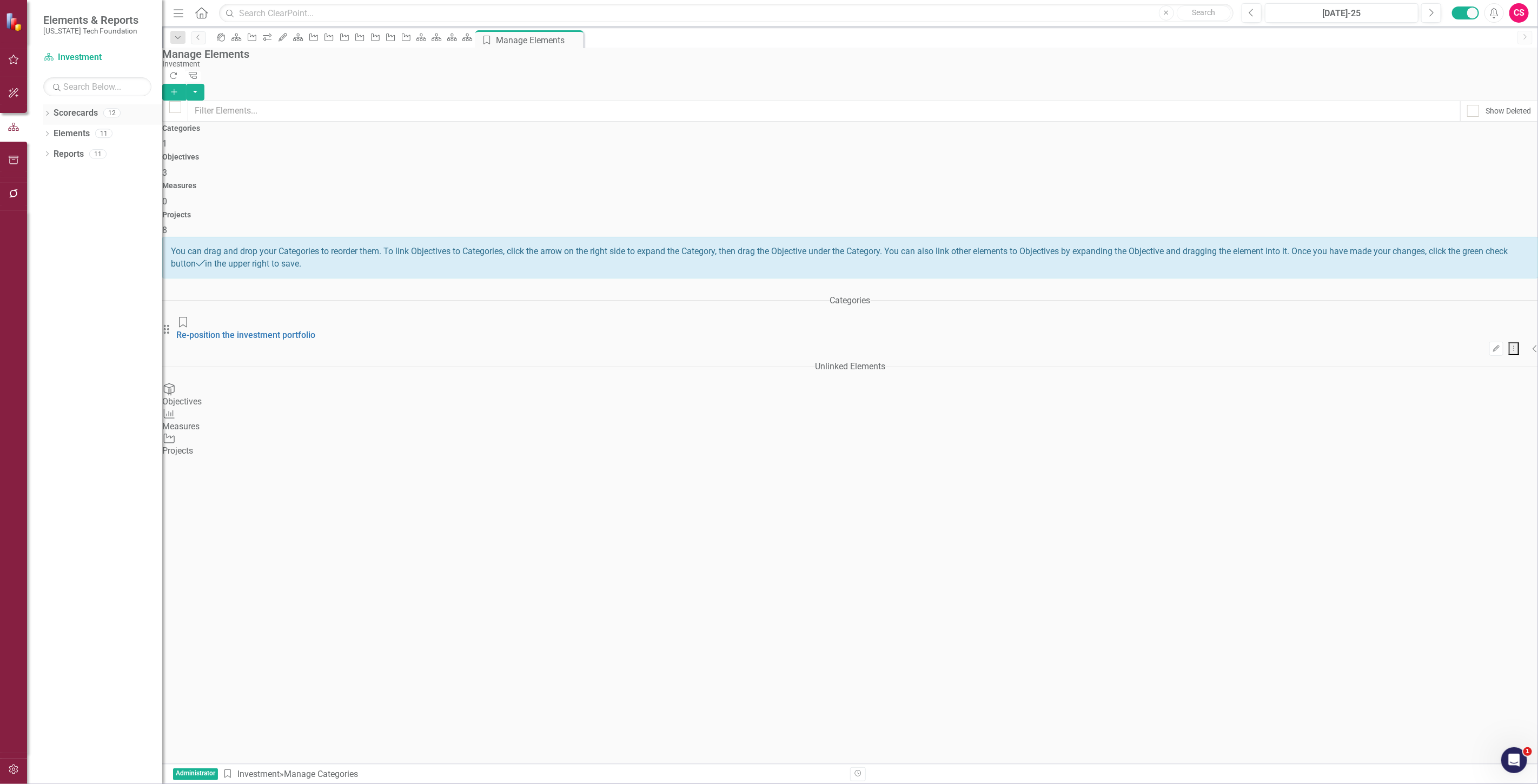
click at [74, 105] on div "Scorecards" at bounding box center [76, 113] width 44 height 18
click at [76, 112] on link "Scorecards" at bounding box center [76, 113] width 44 height 13
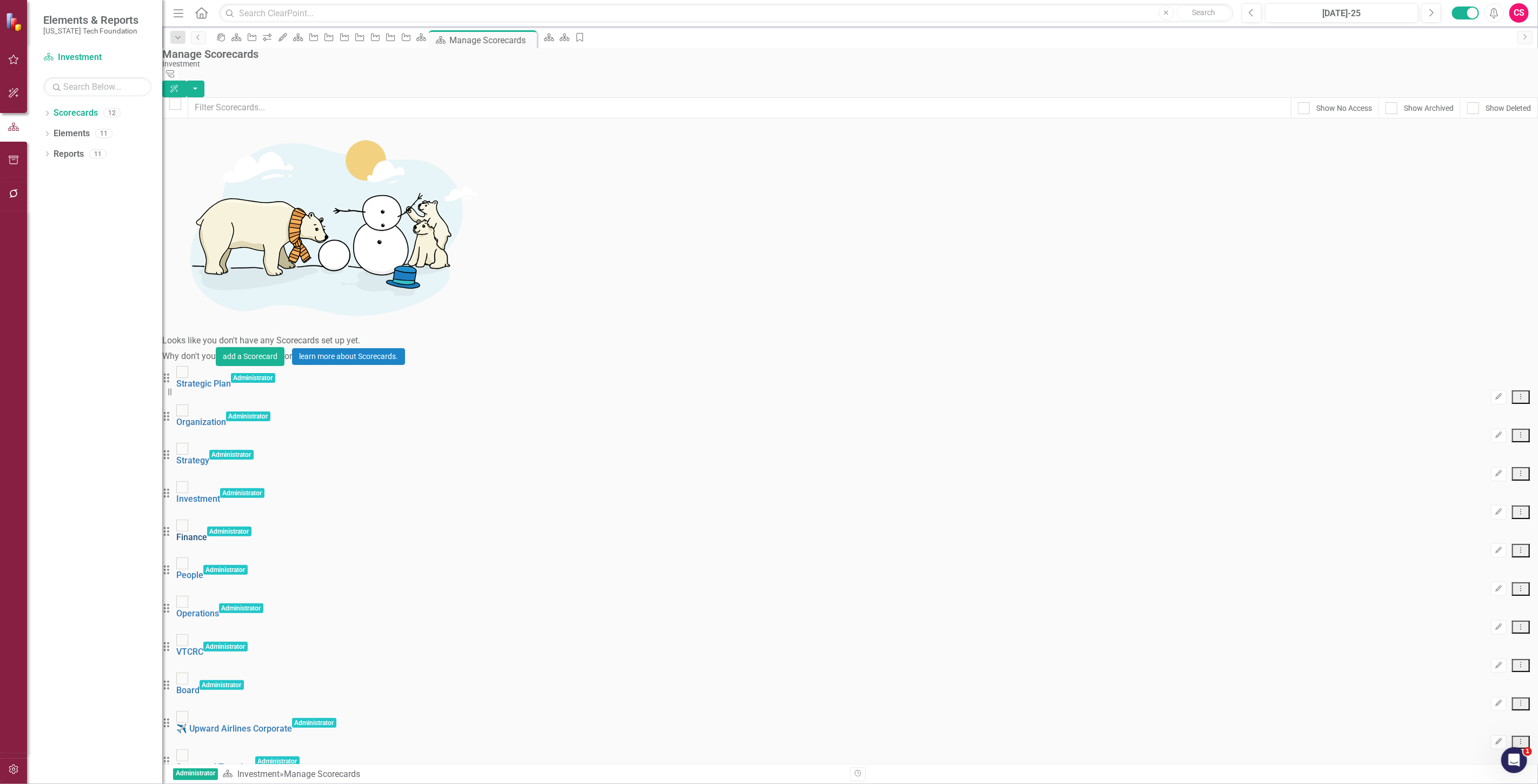
click at [207, 532] on link "Finance" at bounding box center [192, 537] width 31 height 10
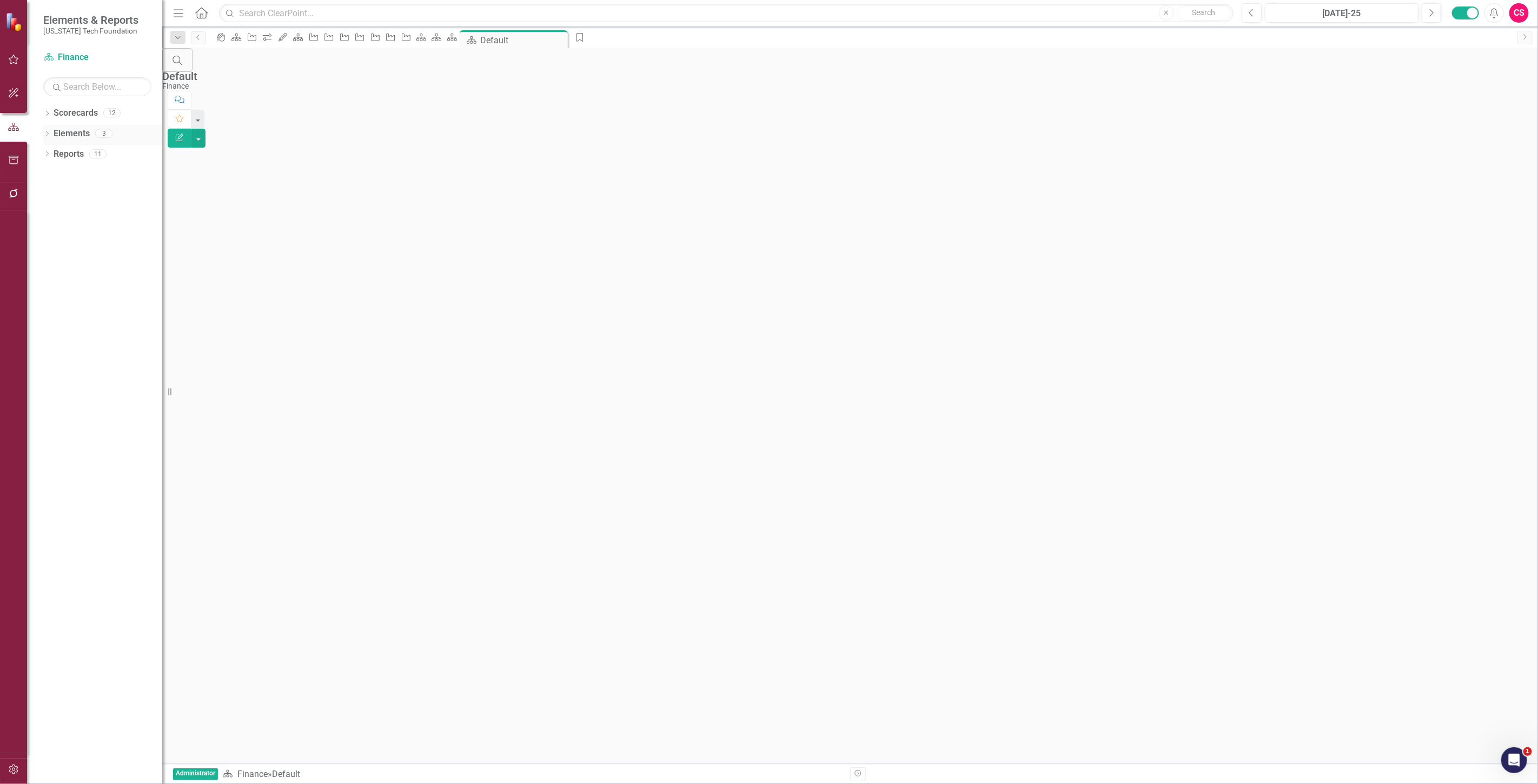
click at [65, 132] on link "Elements" at bounding box center [71, 133] width 36 height 13
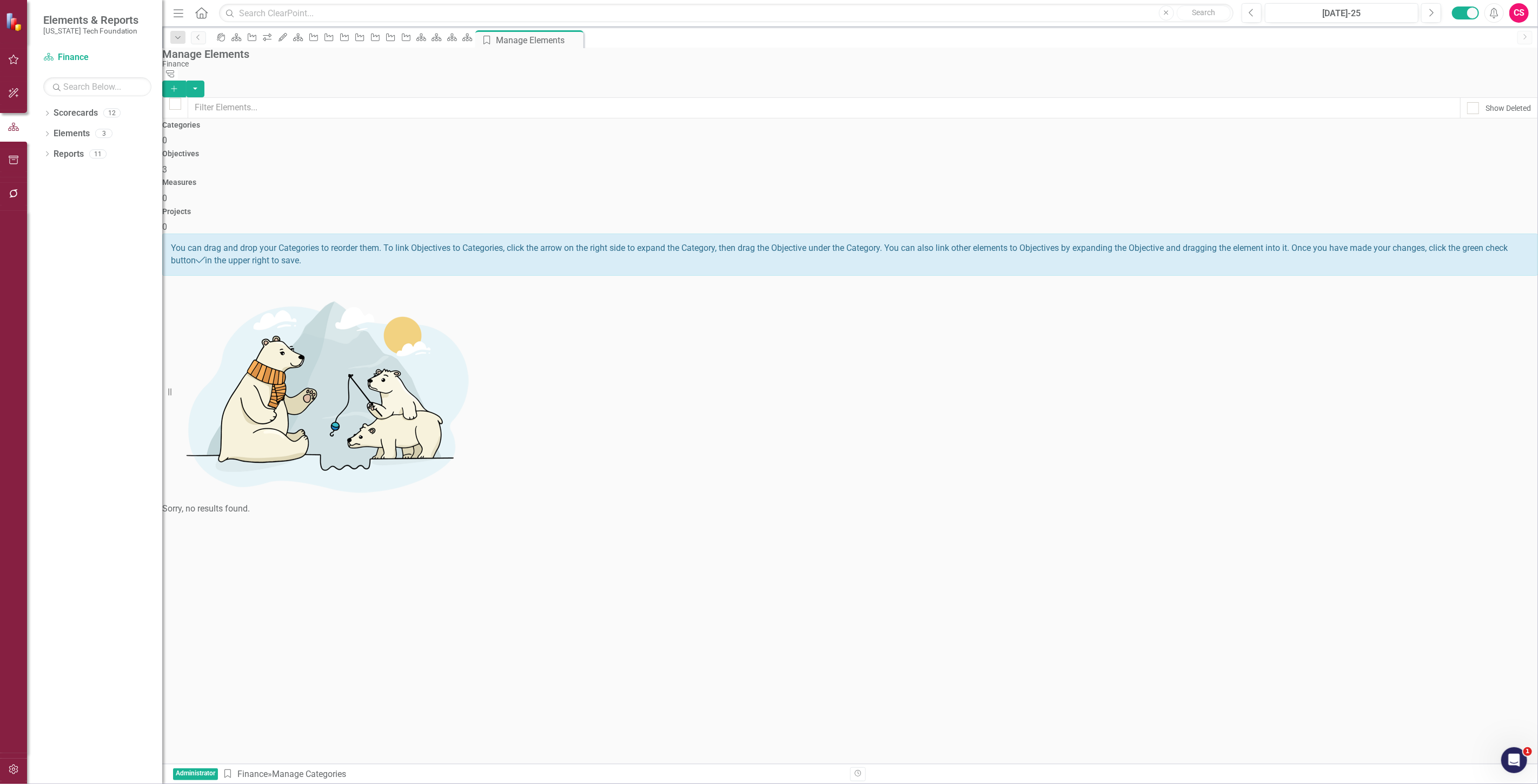
click at [186, 81] on button "Add" at bounding box center [174, 89] width 24 height 17
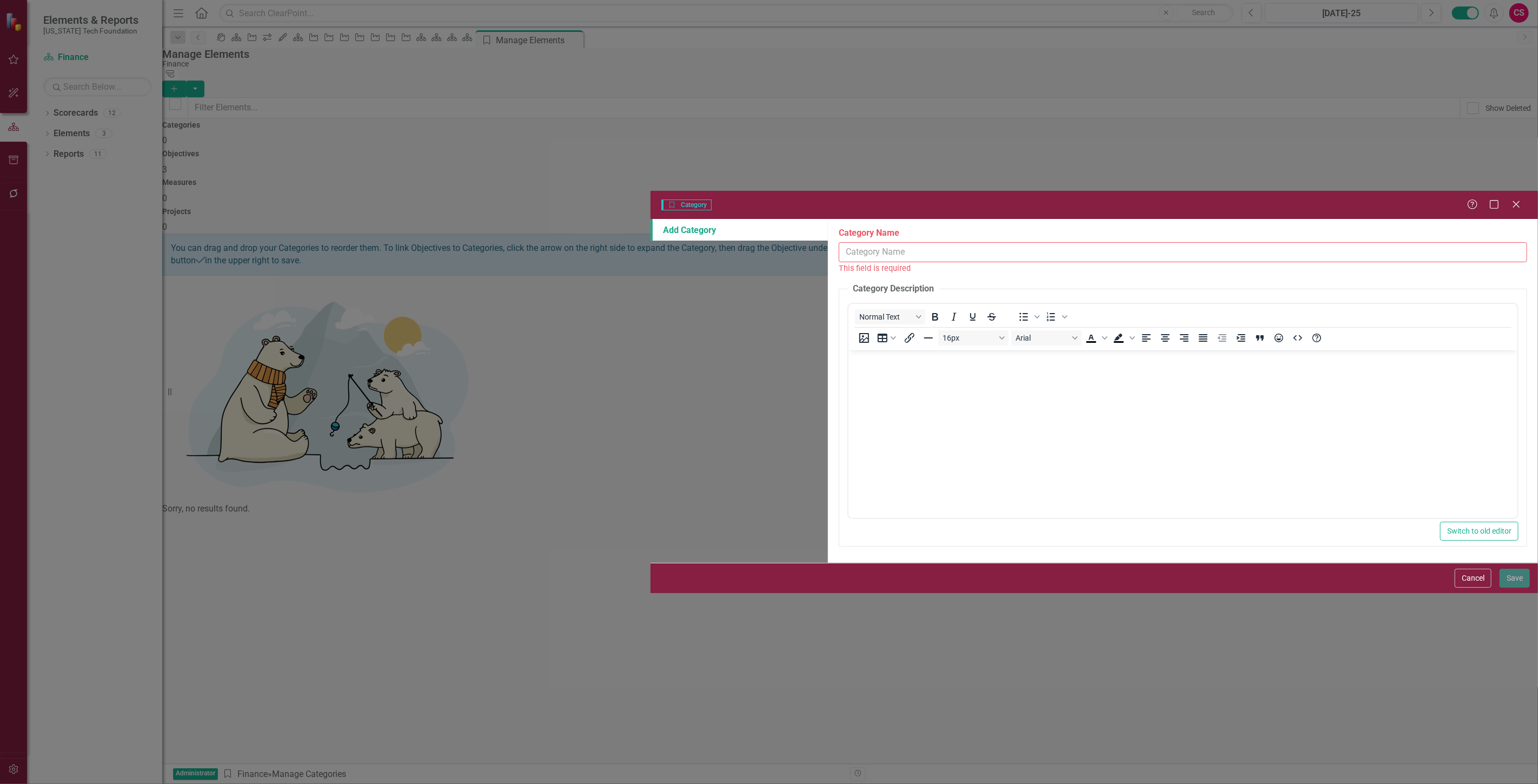
click at [839, 243] on input "Category Name" at bounding box center [1182, 253] width 688 height 20
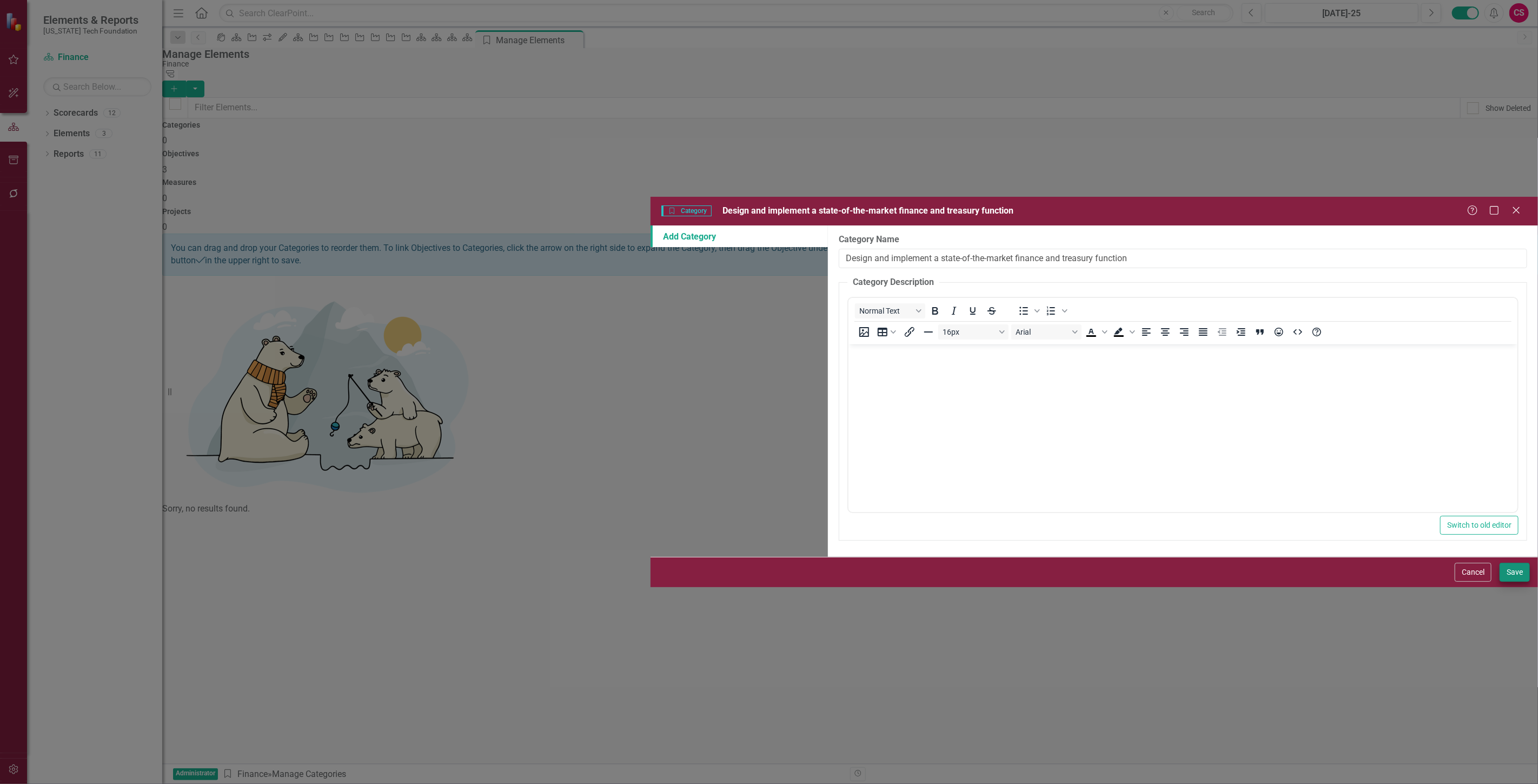
type input "Design and implement a state-of-the-market finance and treasury function"
click at [1507, 582] on button "Save" at bounding box center [1515, 572] width 31 height 19
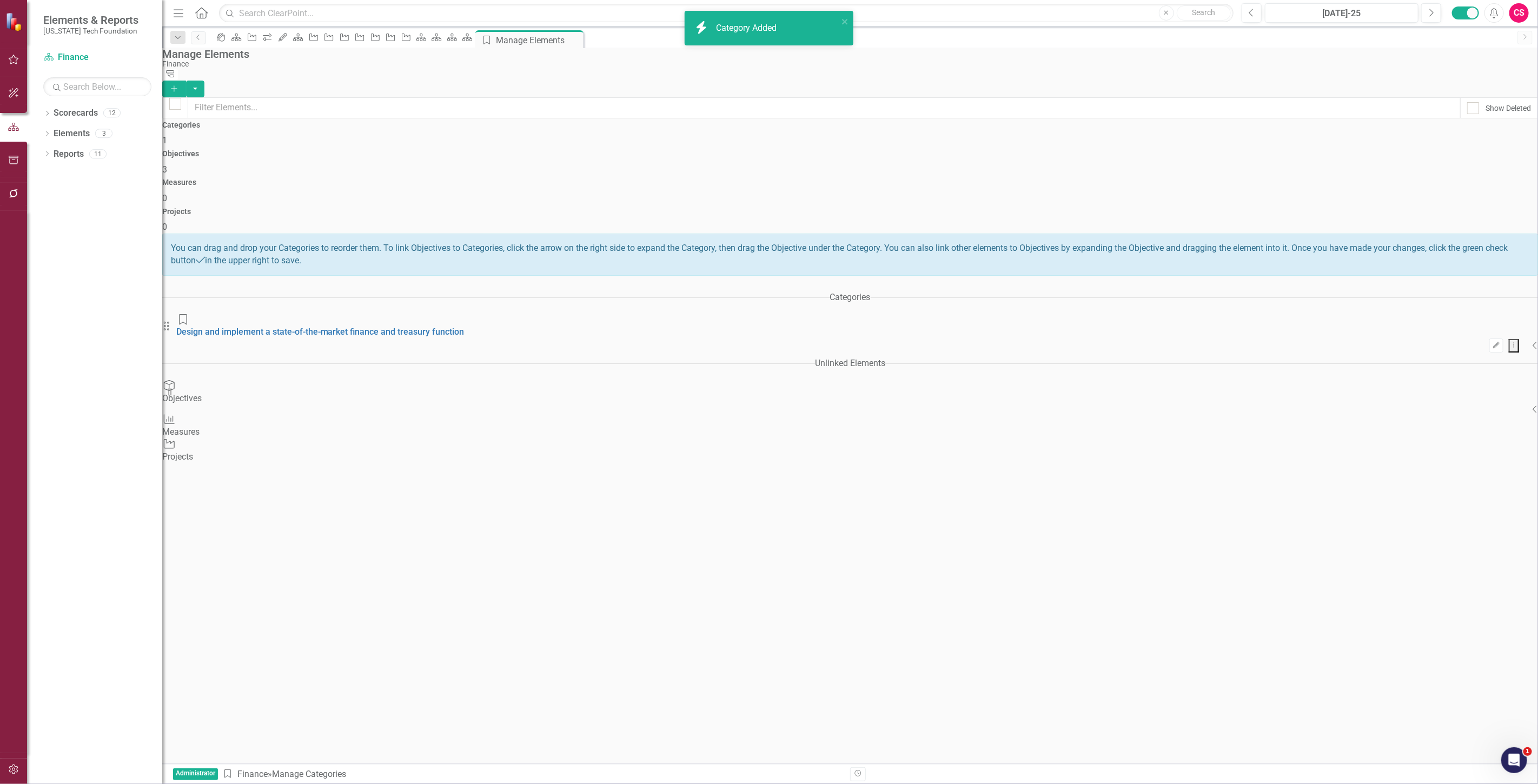
click at [1533, 405] on icon "Collapse" at bounding box center [1535, 409] width 5 height 8
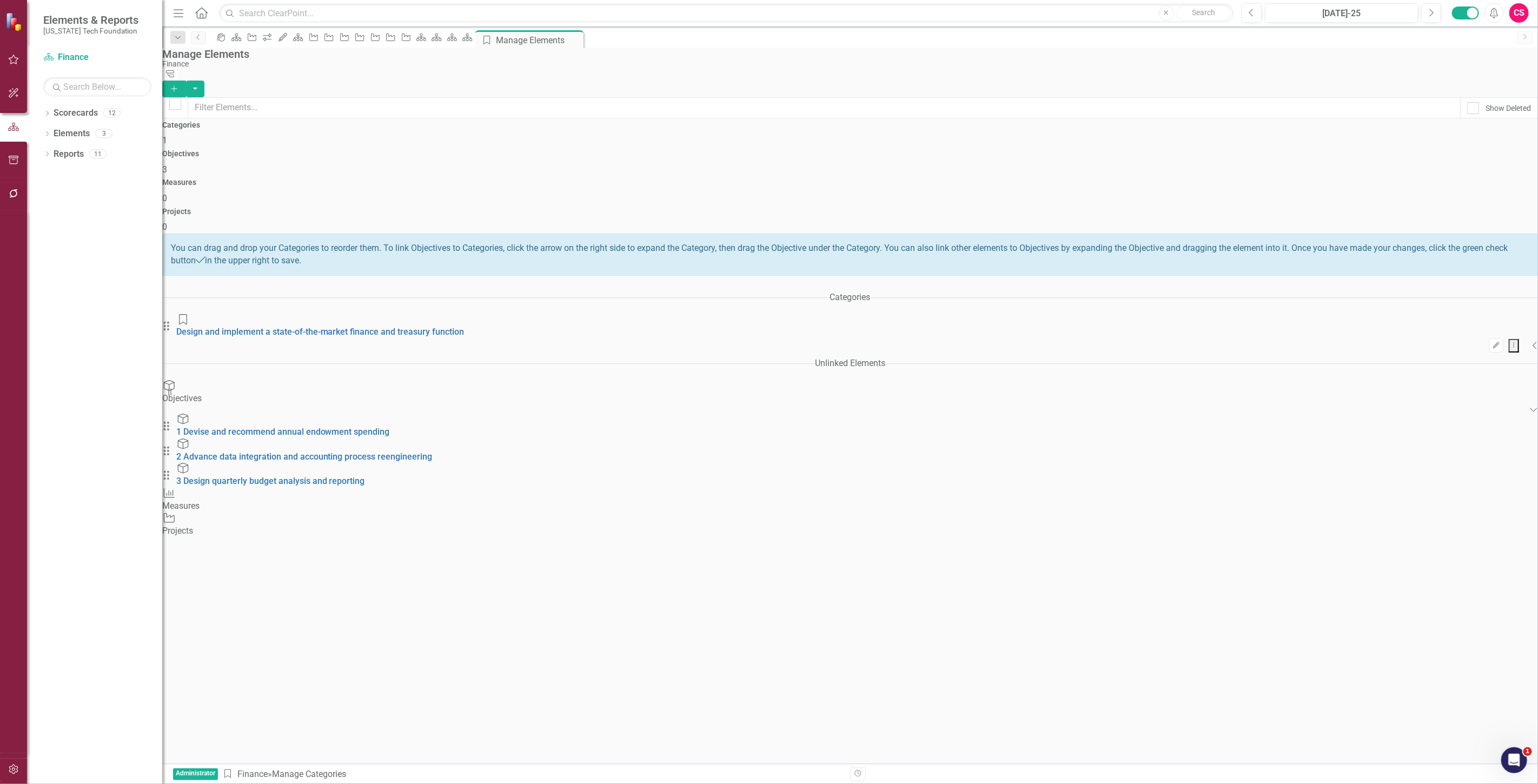
click at [981, 339] on div "Edit Dropdown Menu Collapse" at bounding box center [850, 345] width 1376 height 14
click at [1533, 341] on icon "Collapse" at bounding box center [1535, 345] width 5 height 8
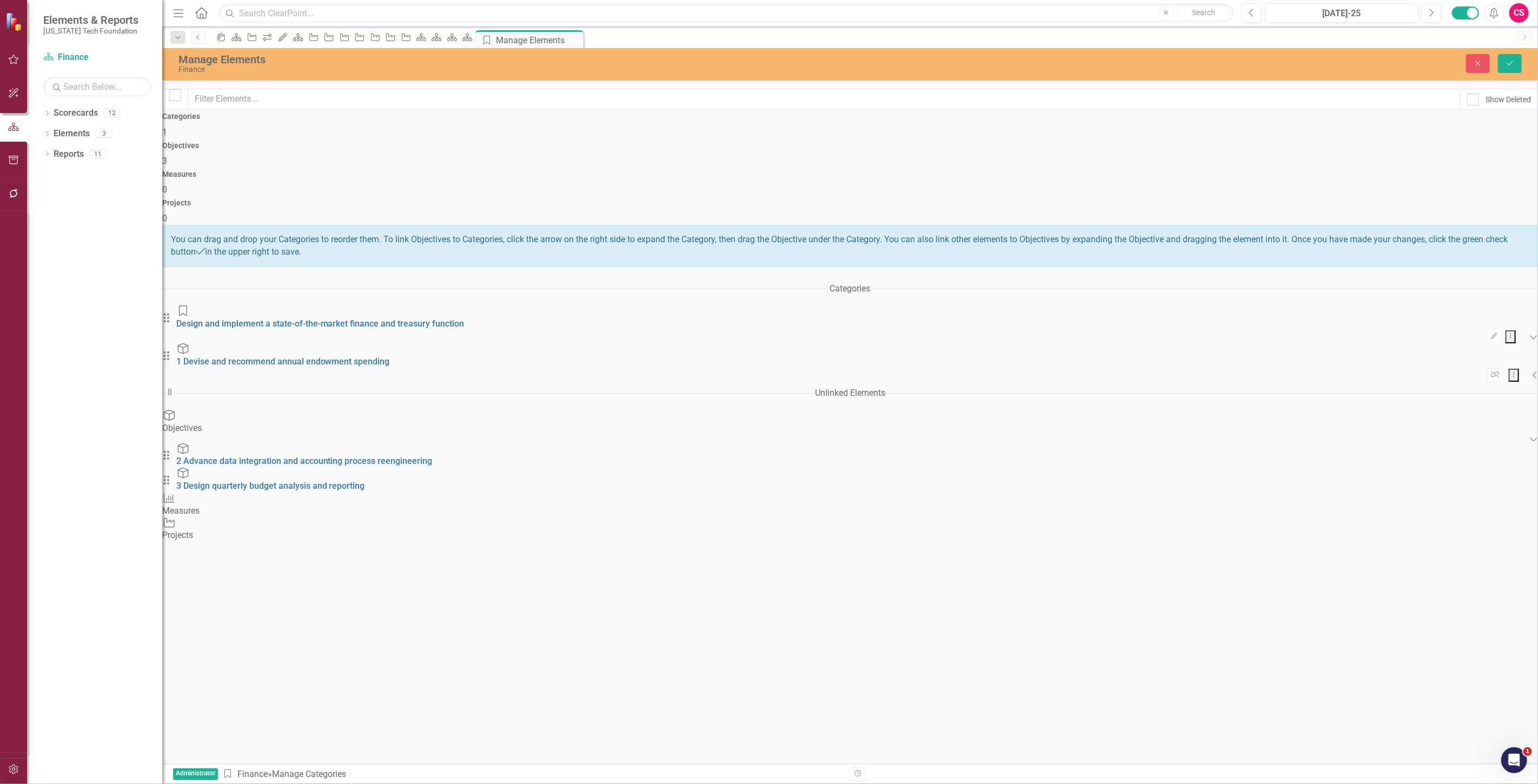
click at [1052, 444] on div "Drag Objective 2 Advance data integration and accounting process reengineering" at bounding box center [850, 456] width 1376 height 25
drag, startPoint x: 1050, startPoint y: 328, endPoint x: 1047, endPoint y: 322, distance: 6.7
click at [1047, 444] on div "Drag Objective 2 Advance data integration and accounting process reengineering" at bounding box center [850, 456] width 1376 height 25
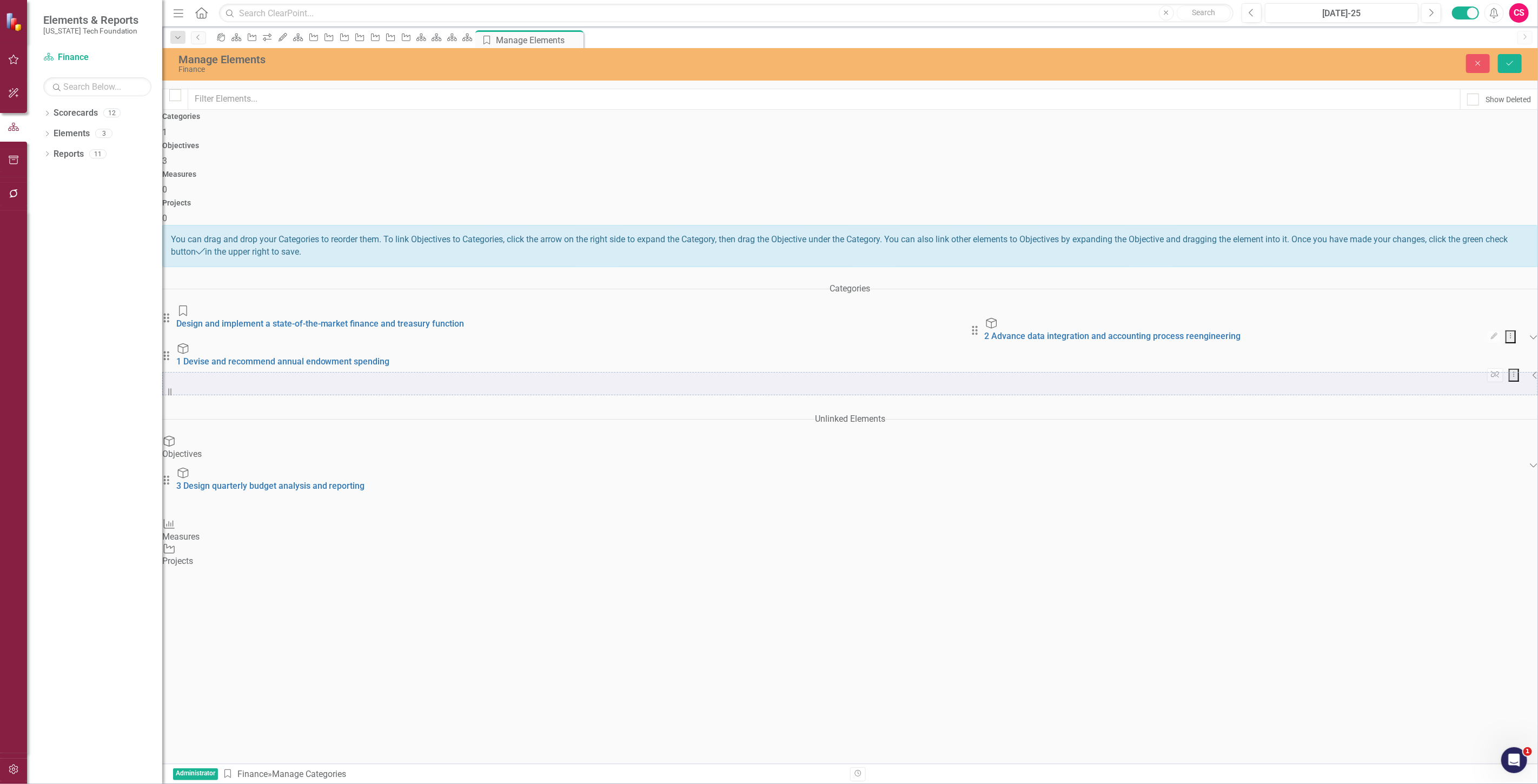
drag, startPoint x: 1047, startPoint y: 322, endPoint x: 966, endPoint y: 341, distance: 83.2
click at [967, 341] on div "Categories Drag Category Design and implement a state-of-the-market finance and…" at bounding box center [850, 423] width 1376 height 290
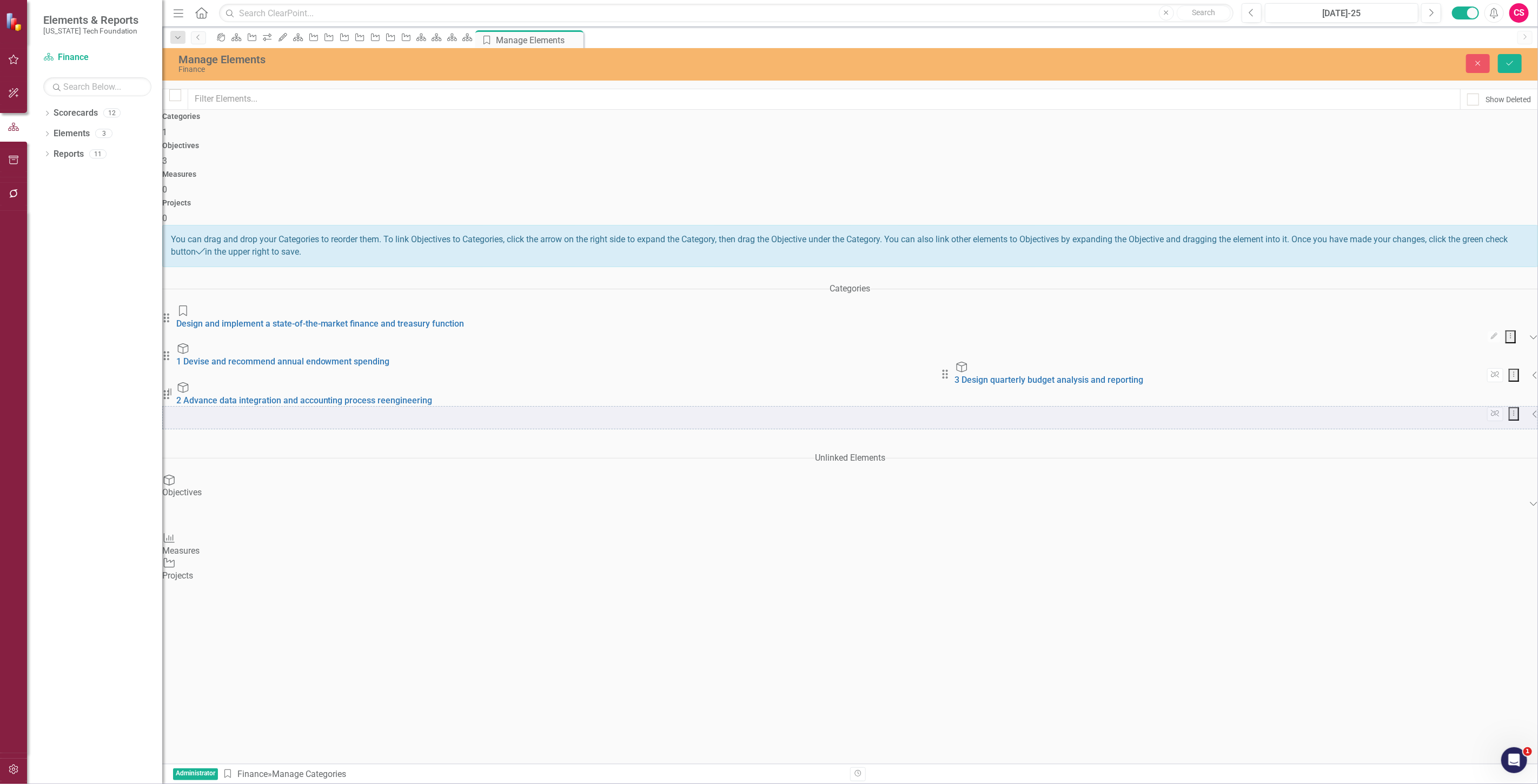
drag, startPoint x: 1050, startPoint y: 317, endPoint x: 949, endPoint y: 376, distance: 117.0
click at [949, 376] on div "Categories Drag Category Design and implement a state-of-the-market finance and…" at bounding box center [850, 430] width 1376 height 304
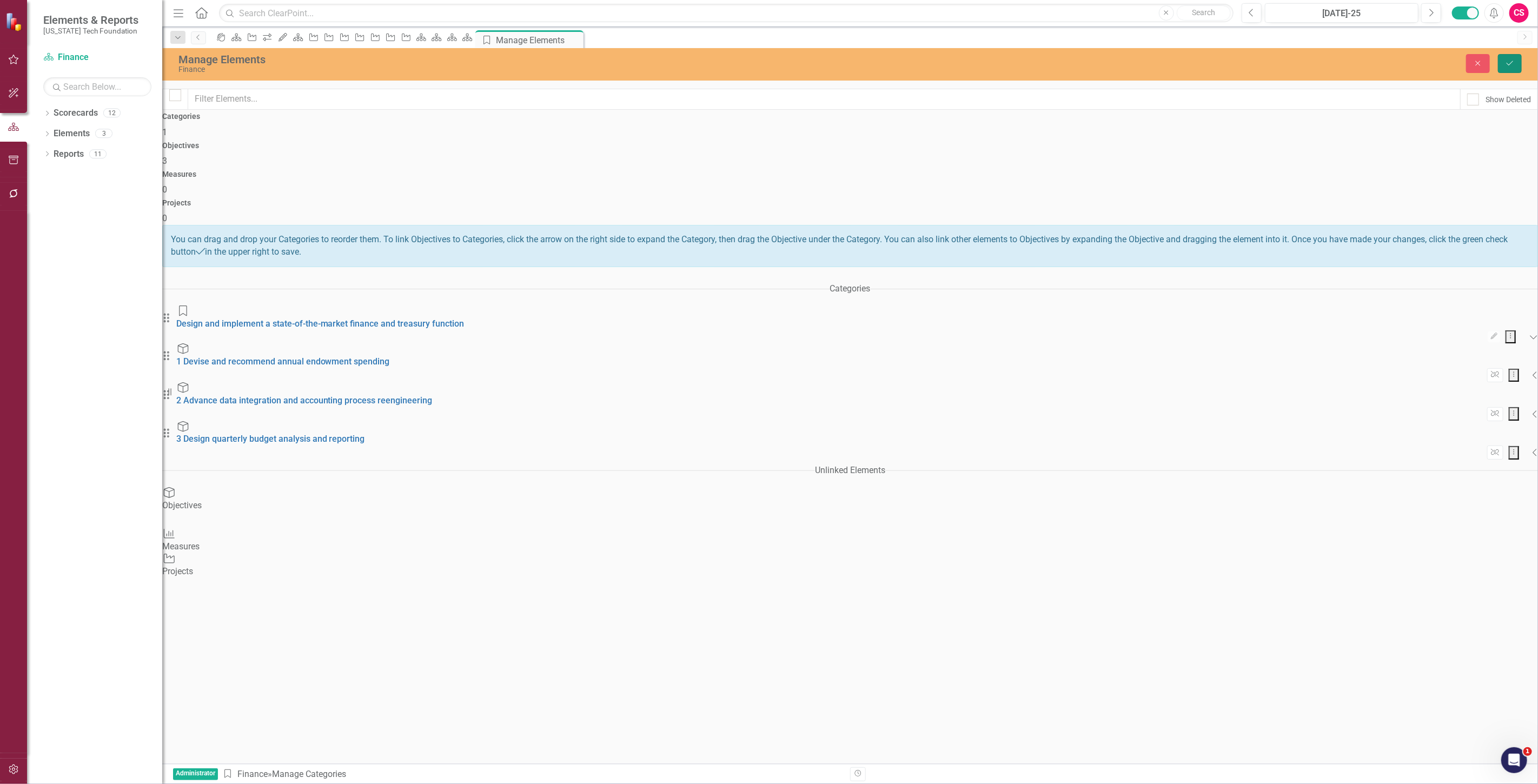
click at [1510, 56] on button "Save" at bounding box center [1510, 64] width 24 height 19
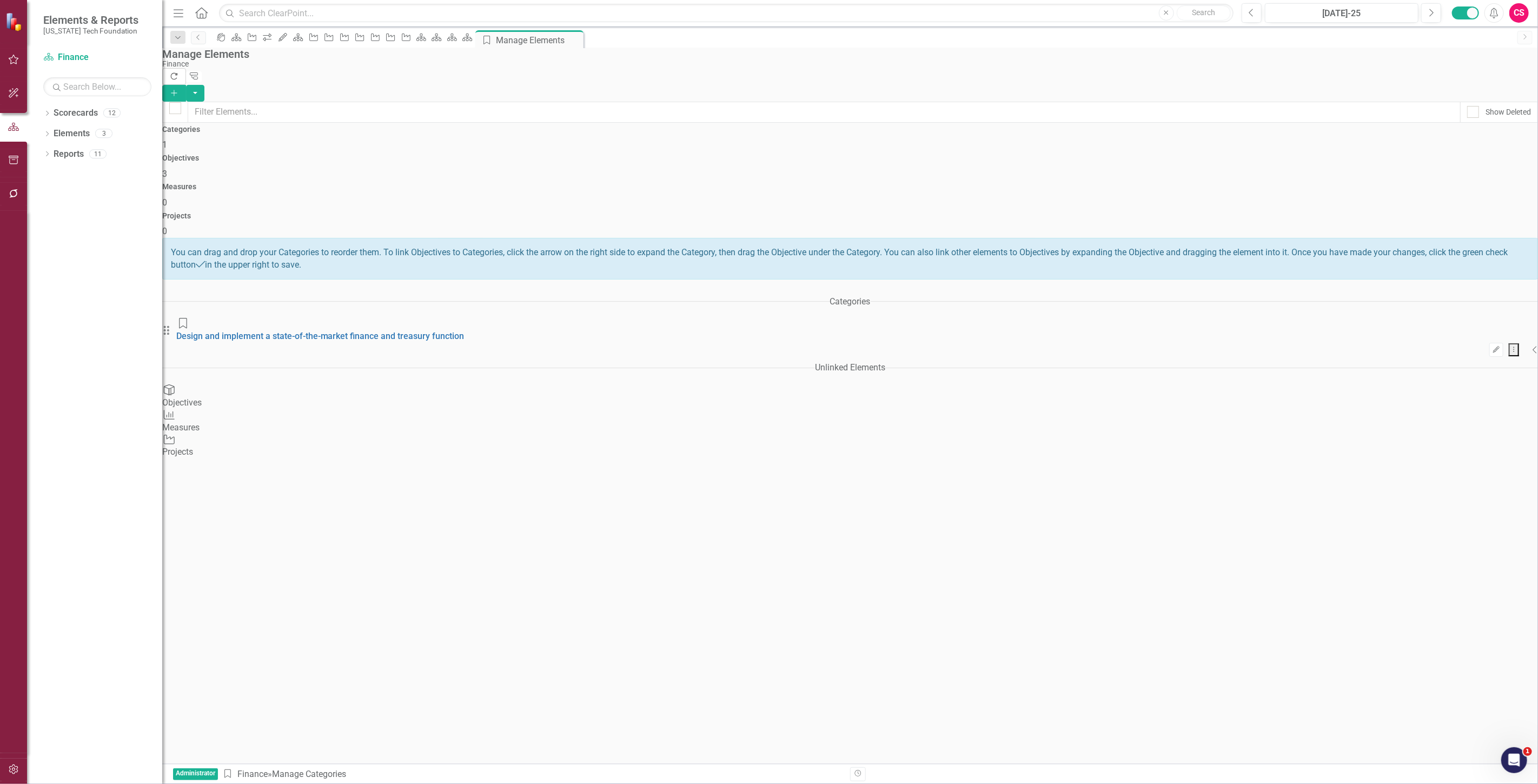
click at [186, 70] on button "Refresh" at bounding box center [174, 76] width 24 height 17
click at [1403, 208] on div "Projects 0" at bounding box center [850, 221] width 1376 height 26
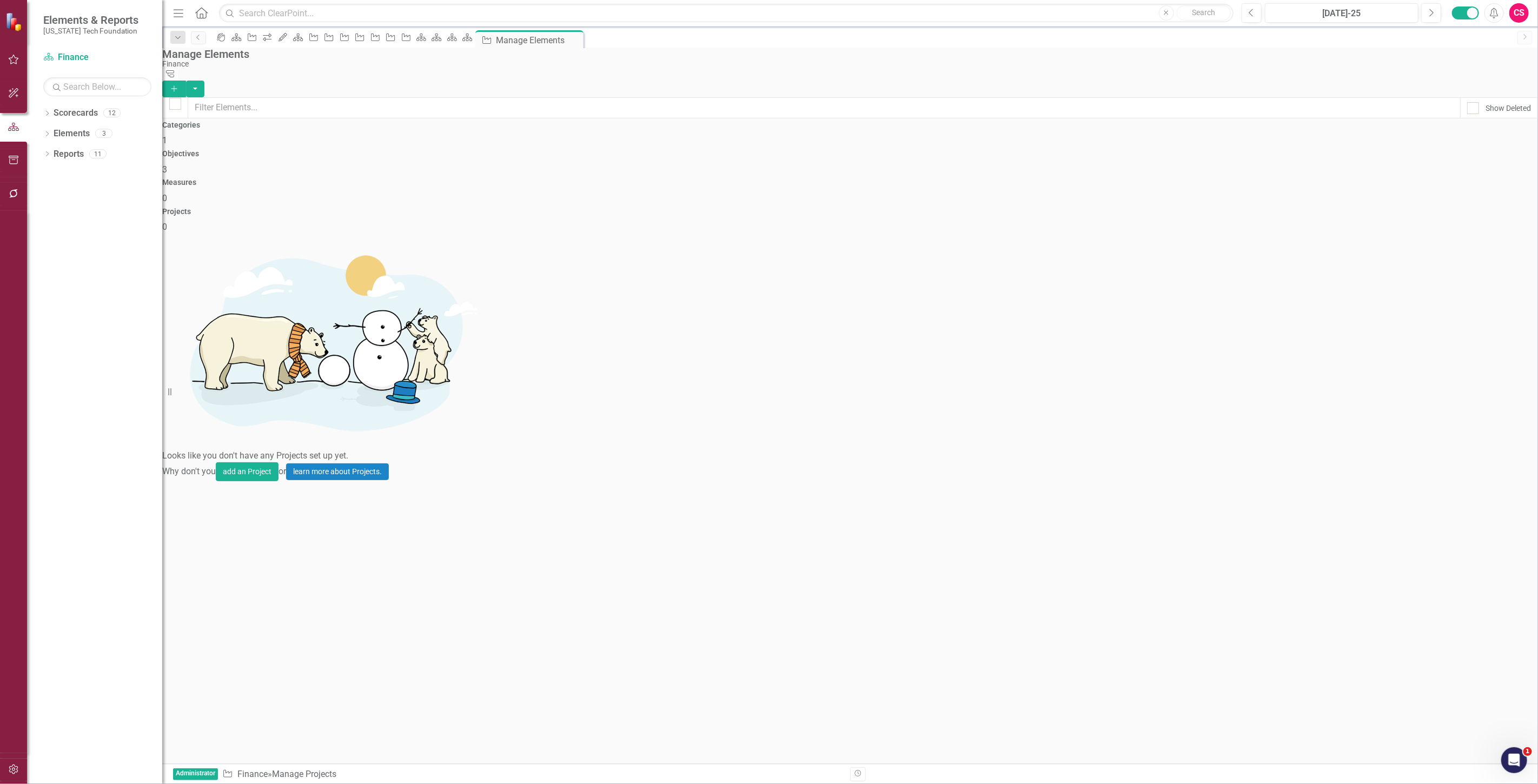
click at [186, 81] on button "Add" at bounding box center [174, 89] width 24 height 17
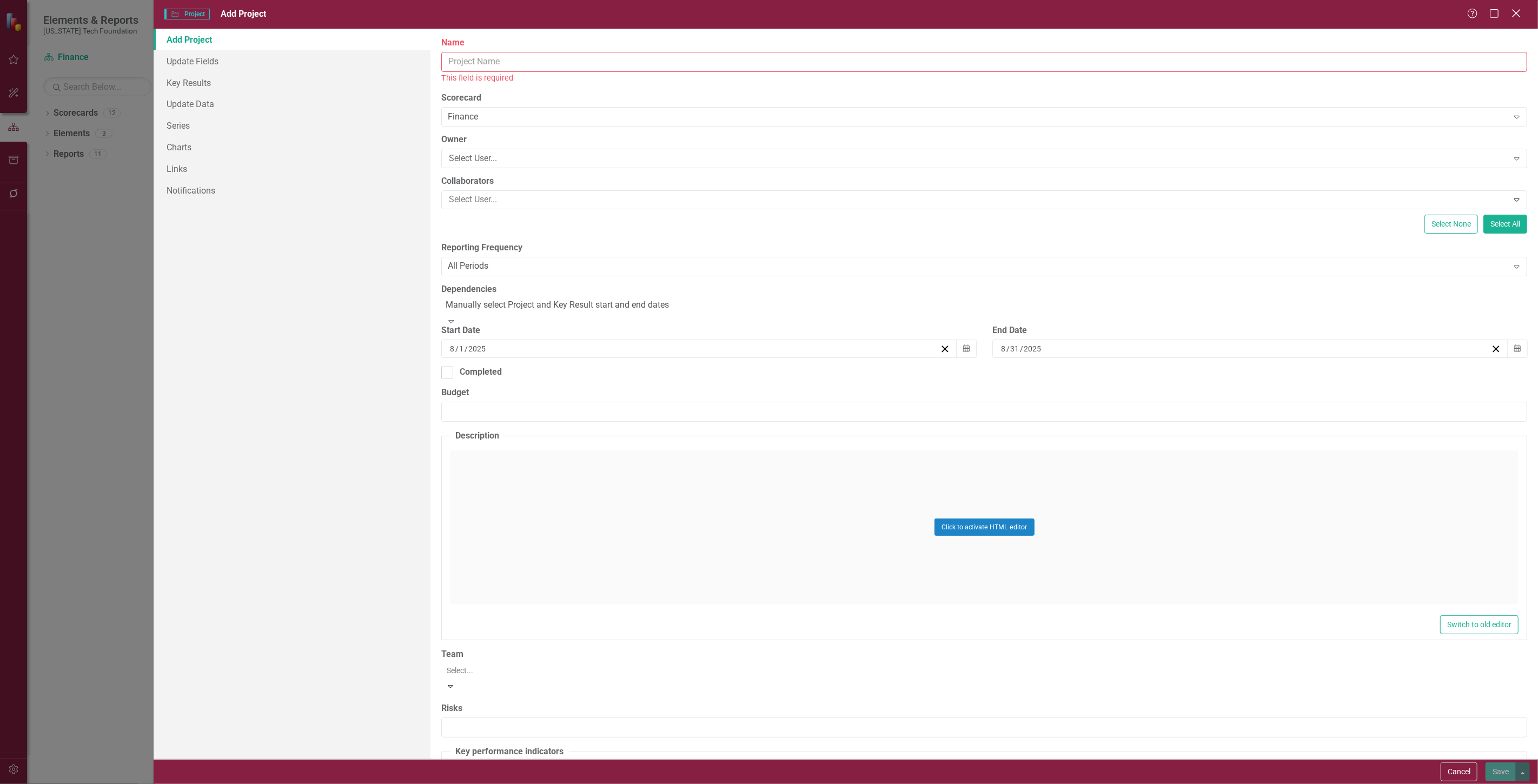
click at [1520, 11] on icon at bounding box center [1517, 14] width 8 height 8
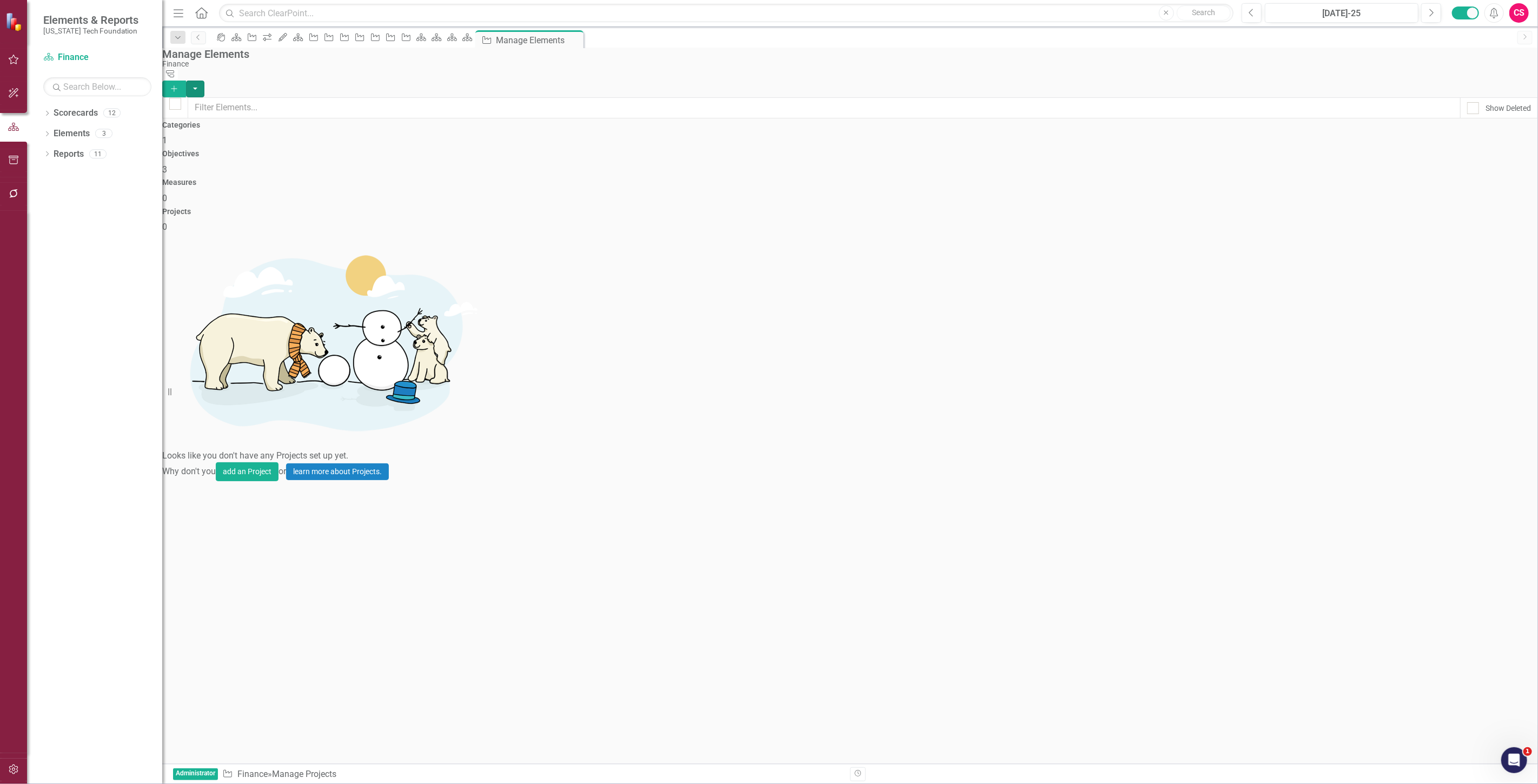
click at [1522, 64] on div "Manage Elements Finance Tree Explorer Add" at bounding box center [850, 73] width 1376 height 49
click at [205, 81] on button "button" at bounding box center [195, 89] width 19 height 17
click at [1476, 107] on link "Add Multiple Add Multiple" at bounding box center [1479, 108] width 86 height 20
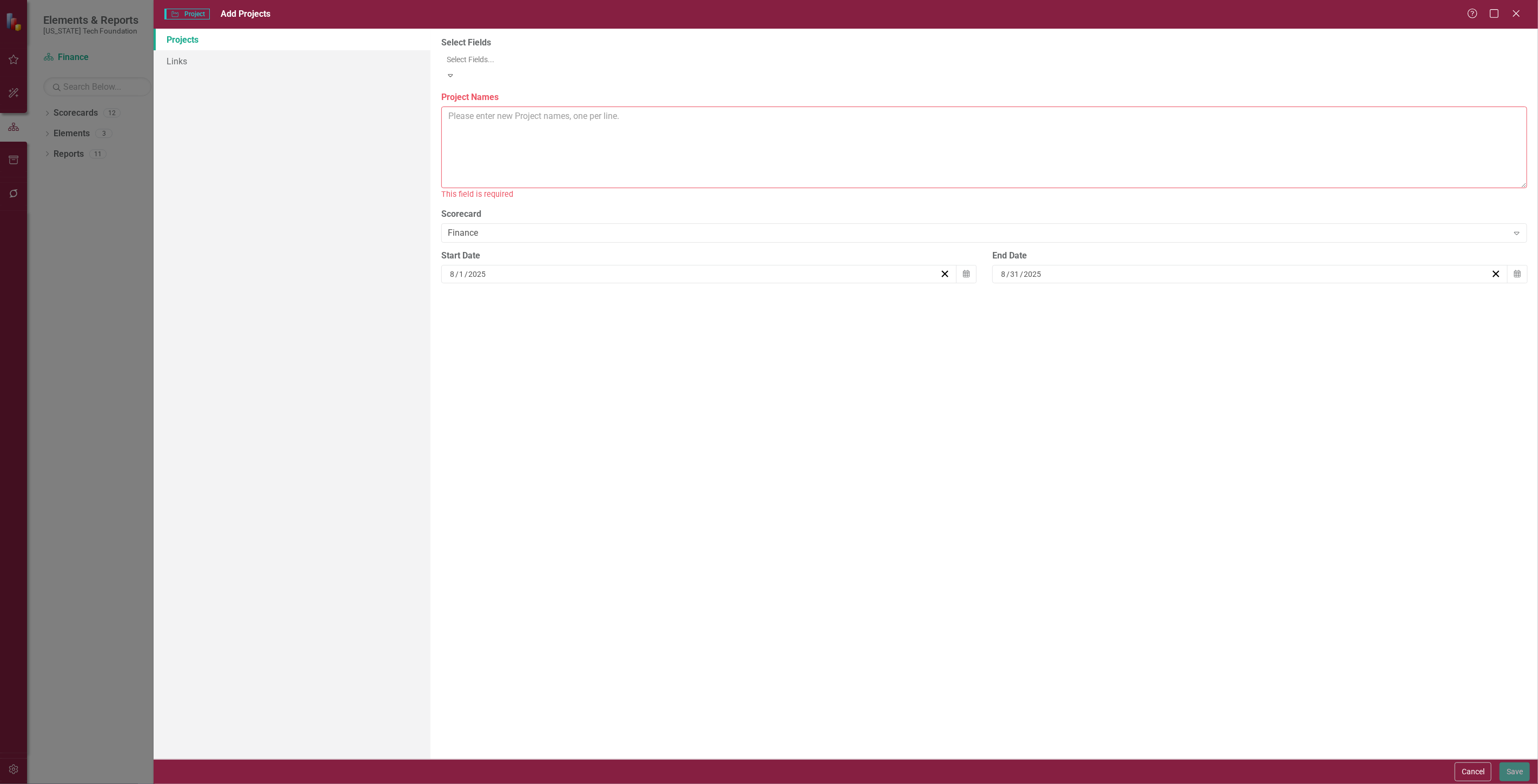
click at [521, 109] on textarea "Project Names" at bounding box center [985, 148] width 1086 height 81
paste textarea "Revise spending policy and change Board committee oversight"
click at [890, 123] on textarea "Revise spending policy and change Board committee oversight" at bounding box center [985, 148] width 1086 height 81
paste textarea "Review and assess banking relationships"
click at [642, 126] on textarea "Revise spending policy and change Board committee oversight Review and assess b…" at bounding box center [985, 148] width 1086 height 81
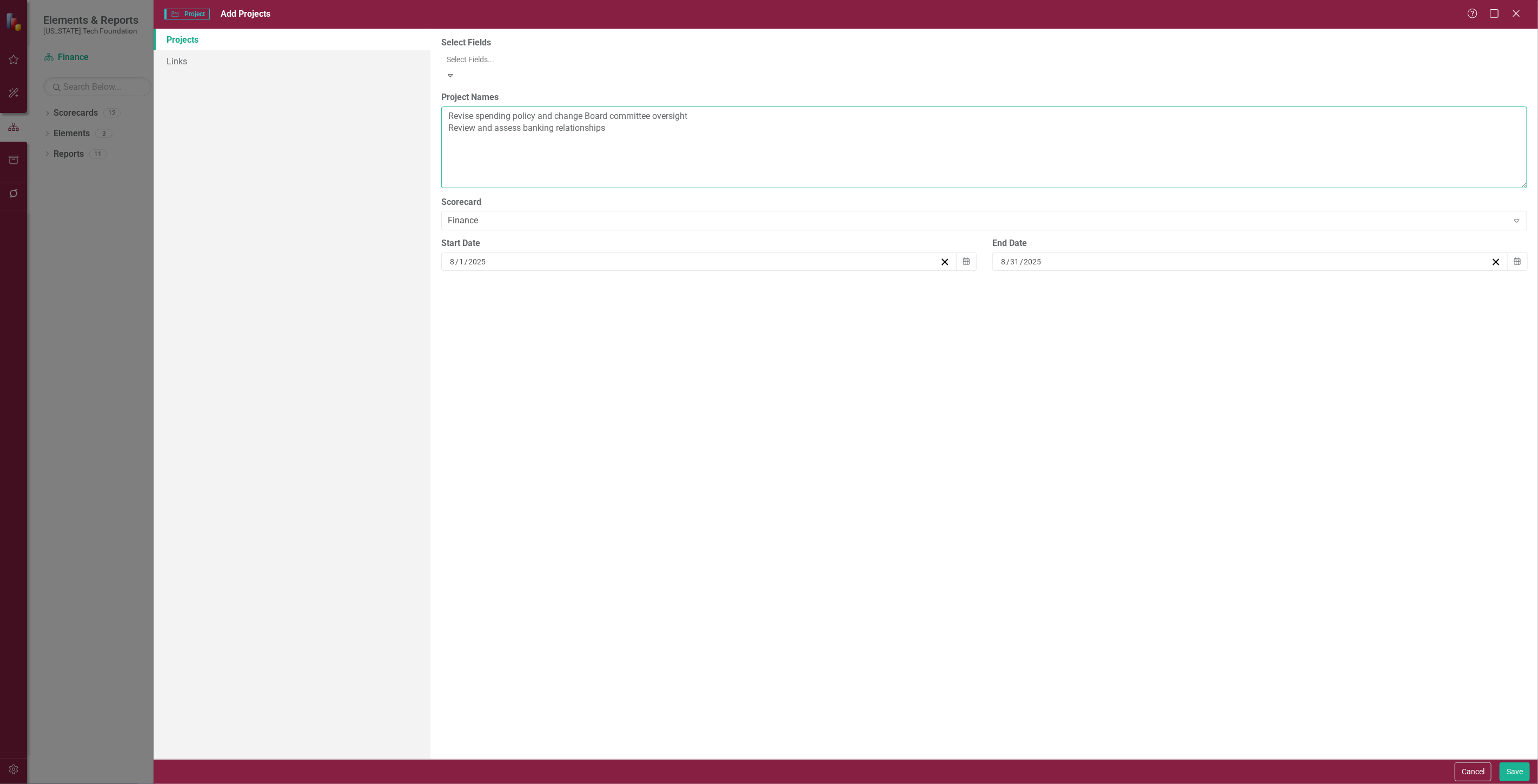
paste textarea "Automate endowment reporting and reconciliation process"
click at [734, 130] on textarea "Revise spending policy and change Board committee oversight Review and assess b…" at bounding box center [985, 148] width 1086 height 81
paste textarea "Continue enhancement of the debt database and its updates"
click at [716, 147] on textarea "Revise spending policy and change Board committee oversight Review and assess b…" at bounding box center [985, 148] width 1086 height 81
paste textarea "Make the transition from paper-based RFP processing to electronic format"
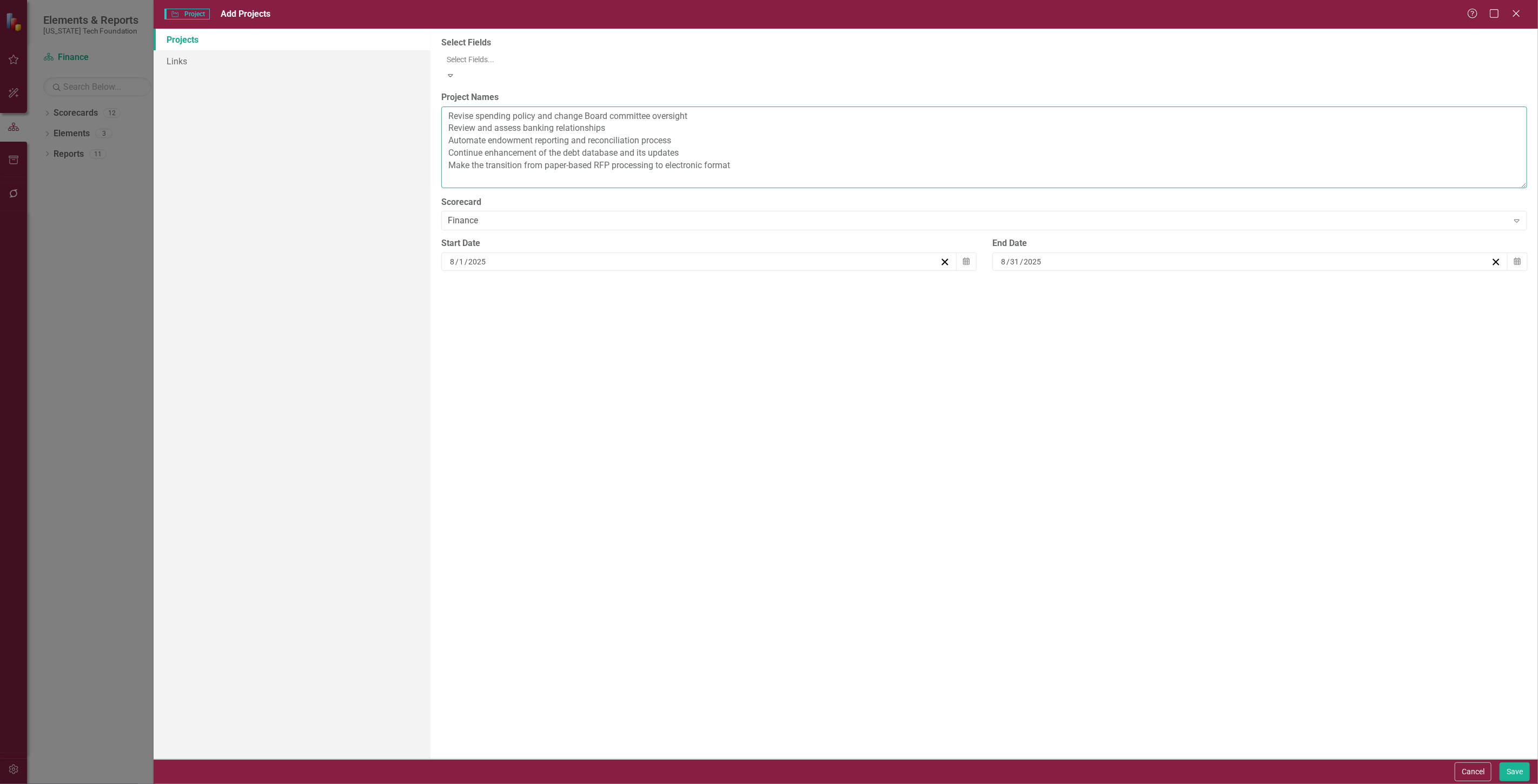
click at [803, 155] on textarea "Revise spending policy and change Board committee oversight Review and assess b…" at bounding box center [985, 148] width 1086 height 81
paste textarea "Make the transition to a pre-loaded expense card program"
click at [717, 157] on textarea "Revise spending policy and change Board committee oversight Review and assess b…" at bounding box center [985, 148] width 1086 height 81
paste textarea "Implement a new fixed assets management platform"
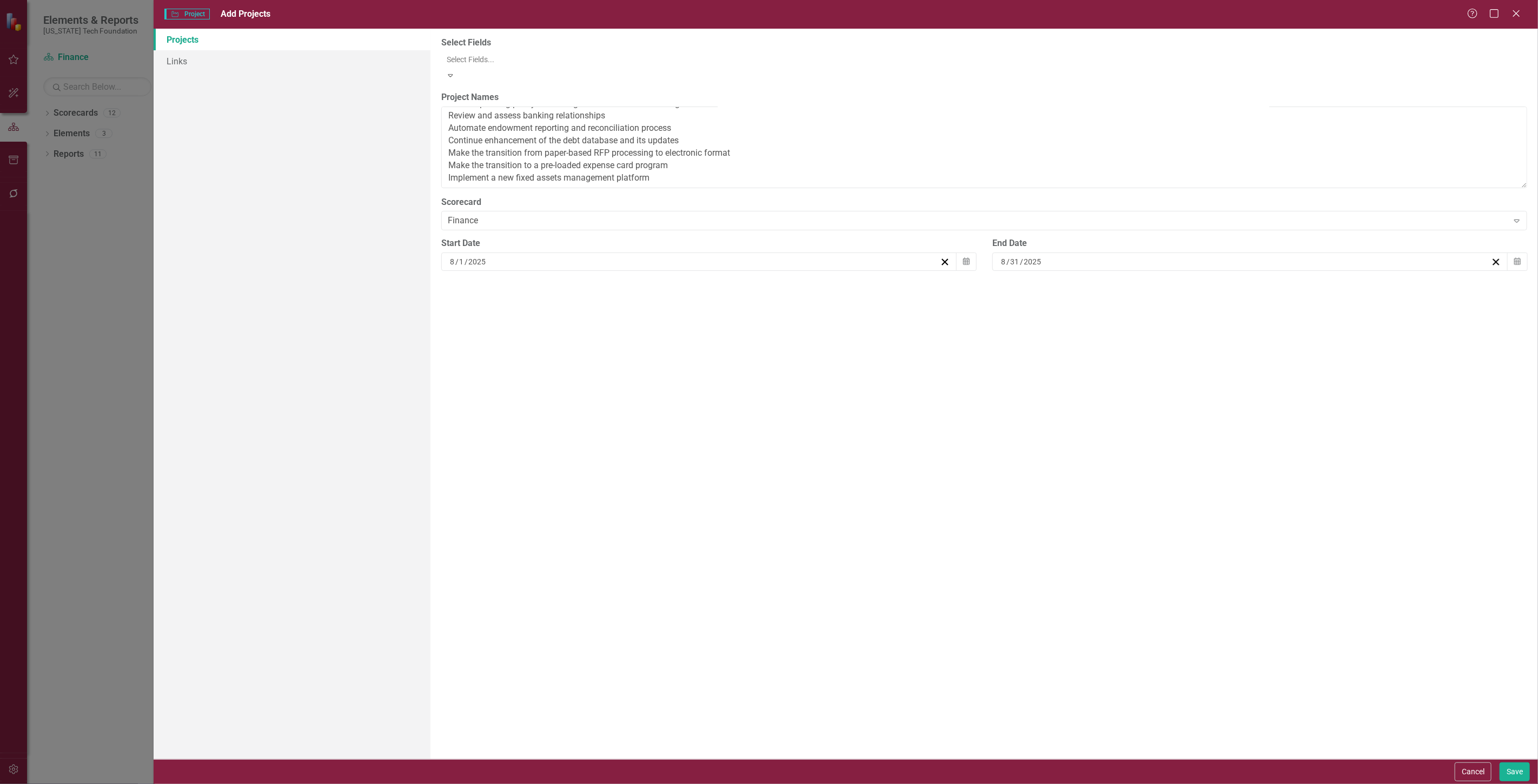
scroll to position [25, 0]
click at [713, 154] on textarea "Revise spending policy and change Board committee oversight Review and assess b…" at bounding box center [985, 148] width 1086 height 81
paste textarea "Convert vendors to electronic processing"
click at [624, 163] on textarea "Revise spending policy and change Board committee oversight Review and assess b…" at bounding box center [985, 148] width 1086 height 81
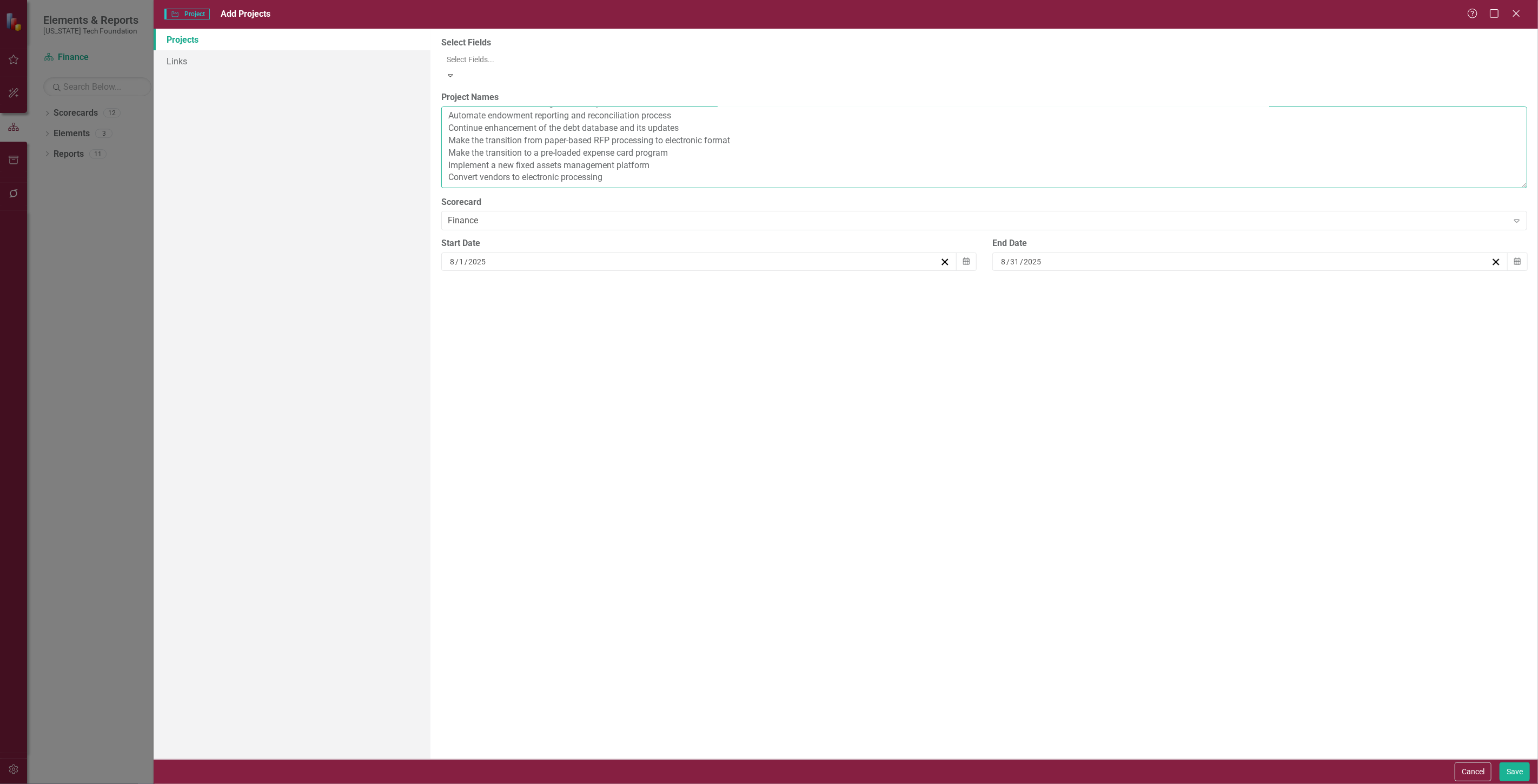
paste textarea "Maximize use of technology and new Banner system organizational hierarchy to en…"
click at [879, 166] on textarea "Revise spending policy and change Board committee oversight Review and assess b…" at bounding box center [985, 148] width 1086 height 81
paste textarea "Coordinate and formalize the capture and reporting of endowment and investment …"
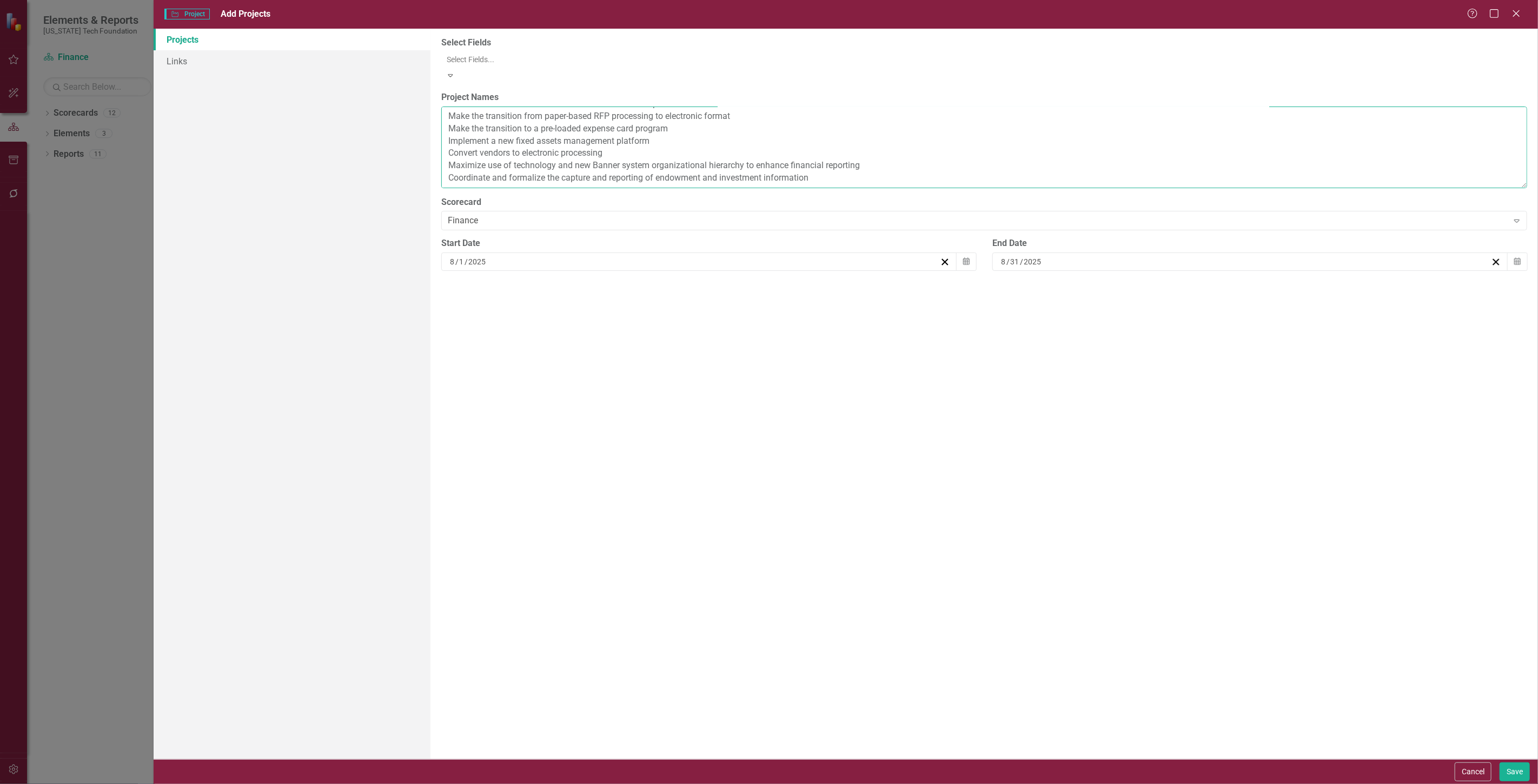
click at [886, 137] on textarea "Revise spending policy and change Board committee oversight Review and assess b…" at bounding box center [985, 148] width 1086 height 81
click at [519, 160] on textarea "Revise spending policy and change Board committee oversight Review and assess b…" at bounding box center [985, 148] width 1086 height 81
drag, startPoint x: 469, startPoint y: 145, endPoint x: 460, endPoint y: 152, distance: 11.4
click at [468, 145] on textarea "Revise spending policy and change Board committee oversight Review and assess b…" at bounding box center [985, 148] width 1086 height 81
click at [447, 153] on textarea "Revise spending policy and change Board committee oversight Review and assess b…" at bounding box center [985, 148] width 1086 height 81
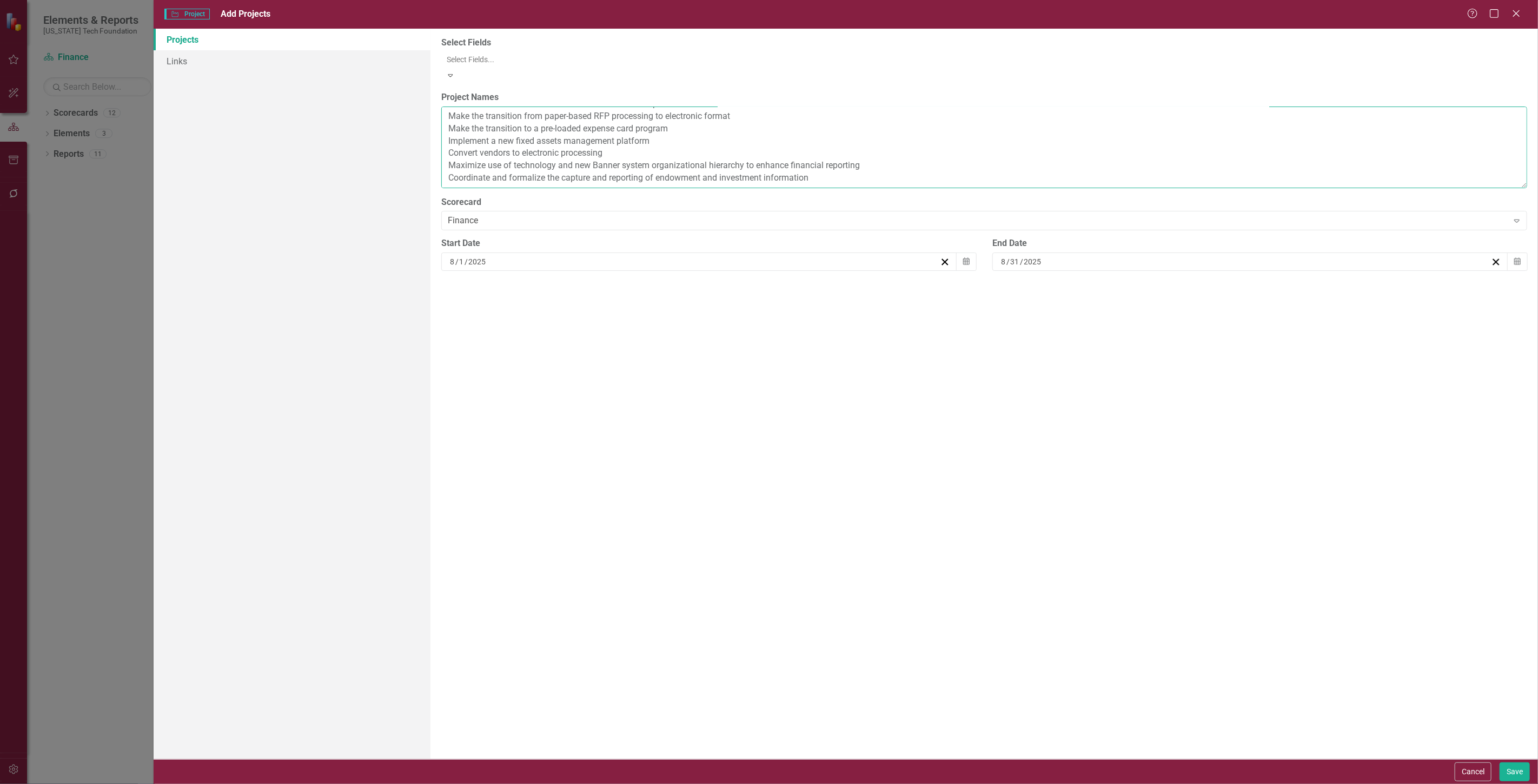
paste textarea "Implement advanced training in MicroStrategy reports"
click at [460, 169] on textarea "Revise spending policy and change Board committee oversight Review and assess b…" at bounding box center [985, 148] width 1086 height 81
paste textarea "Update the operating funds investment policy statement"
click at [682, 164] on textarea "Revise spending policy and change Board committee oversight Review and assess b…" at bounding box center [985, 148] width 1086 height 81
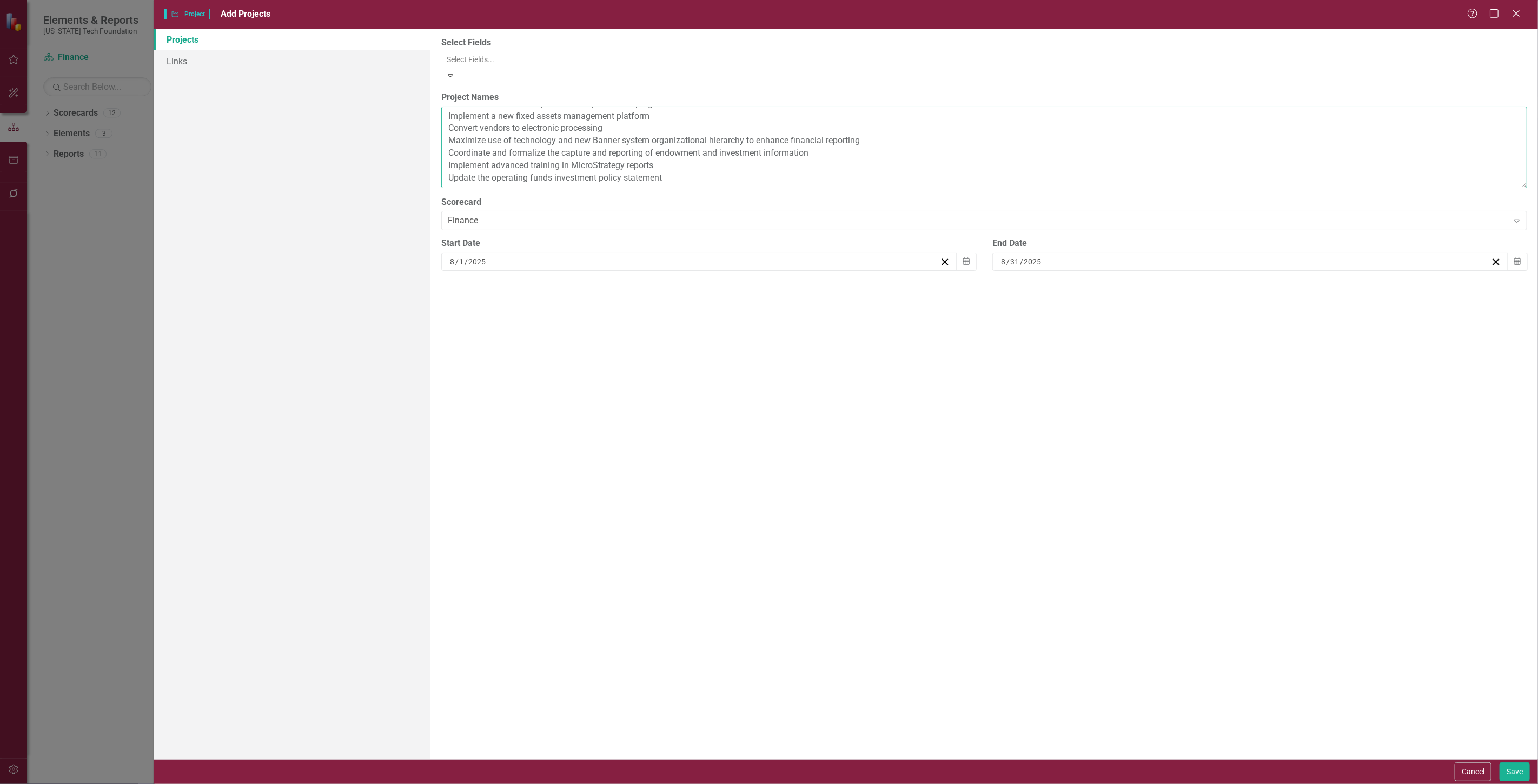
paste textarea "Develop a liquidity management plan"
click at [631, 171] on textarea "Revise spending policy and change Board committee oversight Review and assess b…" at bounding box center [985, 148] width 1086 height 81
paste textarea "Initiate review of Advancement gift model that serves as a basis for the VTF re…"
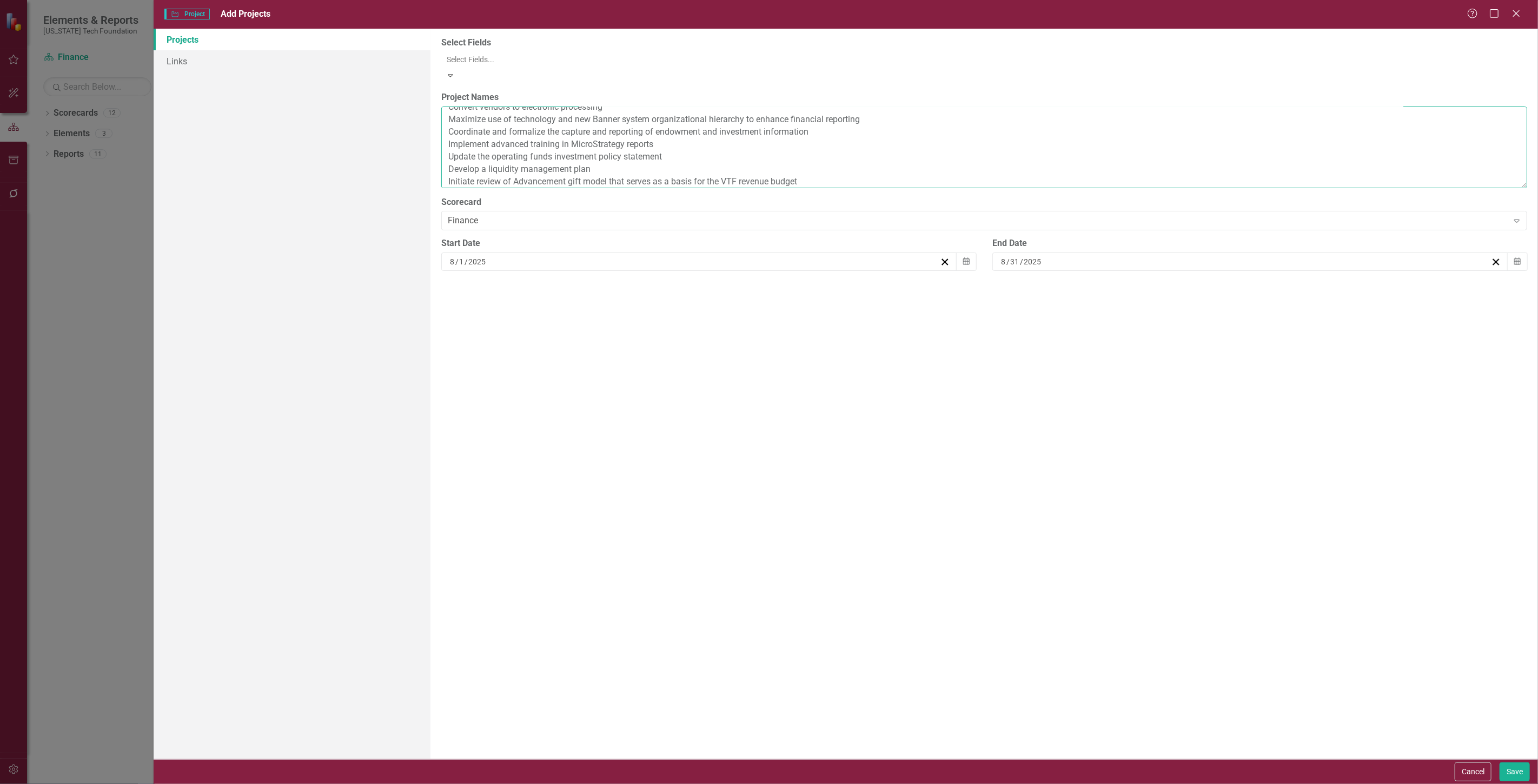
type textarea "Revise spending policy and change Board committee oversight Review and assess b…"
click at [967, 258] on icon "Calendar" at bounding box center [967, 261] width 7 height 8
click at [466, 278] on button "«" at bounding box center [454, 283] width 24 height 24
click at [490, 277] on button "‹" at bounding box center [478, 283] width 24 height 24
click at [497, 310] on button "1" at bounding box center [483, 319] width 27 height 20
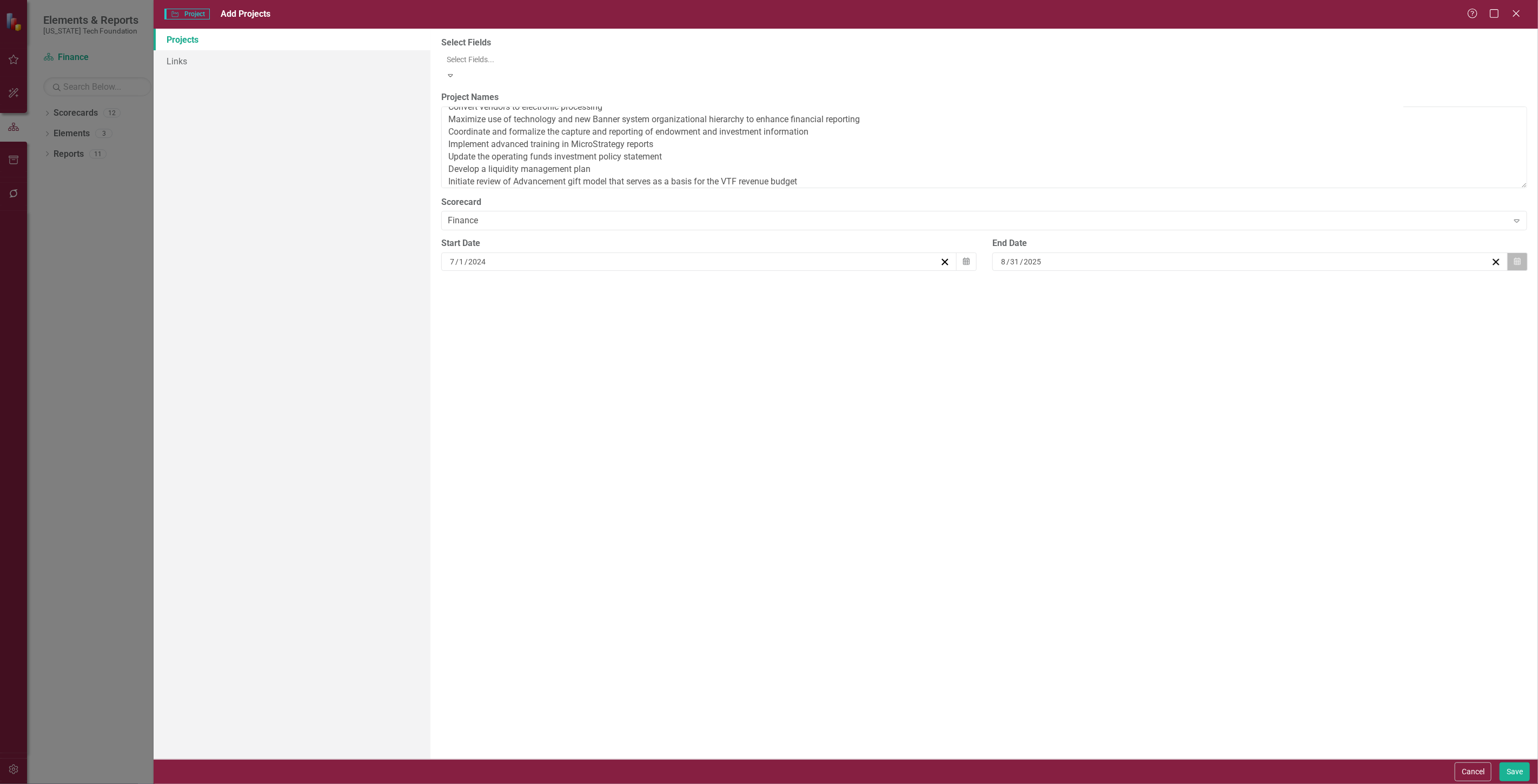
click at [1522, 253] on button "Calendar" at bounding box center [1518, 262] width 20 height 19
click at [1182, 273] on button "»" at bounding box center [1170, 283] width 24 height 24
click at [1041, 272] on button "‹" at bounding box center [1030, 283] width 24 height 24
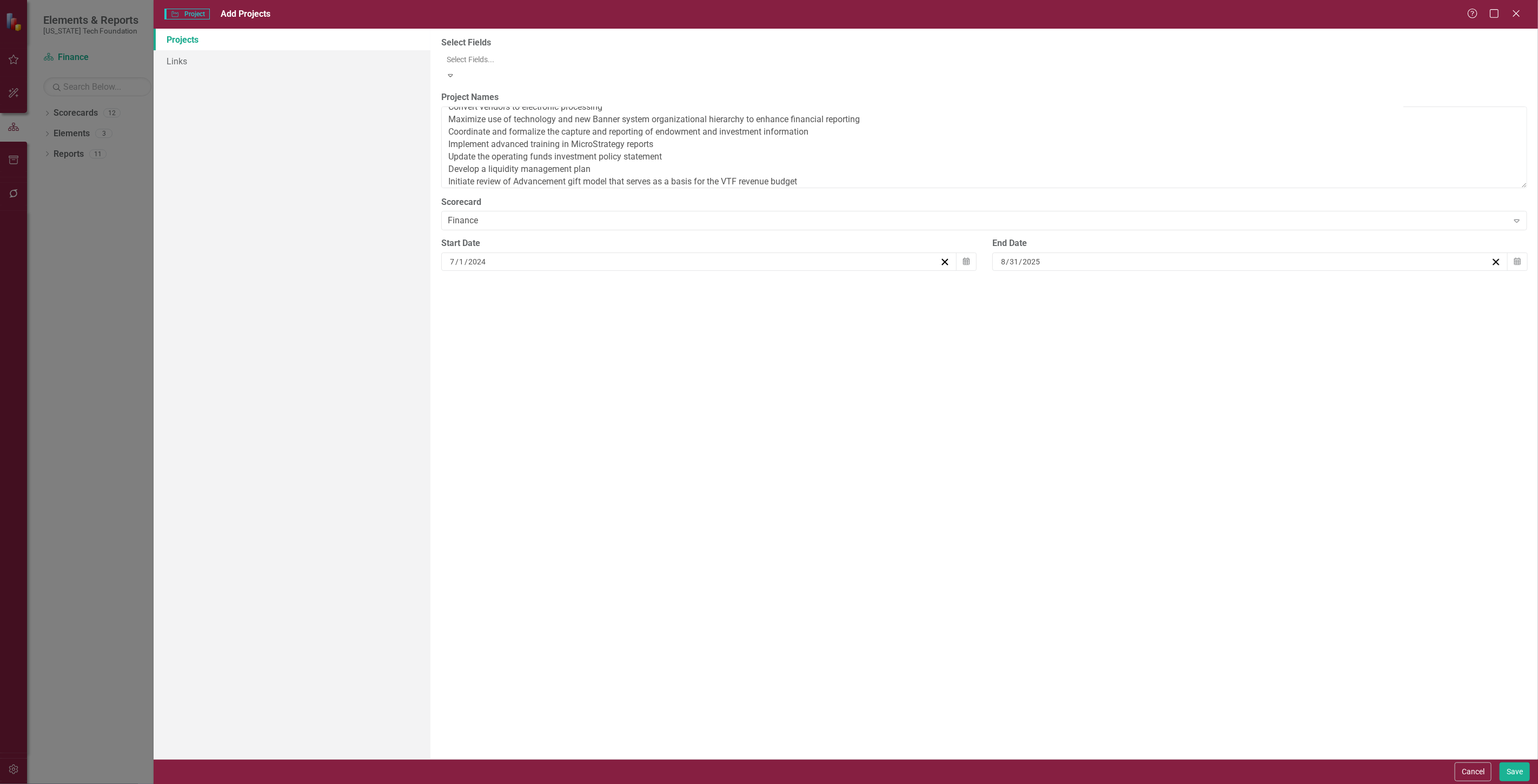
click at [1063, 315] on abbr "1" at bounding box center [1060, 319] width 4 height 8
click at [1513, 769] on button "Save" at bounding box center [1515, 772] width 31 height 19
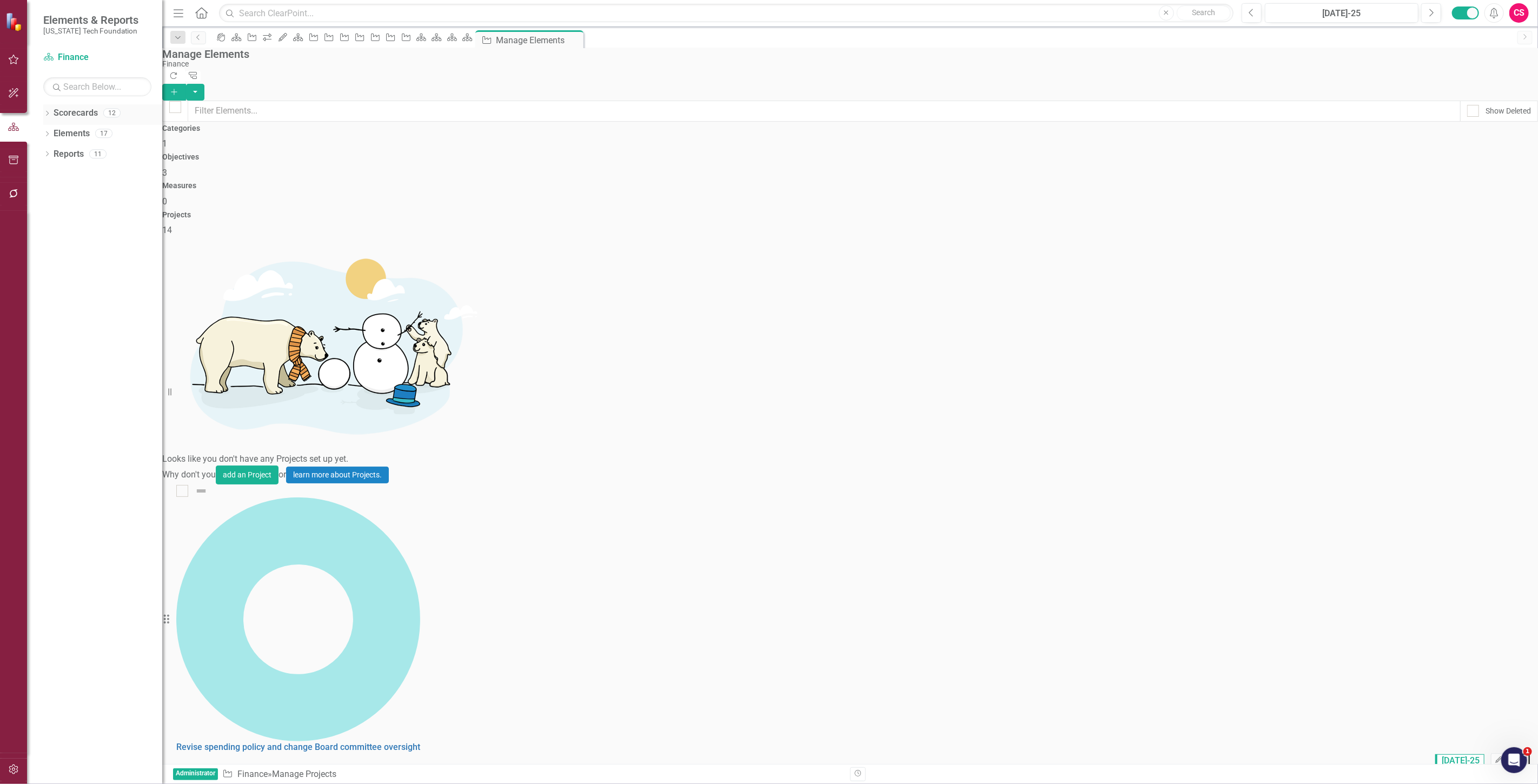
click at [82, 115] on link "Scorecards" at bounding box center [76, 113] width 44 height 13
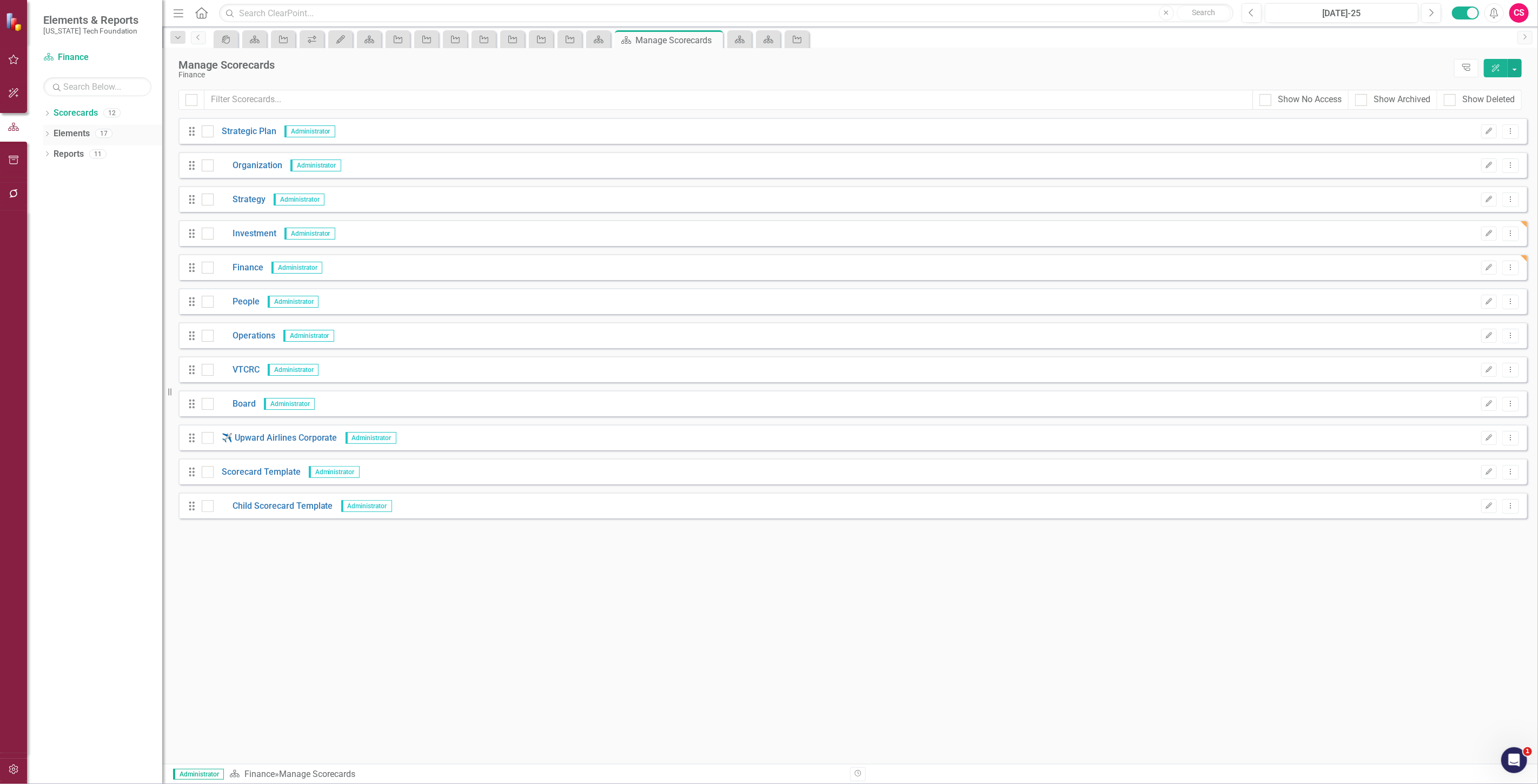
click at [59, 130] on link "Elements" at bounding box center [71, 133] width 36 height 13
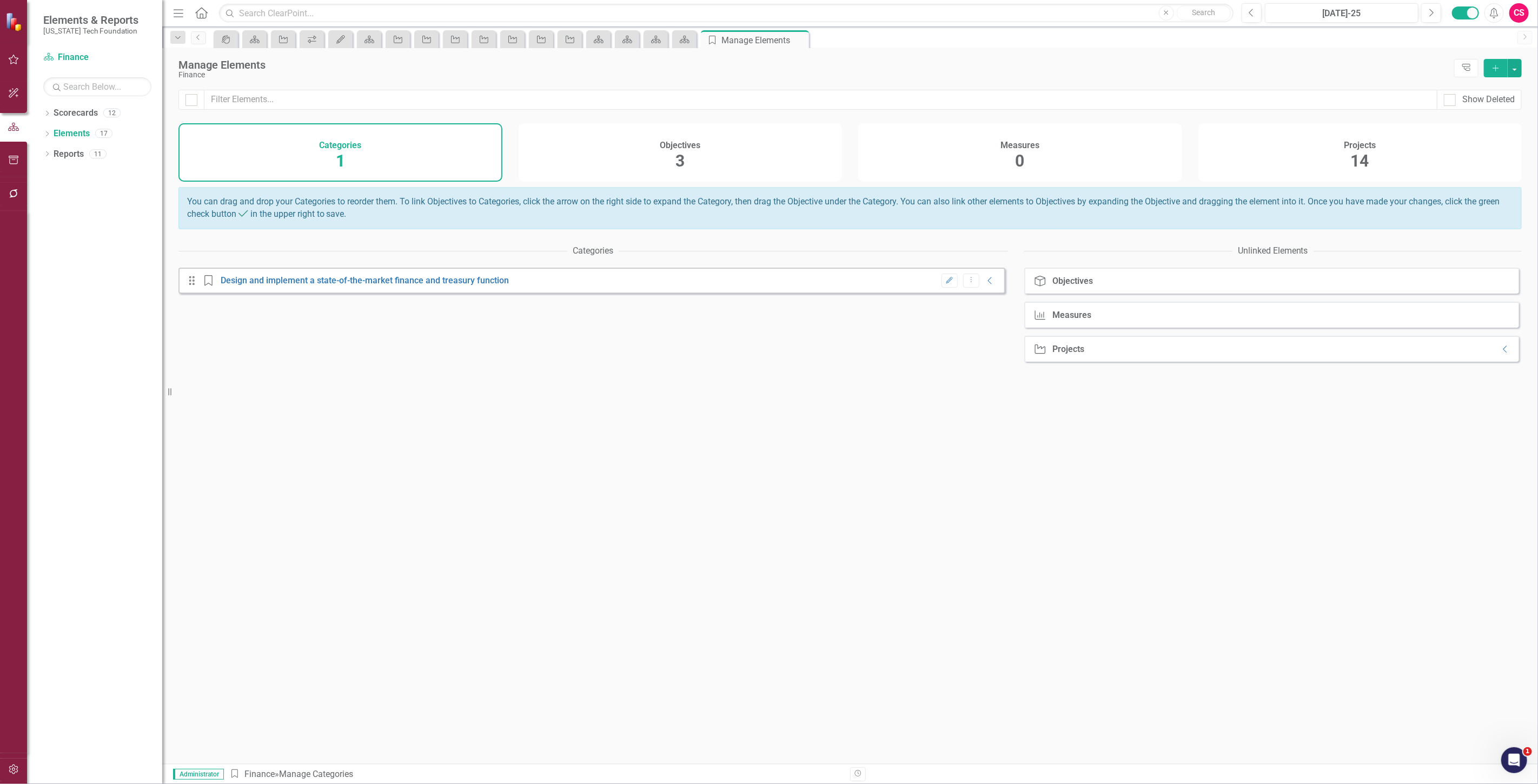
click at [1334, 176] on div "Projects 14" at bounding box center [1361, 152] width 324 height 59
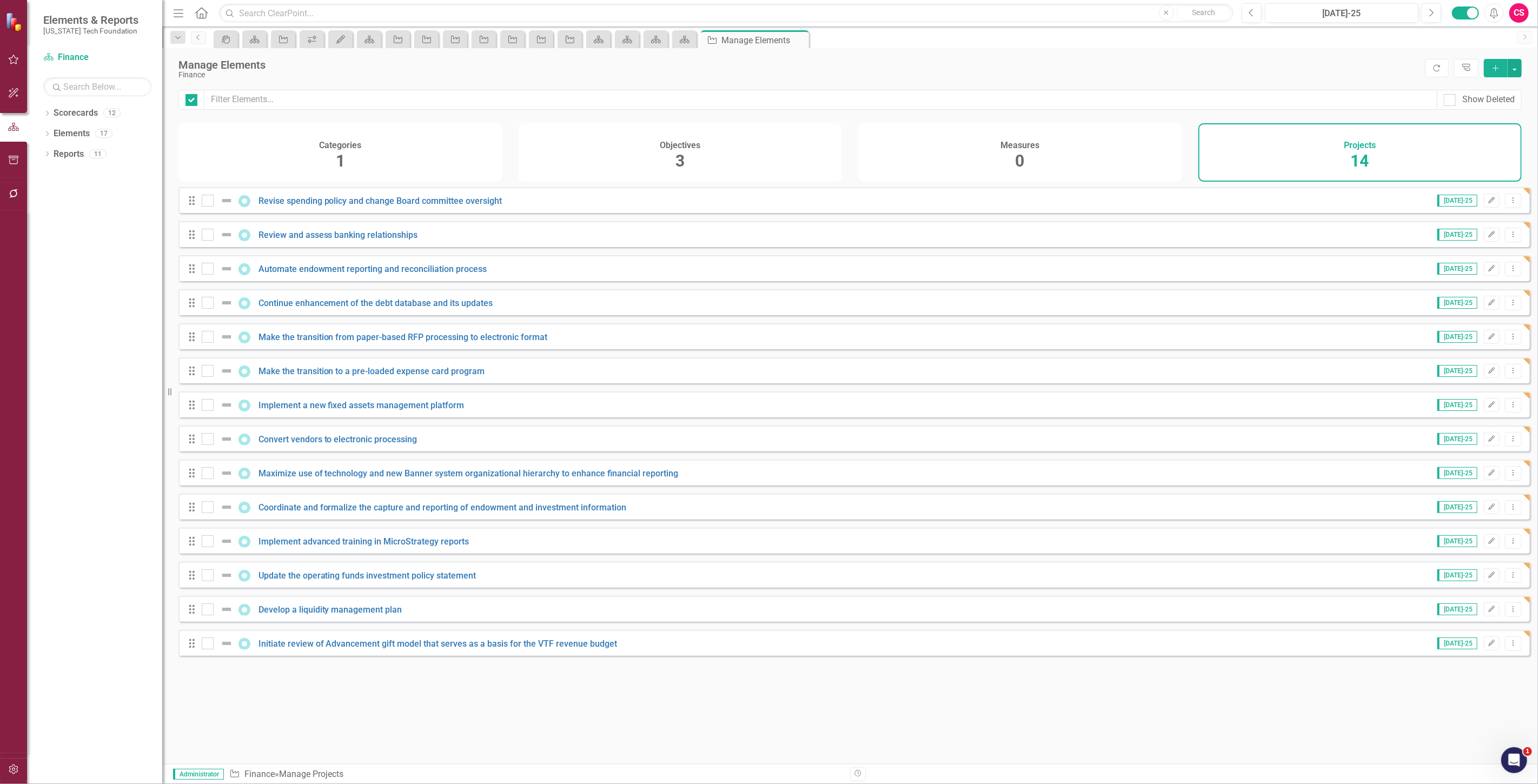
checkbox input "false"
click at [441, 206] on link "Revise spending policy and change Board committee oversight" at bounding box center [380, 201] width 244 height 10
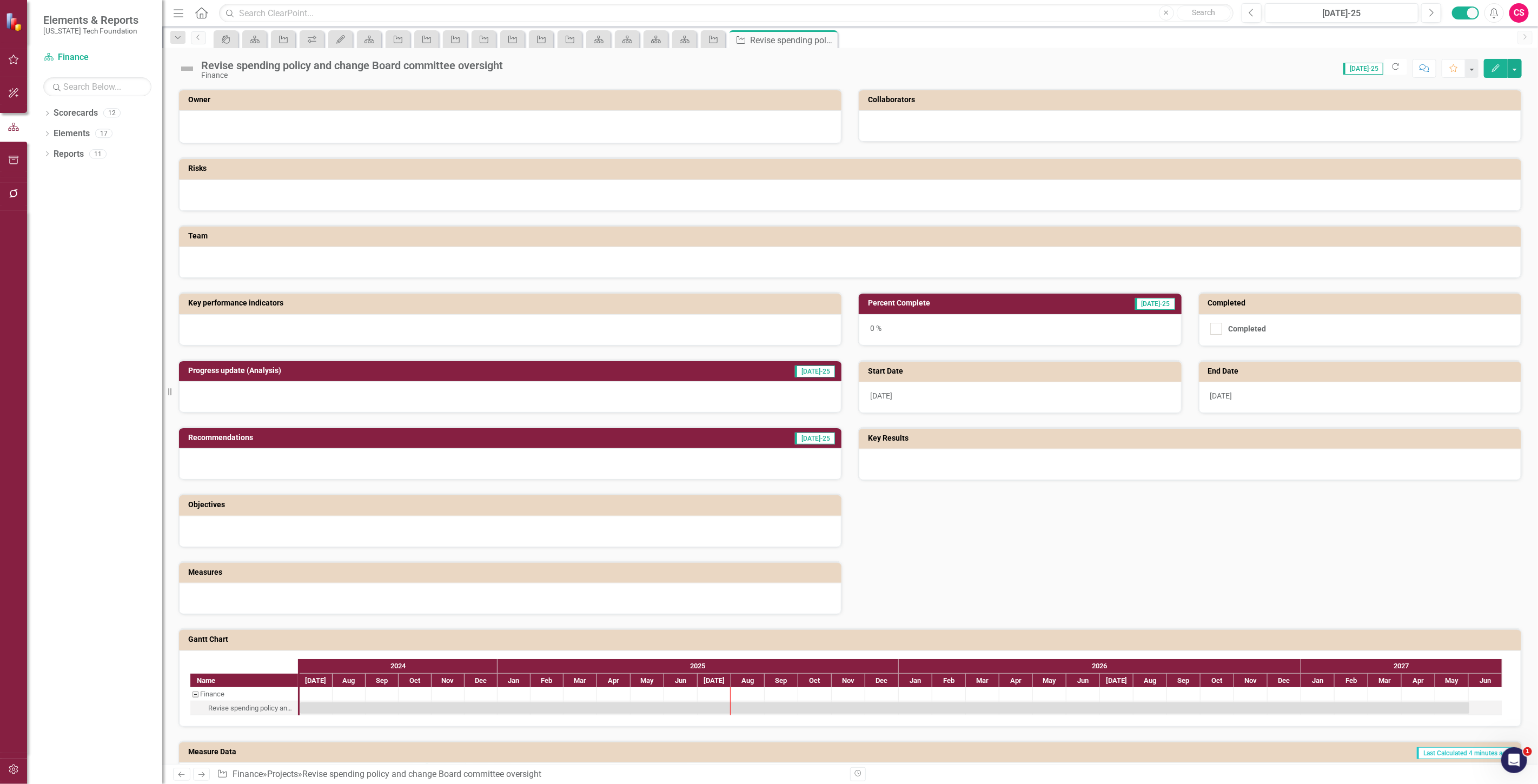
click at [251, 333] on div at bounding box center [510, 329] width 663 height 31
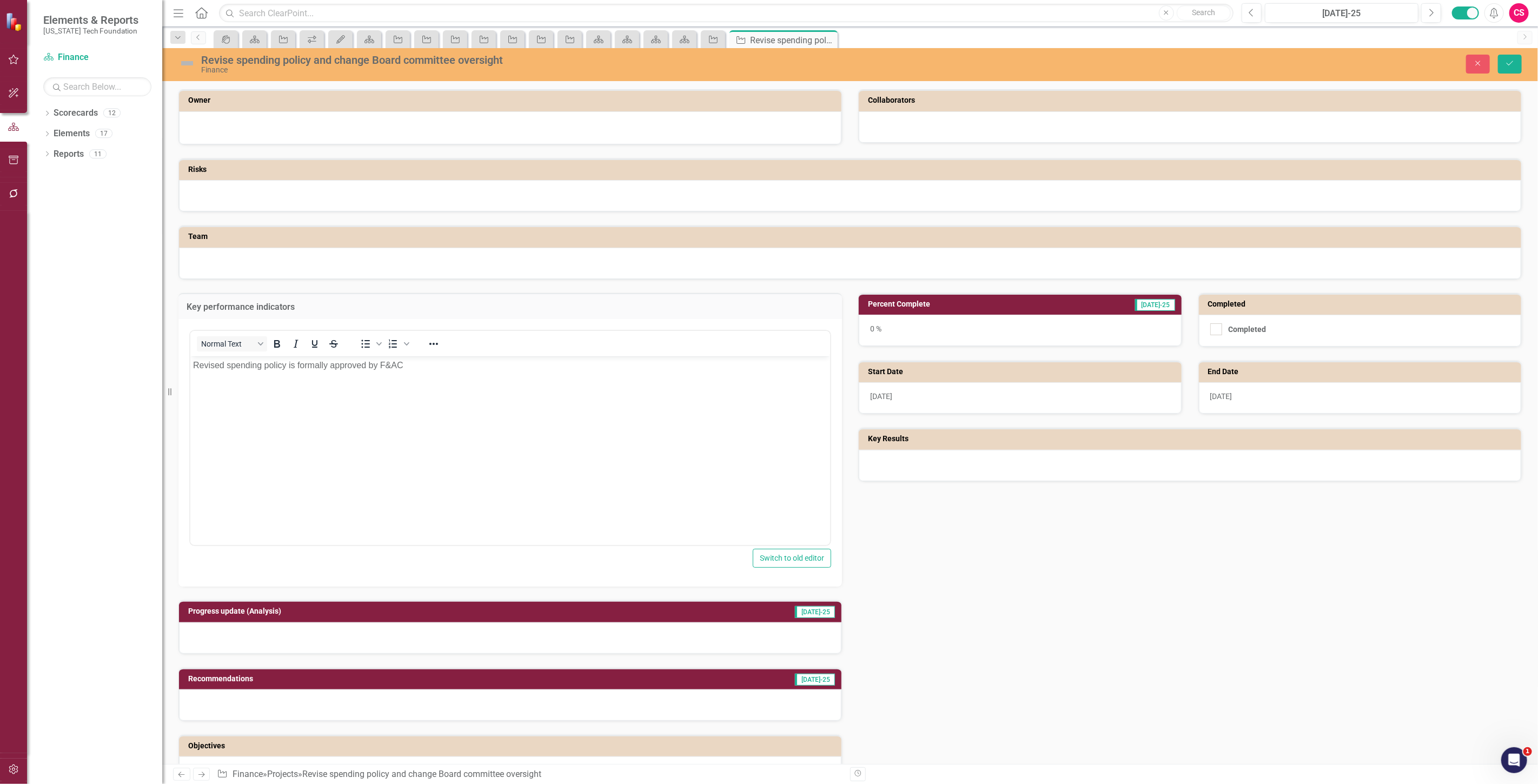
click at [244, 188] on div at bounding box center [850, 195] width 1343 height 31
click at [250, 204] on div at bounding box center [850, 195] width 1343 height 31
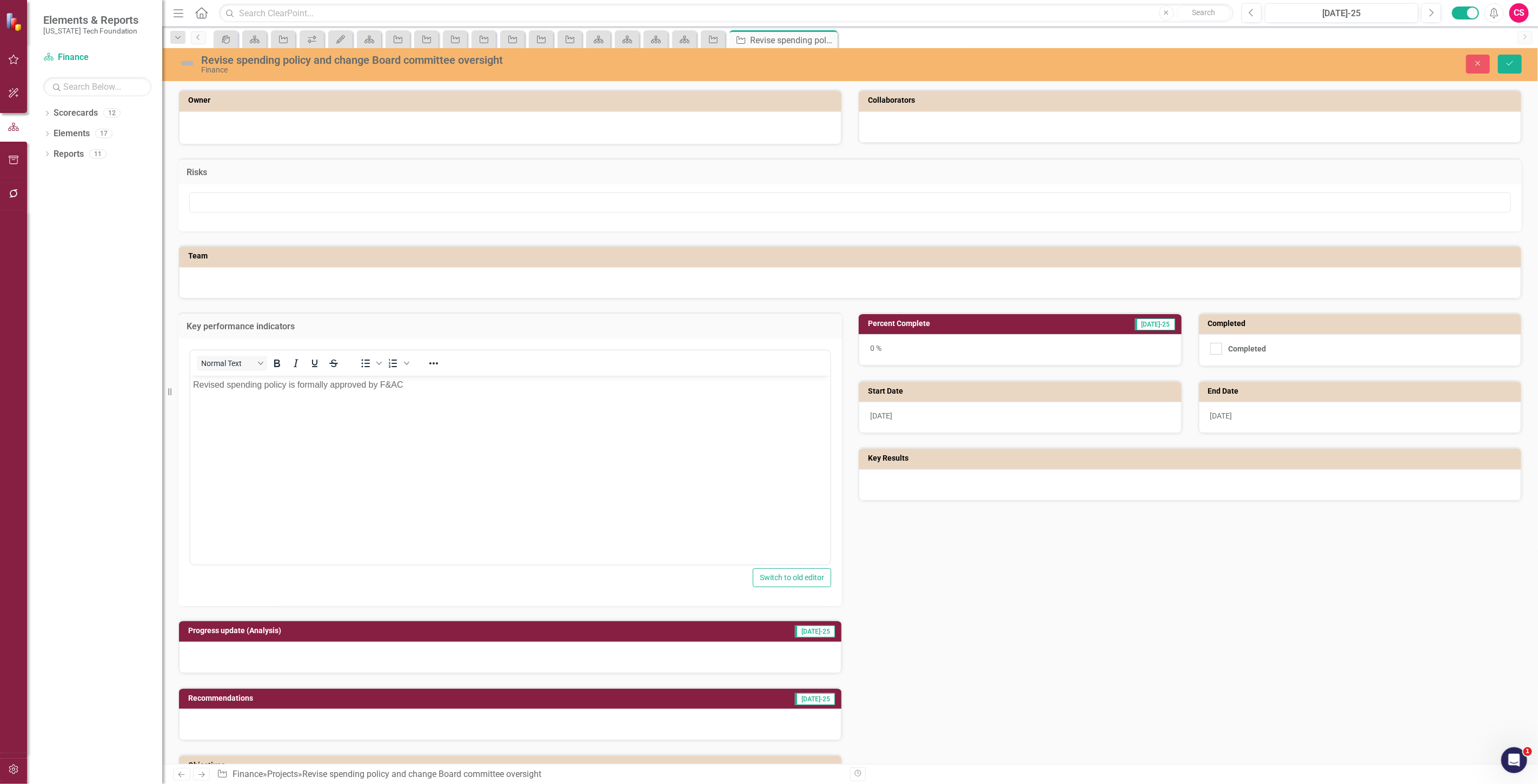
click at [251, 222] on div at bounding box center [850, 207] width 1344 height 47
click at [251, 202] on input "text" at bounding box center [850, 203] width 1322 height 20
type input "None"
click at [1516, 68] on button "Save" at bounding box center [1510, 64] width 24 height 19
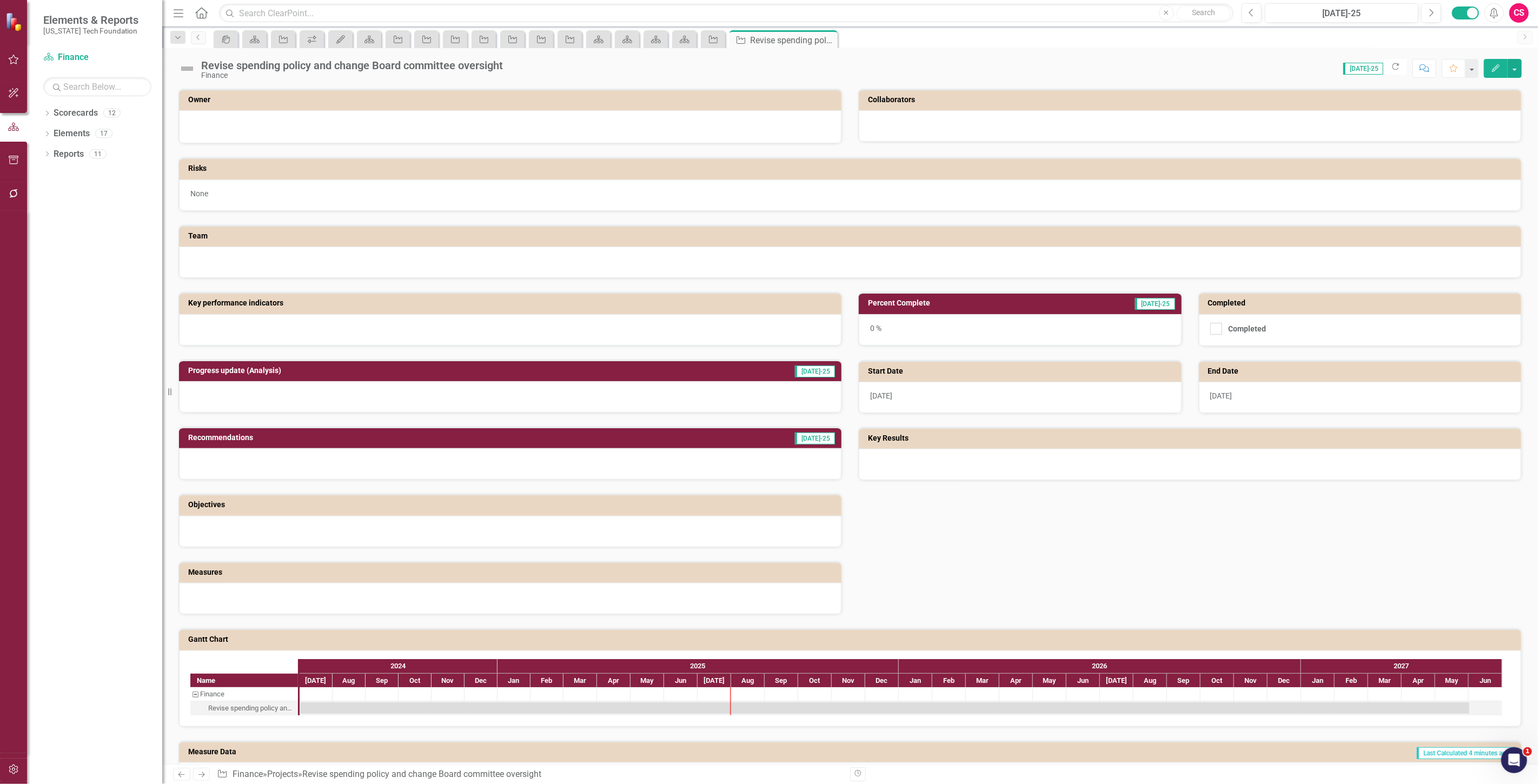
click at [1491, 68] on icon "Edit" at bounding box center [1496, 68] width 9 height 8
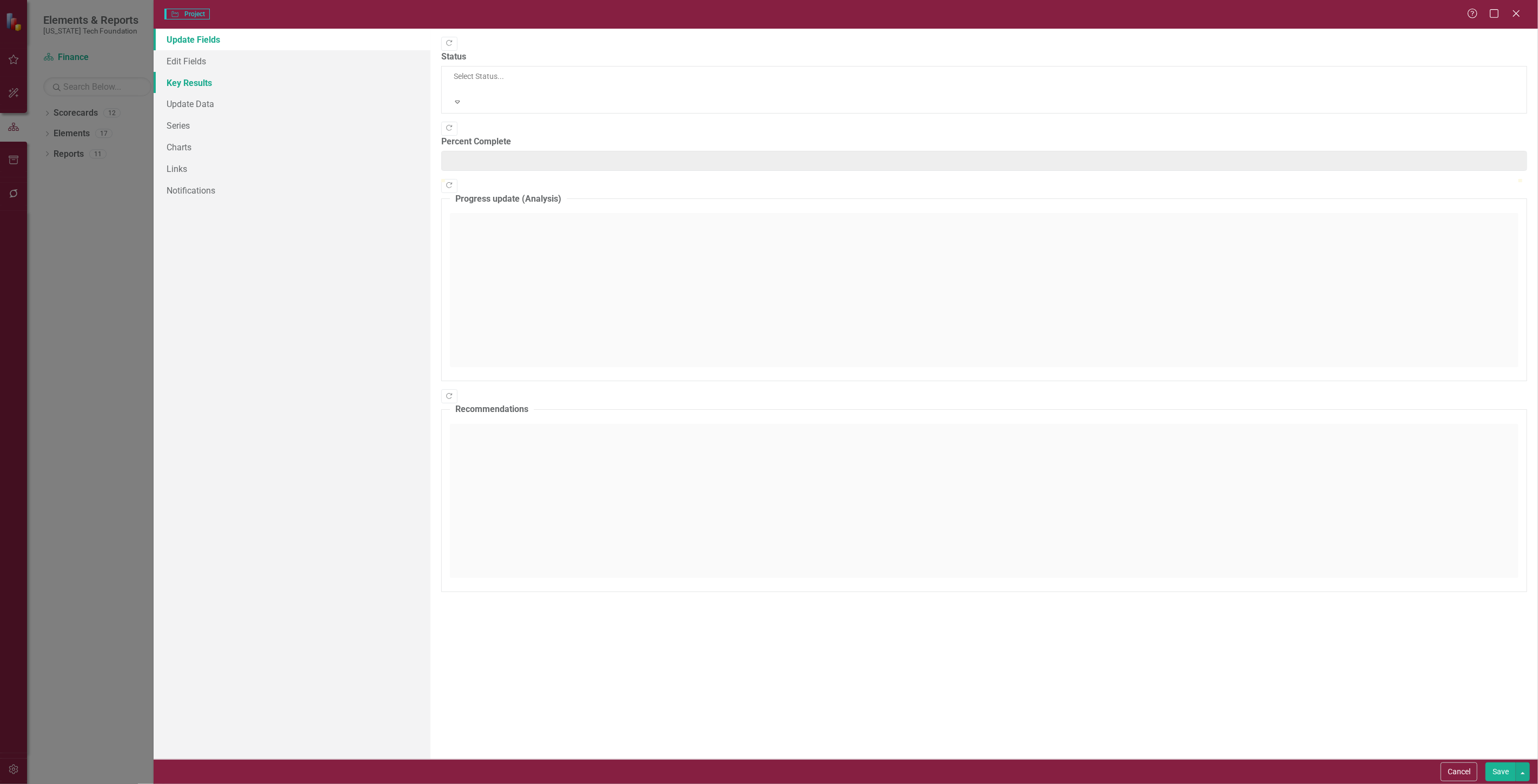
click at [213, 86] on link "Key Results" at bounding box center [292, 82] width 277 height 21
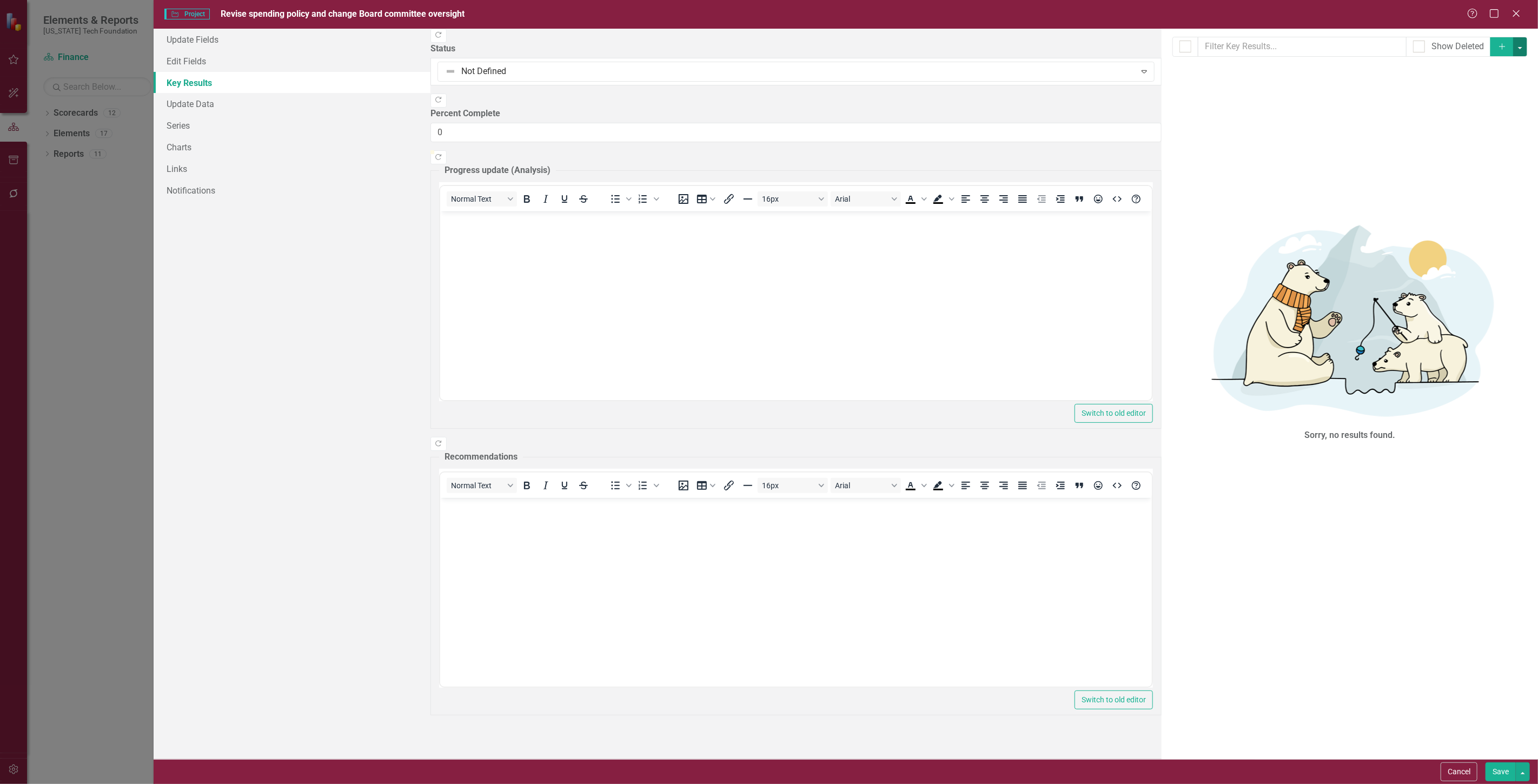
click at [1523, 53] on button "button" at bounding box center [1520, 47] width 14 height 19
click at [1490, 89] on link "Add Multiple Add Multiple" at bounding box center [1484, 87] width 86 height 20
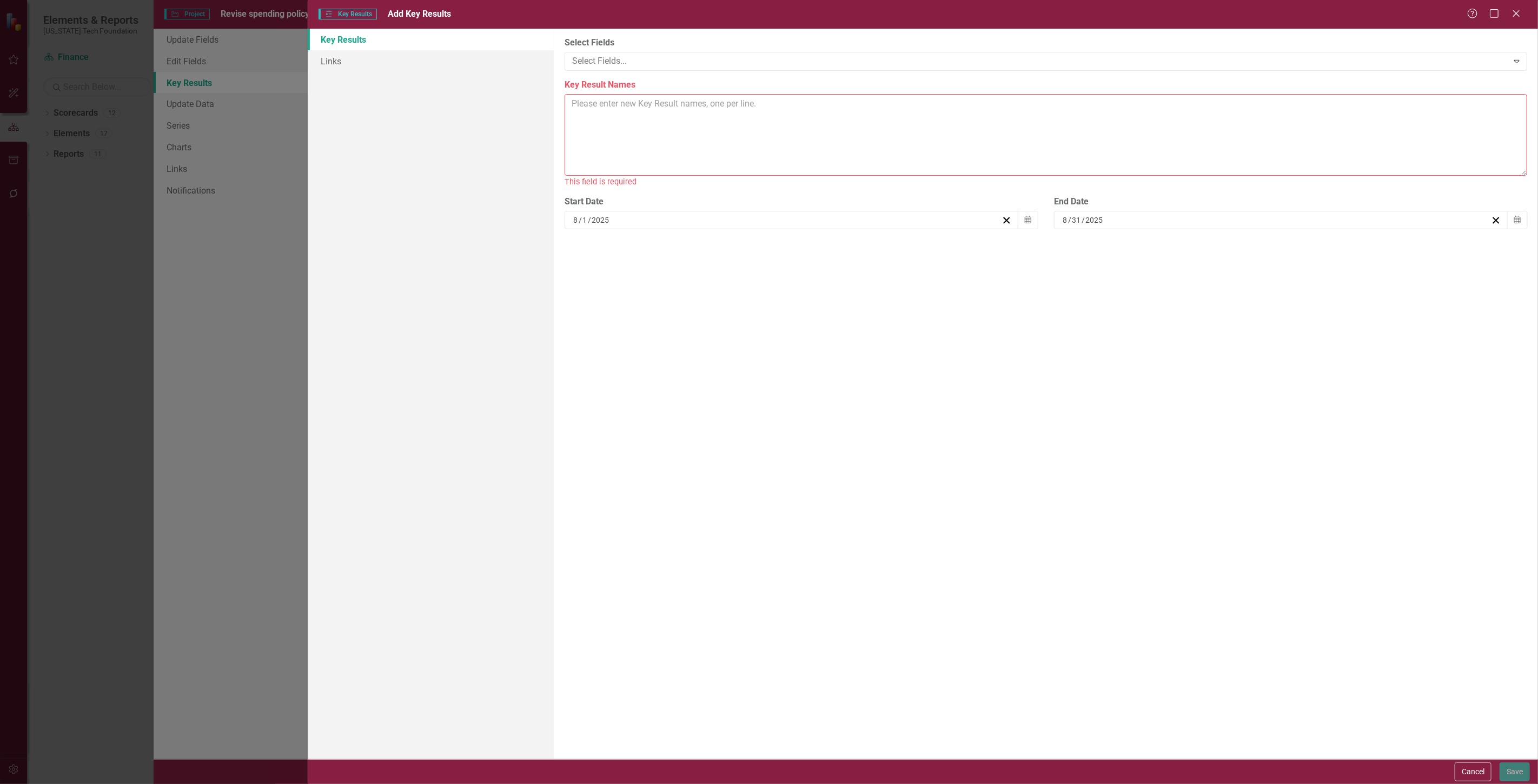
click at [664, 113] on textarea "Key Result Names" at bounding box center [1046, 135] width 963 height 81
paste textarea "1 New spending policy 2 Transition from oversight by Board's Investment Committ…"
type textarea "1 New spending policy 2 Transition from oversight by Board's Investment Committ…"
click at [1031, 211] on button "Calendar" at bounding box center [1028, 208] width 20 height 19
click at [614, 228] on button "‹" at bounding box center [602, 229] width 24 height 24
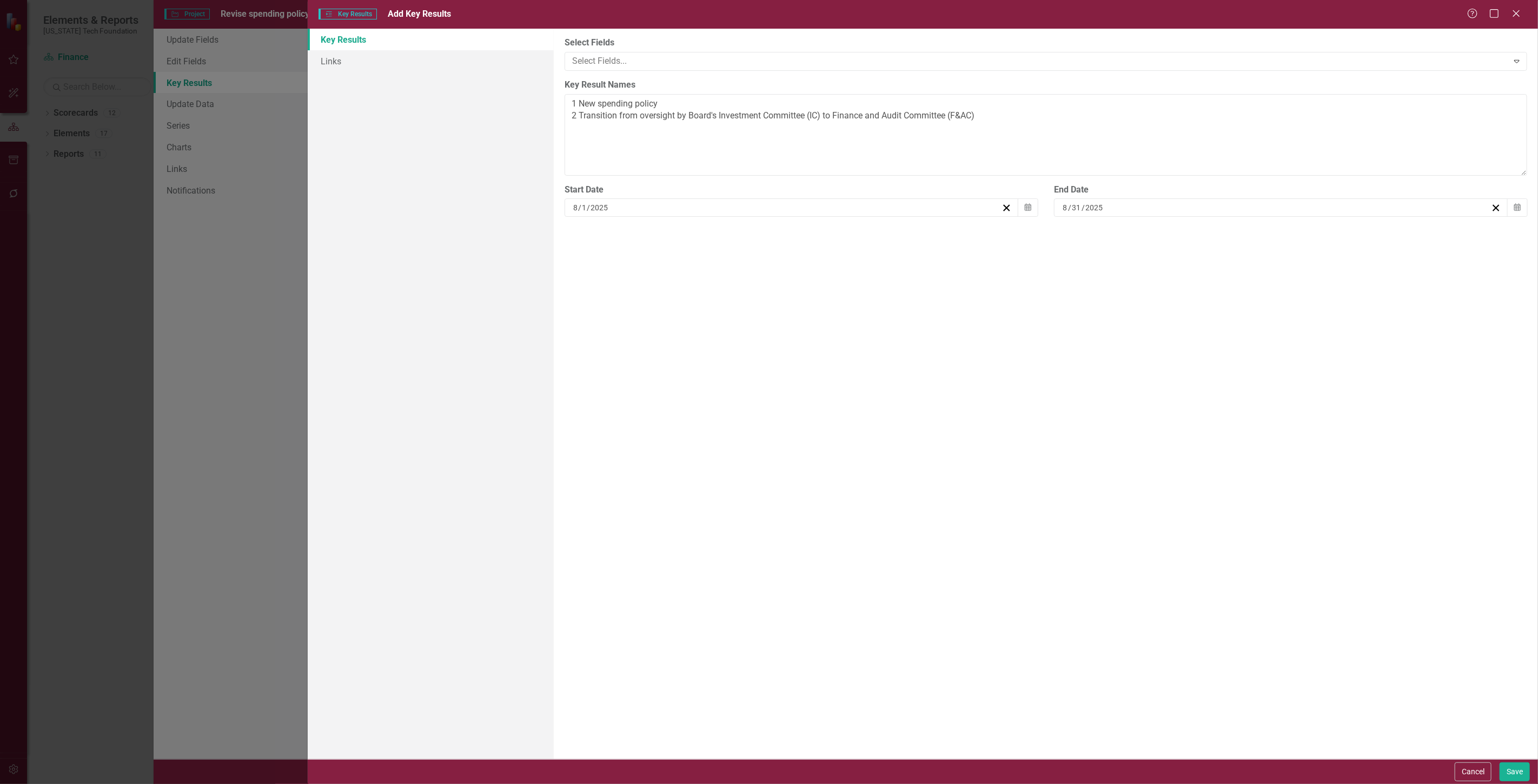
click at [614, 228] on button "‹" at bounding box center [602, 229] width 24 height 24
click at [730, 234] on button "›" at bounding box center [718, 229] width 24 height 24
click at [590, 233] on button "«" at bounding box center [578, 229] width 24 height 24
click at [608, 266] on abbr "1" at bounding box center [605, 265] width 4 height 8
click at [1518, 211] on icon "Calendar" at bounding box center [1518, 207] width 7 height 8
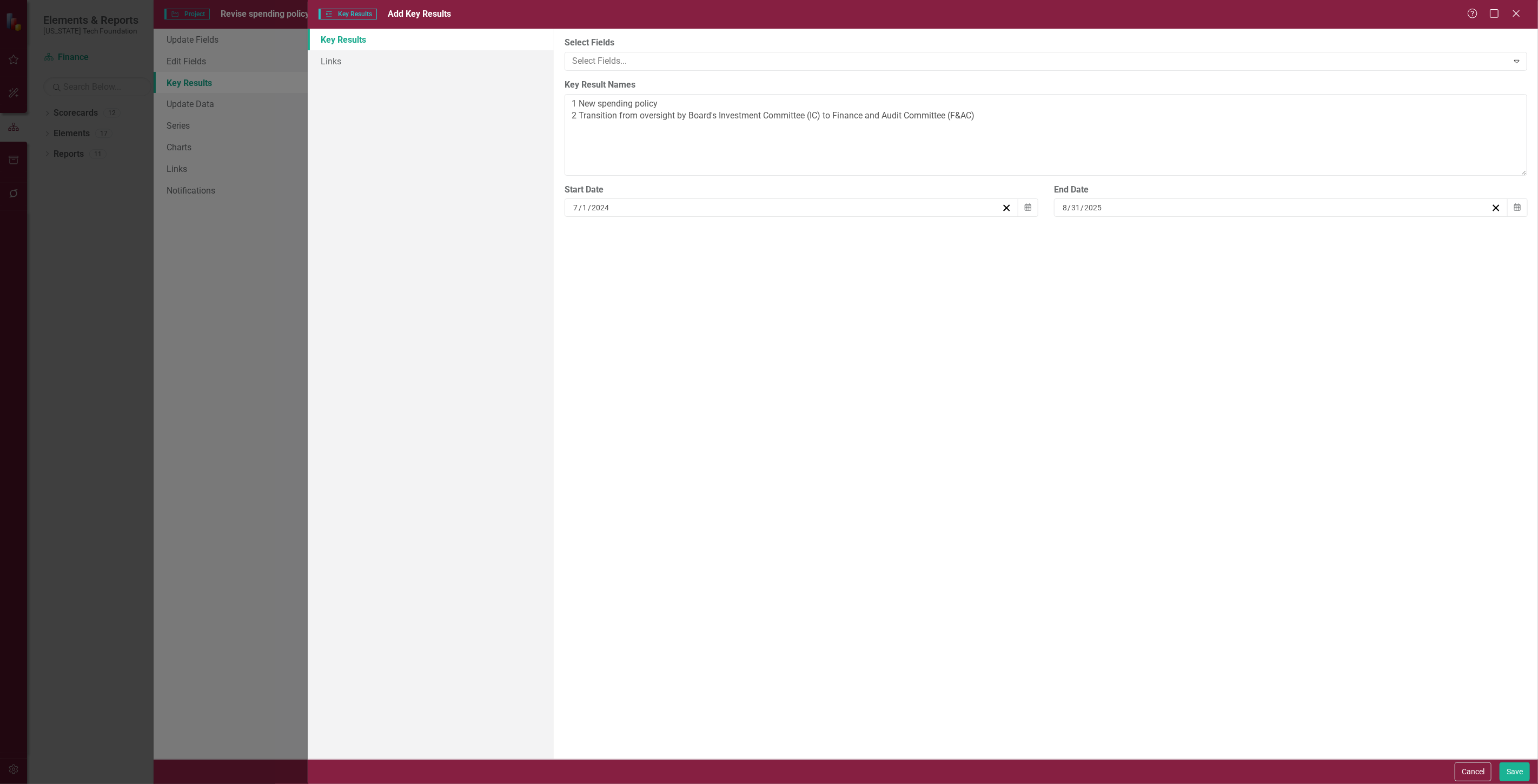
click at [1243, 235] on button "»" at bounding box center [1232, 229] width 24 height 24
click at [1220, 229] on button "›" at bounding box center [1208, 229] width 24 height 24
click at [1190, 272] on button "1" at bounding box center [1176, 265] width 27 height 20
click at [1515, 769] on button "Save" at bounding box center [1515, 772] width 31 height 19
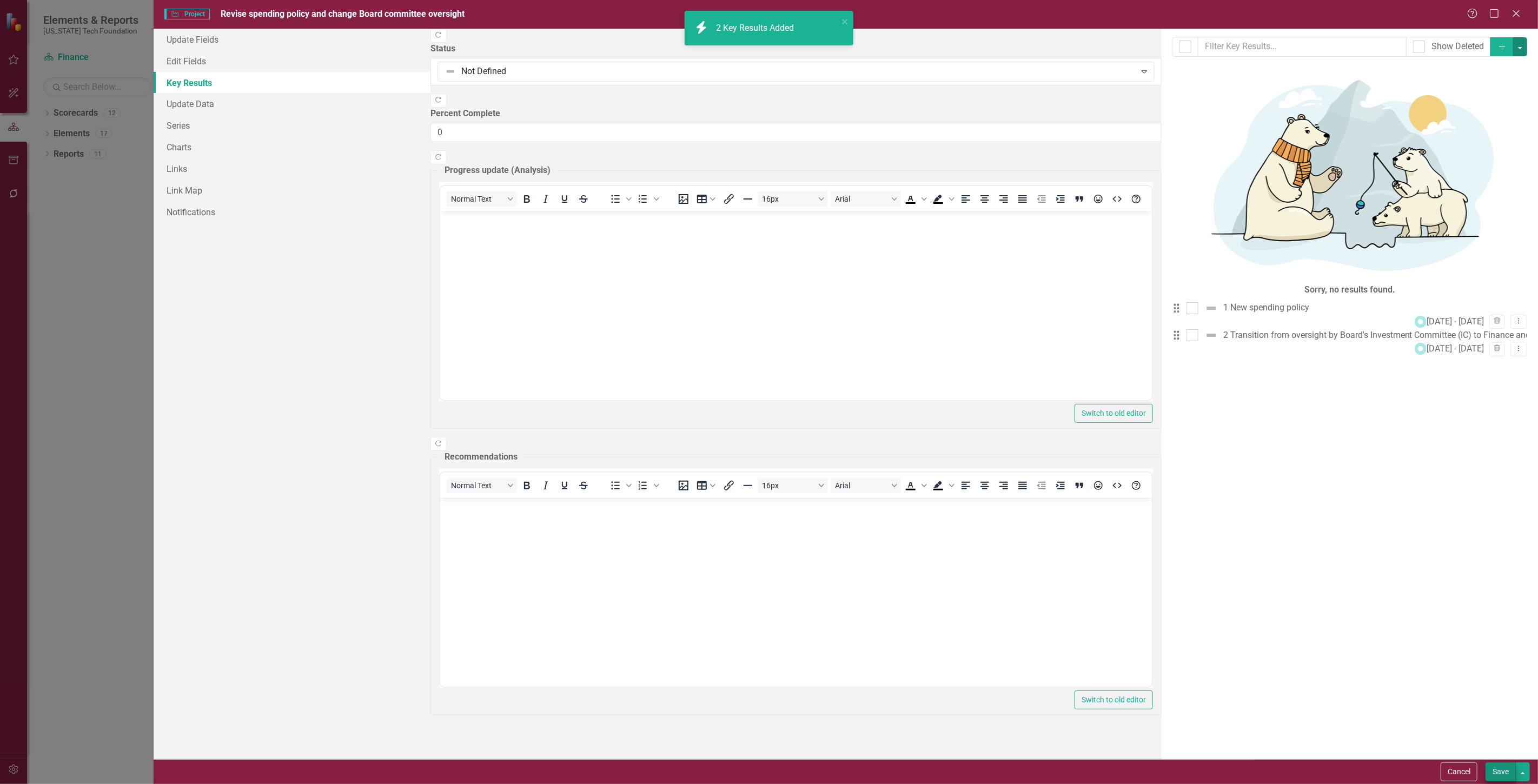
checkbox input "false"
click at [1504, 761] on div "Cancel Save" at bounding box center [845, 771] width 1384 height 25
click at [1502, 768] on button "Save" at bounding box center [1502, 772] width 31 height 19
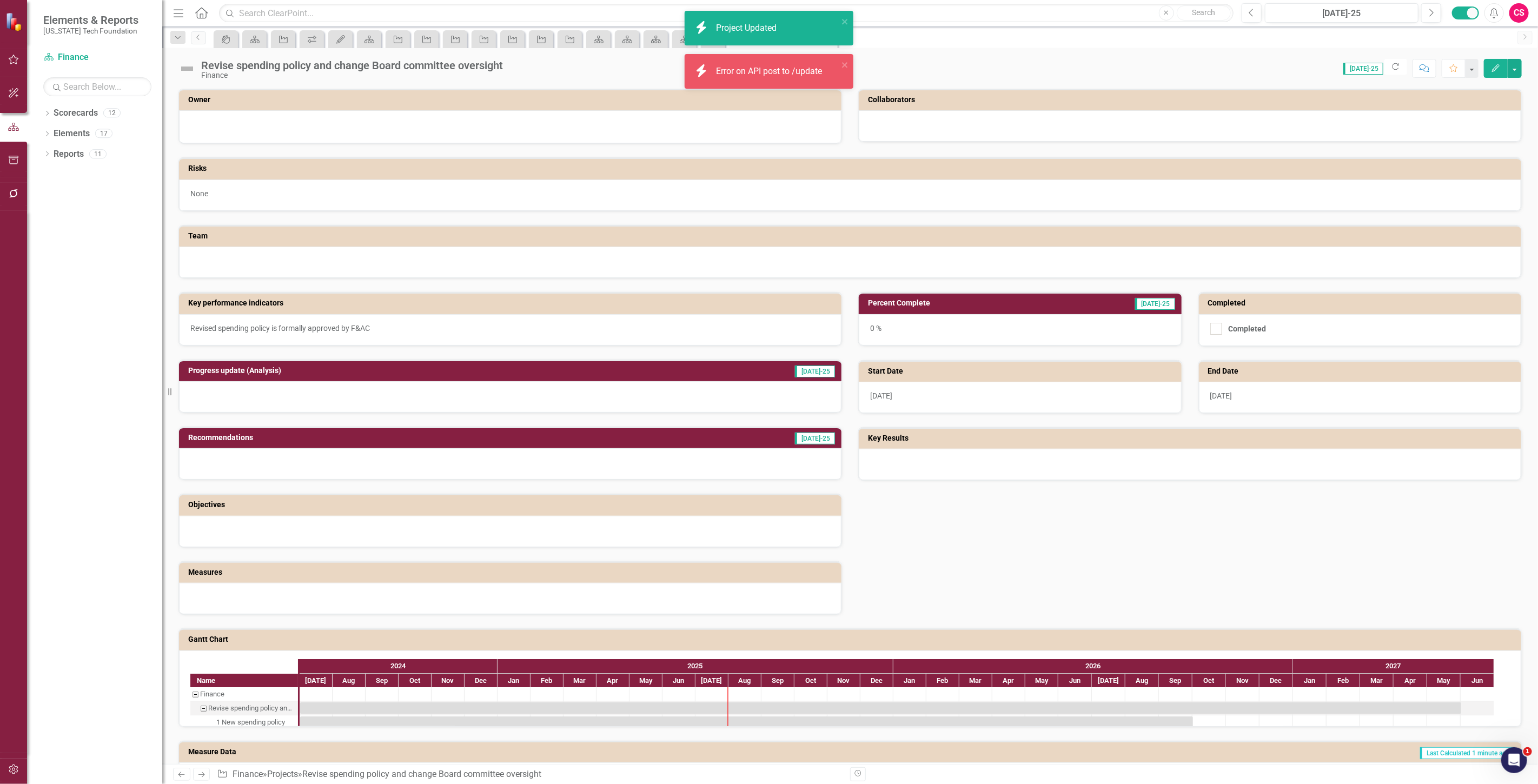
click at [1262, 393] on div "6/1/27" at bounding box center [1361, 397] width 323 height 31
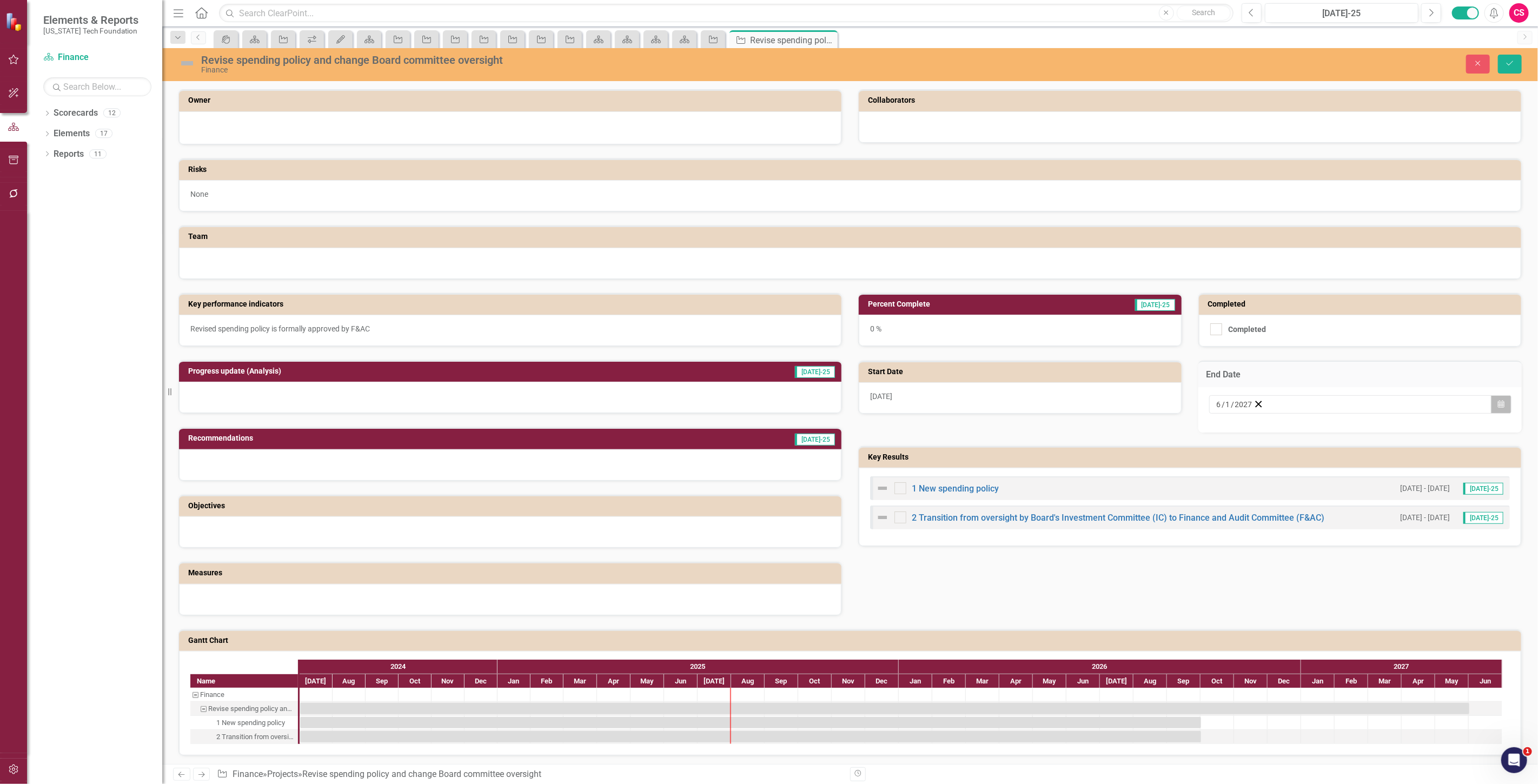
click at [1498, 404] on icon "button" at bounding box center [1502, 404] width 7 height 8
click at [1234, 428] on button "«" at bounding box center [1222, 426] width 24 height 24
click at [1375, 433] on button "›" at bounding box center [1363, 426] width 24 height 24
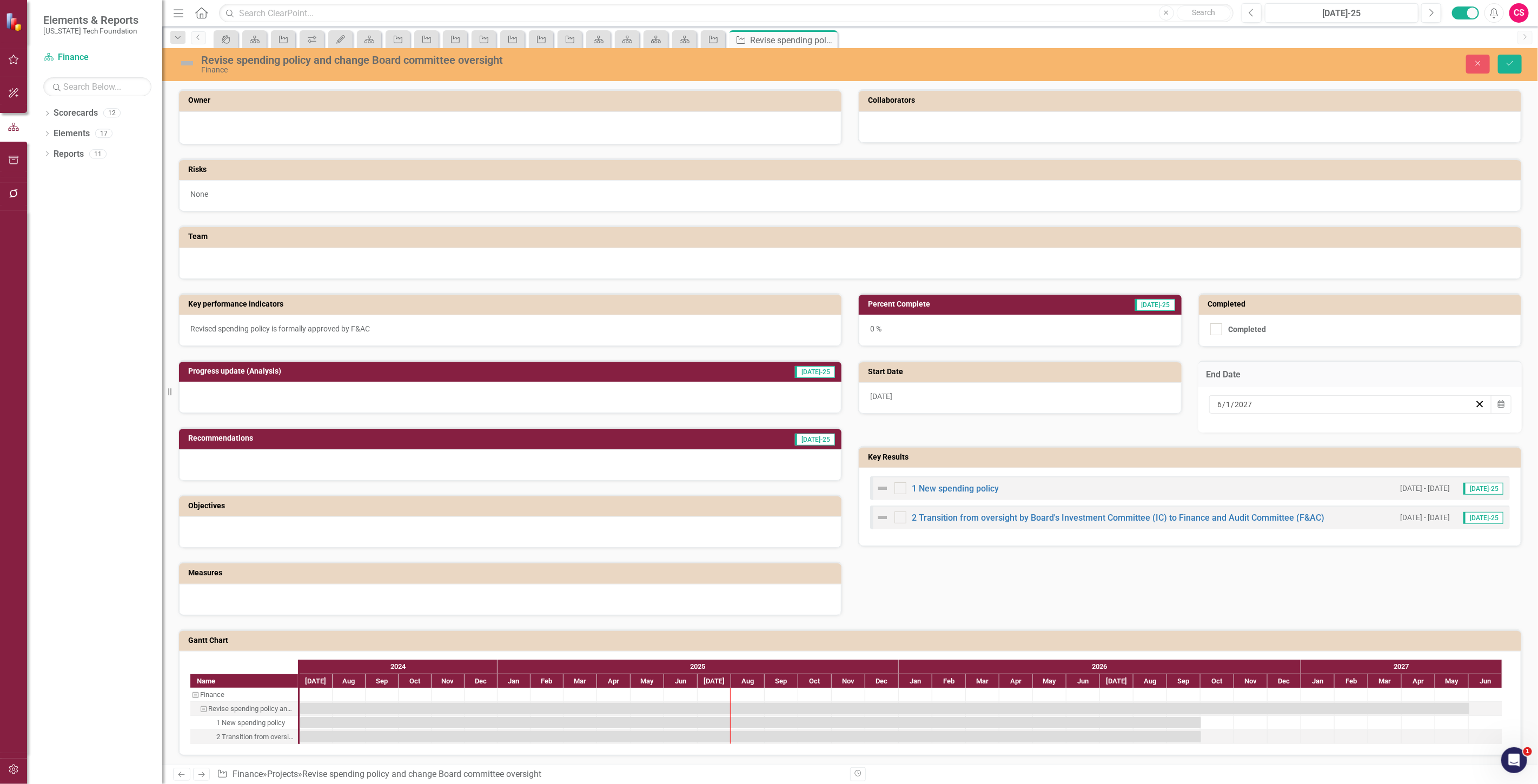
click at [1375, 433] on button "›" at bounding box center [1363, 426] width 24 height 24
click at [1344, 458] on button "1" at bounding box center [1331, 461] width 27 height 20
click at [1519, 61] on button "Save" at bounding box center [1510, 64] width 24 height 19
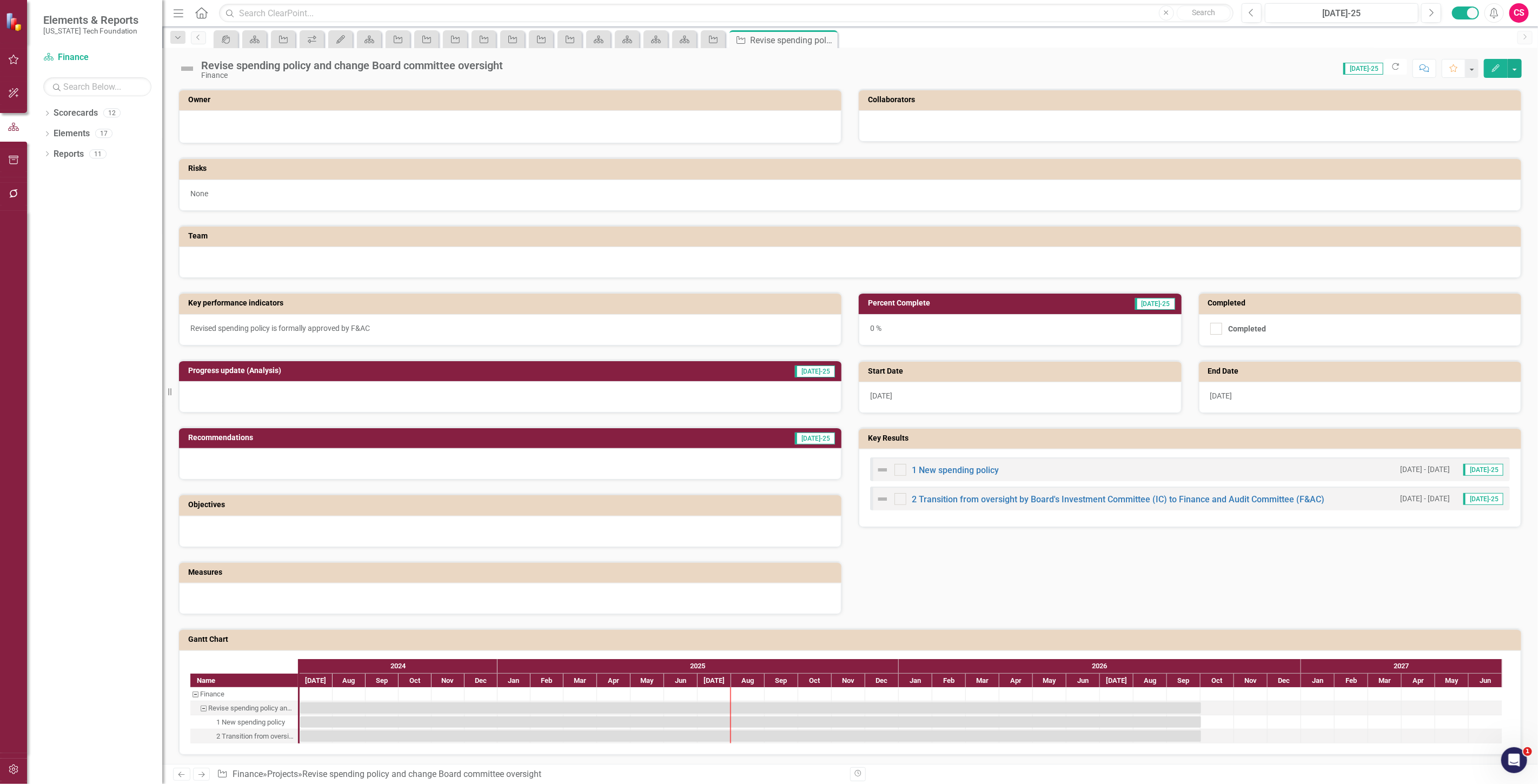
click at [1398, 72] on button "Refresh" at bounding box center [1395, 66] width 23 height 15
click at [204, 774] on icon at bounding box center [202, 775] width 7 height 5
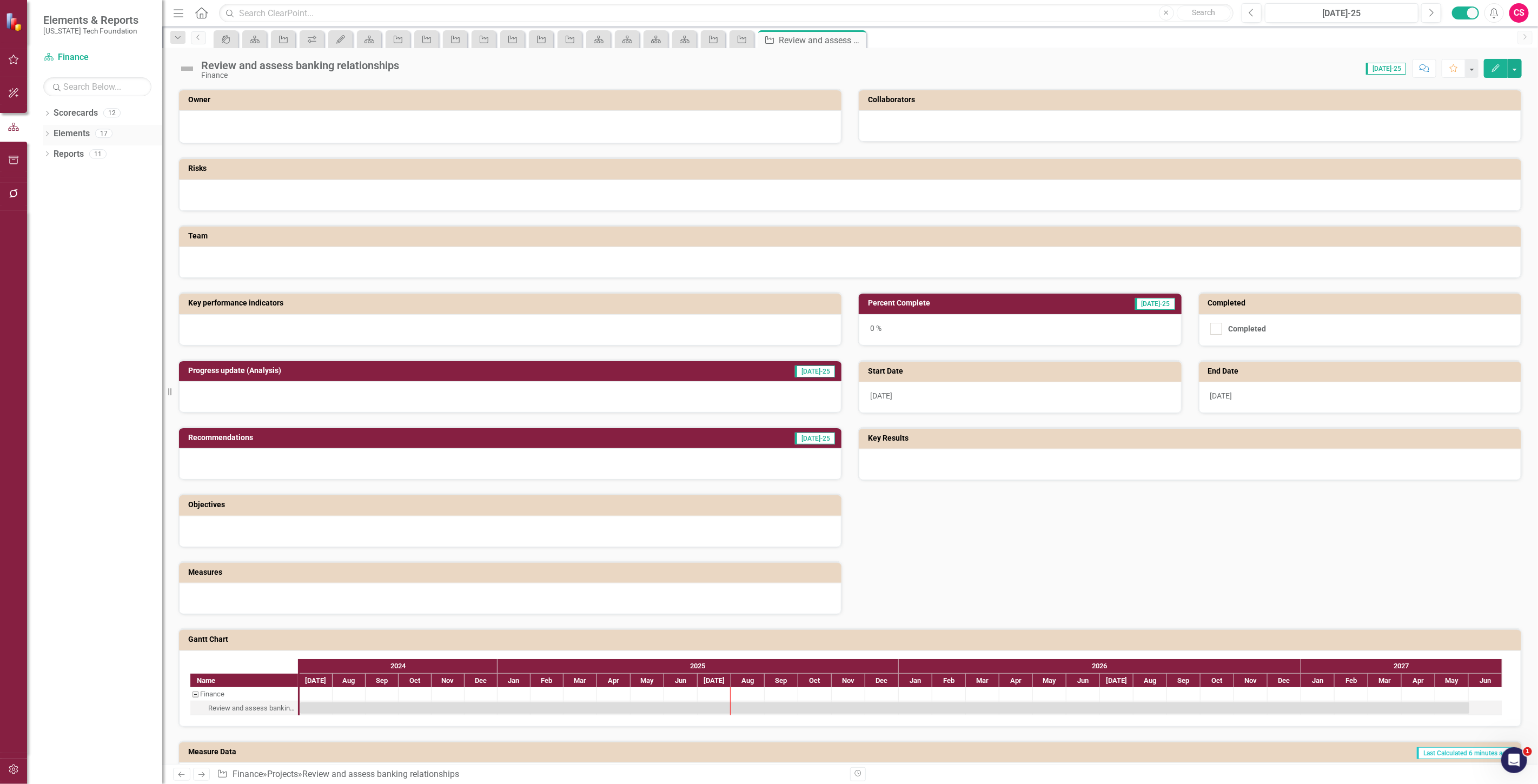
click at [66, 125] on div "Elements" at bounding box center [71, 133] width 36 height 18
click at [70, 133] on link "Elements" at bounding box center [71, 133] width 36 height 13
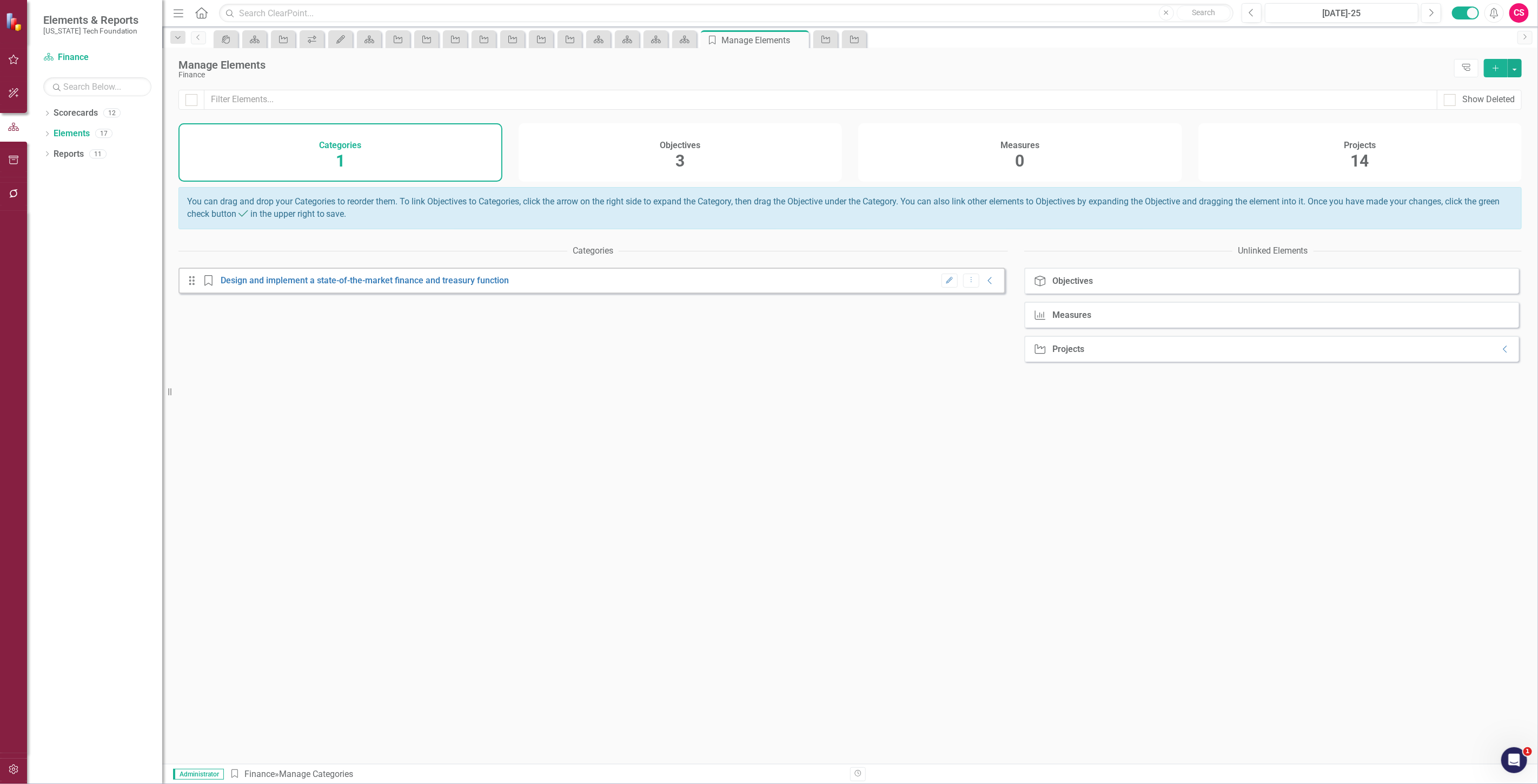
click at [1390, 147] on div "Projects 14" at bounding box center [1361, 152] width 324 height 59
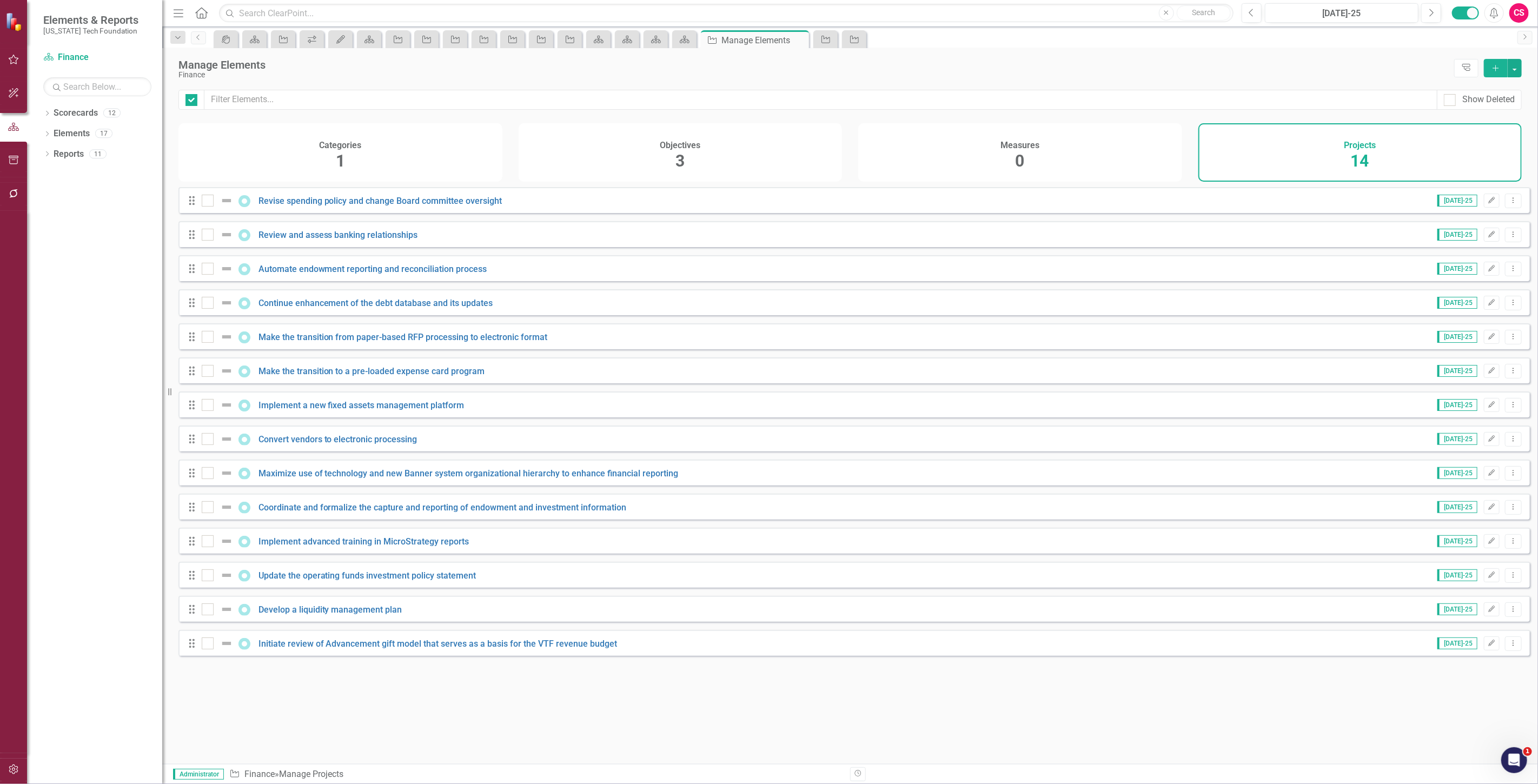
checkbox input "false"
click at [281, 206] on link "Revise spending policy and change Board committee oversight" at bounding box center [380, 201] width 244 height 10
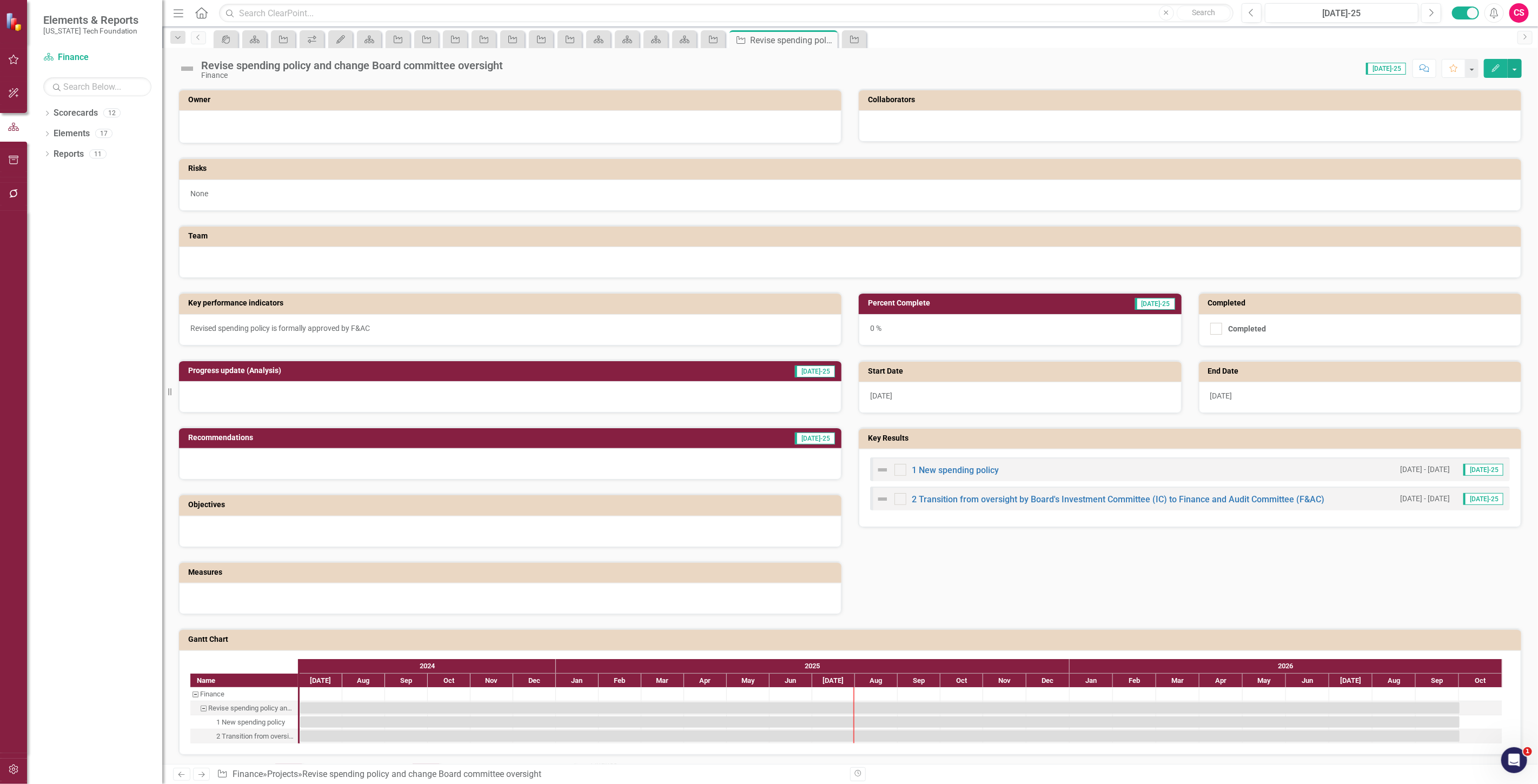
click at [204, 770] on link "Next" at bounding box center [202, 774] width 17 height 13
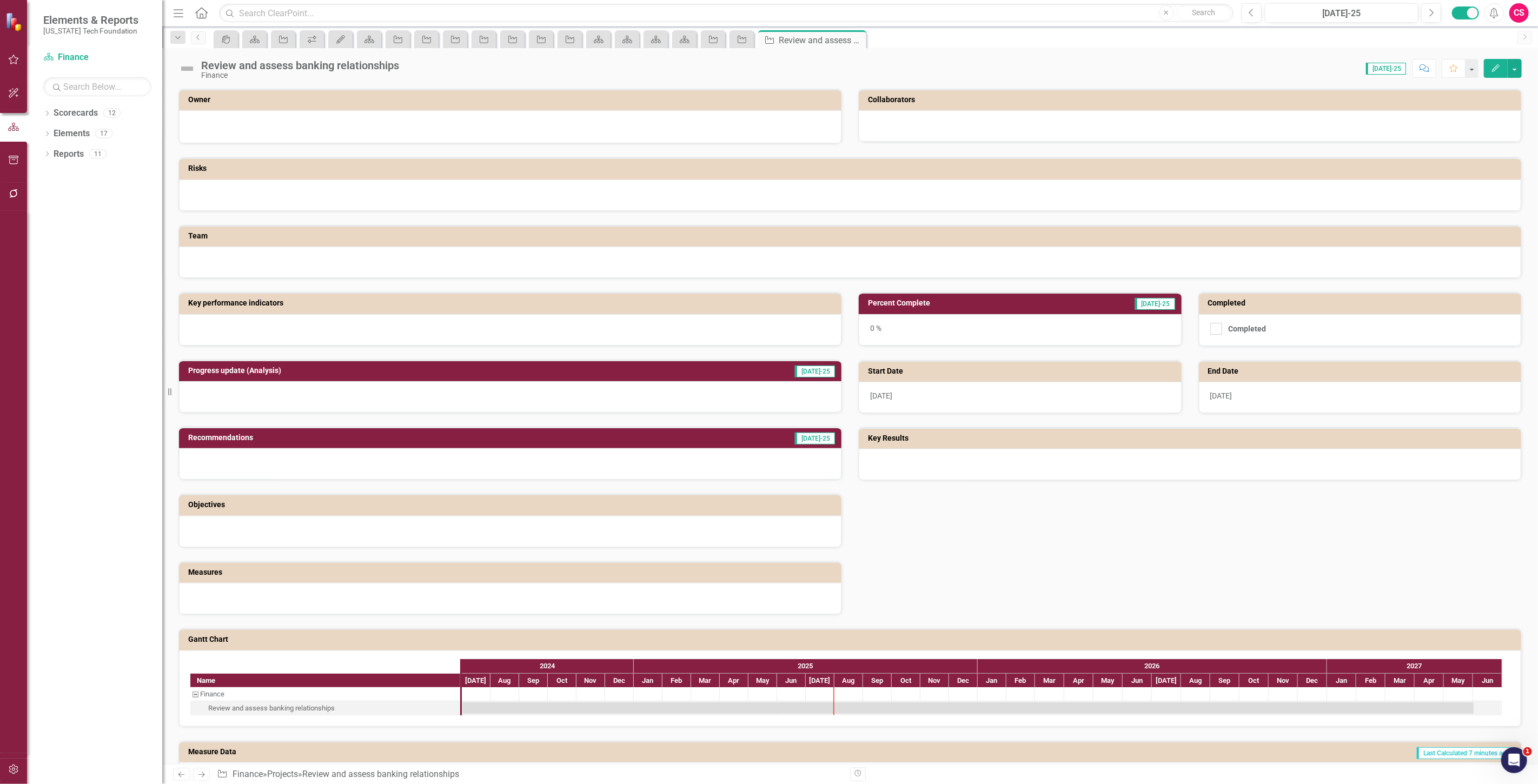
click at [271, 330] on div at bounding box center [510, 329] width 663 height 31
click at [272, 328] on div at bounding box center [510, 329] width 663 height 31
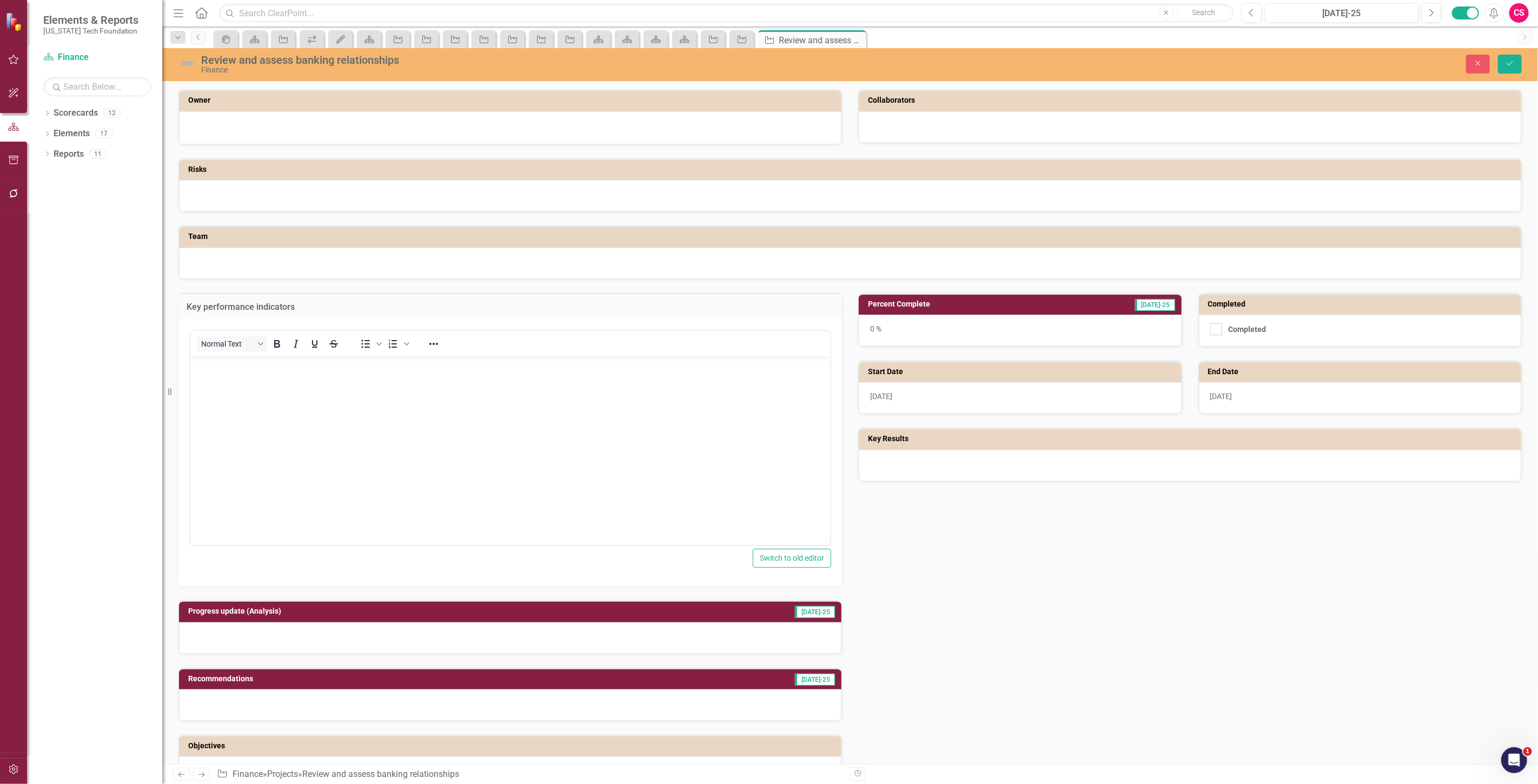
click at [255, 347] on button "Normal Text" at bounding box center [232, 344] width 70 height 15
click at [369, 369] on p "Rich Text Area. Press ALT-0 for help." at bounding box center [510, 365] width 635 height 13
click at [1508, 60] on icon "Save" at bounding box center [1510, 63] width 9 height 8
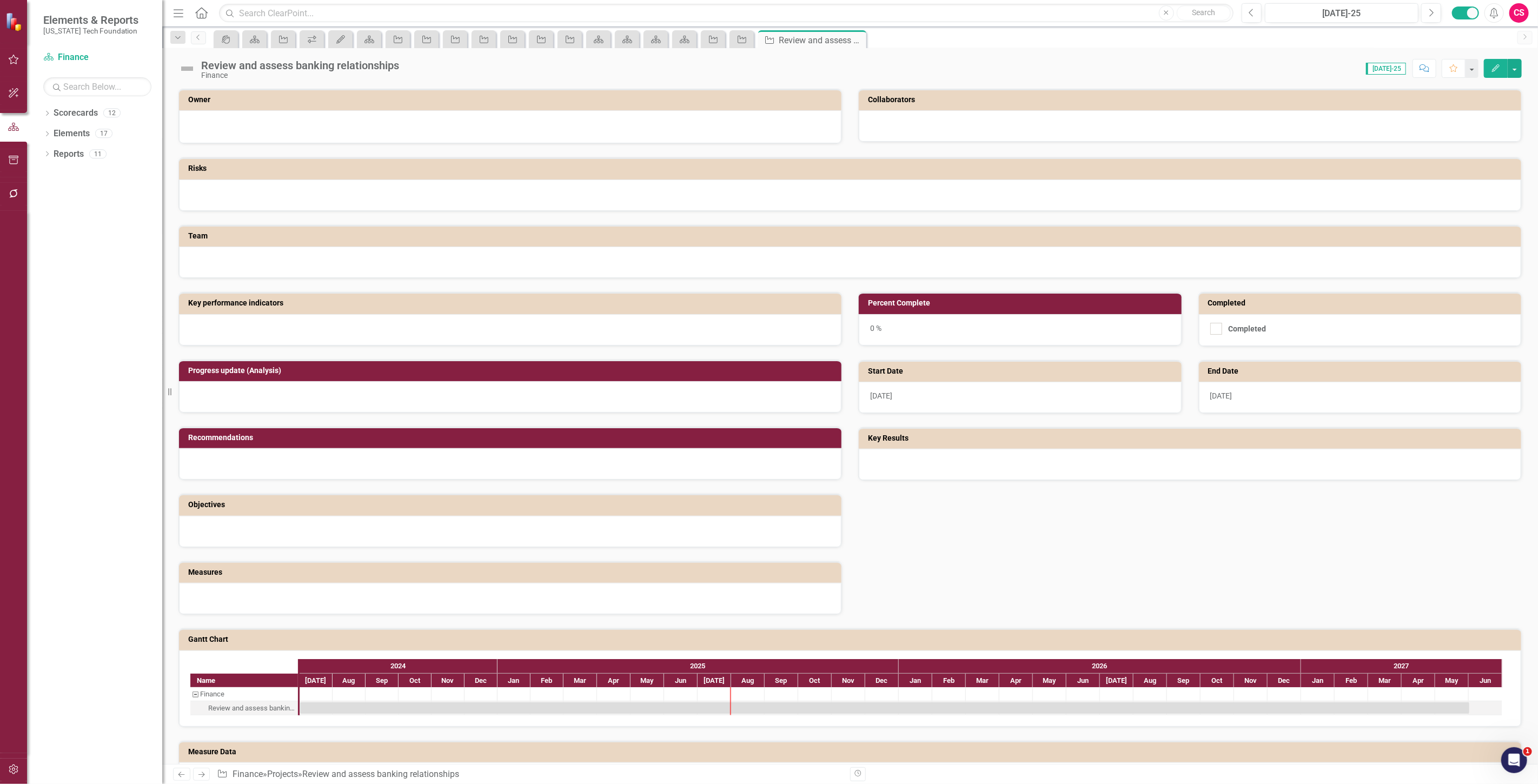
click at [1485, 70] on button "Edit" at bounding box center [1496, 68] width 24 height 19
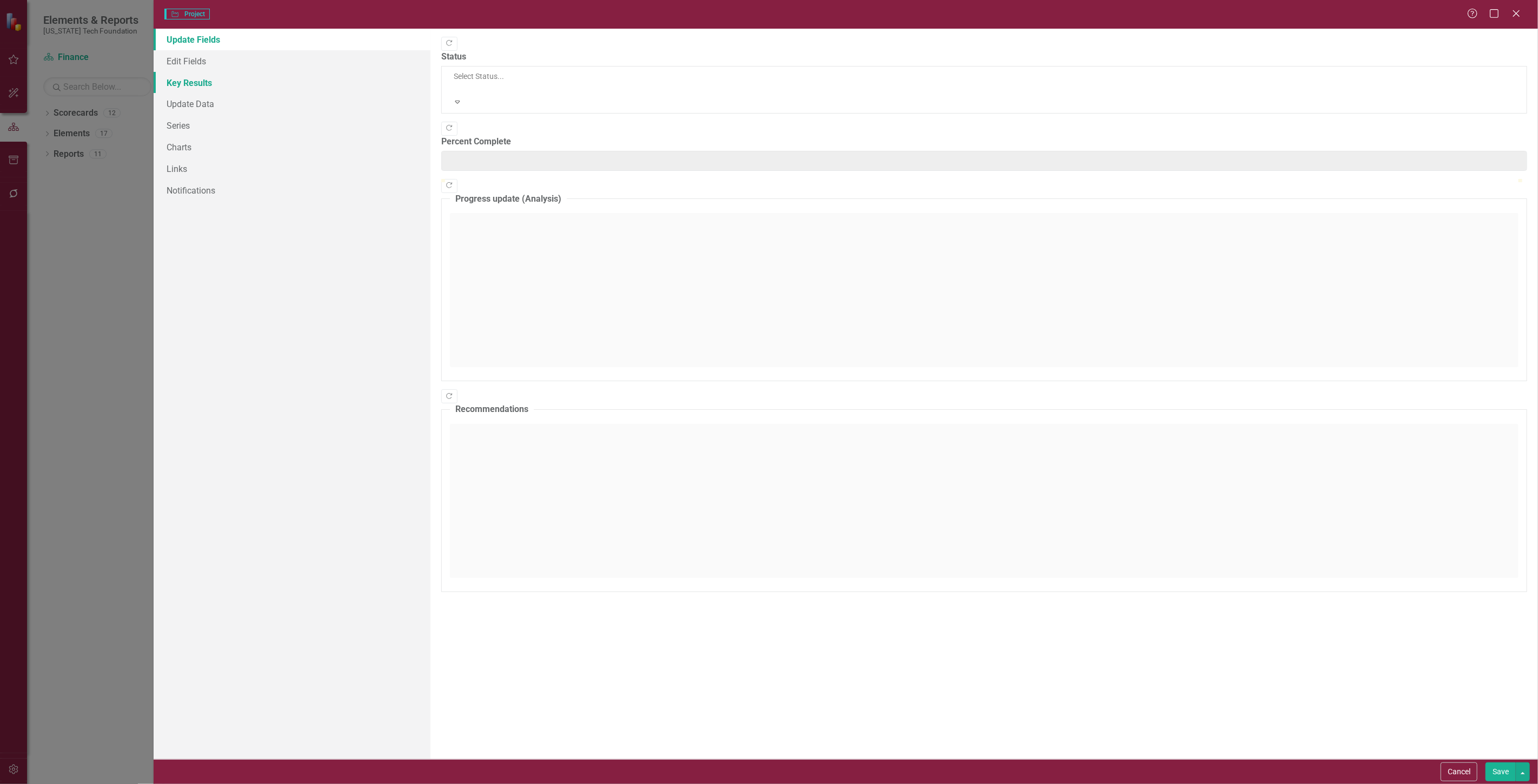
type input "0"
click at [206, 91] on link "Key Results" at bounding box center [292, 82] width 277 height 21
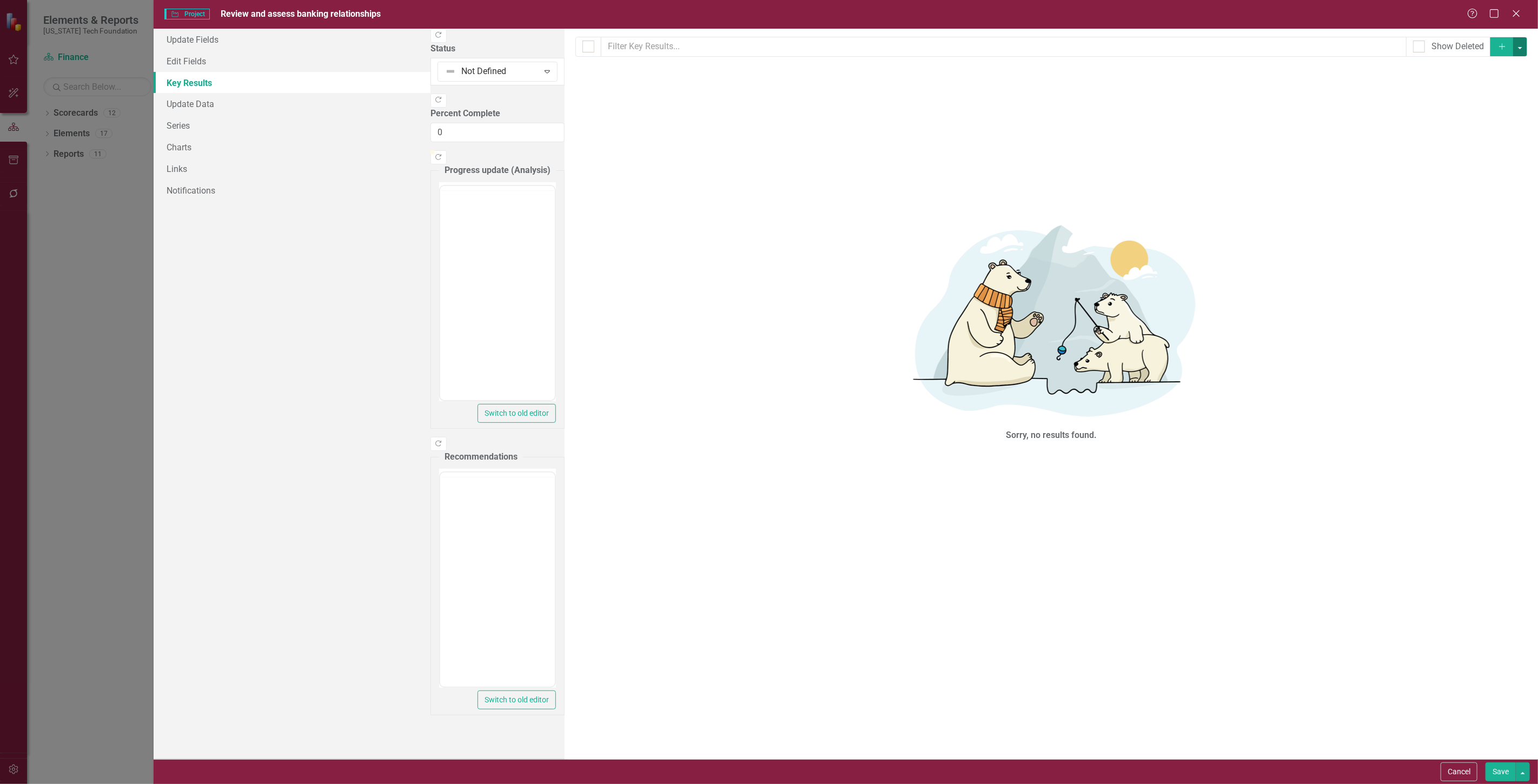
click at [1524, 45] on button "button" at bounding box center [1520, 47] width 14 height 19
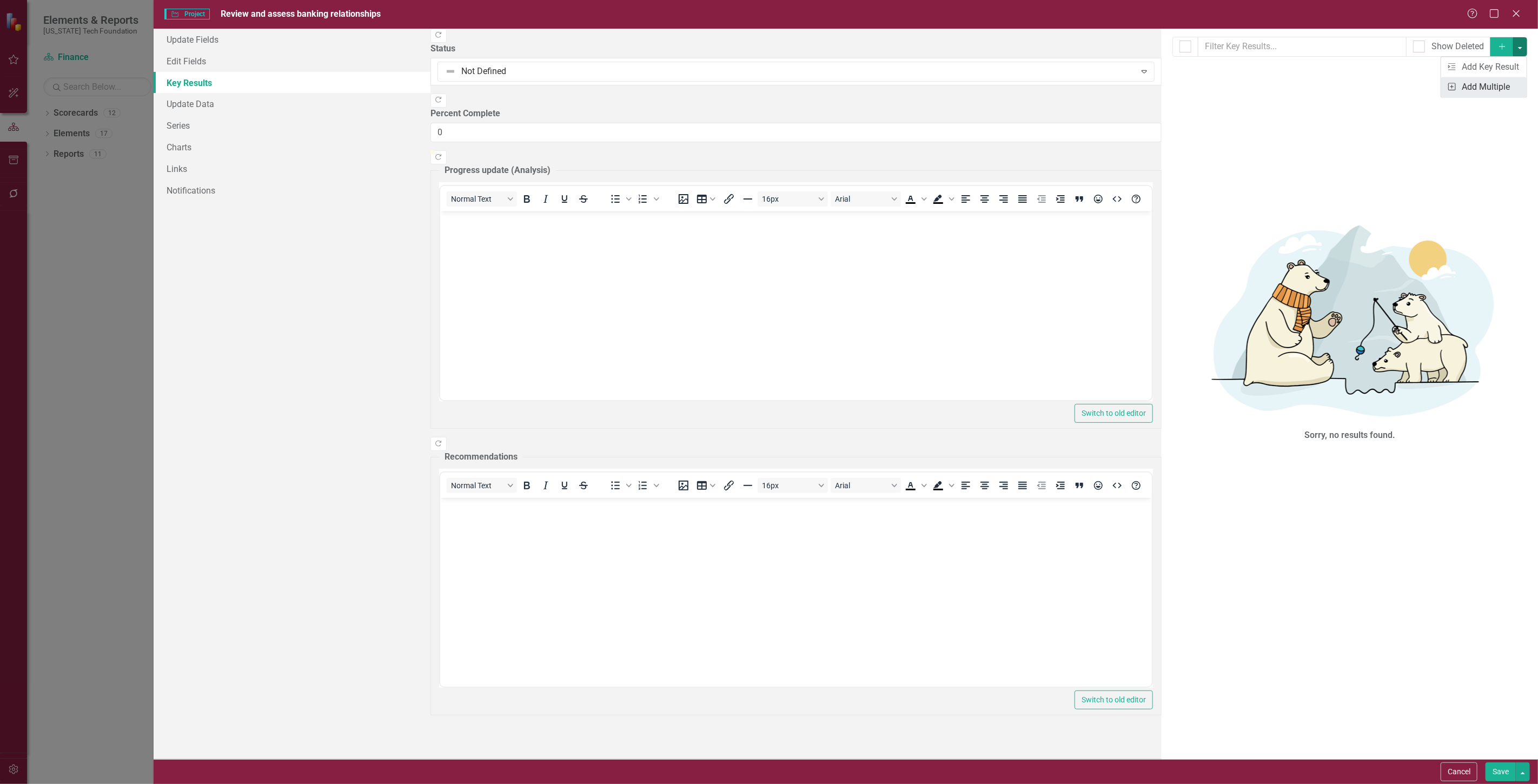
click at [1509, 89] on link "Add Multiple Add Multiple" at bounding box center [1484, 87] width 86 height 20
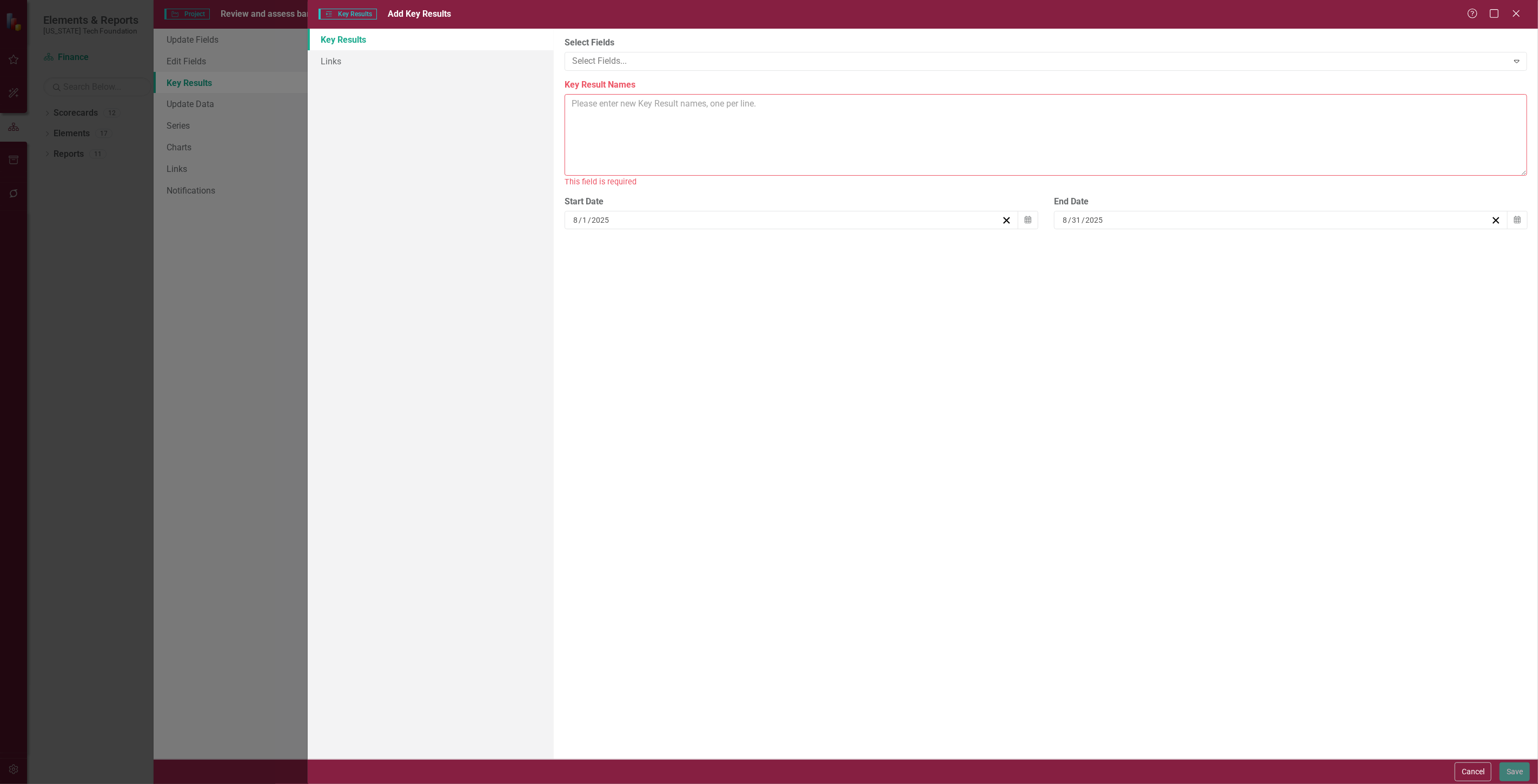
click at [576, 117] on textarea "Key Result Names" at bounding box center [1046, 135] width 963 height 81
paste textarea "1 Analysis of current providers in areas of cost, efficiency, service quality, …"
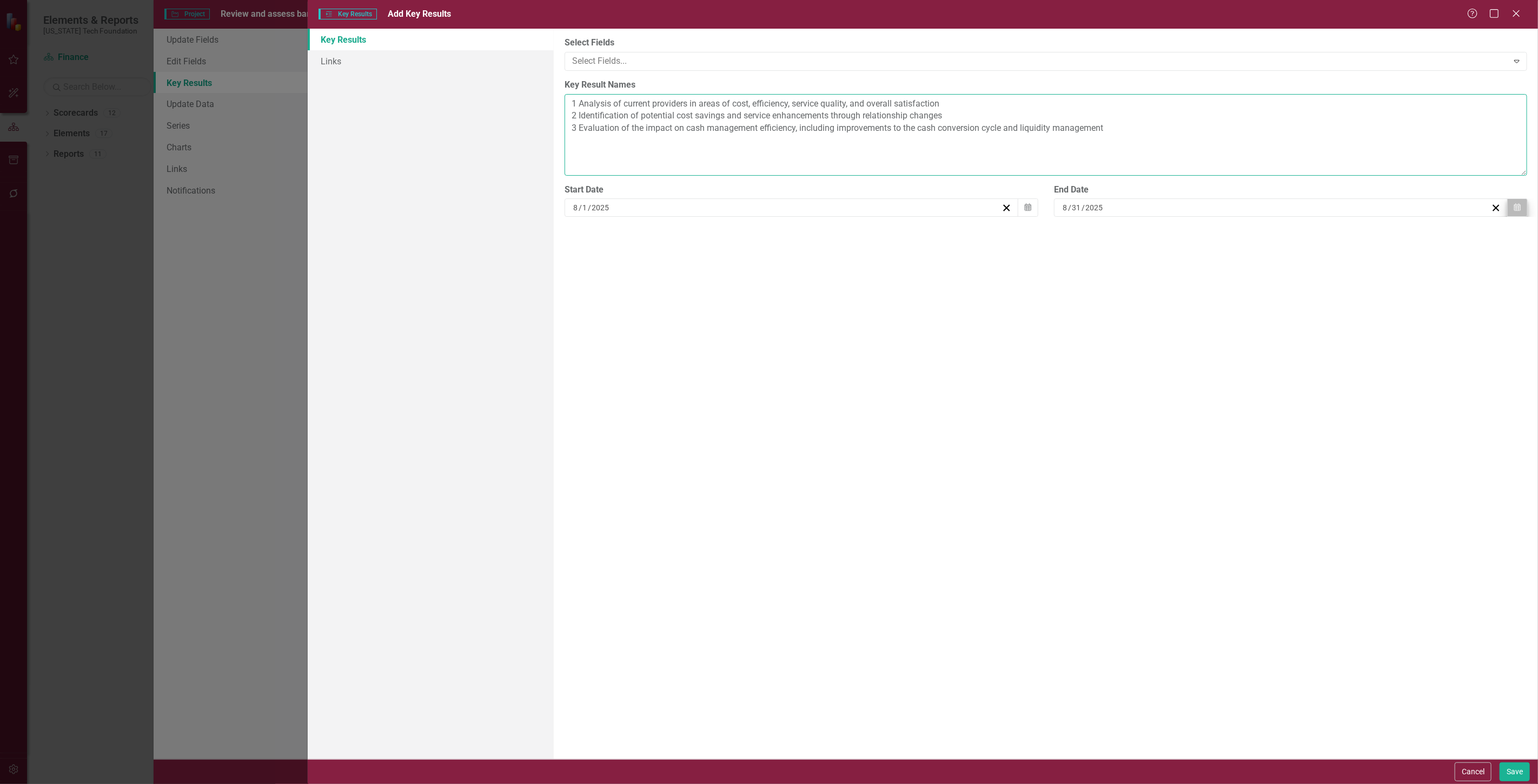
type textarea "1 Analysis of current providers in areas of cost, efficiency, service quality, …"
click at [1520, 207] on icon "Calendar" at bounding box center [1518, 207] width 7 height 8
click at [1243, 227] on button "»" at bounding box center [1232, 229] width 24 height 24
click at [1103, 236] on button "‹" at bounding box center [1091, 229] width 24 height 24
click at [1163, 266] on button "1" at bounding box center [1149, 265] width 27 height 20
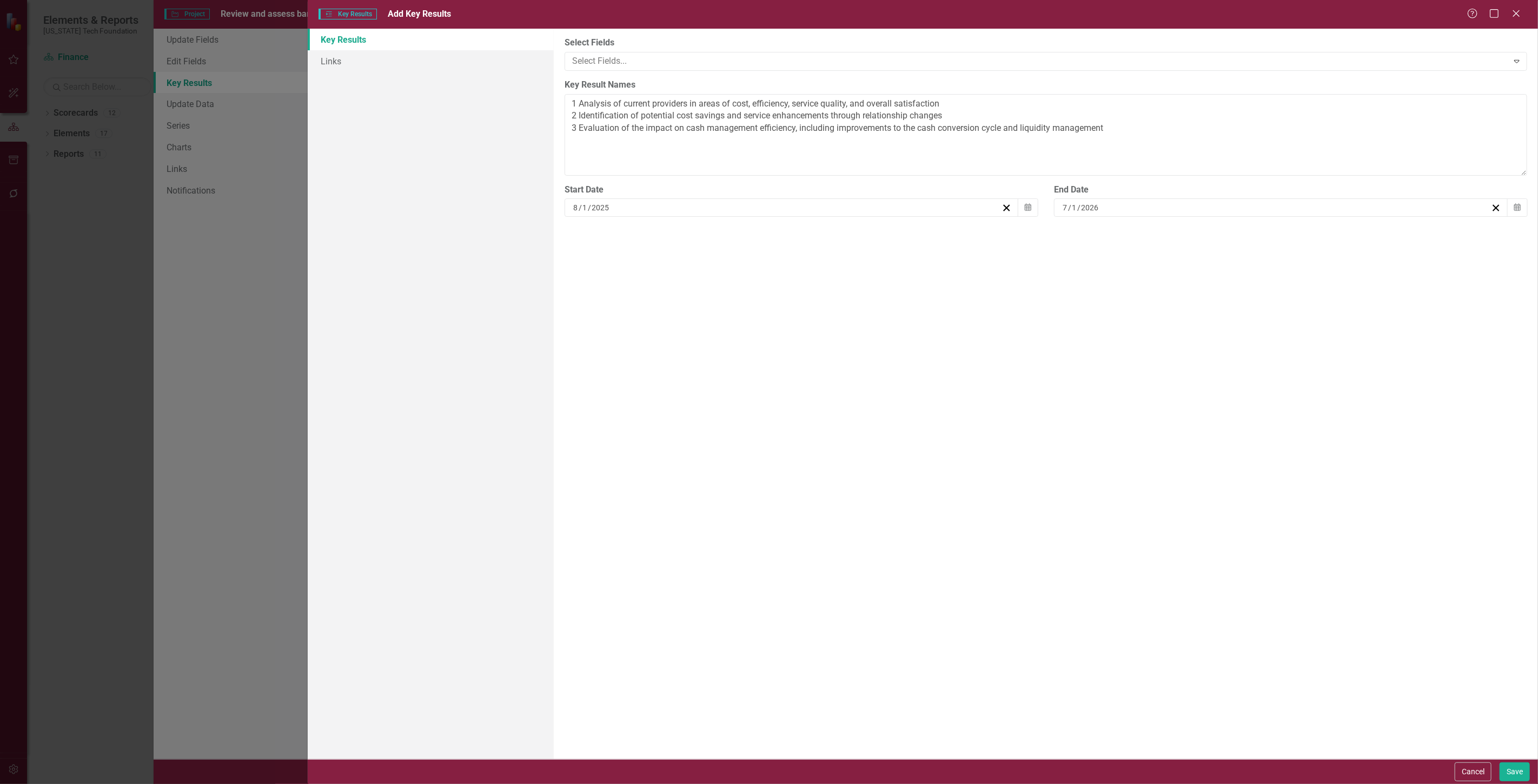
click at [1043, 207] on div "Start Date 8 / 1 / 2025 Calendar" at bounding box center [801, 204] width 490 height 42
click at [1032, 205] on button "Calendar" at bounding box center [1028, 208] width 20 height 19
click at [590, 230] on button "«" at bounding box center [578, 229] width 24 height 24
click at [614, 236] on button "‹" at bounding box center [602, 229] width 24 height 24
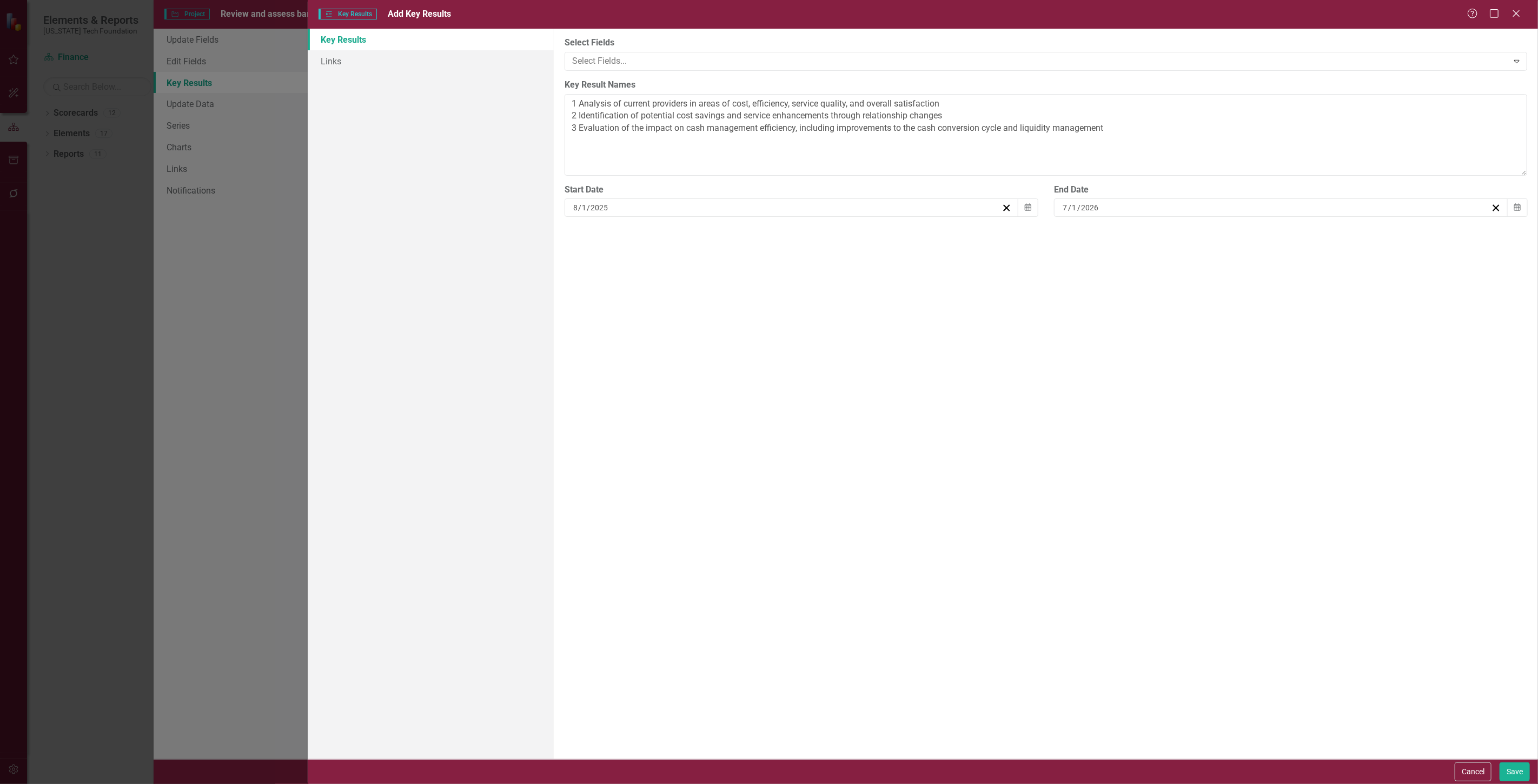
click at [730, 237] on button "›" at bounding box center [718, 229] width 24 height 24
click at [620, 268] on button "1" at bounding box center [606, 265] width 27 height 20
click at [1510, 777] on button "Save" at bounding box center [1515, 772] width 31 height 19
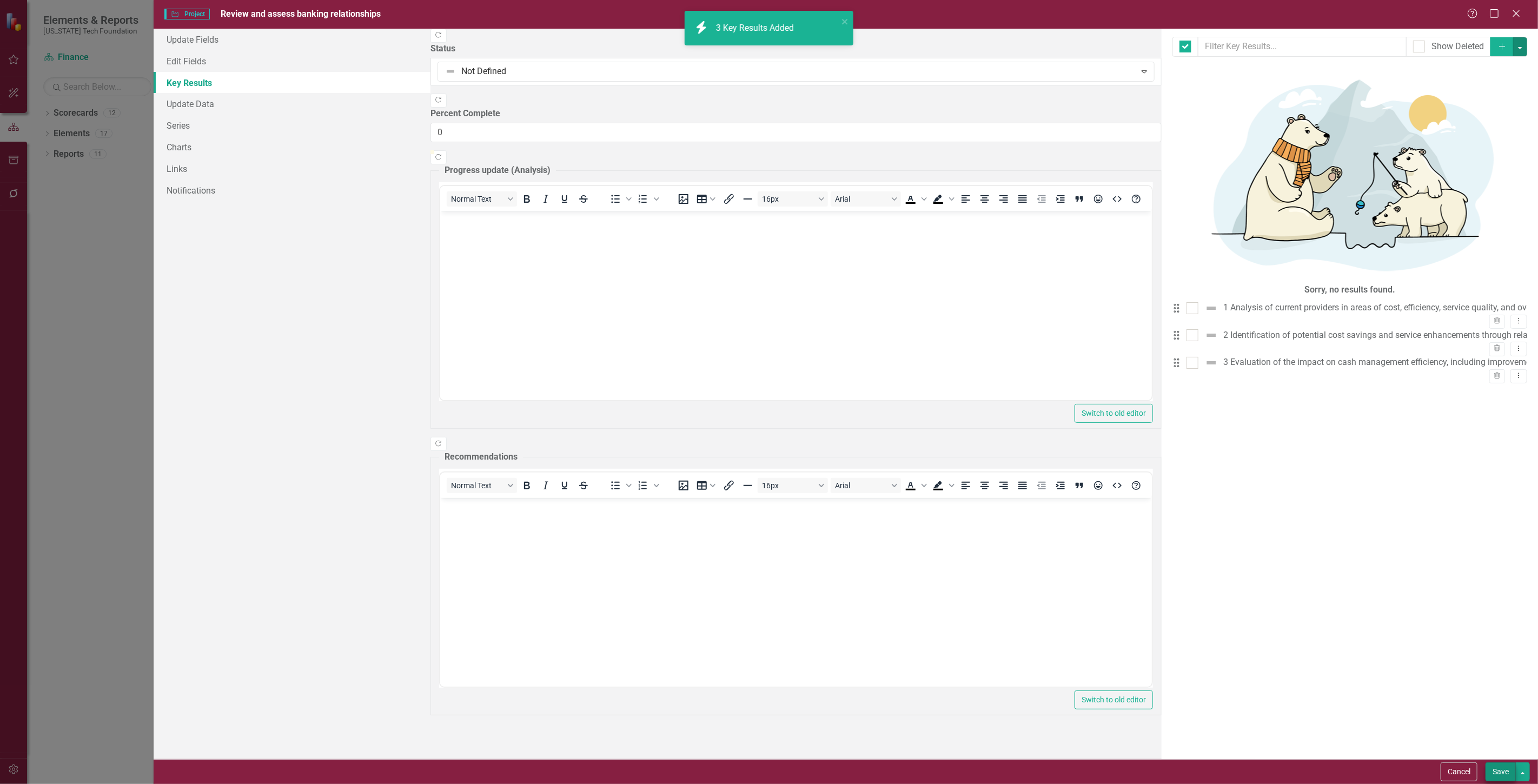
checkbox input "false"
click at [1496, 771] on button "Save" at bounding box center [1502, 772] width 31 height 19
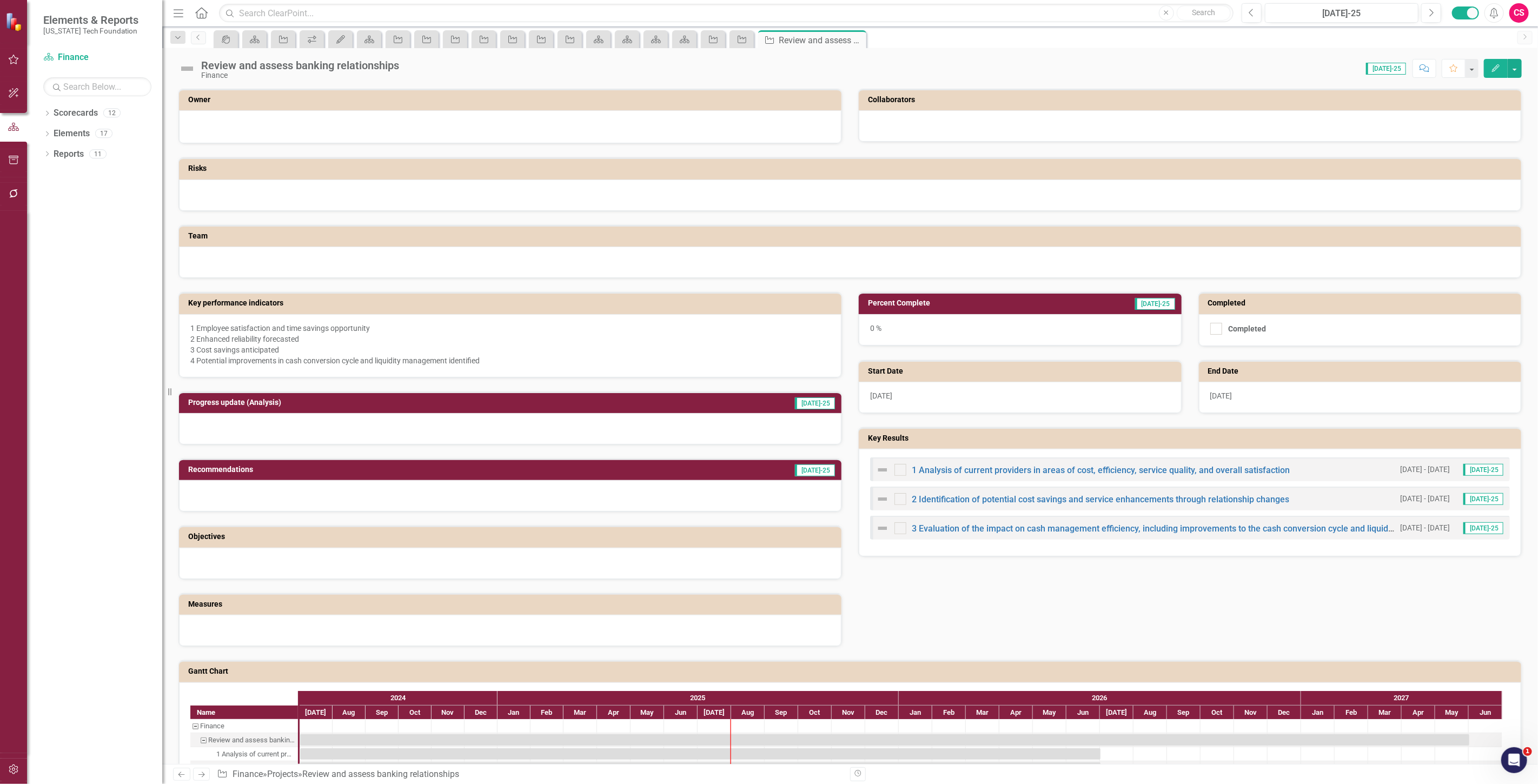
click at [385, 186] on div at bounding box center [850, 195] width 1343 height 31
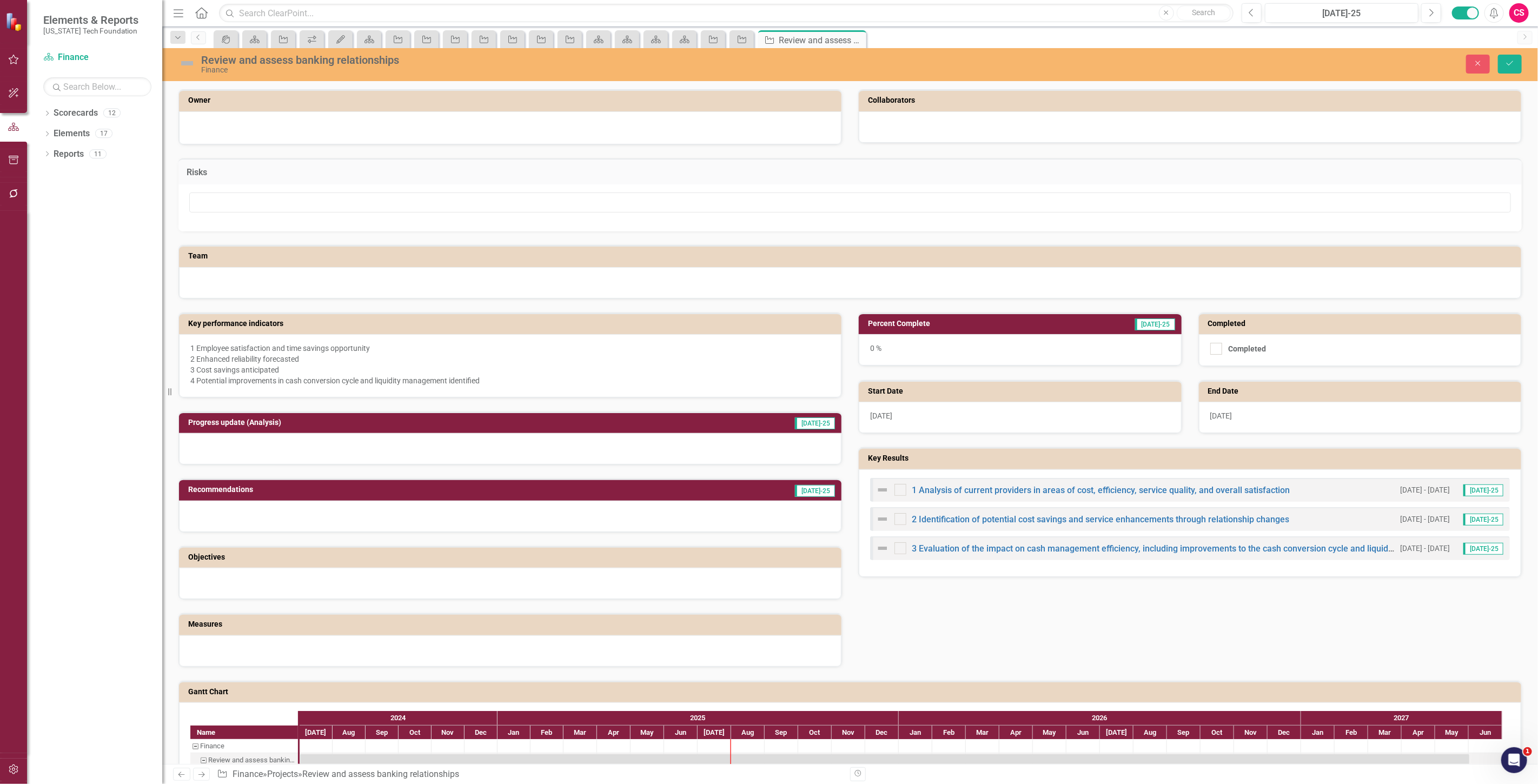
click at [305, 217] on div at bounding box center [850, 207] width 1344 height 47
click at [290, 206] on input "text" at bounding box center [850, 203] width 1322 height 20
type input "Time to Complete"
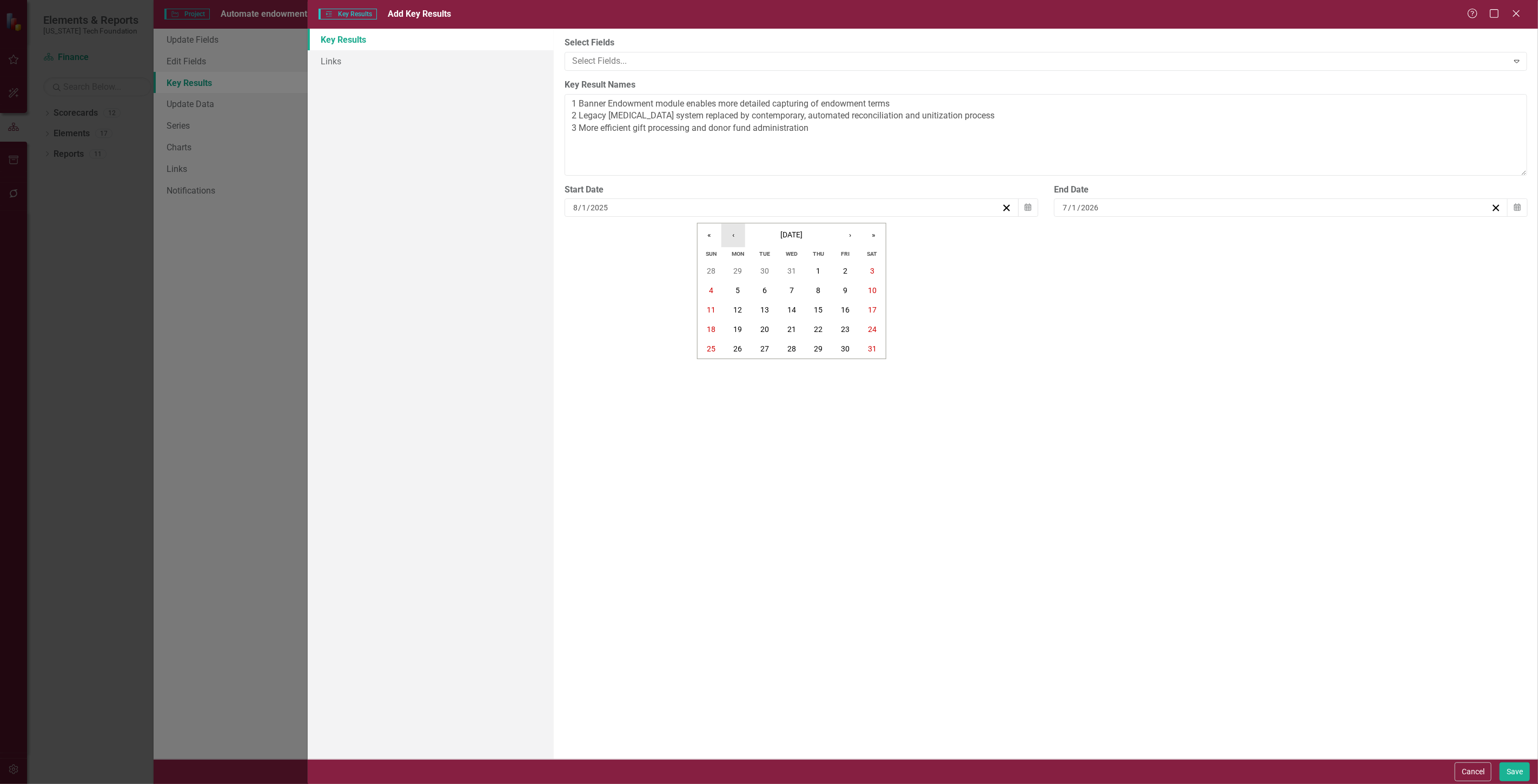
click at [734, 232] on button "‹" at bounding box center [733, 235] width 24 height 24
drag, startPoint x: 746, startPoint y: 265, endPoint x: 739, endPoint y: 262, distance: 7.6
click at [745, 266] on button "1" at bounding box center [738, 271] width 27 height 20
click at [1512, 769] on button "Save" at bounding box center [1515, 772] width 31 height 19
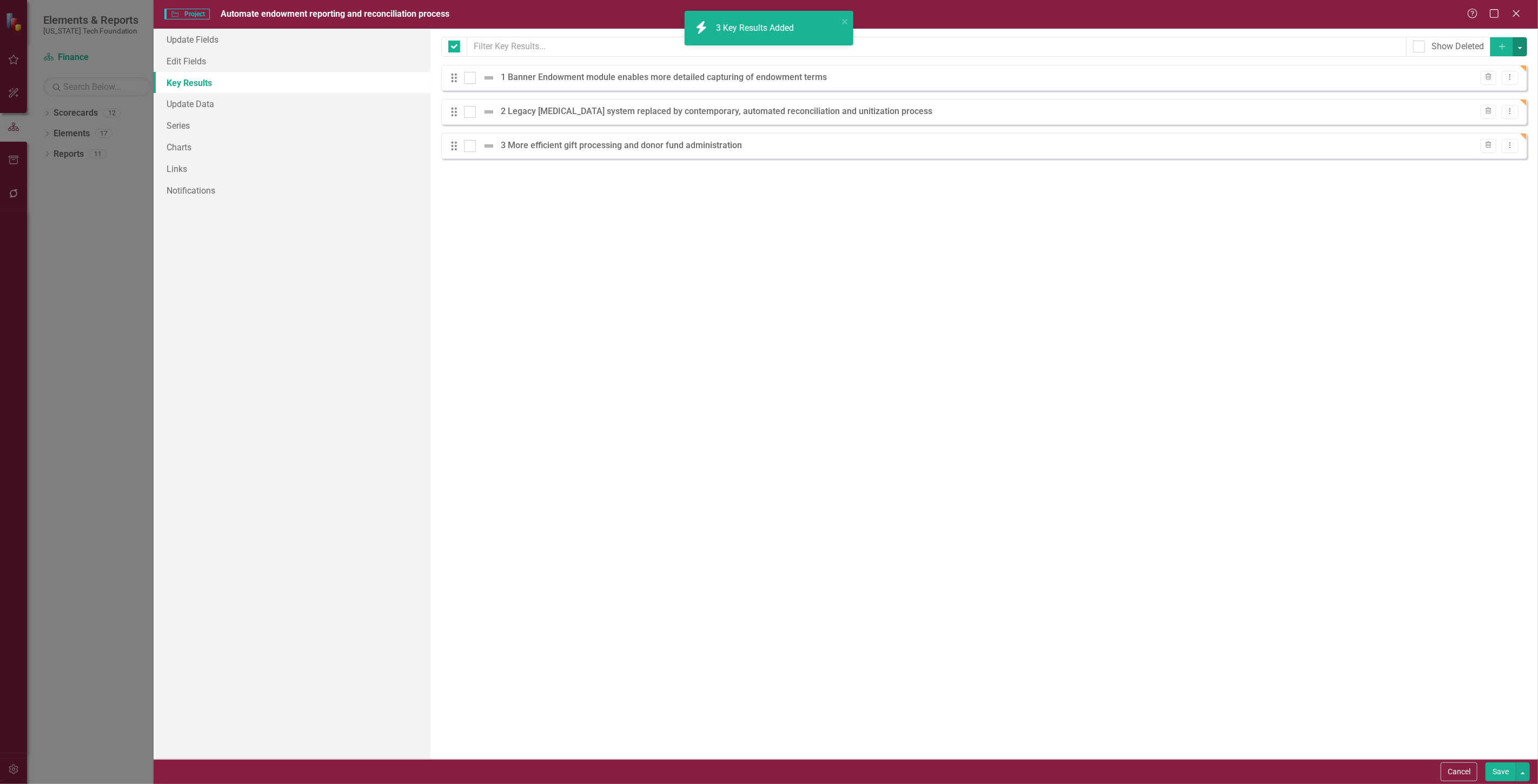
checkbox input "false"
click at [1493, 771] on button "Save" at bounding box center [1502, 772] width 31 height 19
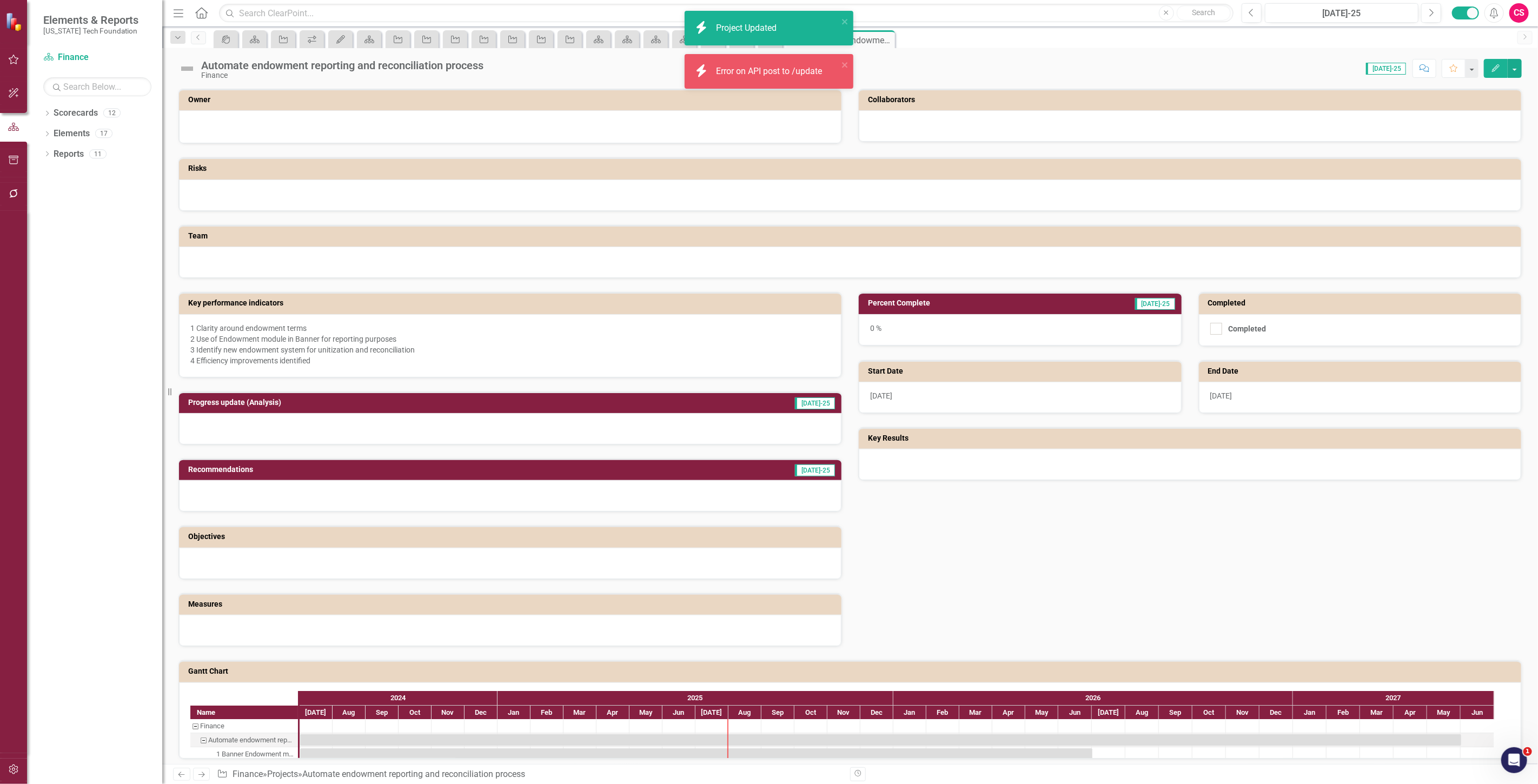
click at [1264, 398] on div "[DATE]" at bounding box center [1361, 397] width 323 height 31
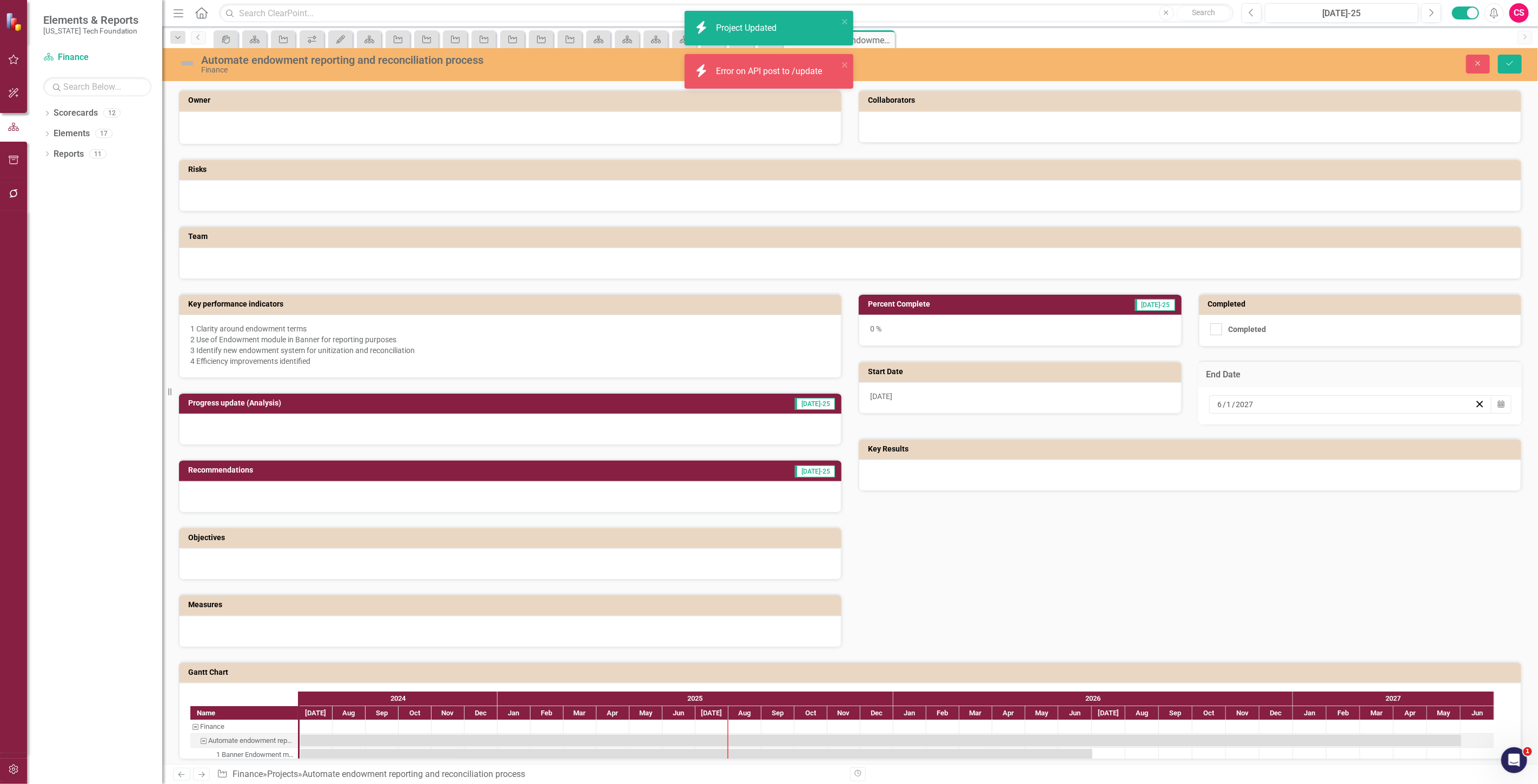
click at [1506, 400] on div "[DATE] Calendar" at bounding box center [1361, 406] width 324 height 37
click at [1497, 401] on button "Calendar" at bounding box center [1502, 405] width 20 height 19
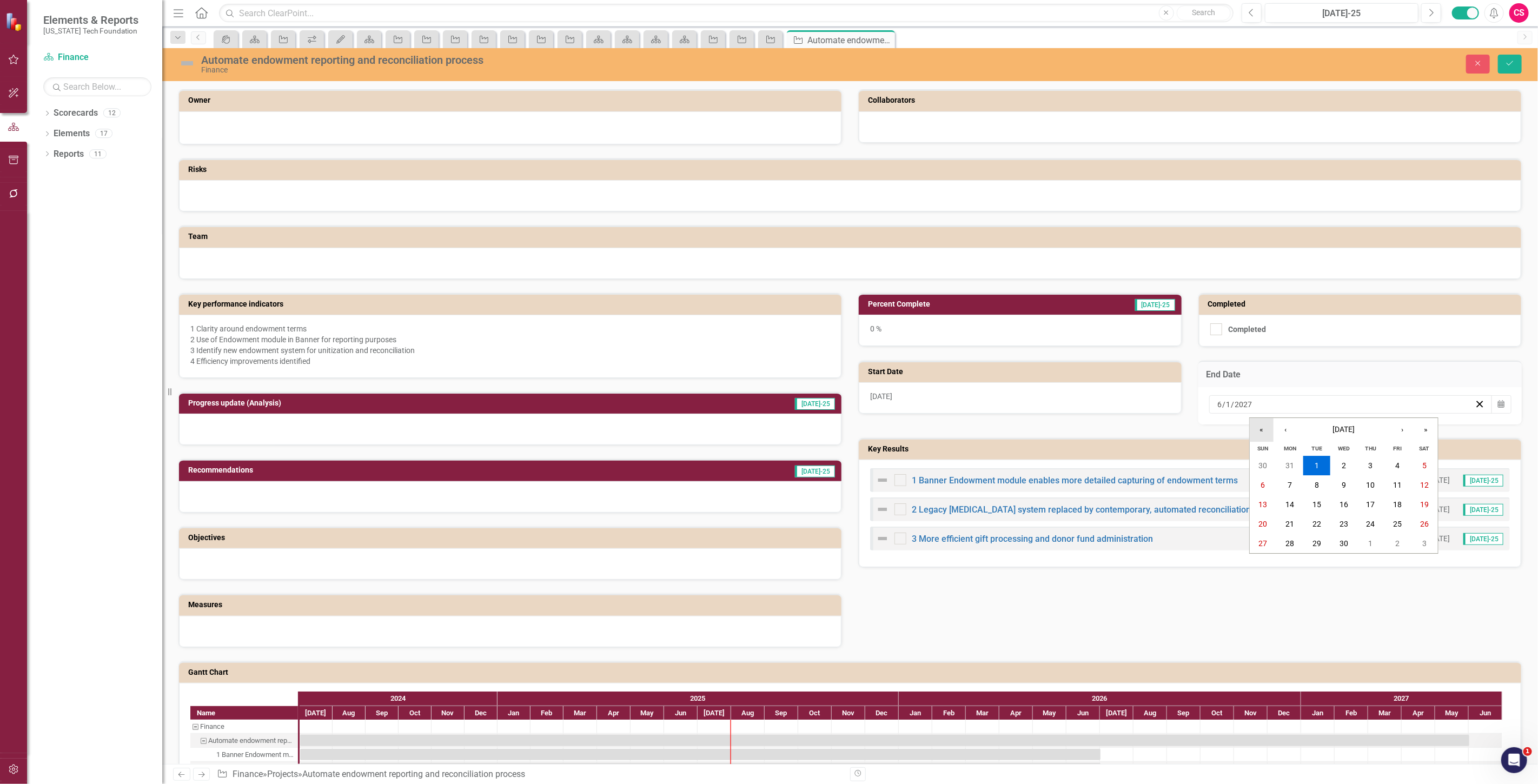
click at [1265, 426] on button "«" at bounding box center [1262, 430] width 24 height 24
click at [1402, 431] on button "›" at bounding box center [1403, 430] width 24 height 24
click at [1353, 462] on button "1" at bounding box center [1344, 465] width 27 height 20
click at [1516, 59] on button "Save" at bounding box center [1510, 64] width 24 height 19
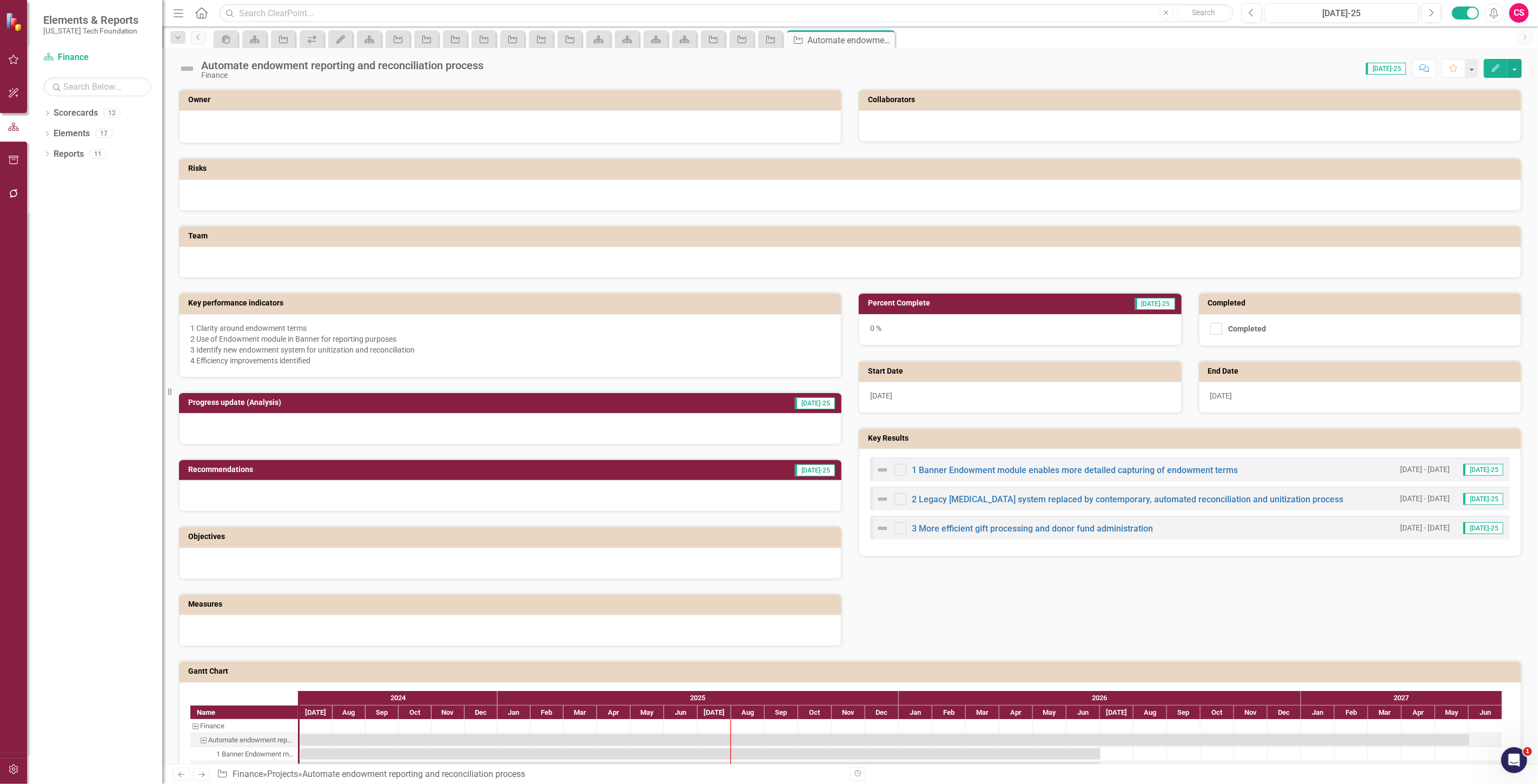
click at [281, 192] on div at bounding box center [850, 195] width 1343 height 31
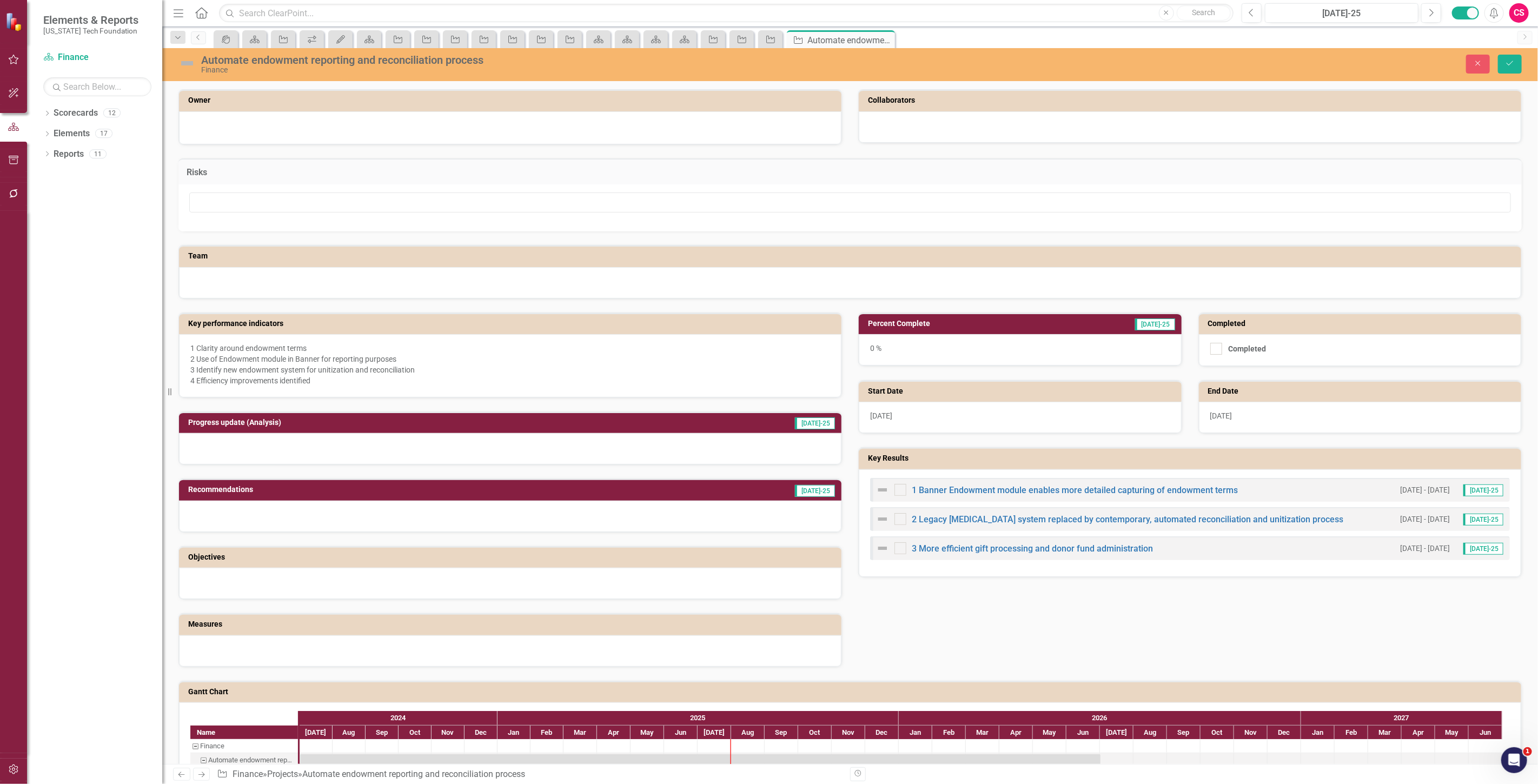
click at [253, 218] on div at bounding box center [850, 207] width 1344 height 47
click at [250, 193] on input "text" at bounding box center [850, 203] width 1322 height 20
click at [250, 197] on input "text" at bounding box center [850, 203] width 1322 height 20
type input "Cost of new utilization system, time to complete"
click at [1513, 70] on button "Save" at bounding box center [1510, 64] width 24 height 19
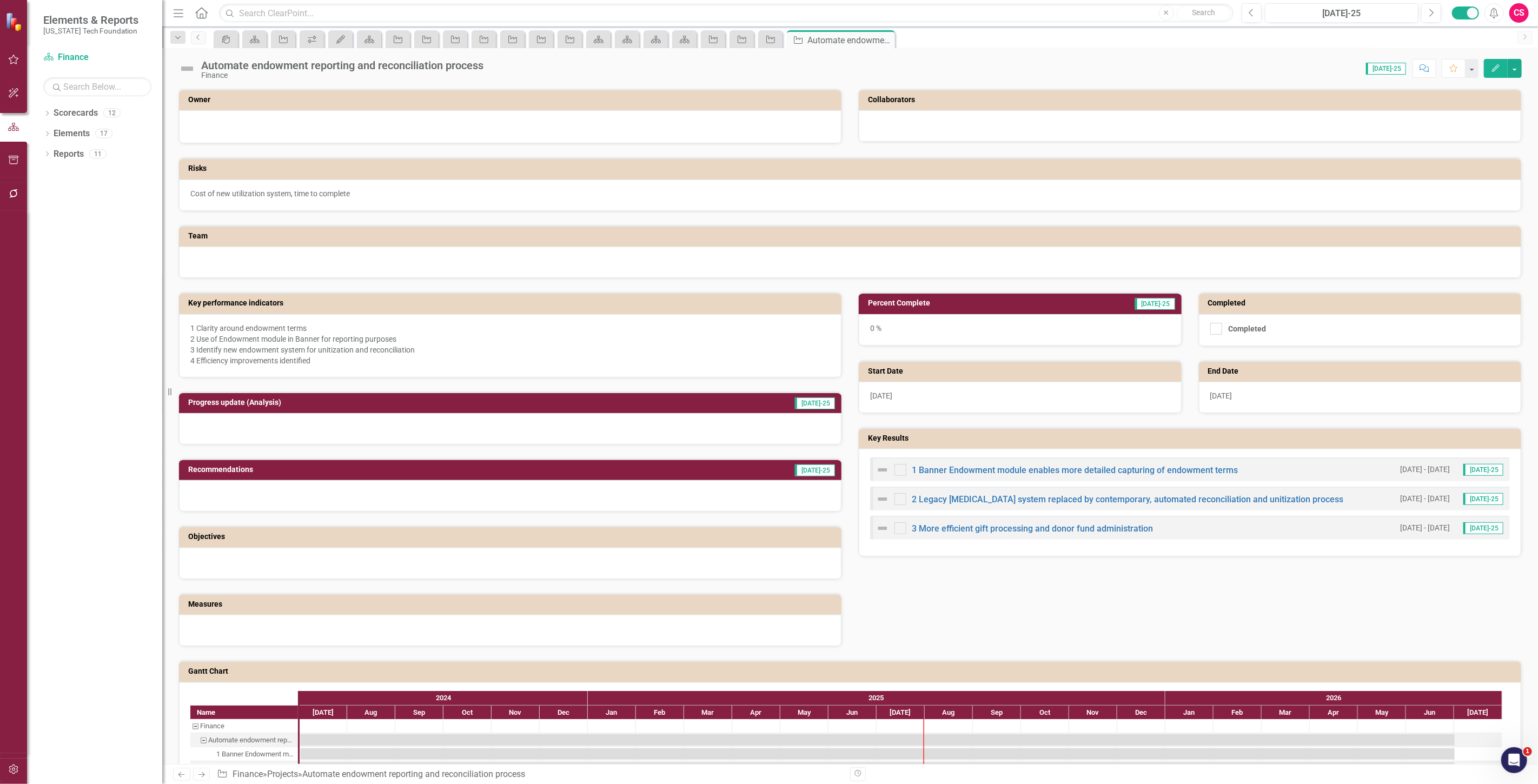
click at [202, 774] on icon "Next" at bounding box center [201, 775] width 9 height 7
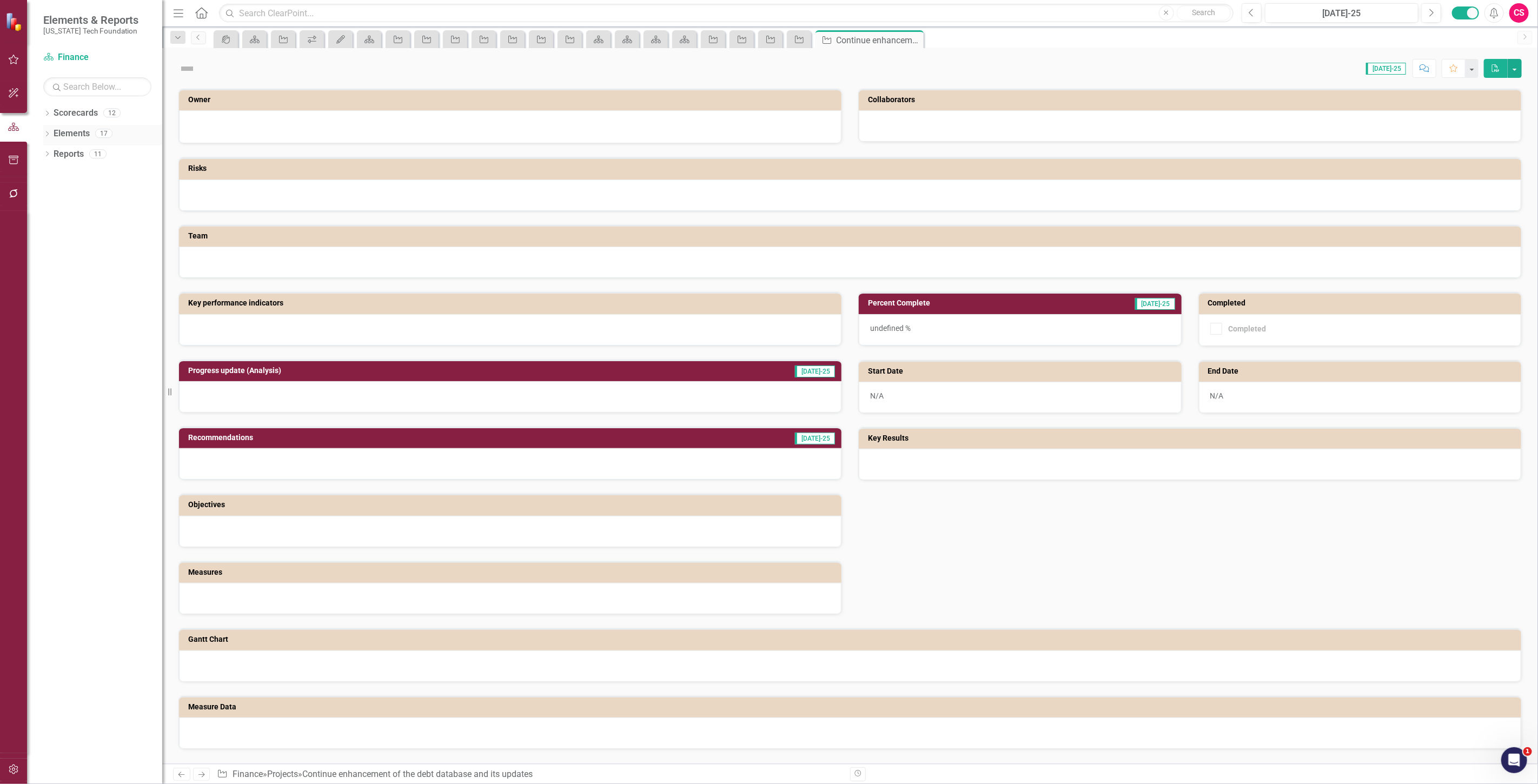
click at [45, 132] on icon "Dropdown" at bounding box center [47, 135] width 8 height 6
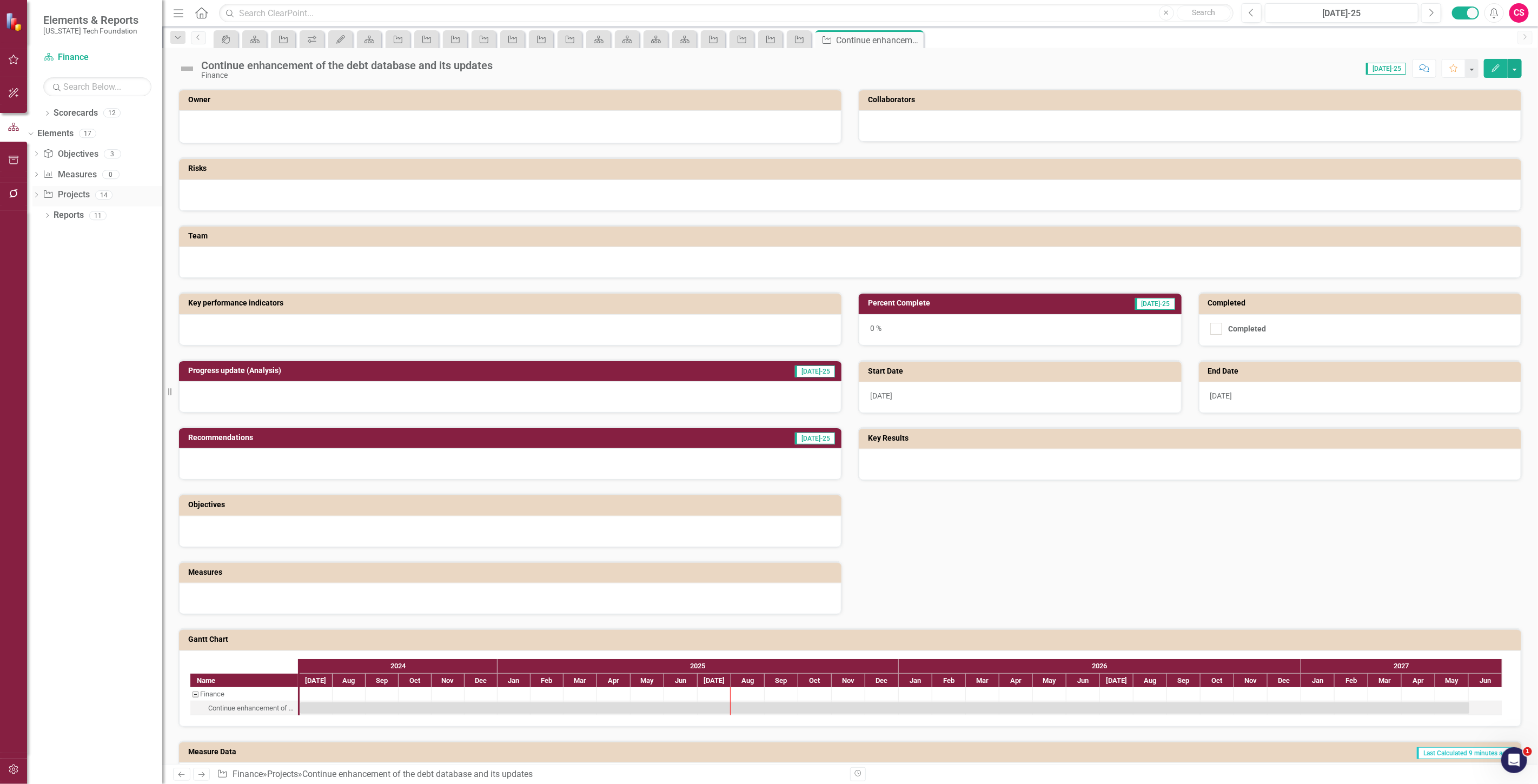
click at [53, 190] on div "Dropdown Project Projects 14" at bounding box center [97, 196] width 130 height 20
drag, startPoint x: 54, startPoint y: 196, endPoint x: 50, endPoint y: 191, distance: 6.4
click at [40, 194] on icon "Dropdown" at bounding box center [36, 196] width 8 height 6
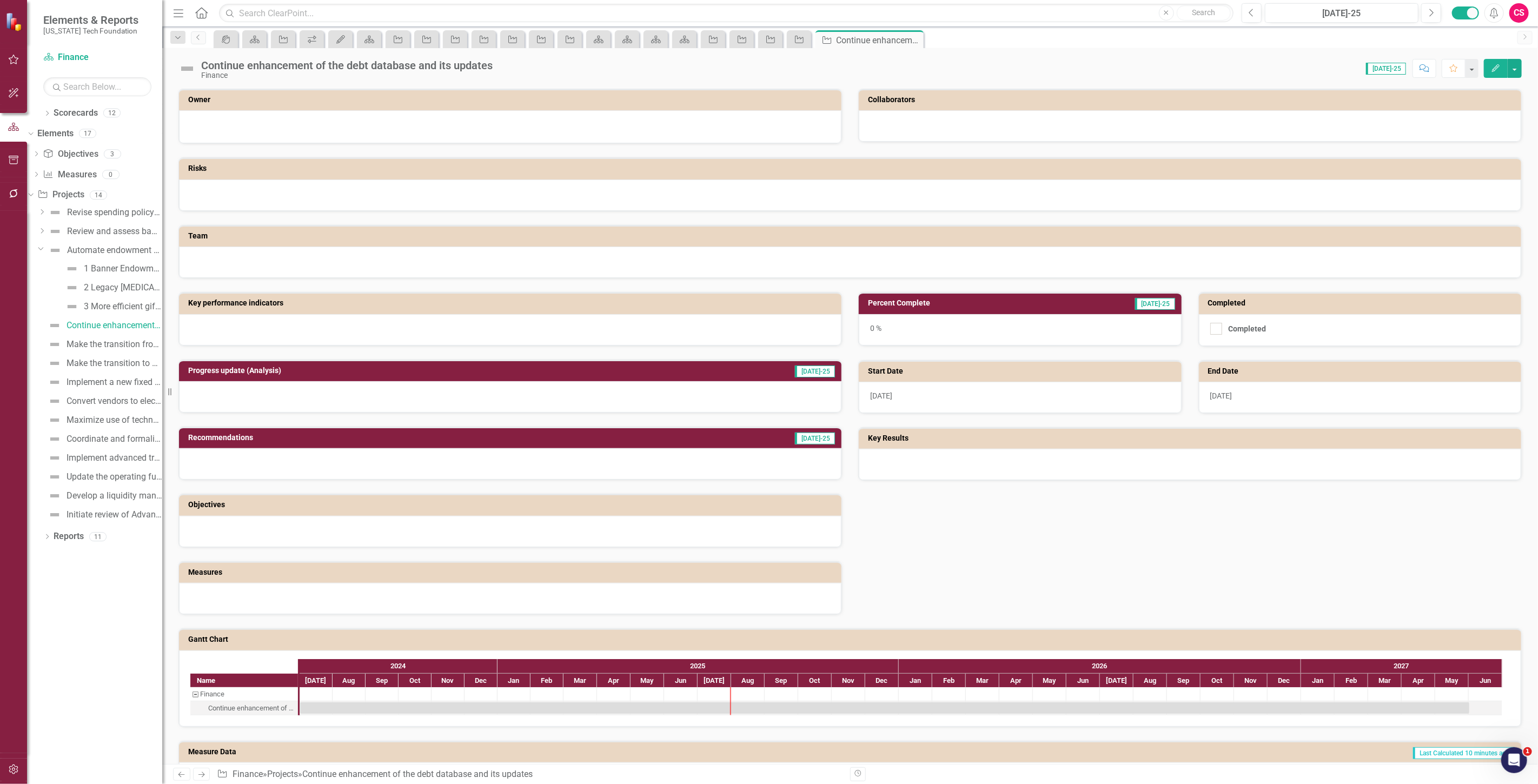
click at [349, 328] on div at bounding box center [510, 329] width 663 height 31
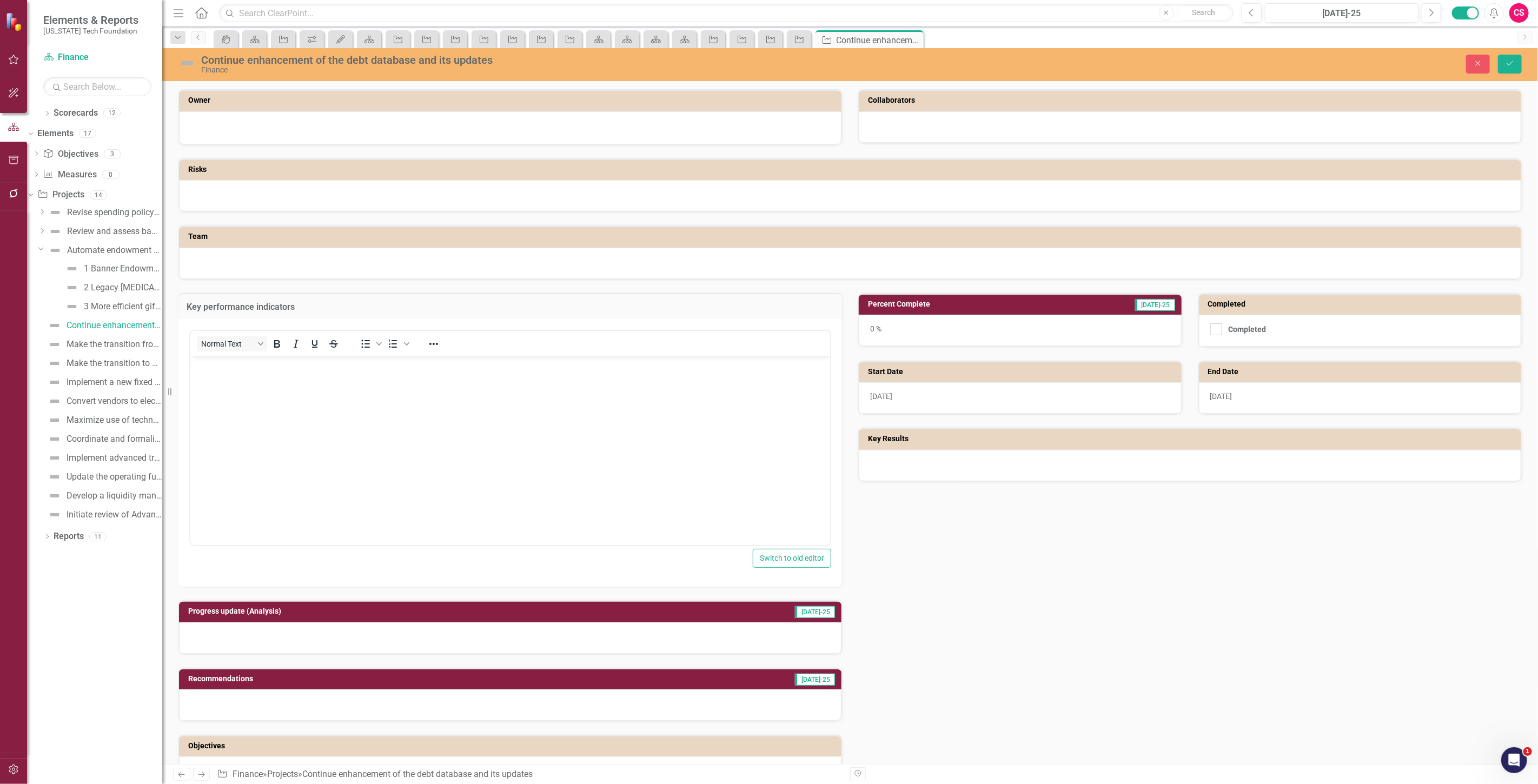
click at [334, 354] on div "Normal Text To open the popup, press Shift+Enter To open the popup, press Shift…" at bounding box center [510, 344] width 640 height 25
drag, startPoint x: 318, startPoint y: 378, endPoint x: 296, endPoint y: 393, distance: 26.6
click at [317, 378] on body "Rich Text Area. Press ALT-0 for help." at bounding box center [510, 437] width 640 height 162
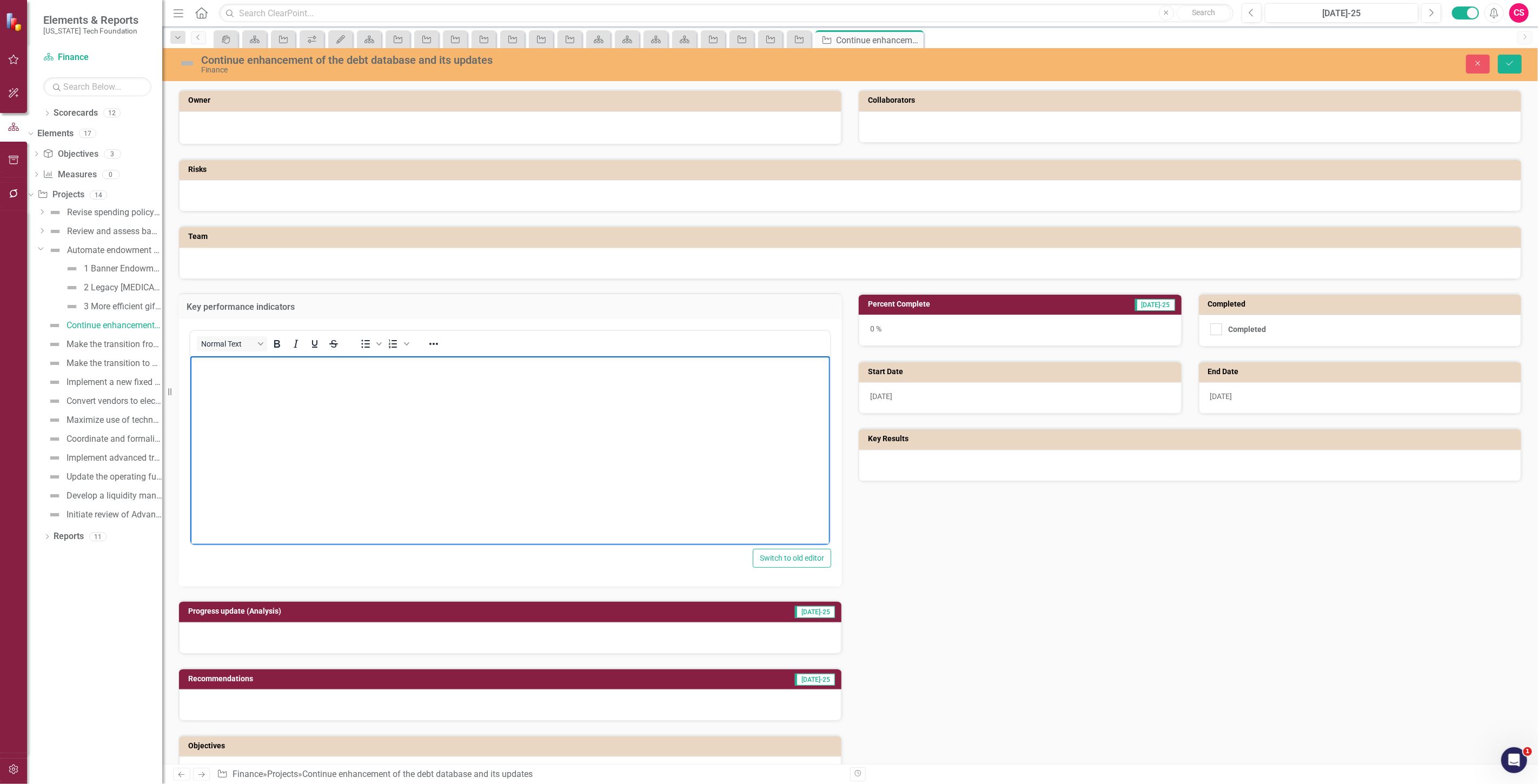
paste body "Rich Text Area. Press ALT-0 for help."
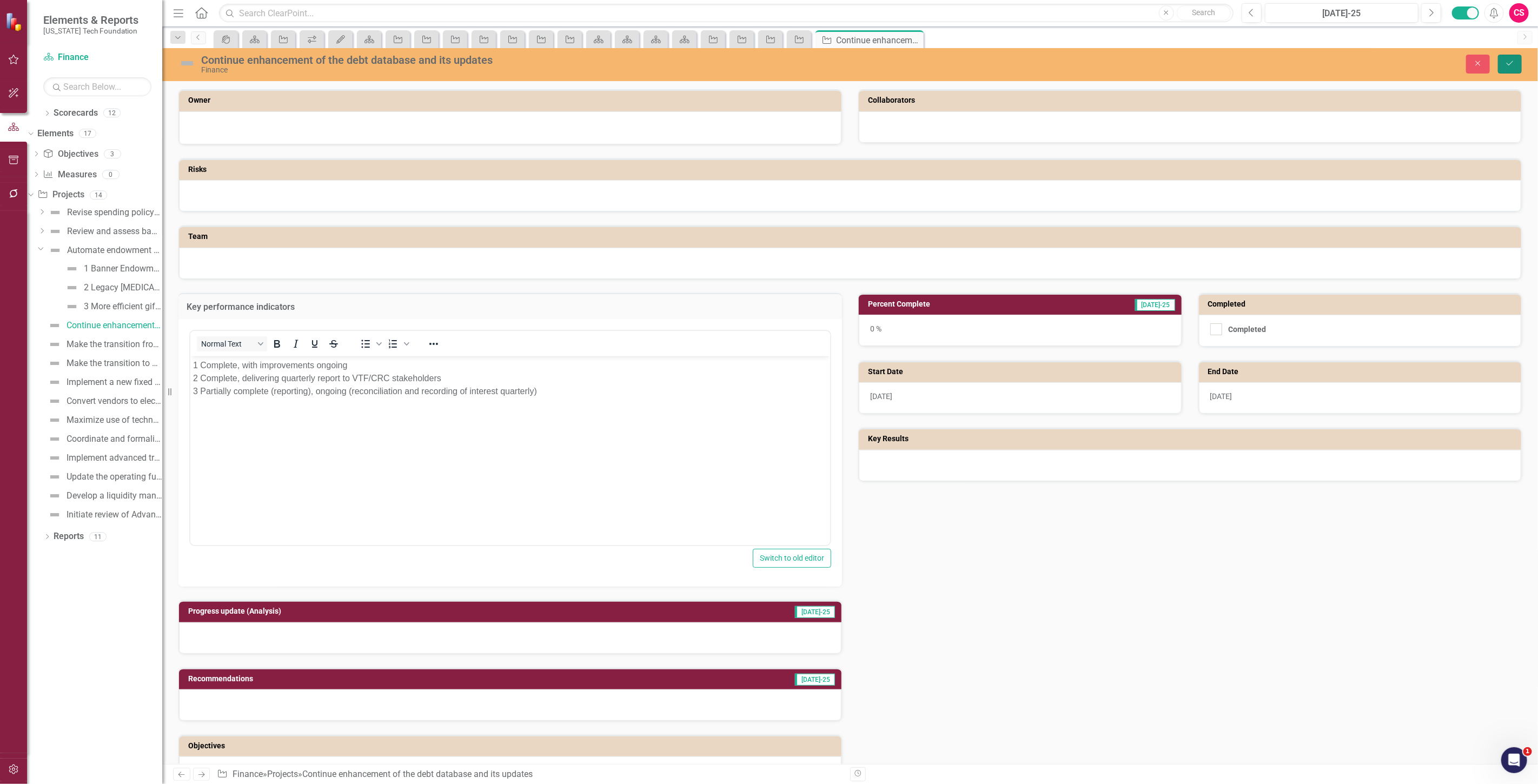
click at [1511, 66] on icon "Save" at bounding box center [1510, 63] width 9 height 8
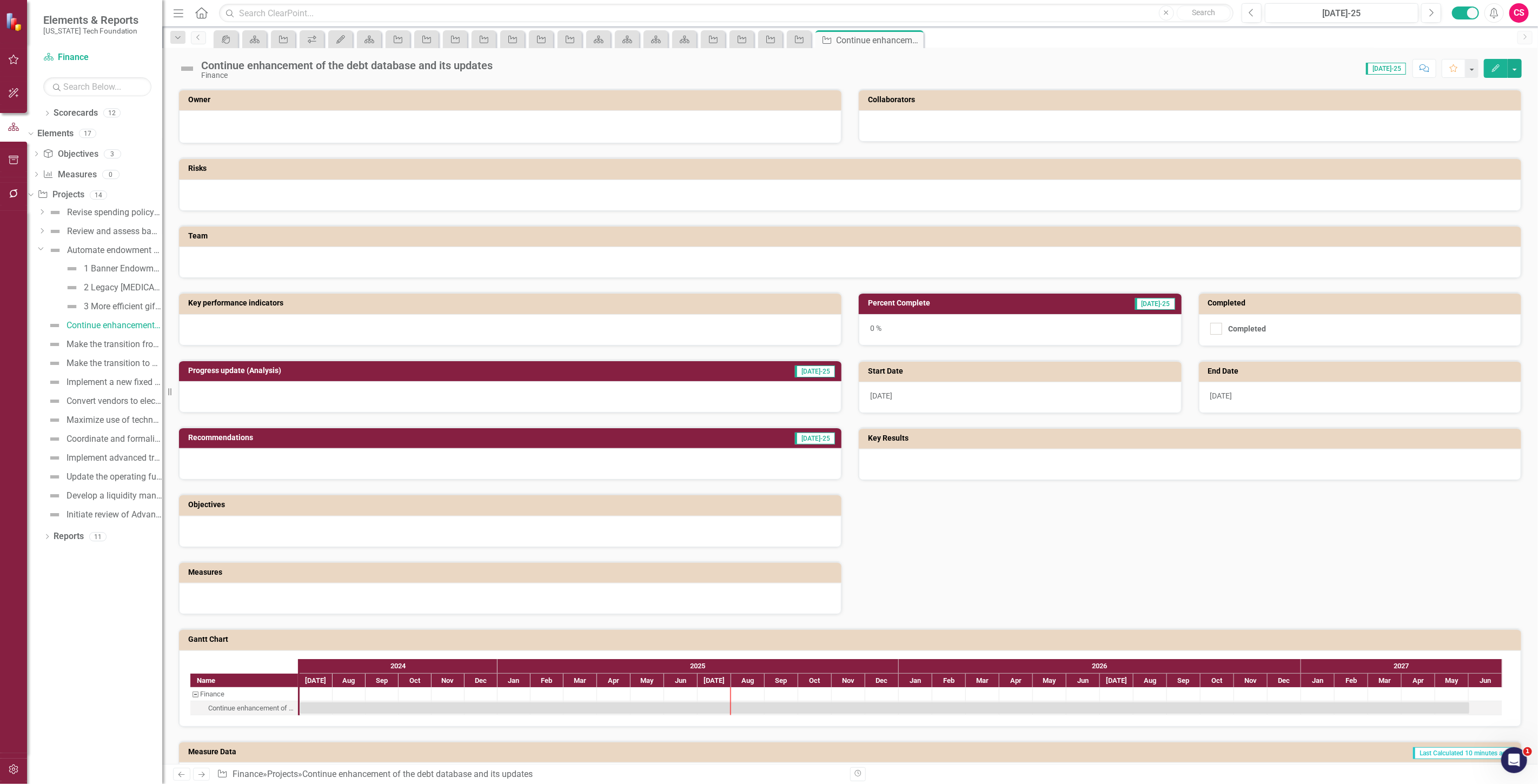
click at [1492, 68] on icon "Edit" at bounding box center [1496, 68] width 9 height 8
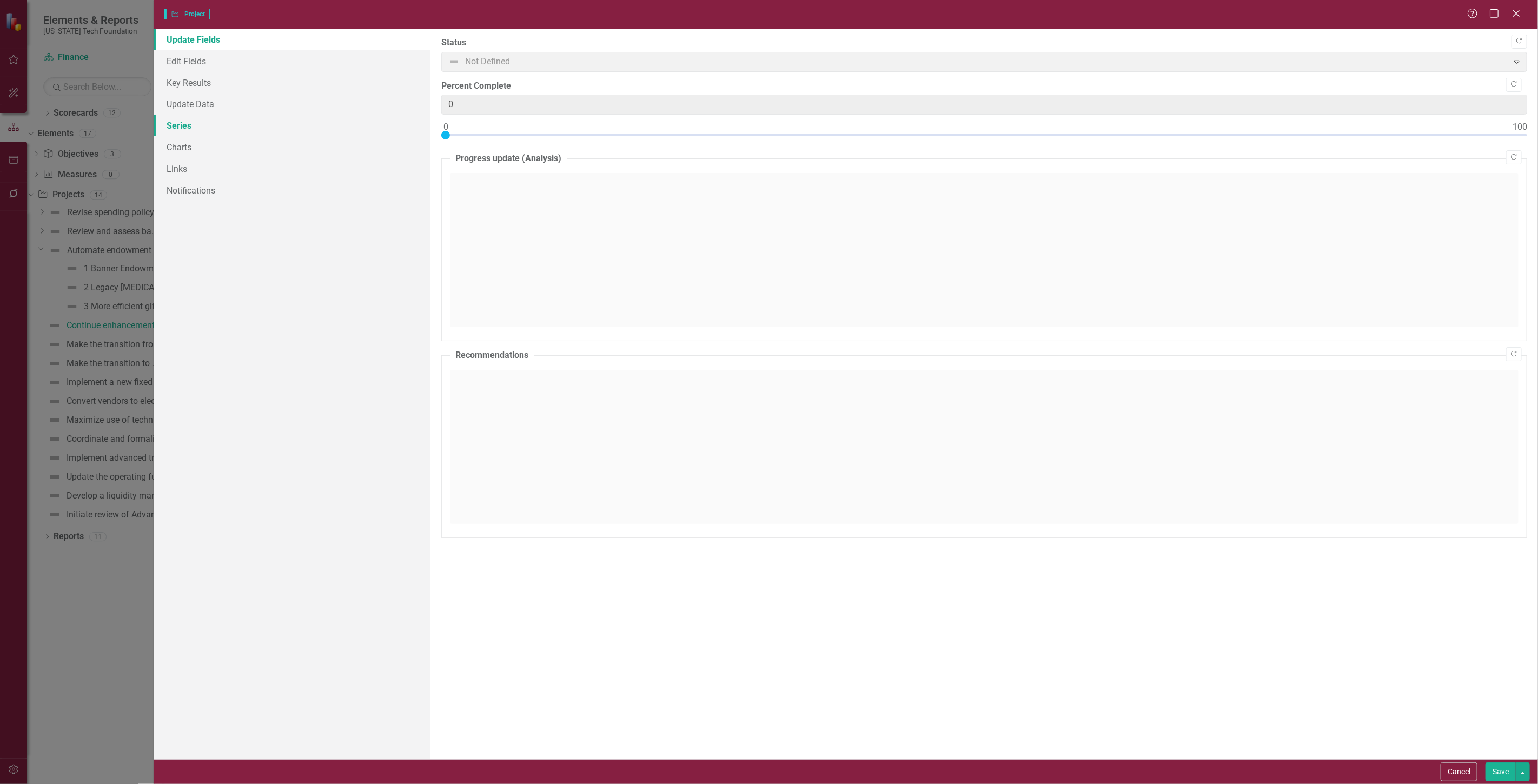
type input "0"
click at [180, 81] on link "Key Results" at bounding box center [292, 82] width 277 height 21
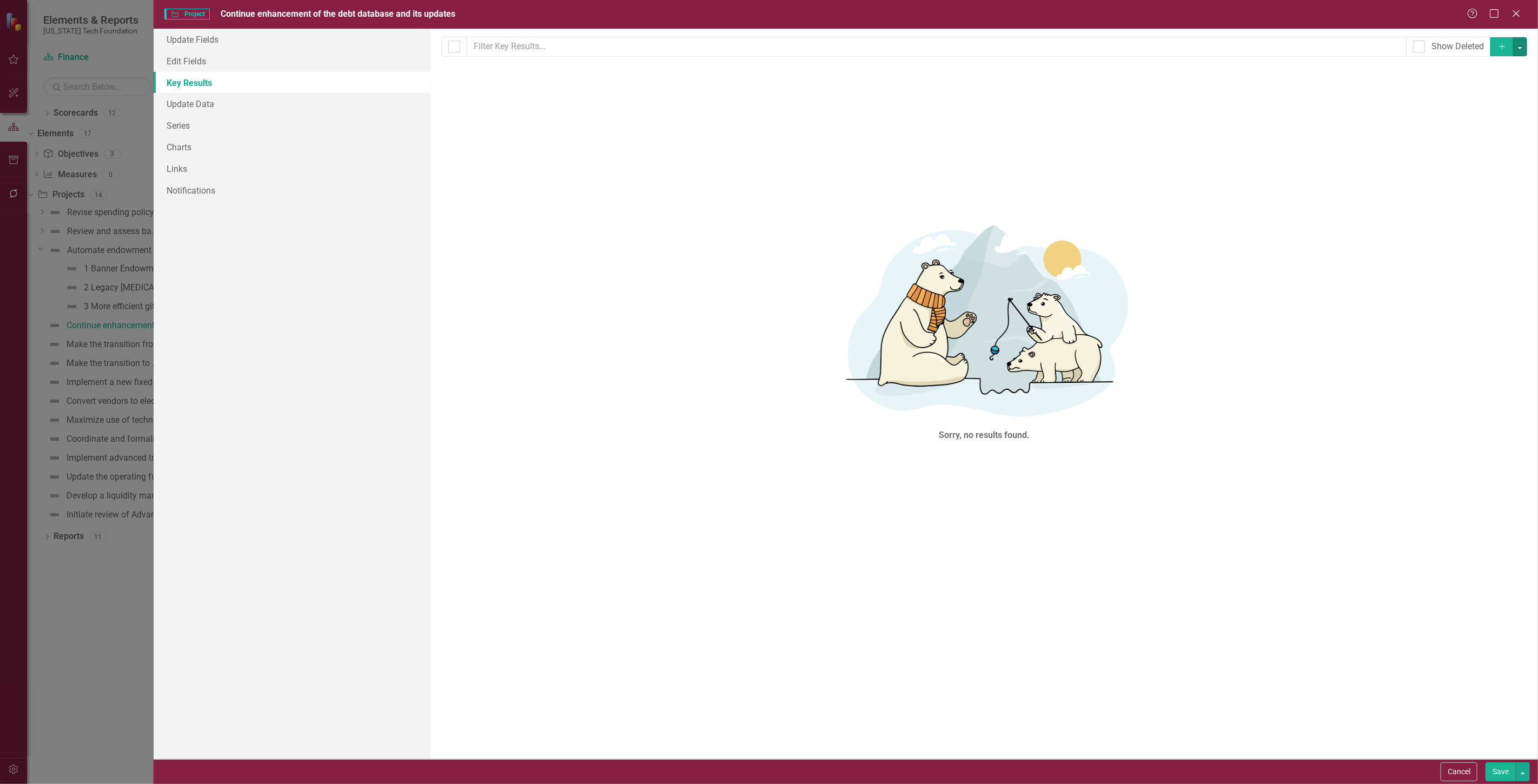
click at [1522, 48] on button "button" at bounding box center [1520, 47] width 14 height 19
click at [1513, 87] on link "Add Multiple Add Multiple" at bounding box center [1484, 87] width 86 height 20
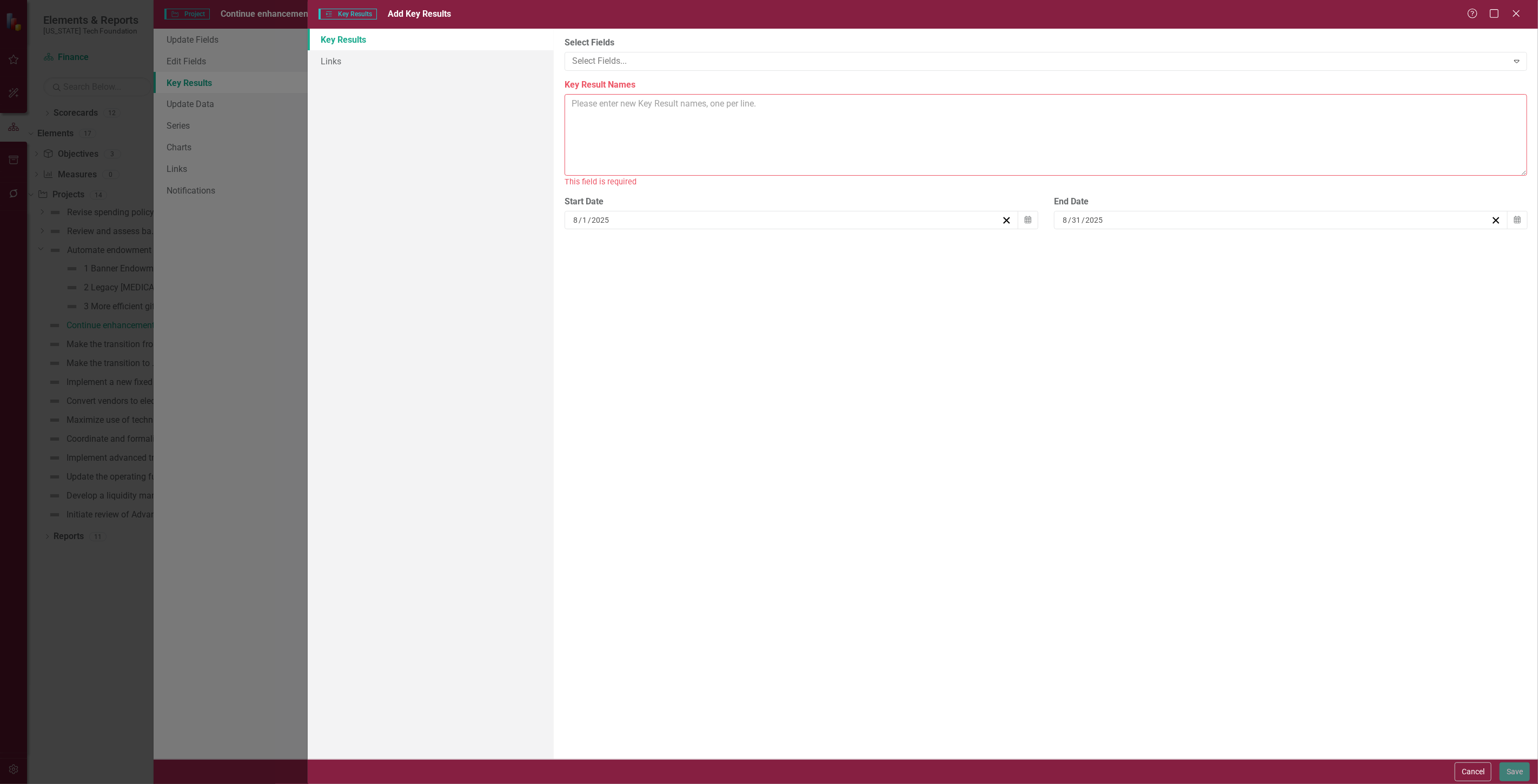
click at [669, 100] on textarea "Key Result Names" at bounding box center [1046, 135] width 963 height 81
paste textarea "1 Banner fund data integrated with database element 2 Improved accuracy and eff…"
type textarea "1 Banner fund data integrated with database element 2 Improved accuracy and eff…"
click at [1513, 206] on button "Calendar" at bounding box center [1518, 208] width 20 height 19
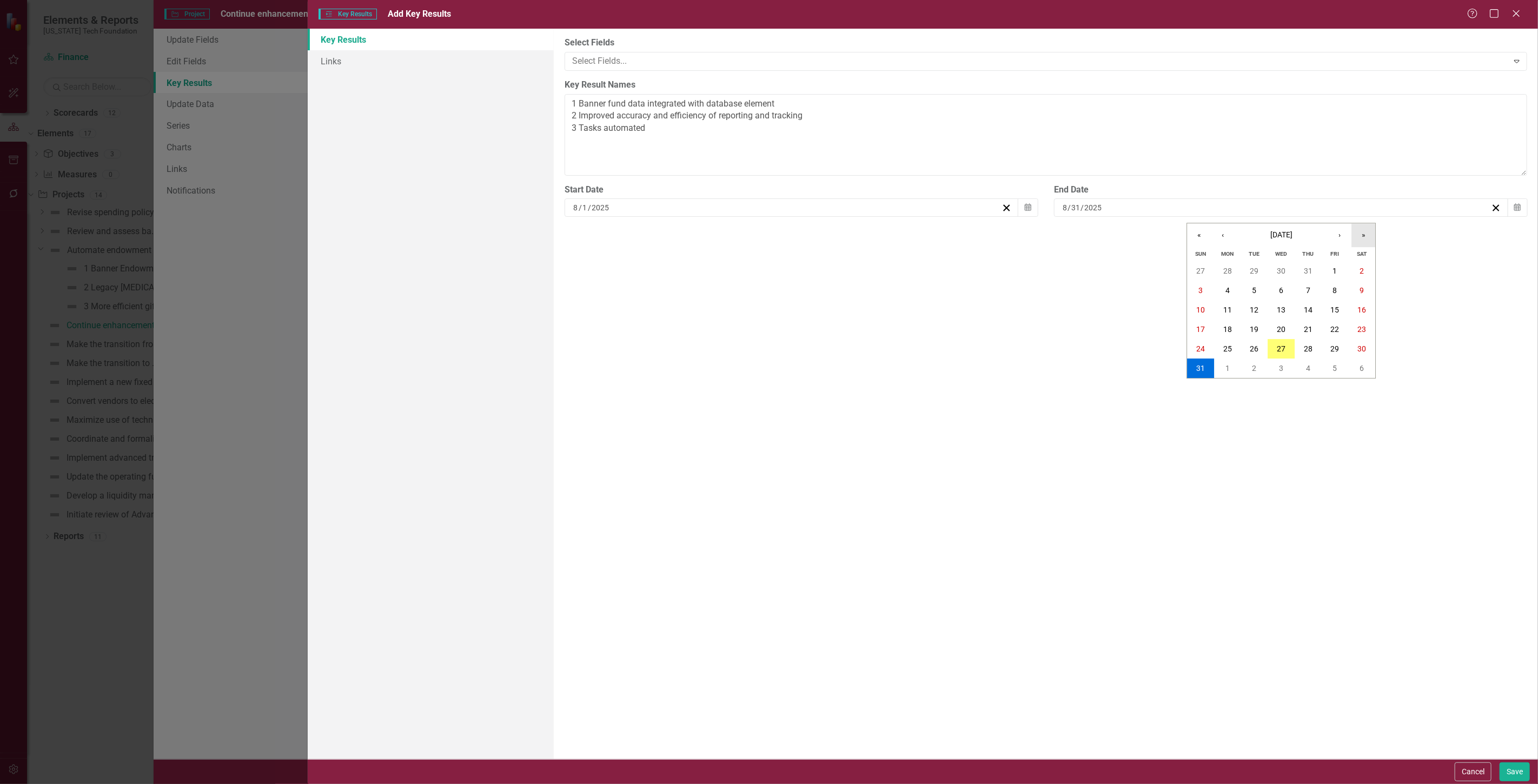
click at [1356, 238] on button "»" at bounding box center [1364, 235] width 24 height 24
click at [1218, 244] on button "‹" at bounding box center [1223, 235] width 24 height 24
click at [1255, 344] on abbr "30" at bounding box center [1255, 349] width 8 height 8
click at [1026, 214] on button "Calendar" at bounding box center [1028, 208] width 20 height 19
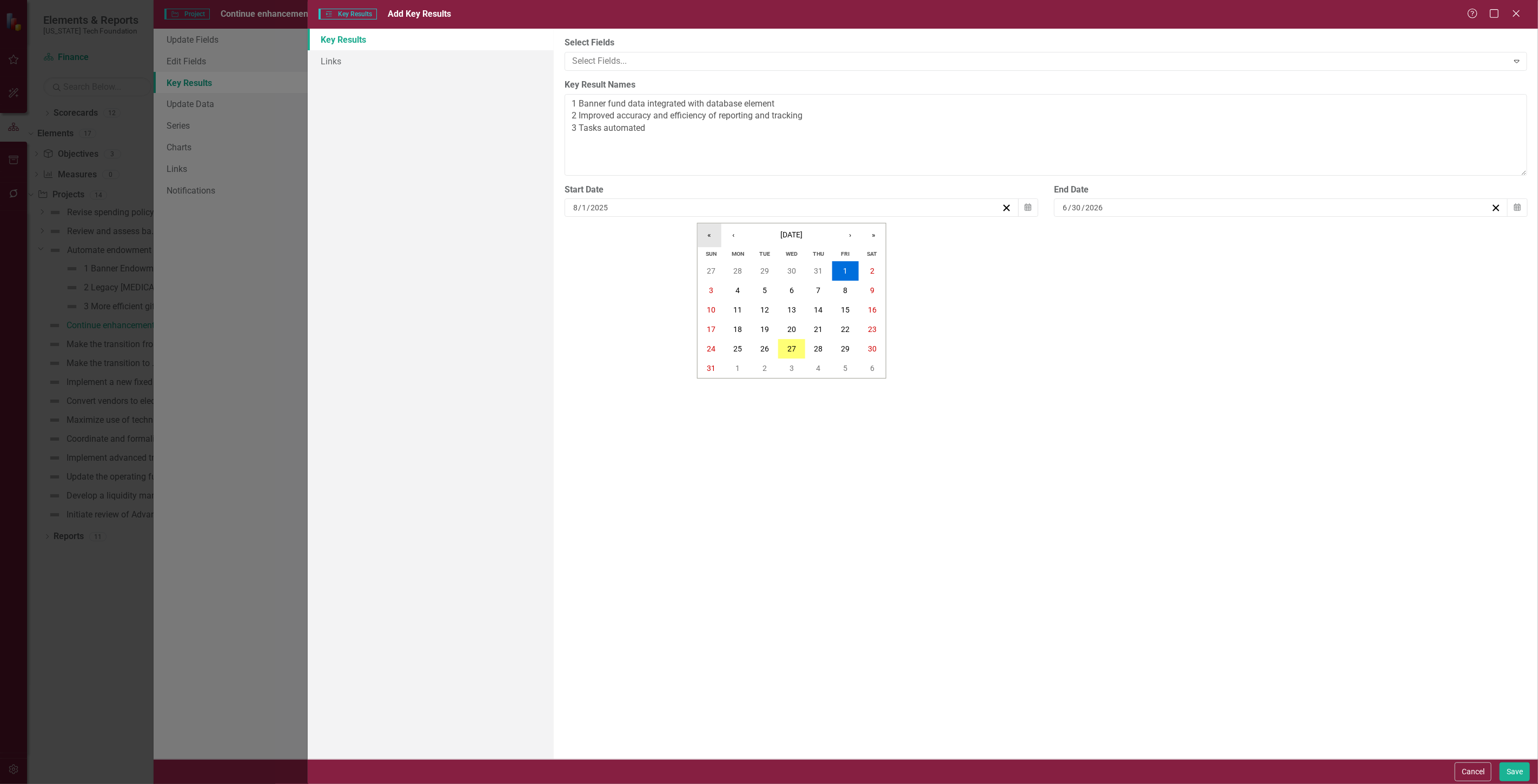
click at [703, 240] on button "«" at bounding box center [710, 235] width 24 height 24
click at [744, 226] on button "‹" at bounding box center [733, 235] width 24 height 24
click at [738, 263] on button "1" at bounding box center [738, 271] width 27 height 20
click at [1518, 769] on button "Save" at bounding box center [1515, 772] width 31 height 19
click at [1497, 773] on div "Cancel Save" at bounding box center [1491, 772] width 78 height 19
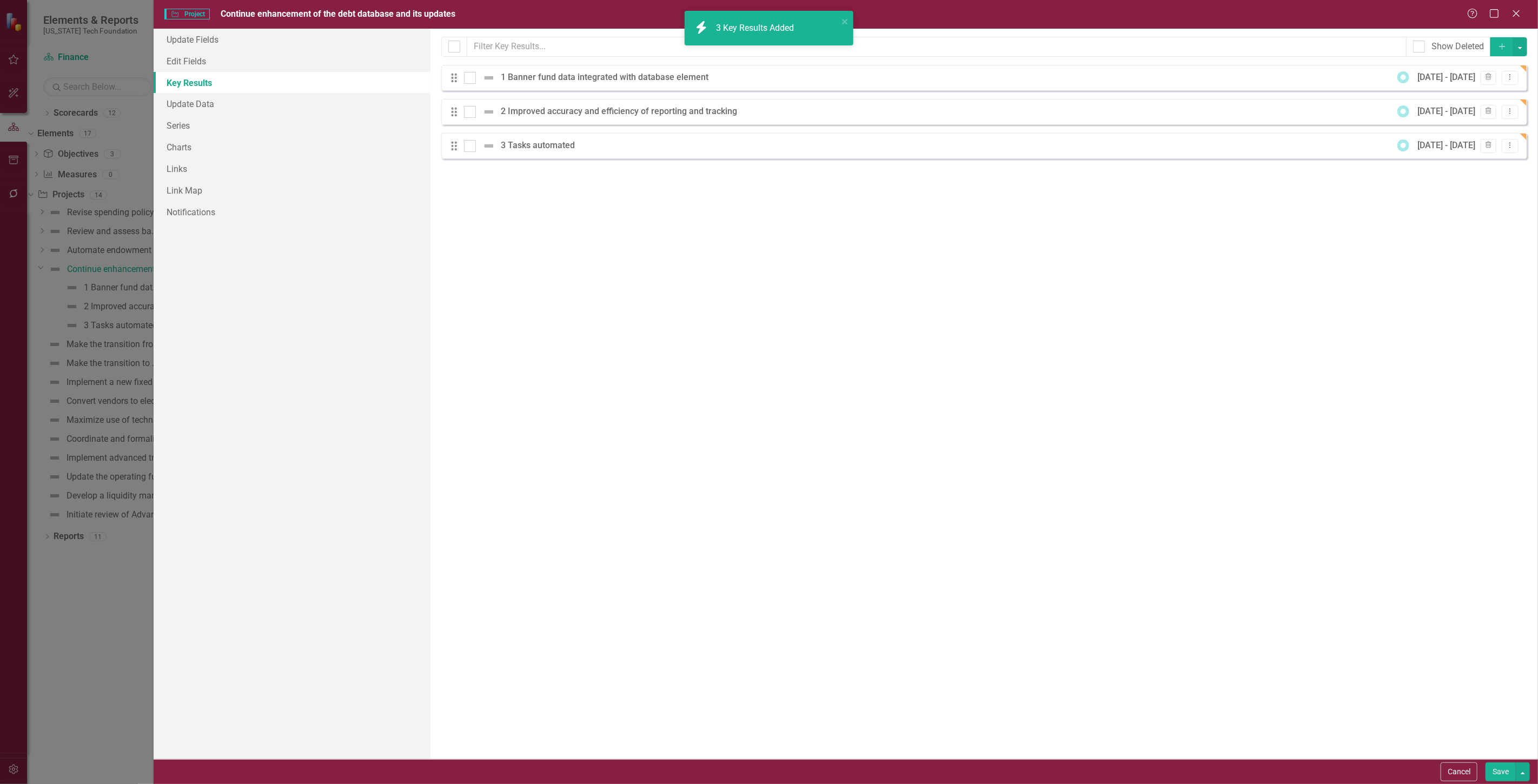
click at [1497, 773] on button "Save" at bounding box center [1502, 772] width 31 height 19
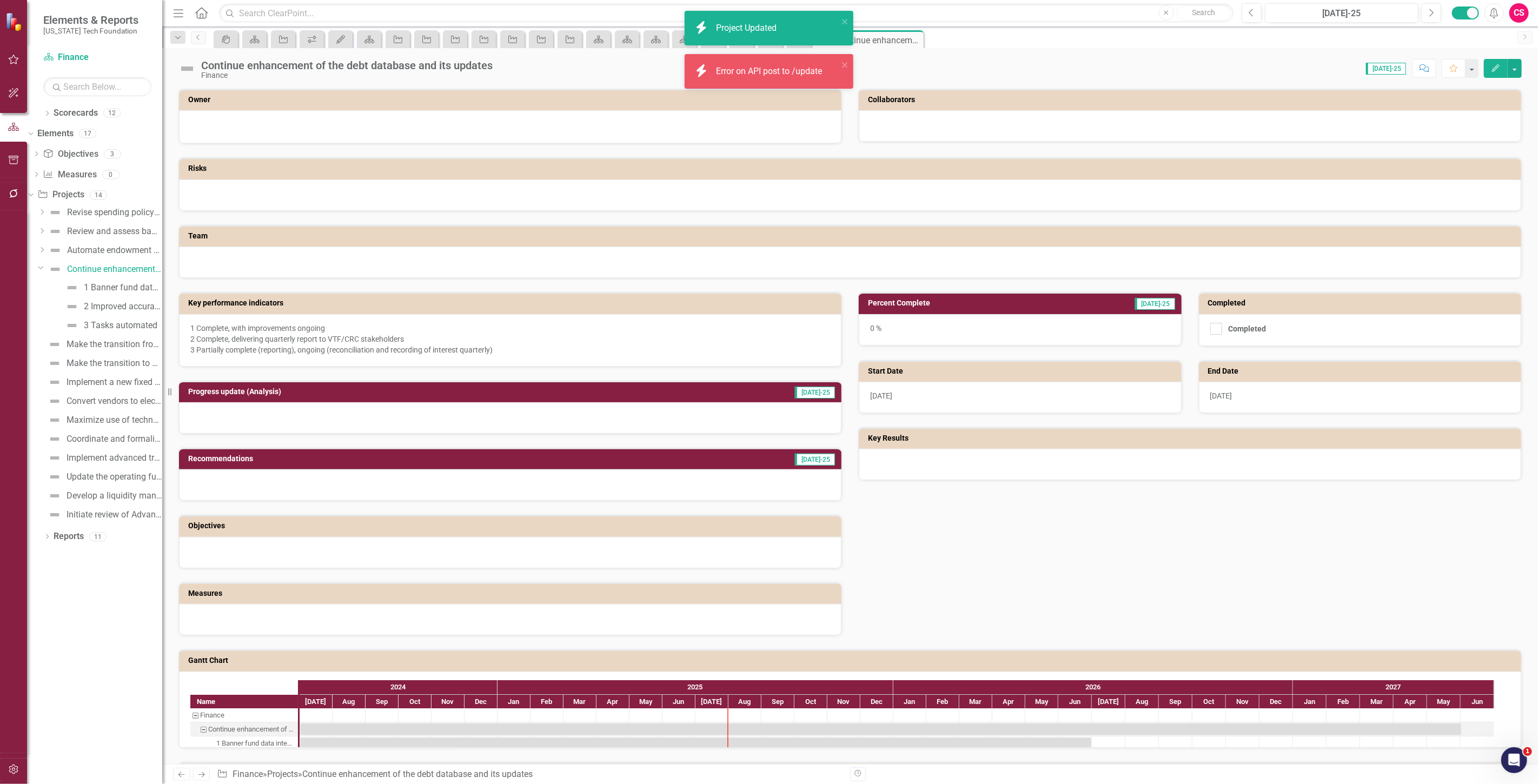
click at [1238, 391] on div "[DATE]" at bounding box center [1361, 397] width 323 height 31
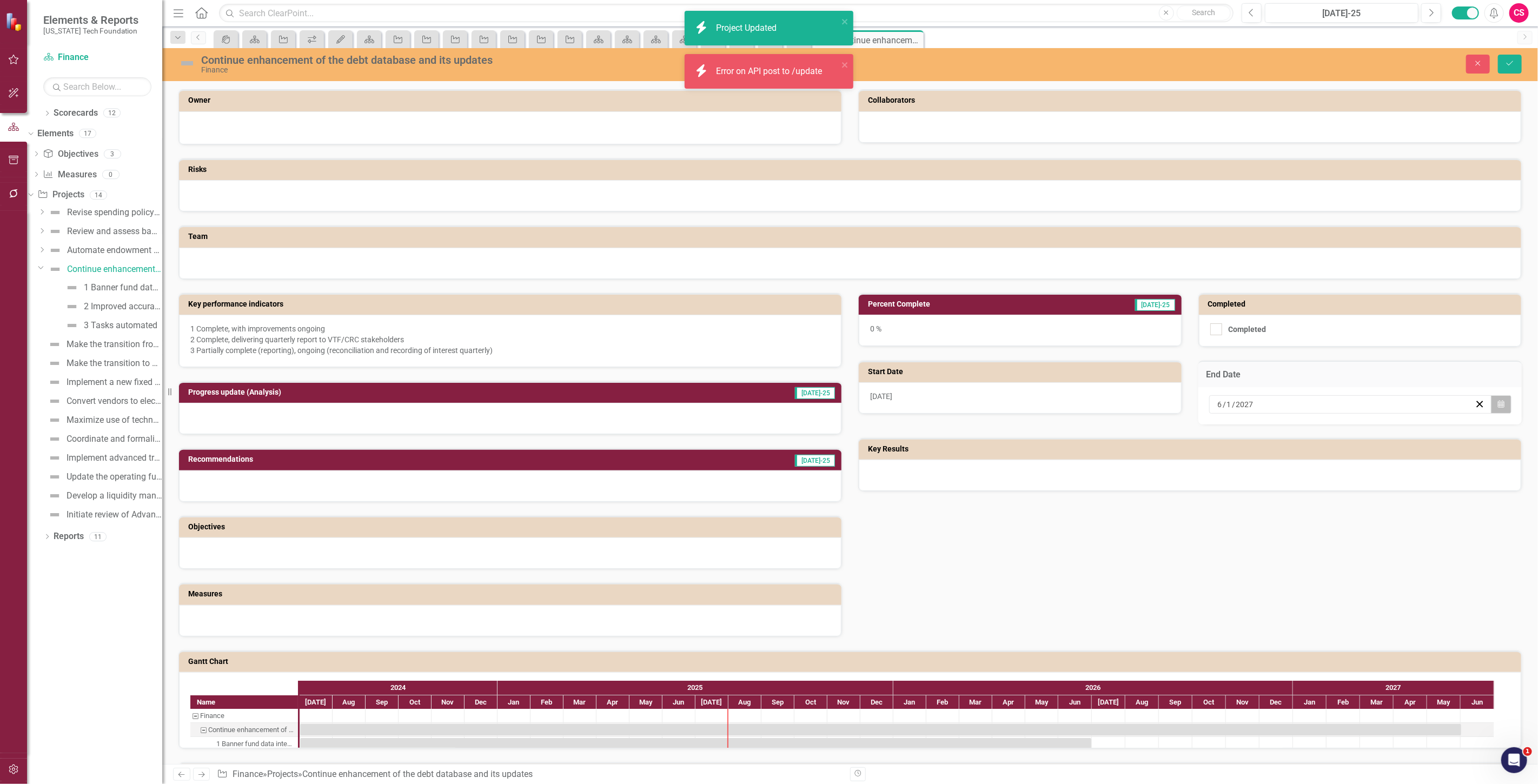
click at [1498, 403] on icon "Calendar" at bounding box center [1502, 404] width 7 height 8
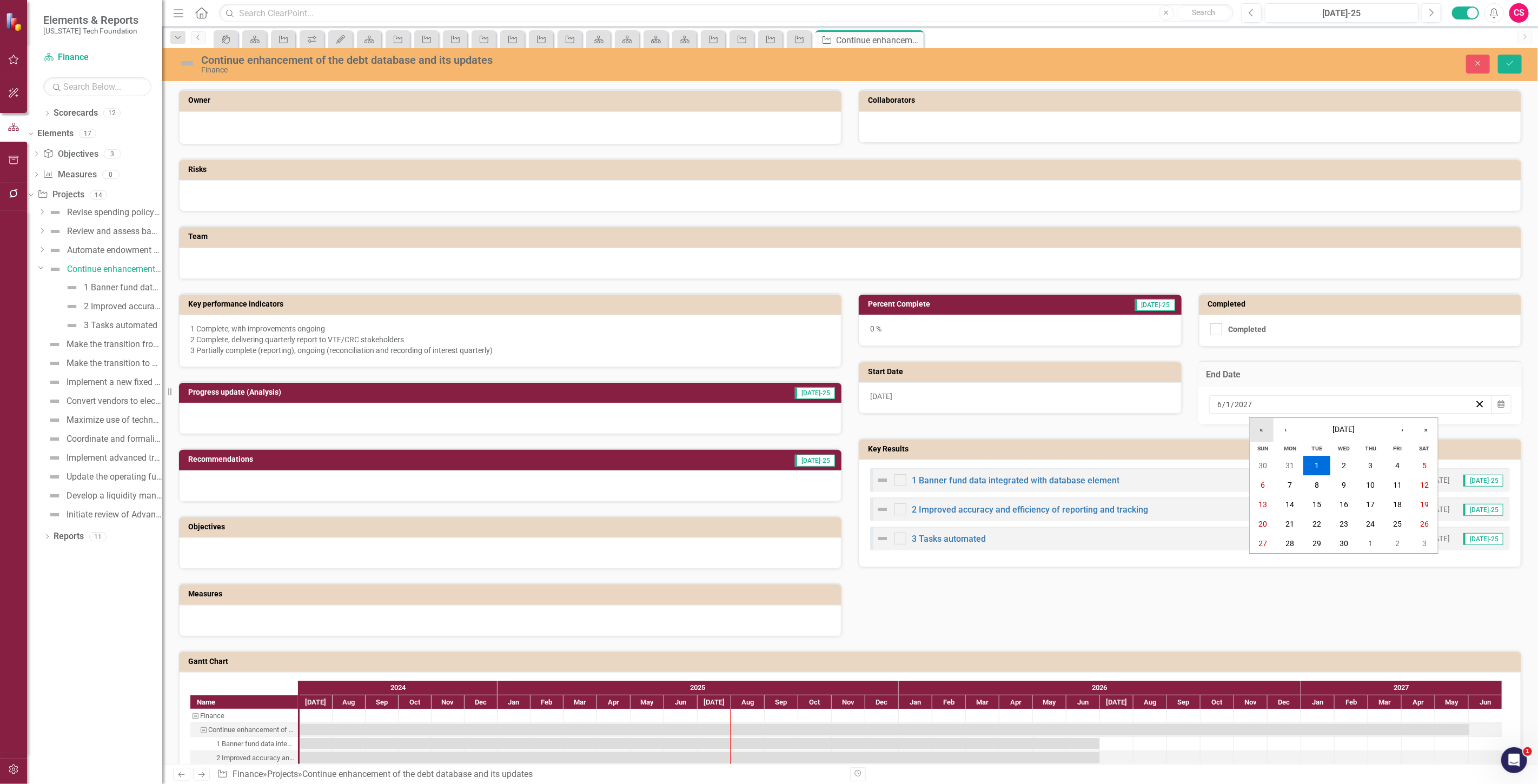
click at [1265, 428] on button "«" at bounding box center [1262, 430] width 24 height 24
drag, startPoint x: 1322, startPoint y: 546, endPoint x: 1410, endPoint y: 363, distance: 203.1
click at [1322, 546] on button "30" at bounding box center [1317, 543] width 27 height 20
click at [1518, 62] on button "Save" at bounding box center [1510, 64] width 24 height 19
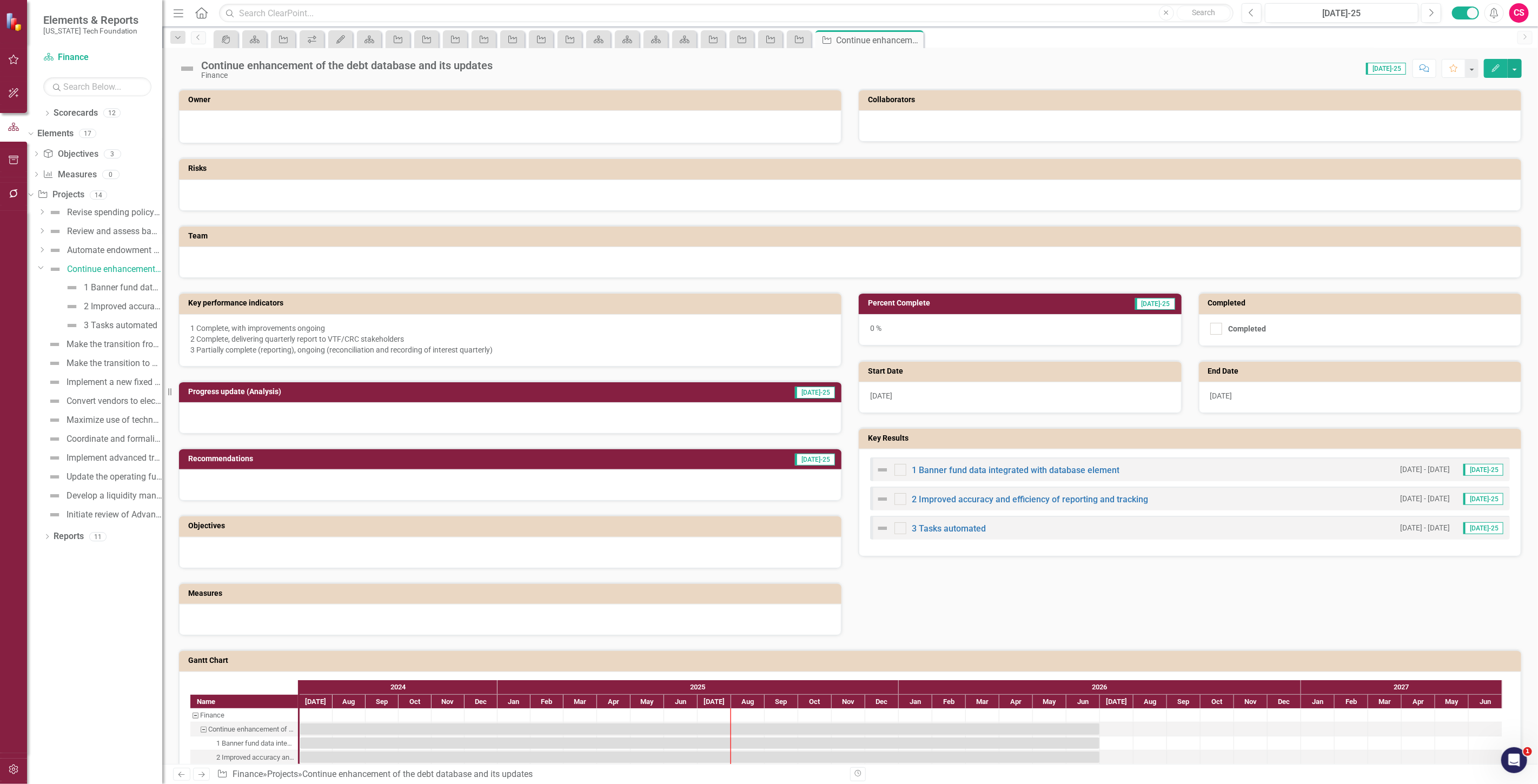
click at [253, 196] on div at bounding box center [850, 195] width 1343 height 31
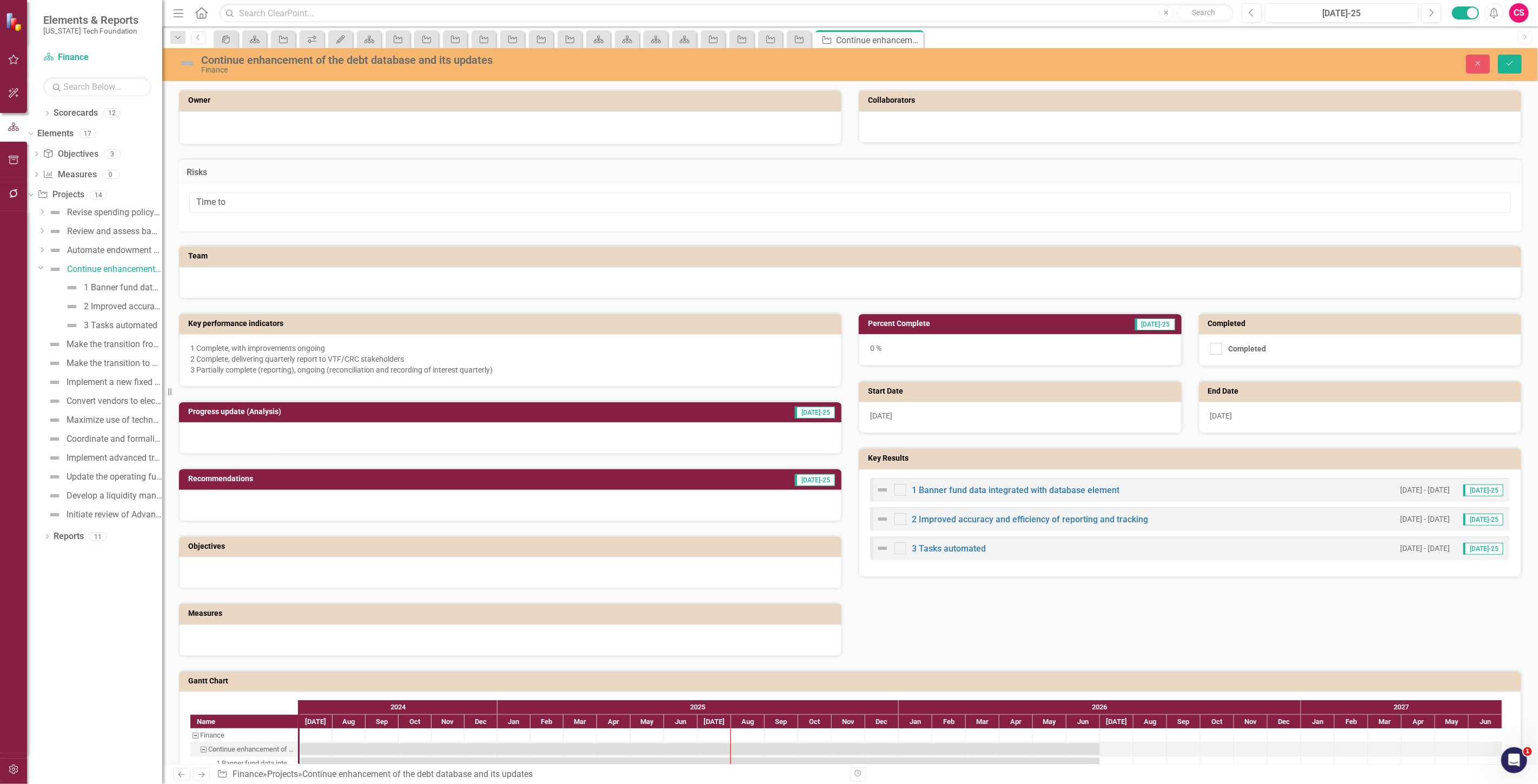
type input "Time to C"
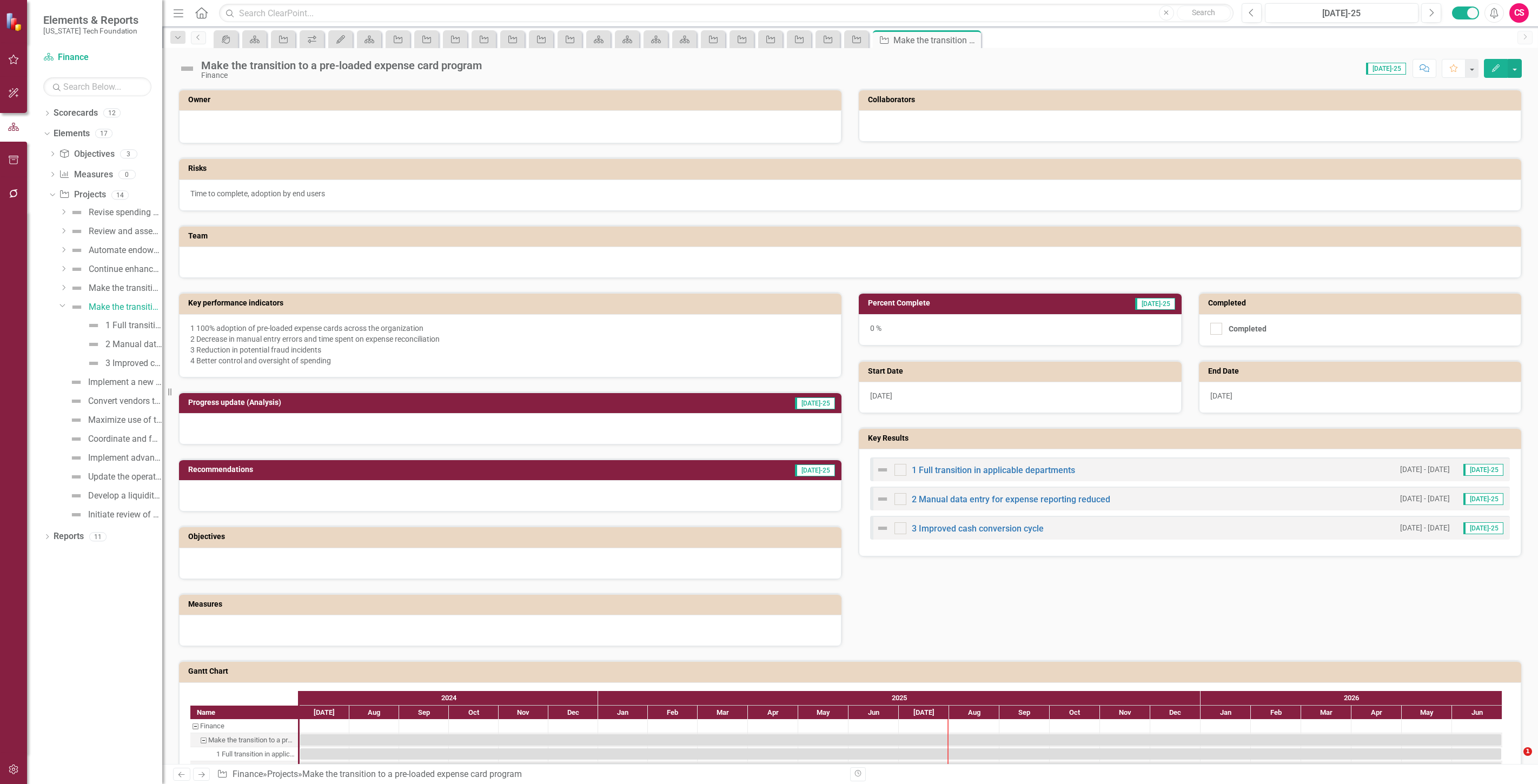
click at [204, 775] on icon "Next" at bounding box center [201, 775] width 9 height 7
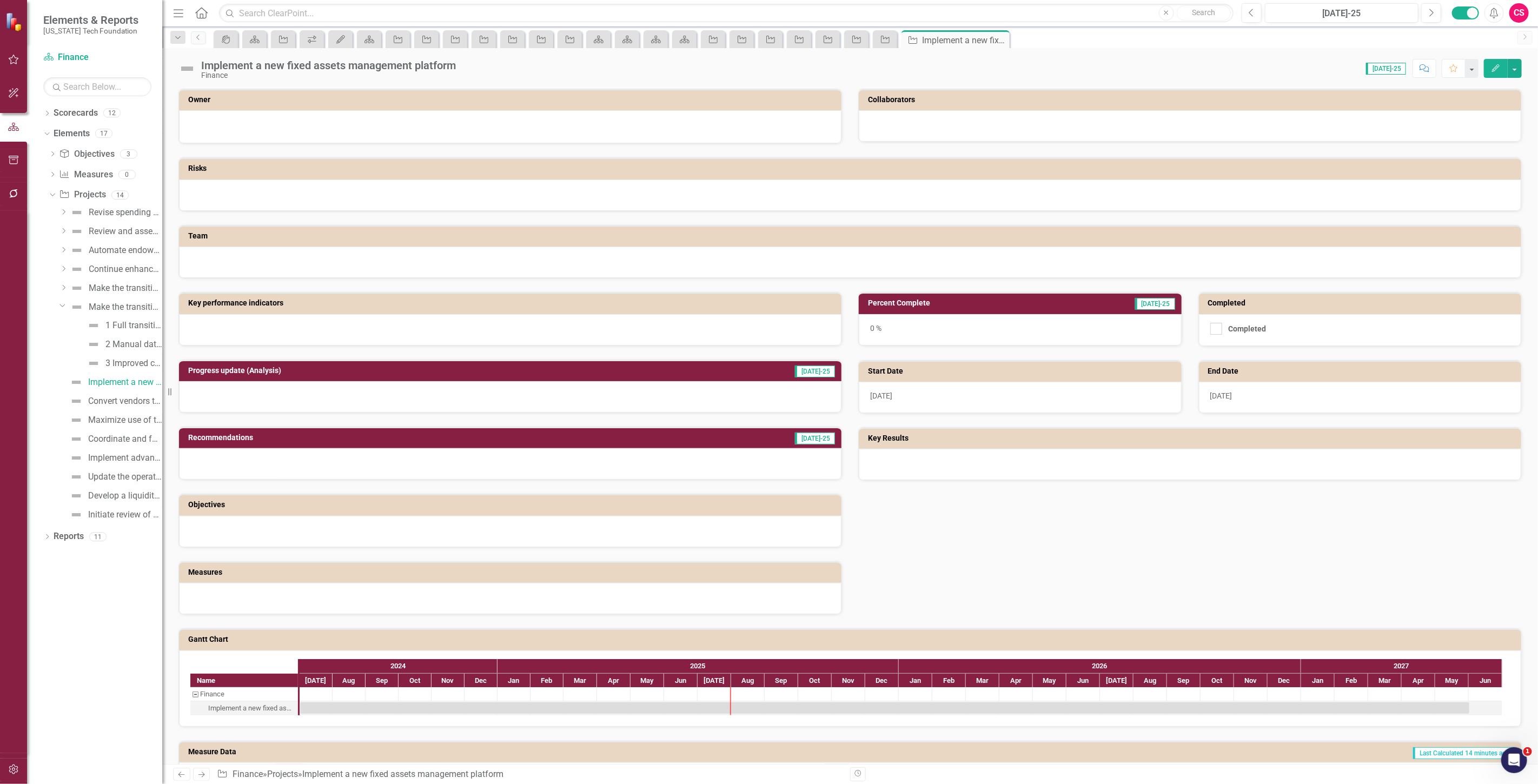
click at [272, 322] on div at bounding box center [510, 329] width 663 height 31
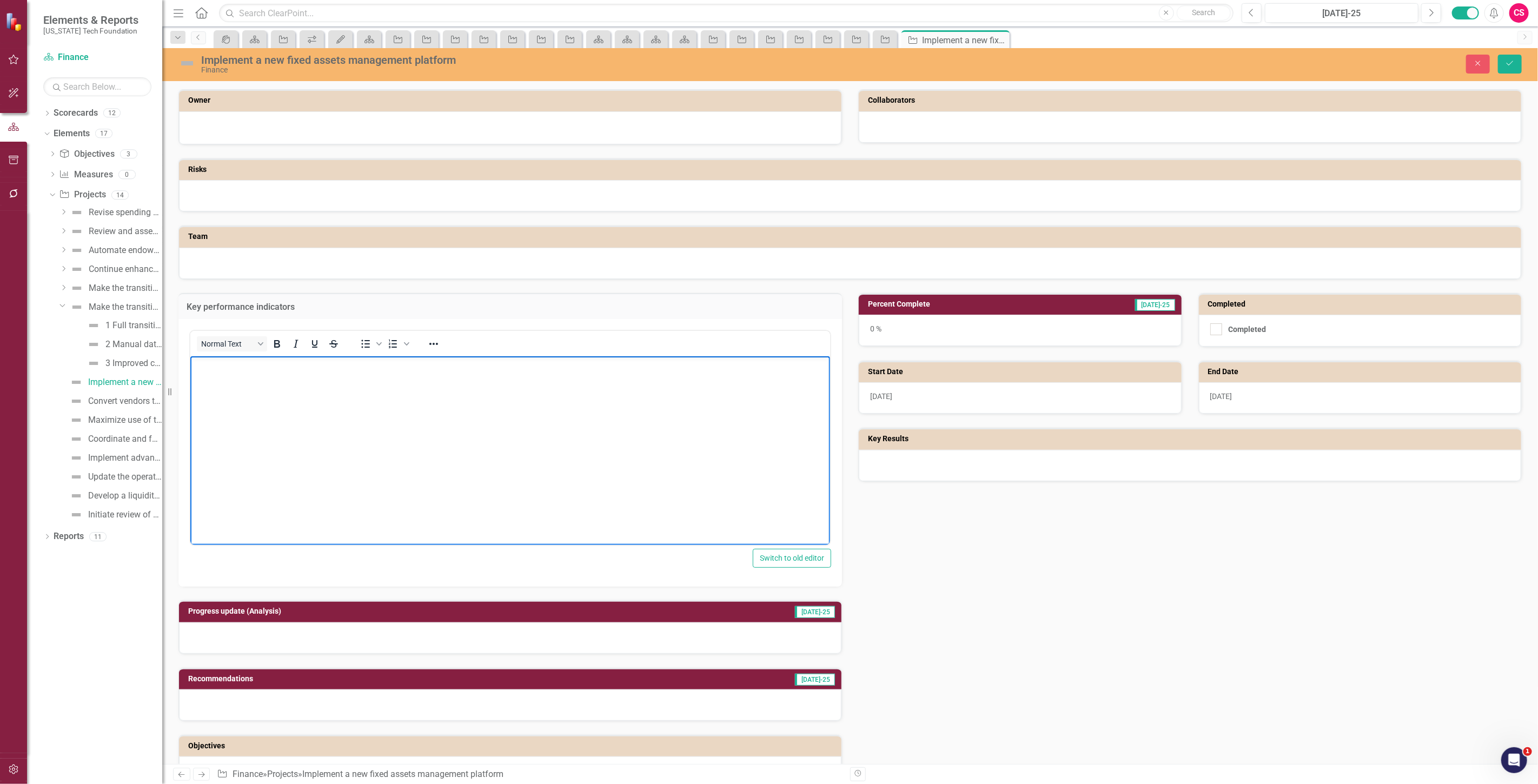
drag, startPoint x: 462, startPoint y: 679, endPoint x: 284, endPoint y: 378, distance: 349.7
click at [284, 378] on body "Rich Text Area. Press ALT-0 for help." at bounding box center [510, 437] width 640 height 162
paste body "Rich Text Area. Press ALT-0 for help."
click at [1512, 62] on icon "Save" at bounding box center [1510, 63] width 9 height 8
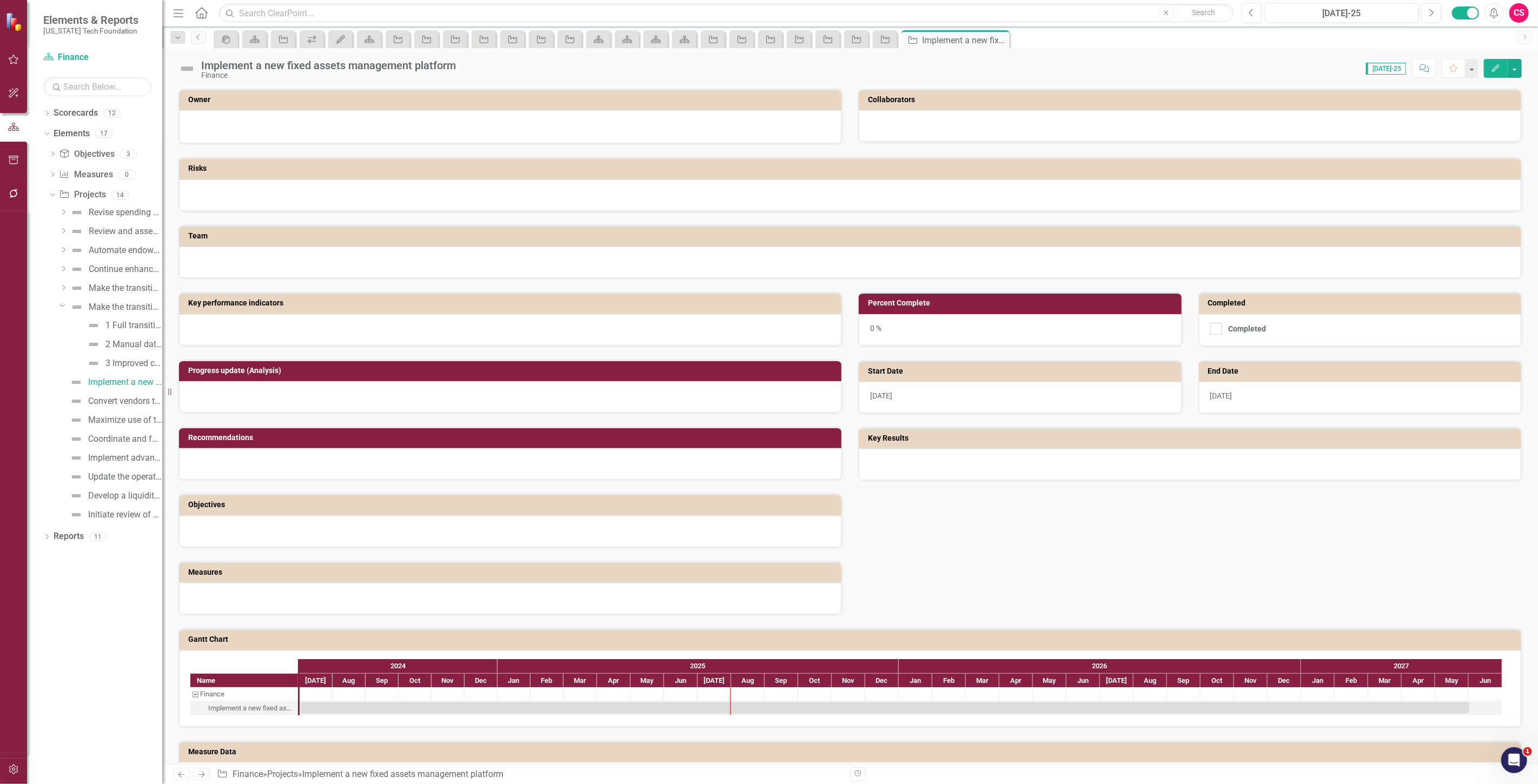
click at [1492, 68] on icon "Edit" at bounding box center [1496, 68] width 9 height 8
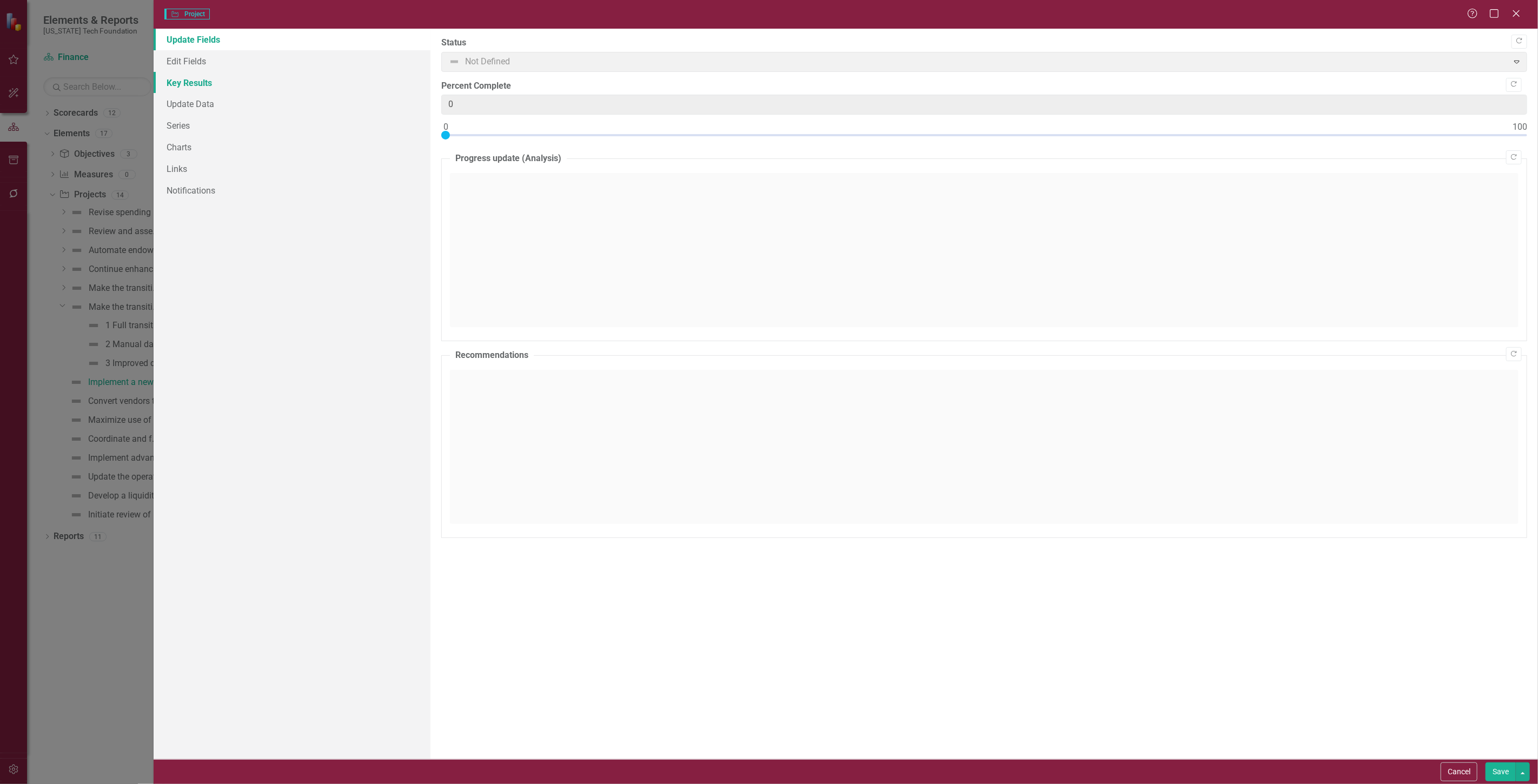
type input "0"
click at [214, 79] on link "Key Results" at bounding box center [292, 82] width 277 height 21
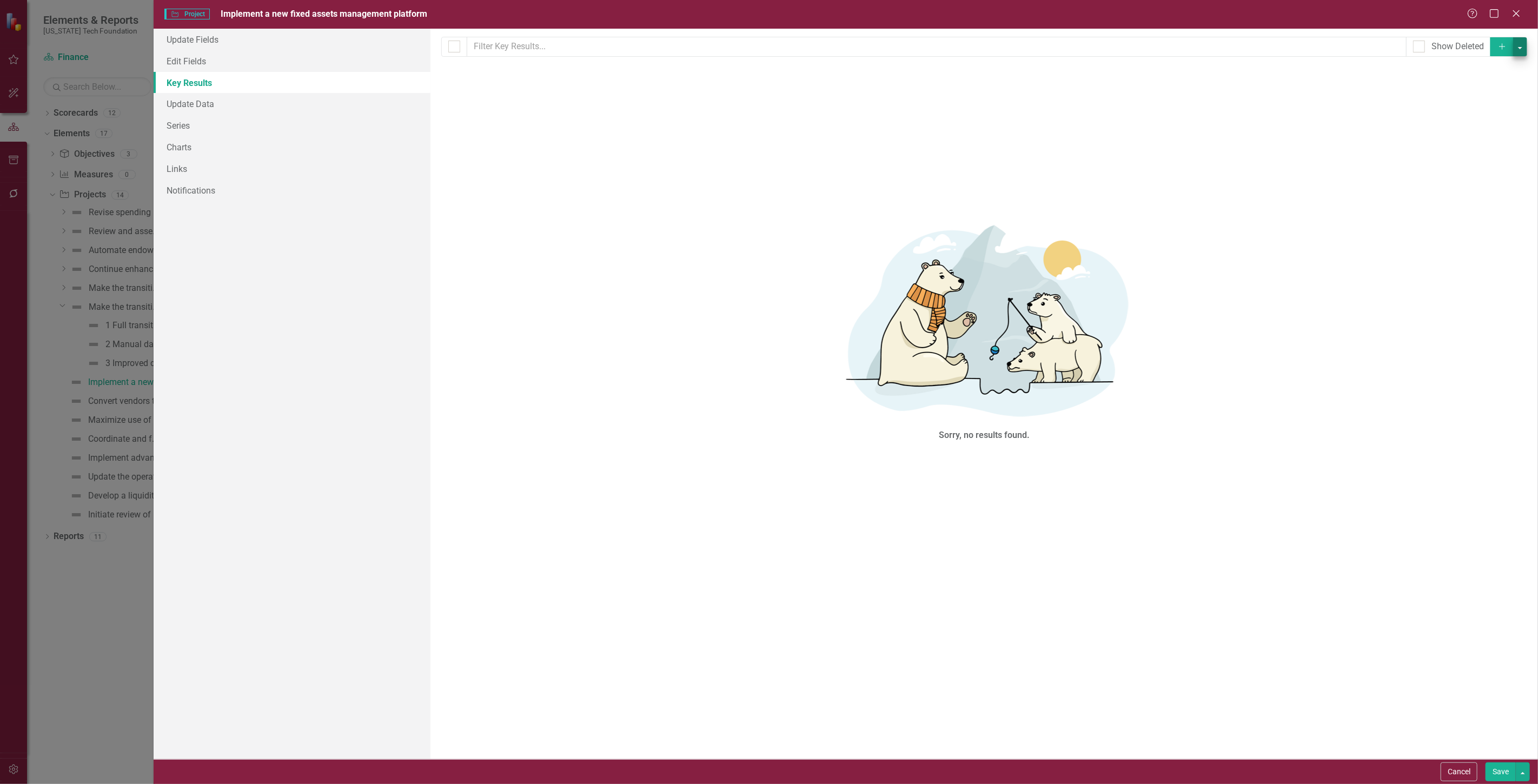
click at [1530, 60] on div "Milestones allow you to break down your projects (or initiatives) into smaller …" at bounding box center [984, 394] width 1108 height 731
click at [1523, 50] on button "button" at bounding box center [1520, 47] width 14 height 19
click at [1497, 83] on link "Add Multiple Add Multiple" at bounding box center [1484, 87] width 86 height 20
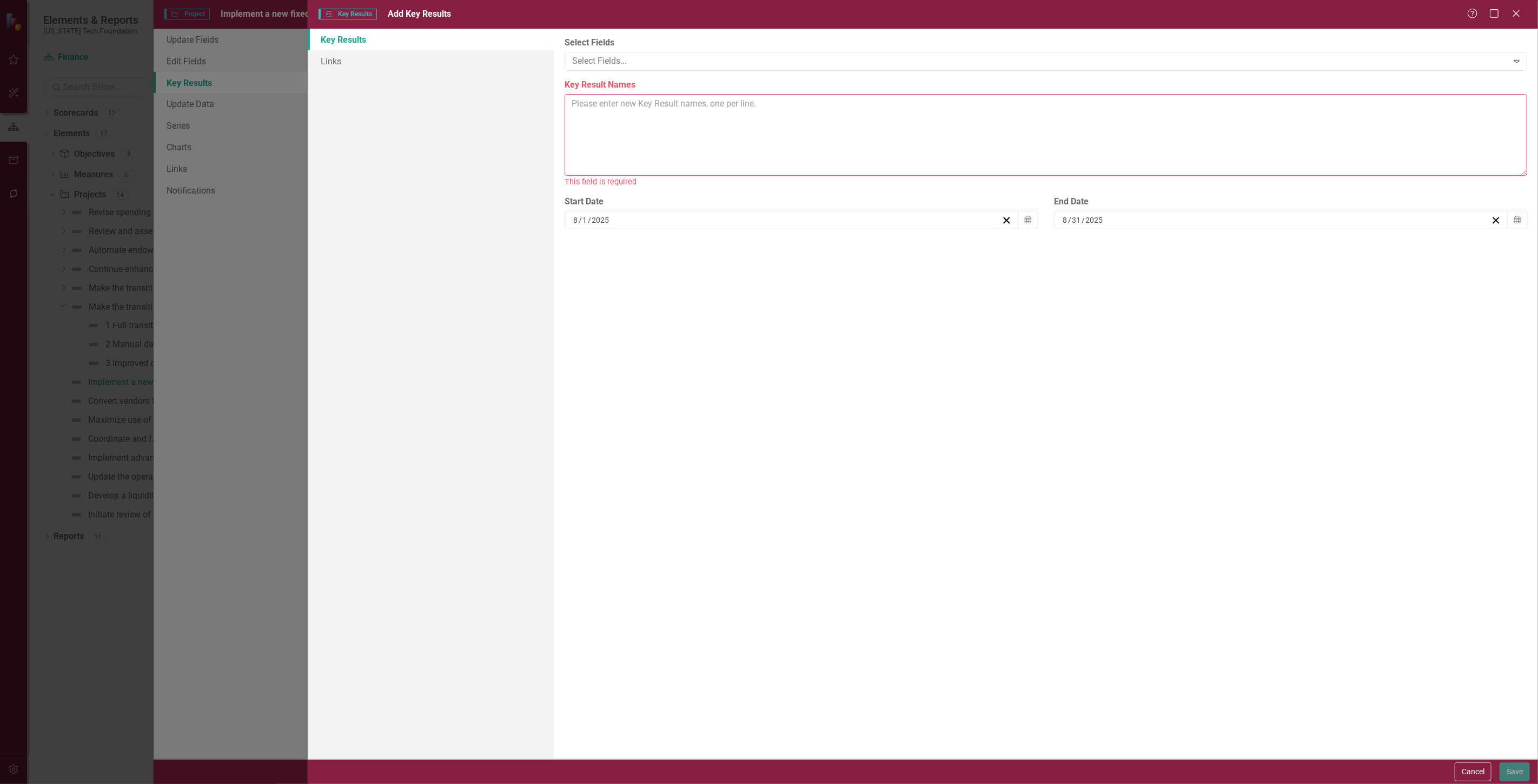
click at [629, 103] on textarea "Key Result Names" at bounding box center [1046, 135] width 963 height 81
paste textarea "1 Fixed Assets management platform selected and implemented 2 Asset reporting p…"
type textarea "1 Fixed Assets management platform selected and implemented 2 Asset reporting p…"
click at [1518, 207] on icon "Calendar" at bounding box center [1518, 207] width 7 height 8
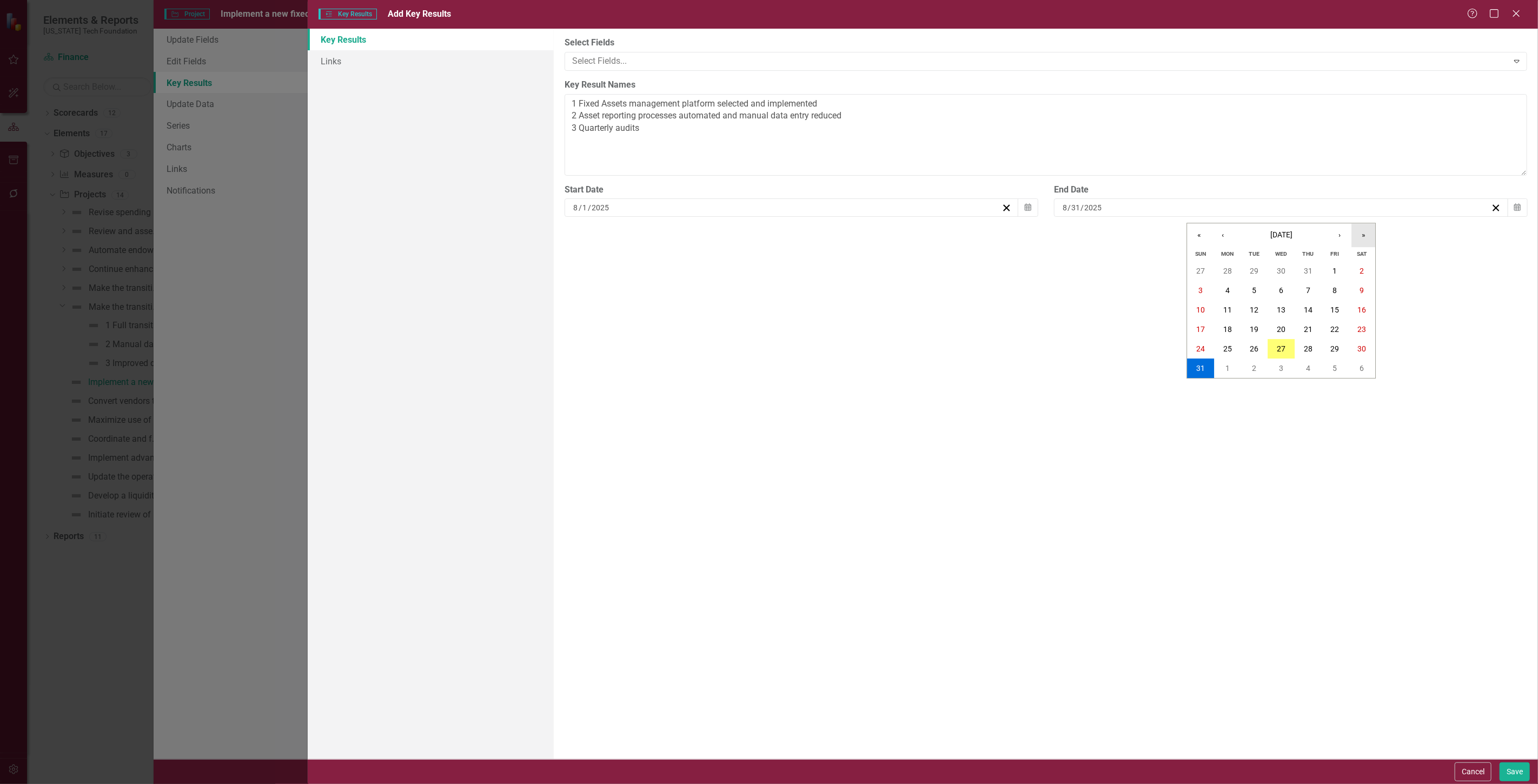
click at [1367, 235] on button "»" at bounding box center [1364, 235] width 24 height 24
click at [1228, 238] on button "‹" at bounding box center [1223, 235] width 24 height 24
click at [1251, 363] on div "ClearPoint Can Do More! How ClearPoint Can Help Close Enterprise plans can auto…" at bounding box center [1047, 394] width 985 height 731
click at [1515, 209] on icon "Calendar" at bounding box center [1518, 207] width 7 height 8
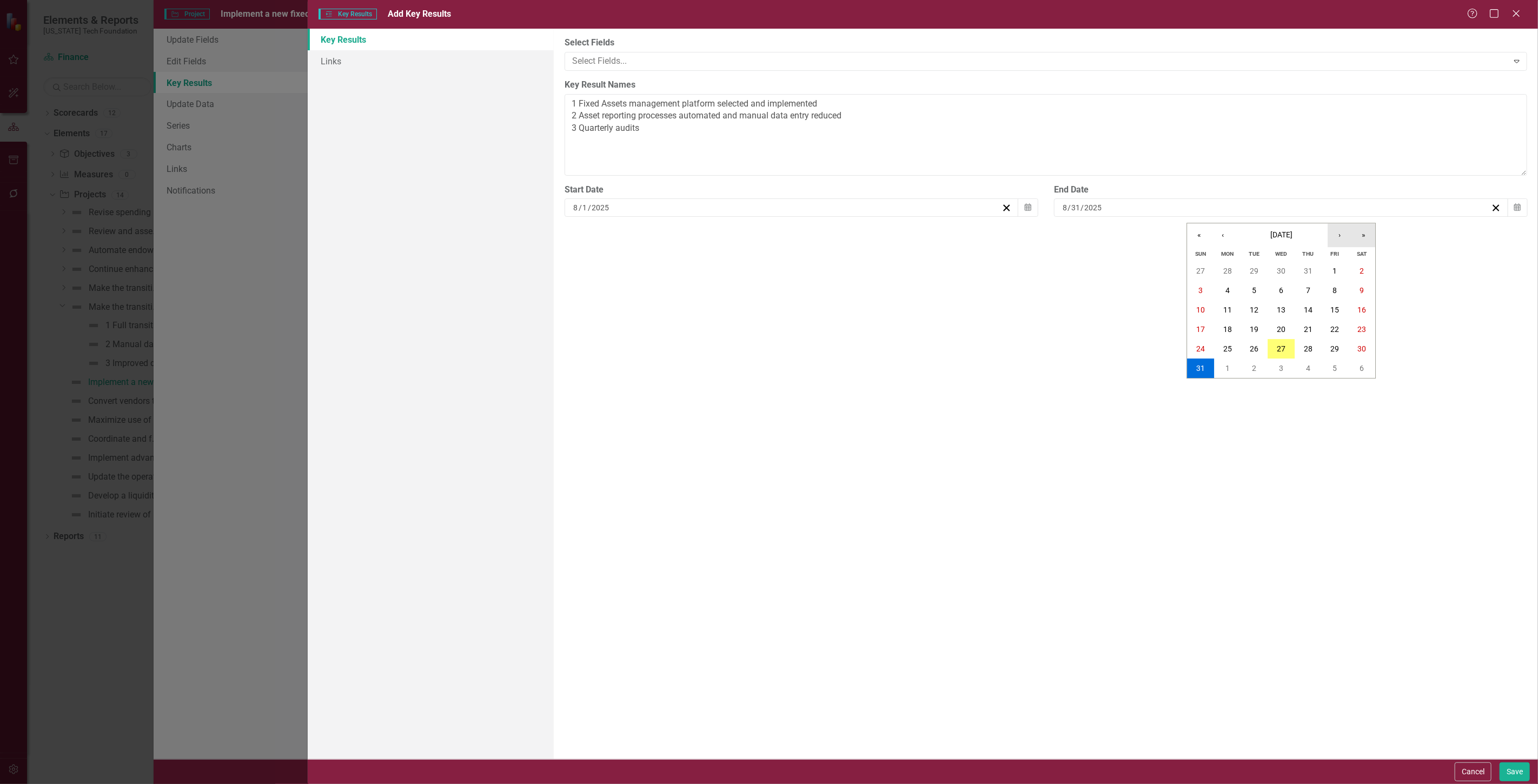
drag, startPoint x: 1372, startPoint y: 238, endPoint x: 1331, endPoint y: 244, distance: 41.4
click at [1372, 238] on button "»" at bounding box center [1364, 235] width 24 height 24
click at [1222, 237] on button "‹" at bounding box center [1223, 235] width 24 height 24
click at [1256, 350] on abbr "30" at bounding box center [1255, 349] width 8 height 8
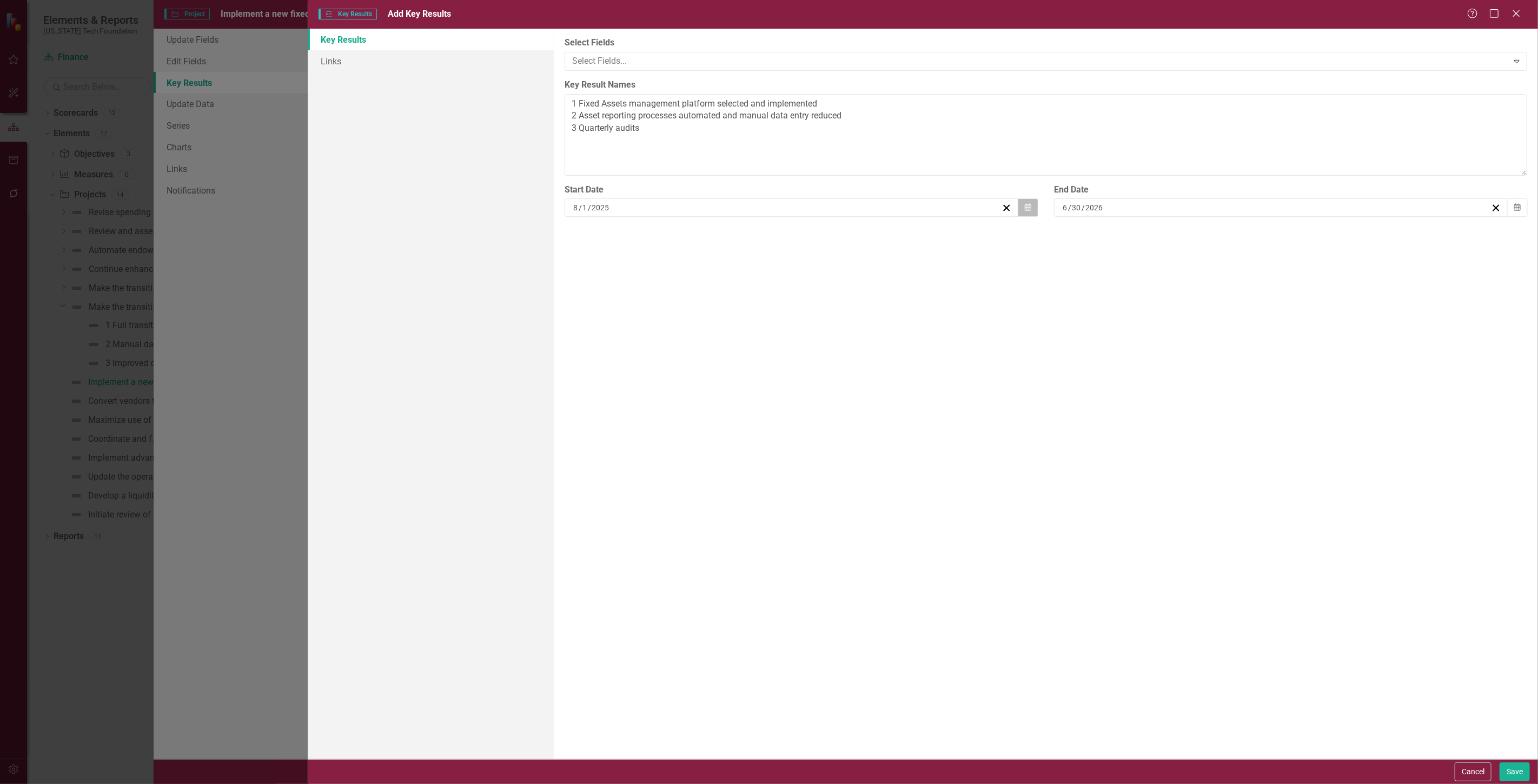
click at [1036, 204] on button "Calendar" at bounding box center [1028, 208] width 20 height 19
click at [710, 235] on button "«" at bounding box center [710, 235] width 24 height 24
click at [739, 232] on button "‹" at bounding box center [733, 235] width 24 height 24
click at [850, 244] on button "›" at bounding box center [850, 235] width 24 height 24
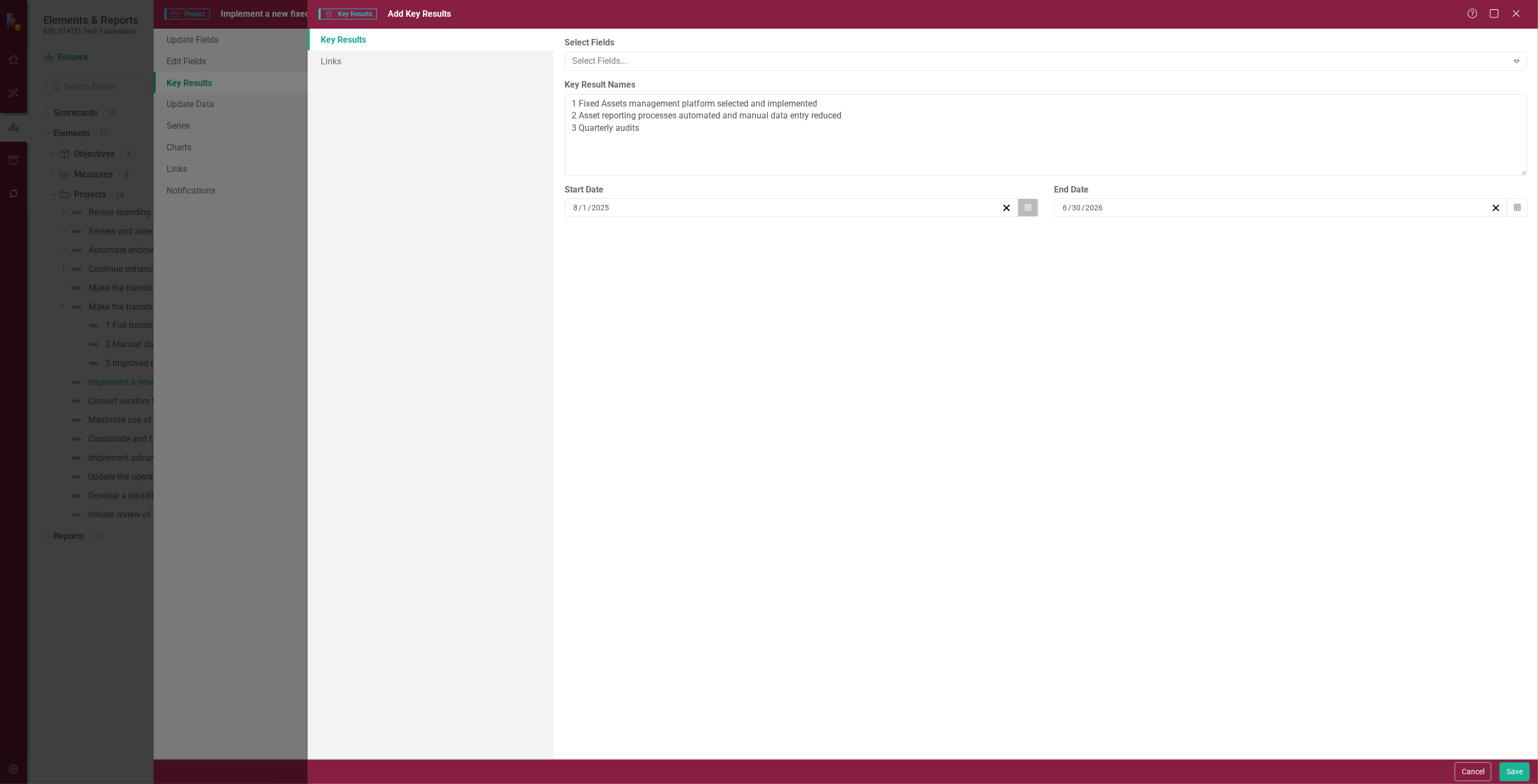
click at [1019, 208] on button "Calendar" at bounding box center [1028, 208] width 20 height 19
click at [714, 237] on button "«" at bounding box center [710, 235] width 24 height 24
click at [730, 237] on button "‹" at bounding box center [733, 235] width 24 height 24
click at [739, 268] on abbr "1" at bounding box center [738, 271] width 4 height 8
click at [1511, 770] on button "Save" at bounding box center [1515, 772] width 31 height 19
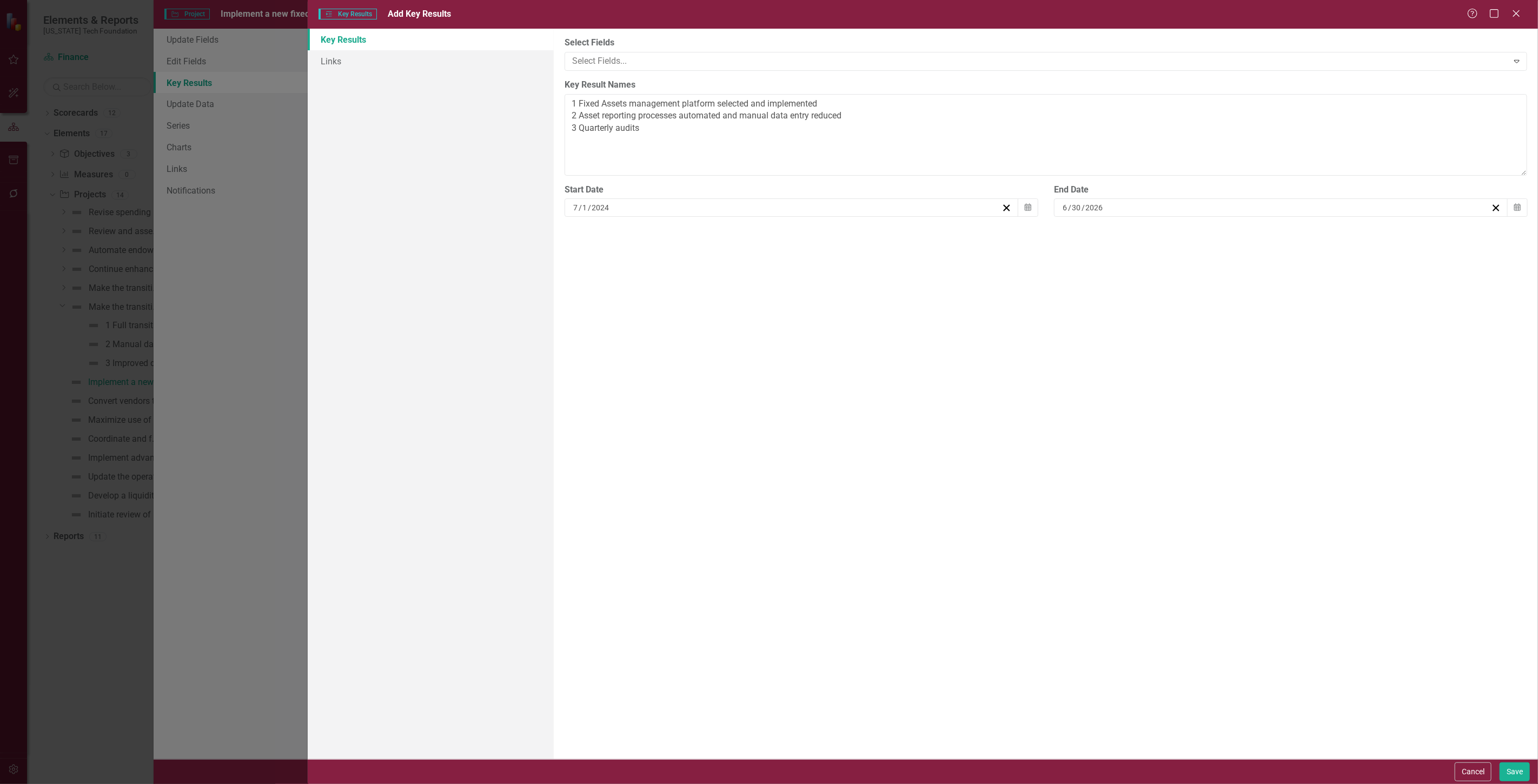
click at [1493, 775] on div "Cancel Save" at bounding box center [1491, 772] width 78 height 19
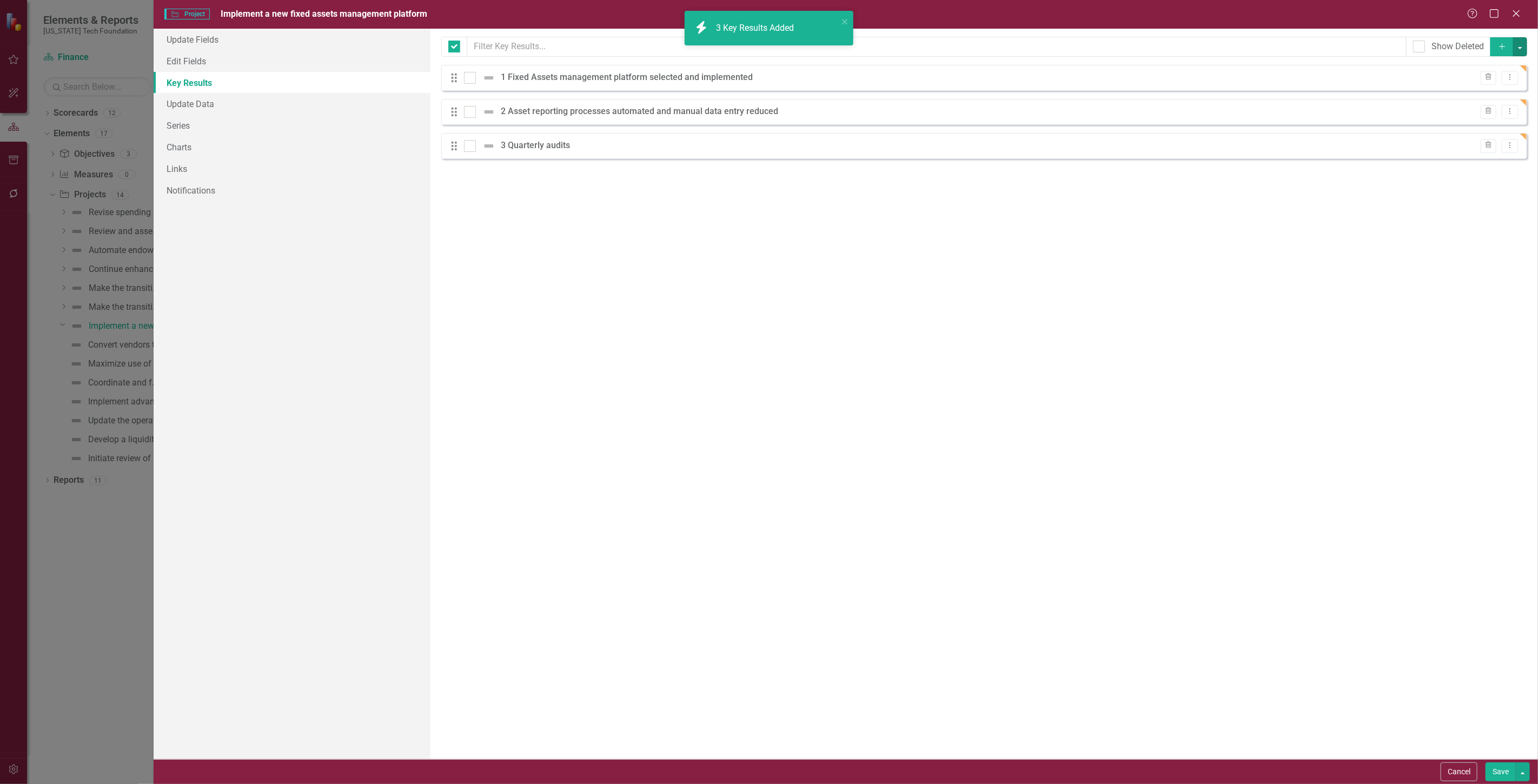
checkbox input "false"
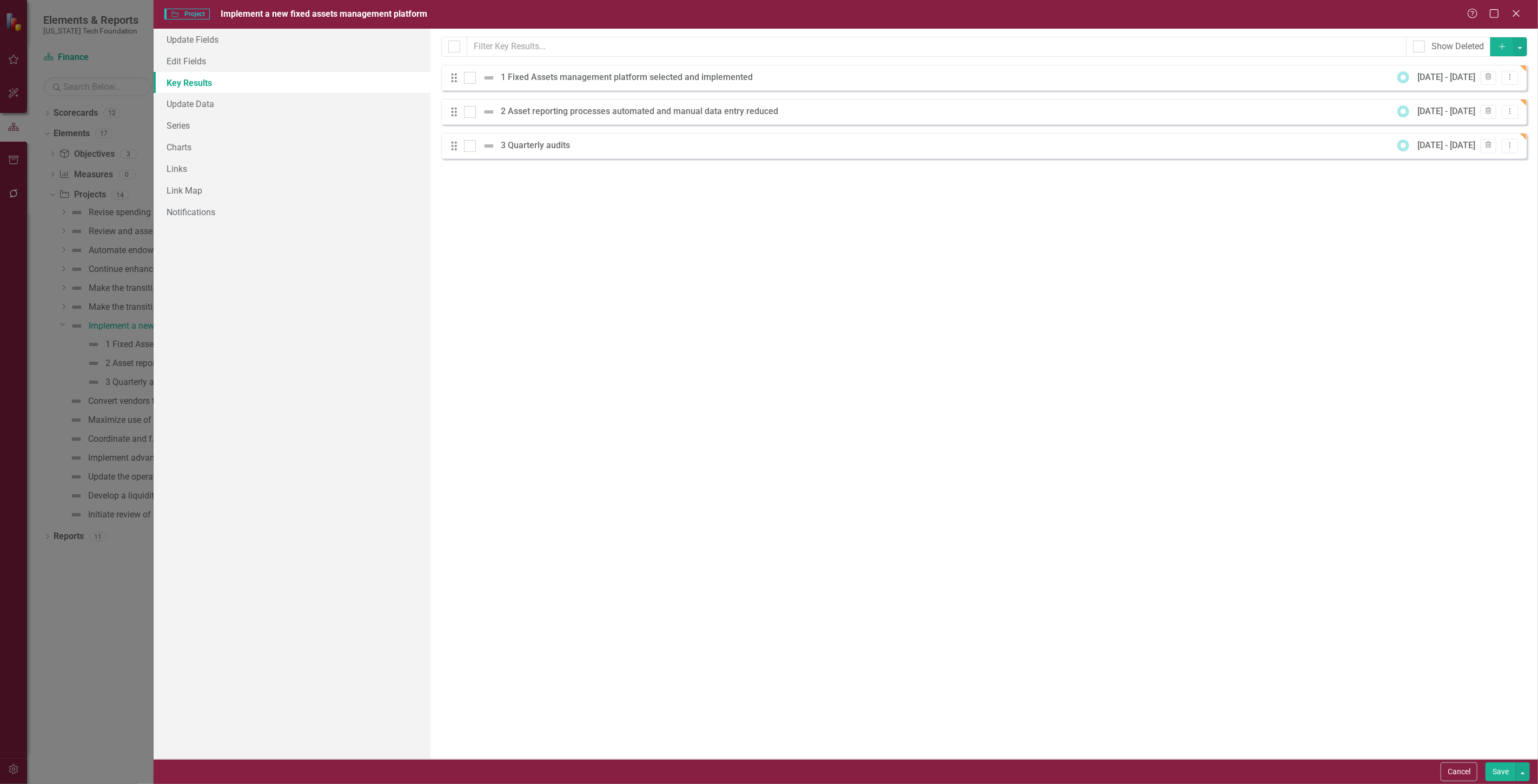
click at [1494, 774] on button "Save" at bounding box center [1502, 772] width 31 height 19
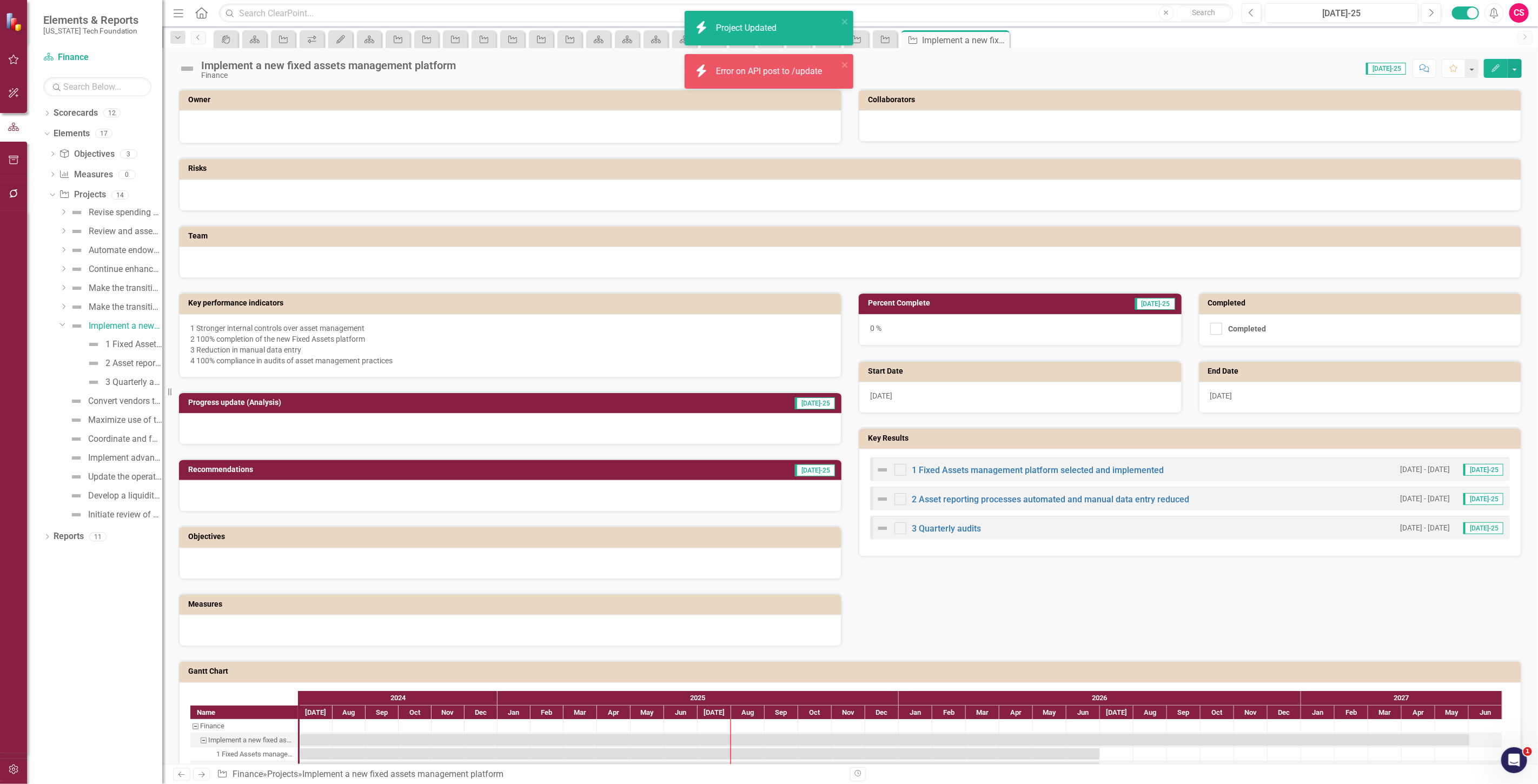
click at [1329, 402] on div "6/1/27" at bounding box center [1361, 397] width 323 height 31
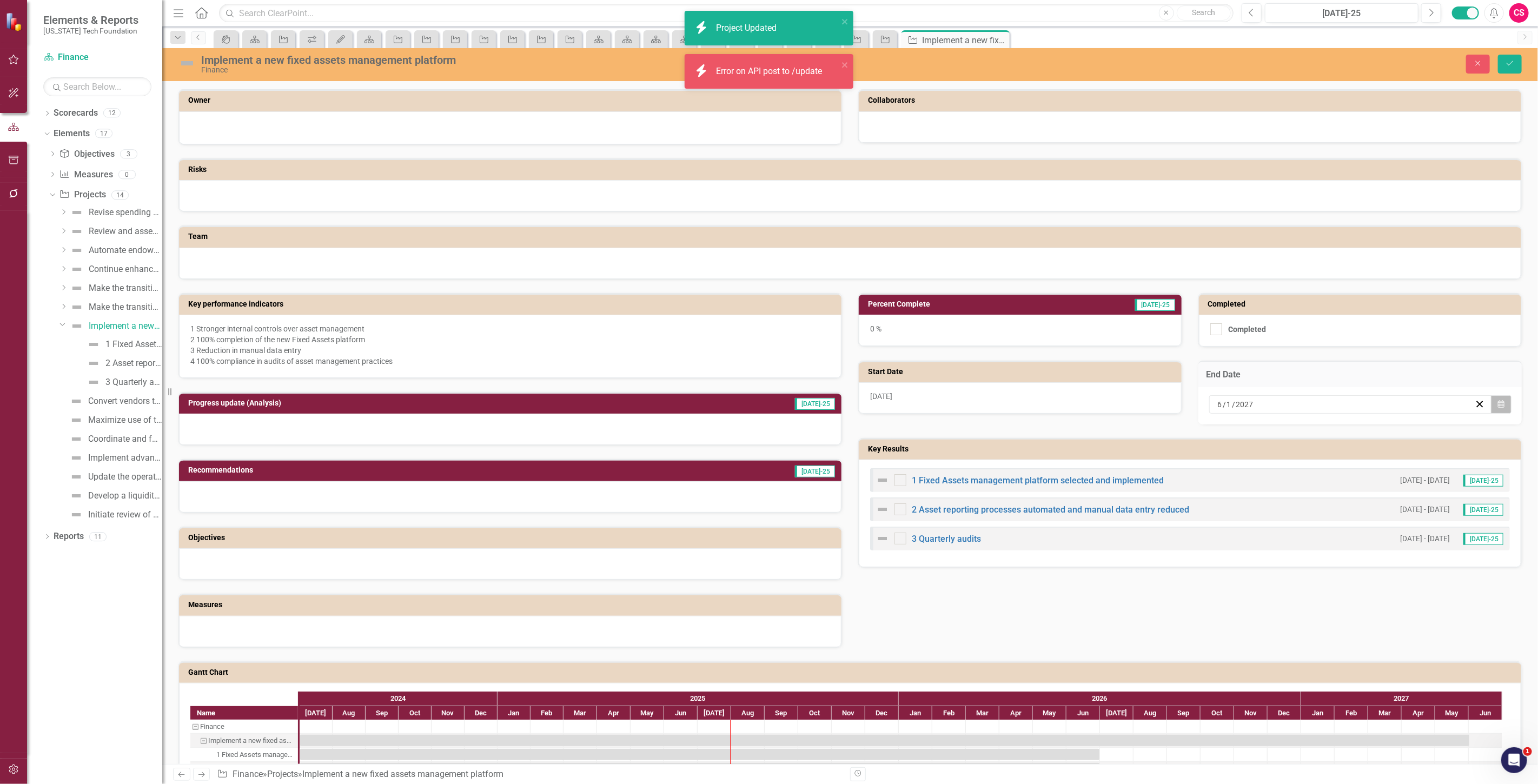
click at [1502, 401] on button "Calendar" at bounding box center [1502, 405] width 20 height 19
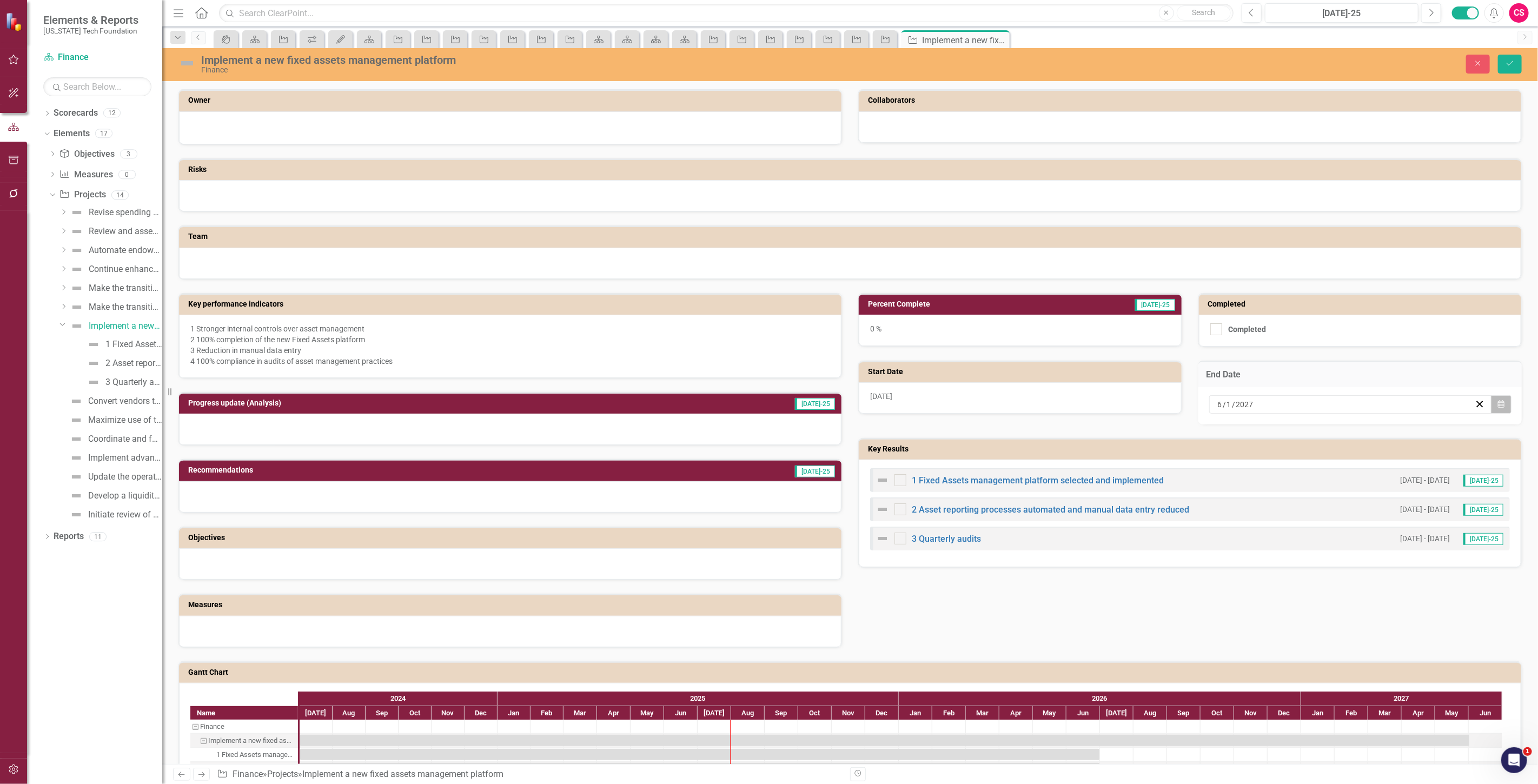
click at [1498, 403] on icon "Calendar" at bounding box center [1502, 404] width 7 height 8
click at [1270, 428] on button "«" at bounding box center [1262, 430] width 24 height 24
click at [1316, 537] on button "30" at bounding box center [1317, 543] width 27 height 20
click at [1514, 63] on icon "Save" at bounding box center [1510, 63] width 9 height 8
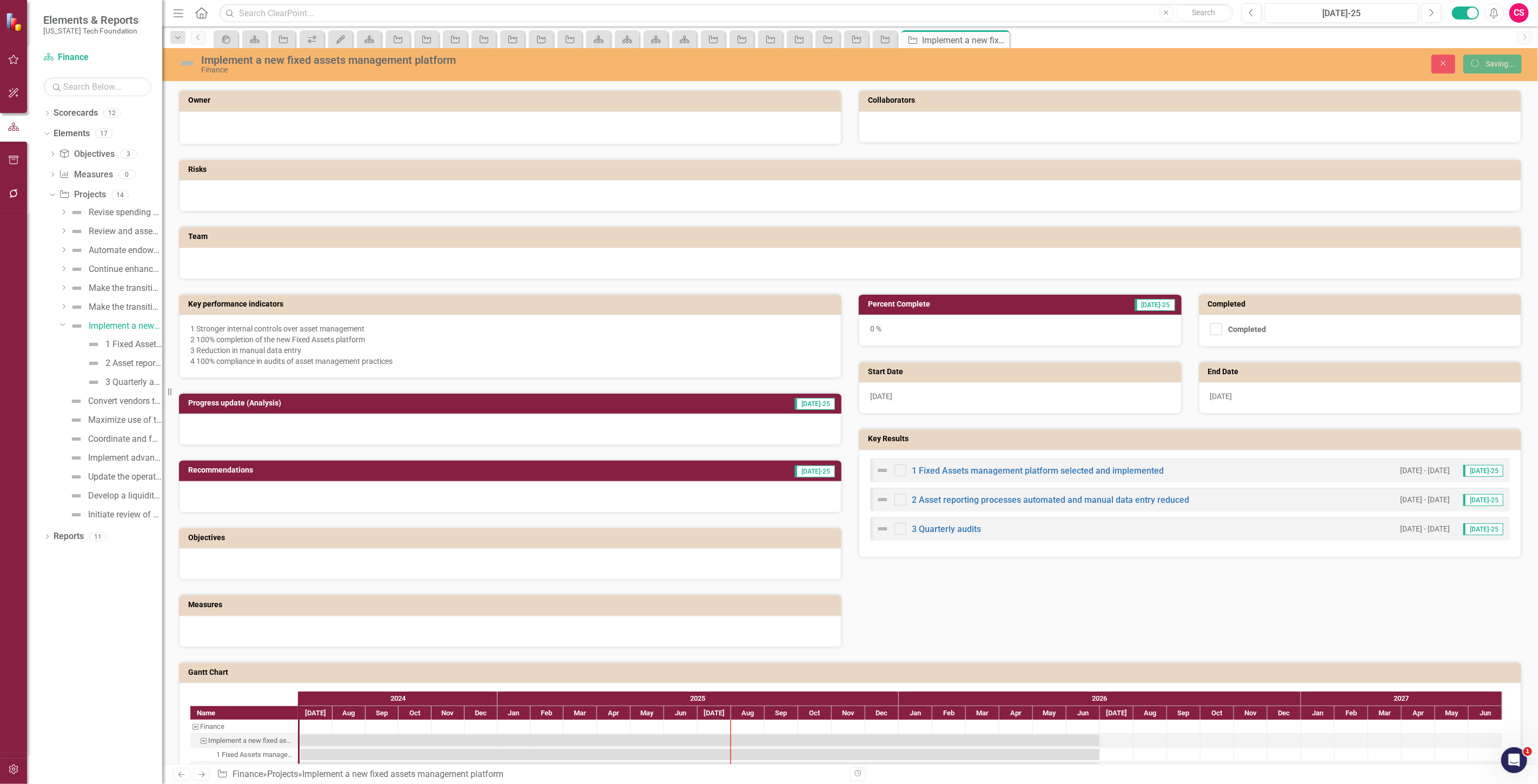
click at [338, 195] on div at bounding box center [850, 195] width 1343 height 31
click at [336, 194] on div at bounding box center [850, 195] width 1343 height 31
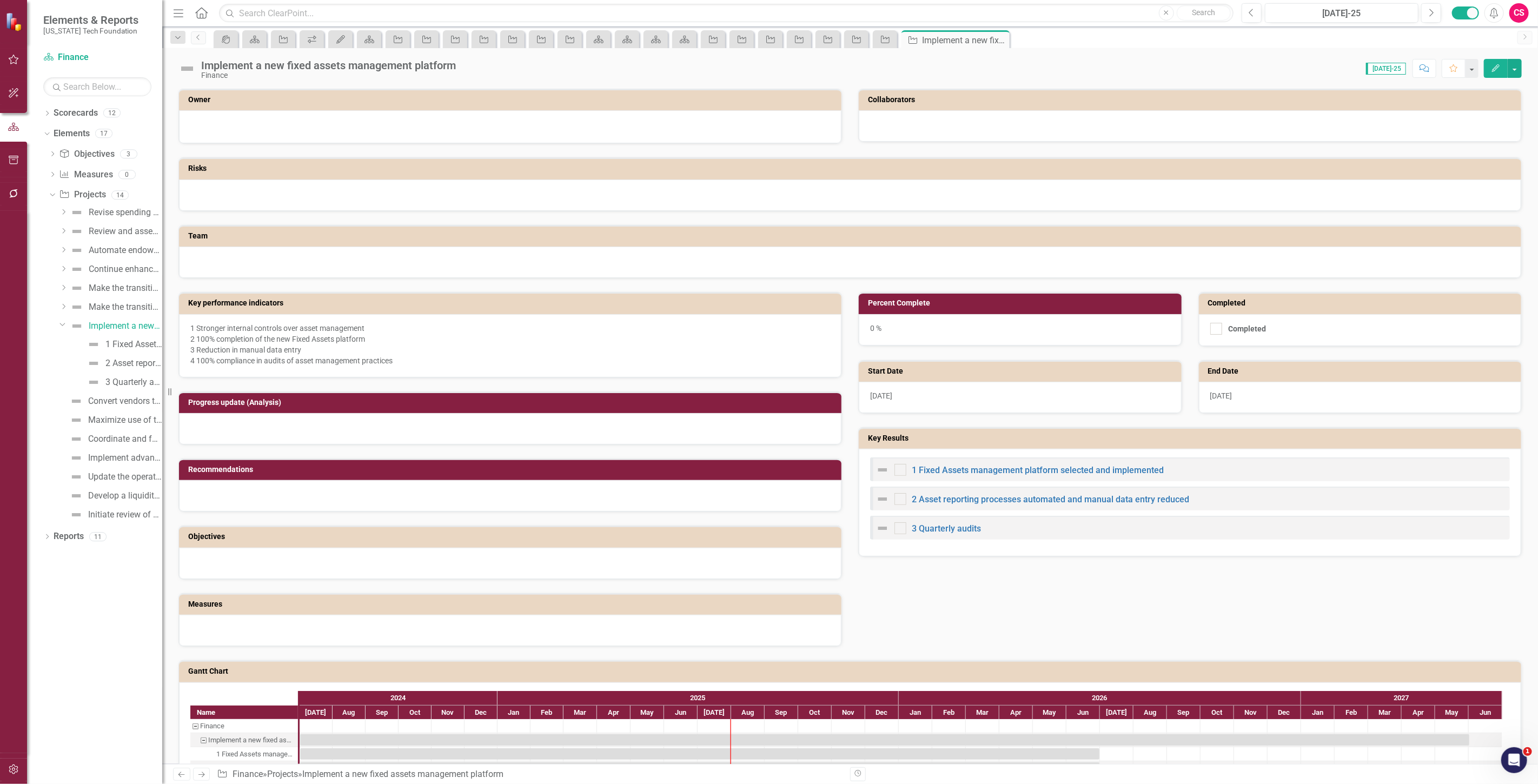
click at [267, 200] on div at bounding box center [850, 195] width 1343 height 31
click at [267, 199] on div at bounding box center [850, 195] width 1343 height 31
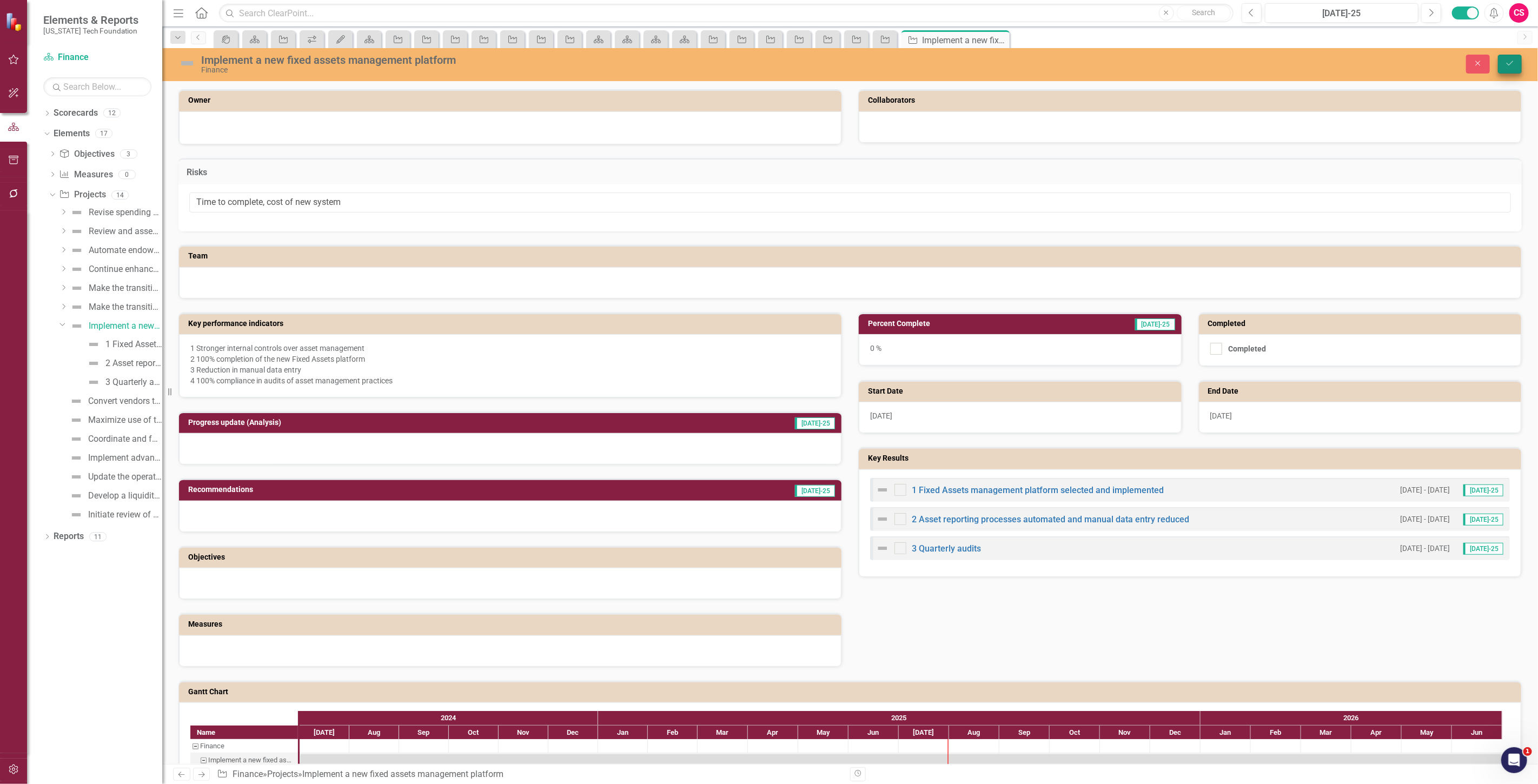
type input "Time to complete, cost of new system"
click at [1510, 72] on button "Save" at bounding box center [1510, 64] width 24 height 19
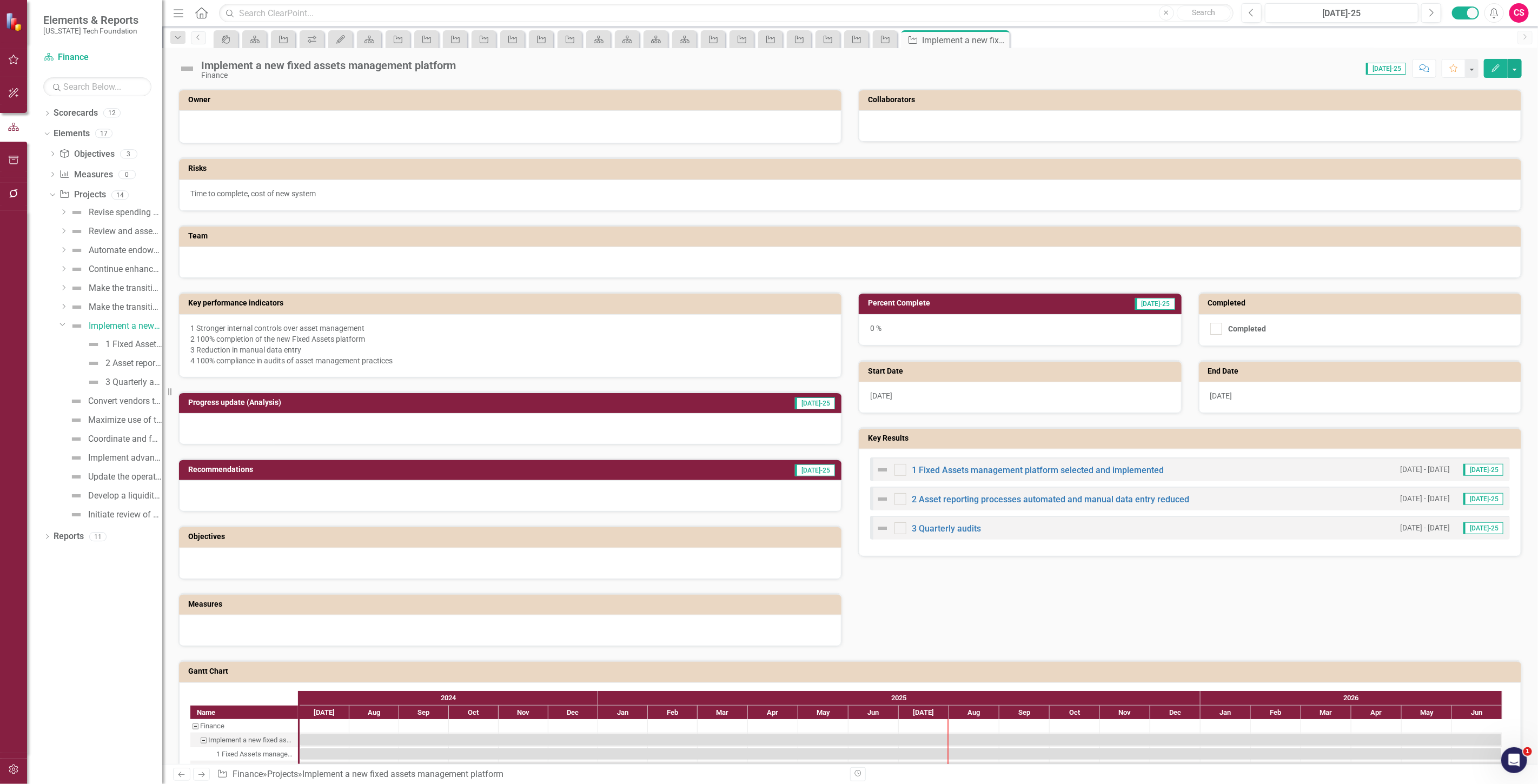
click at [204, 777] on icon "Next" at bounding box center [201, 775] width 9 height 7
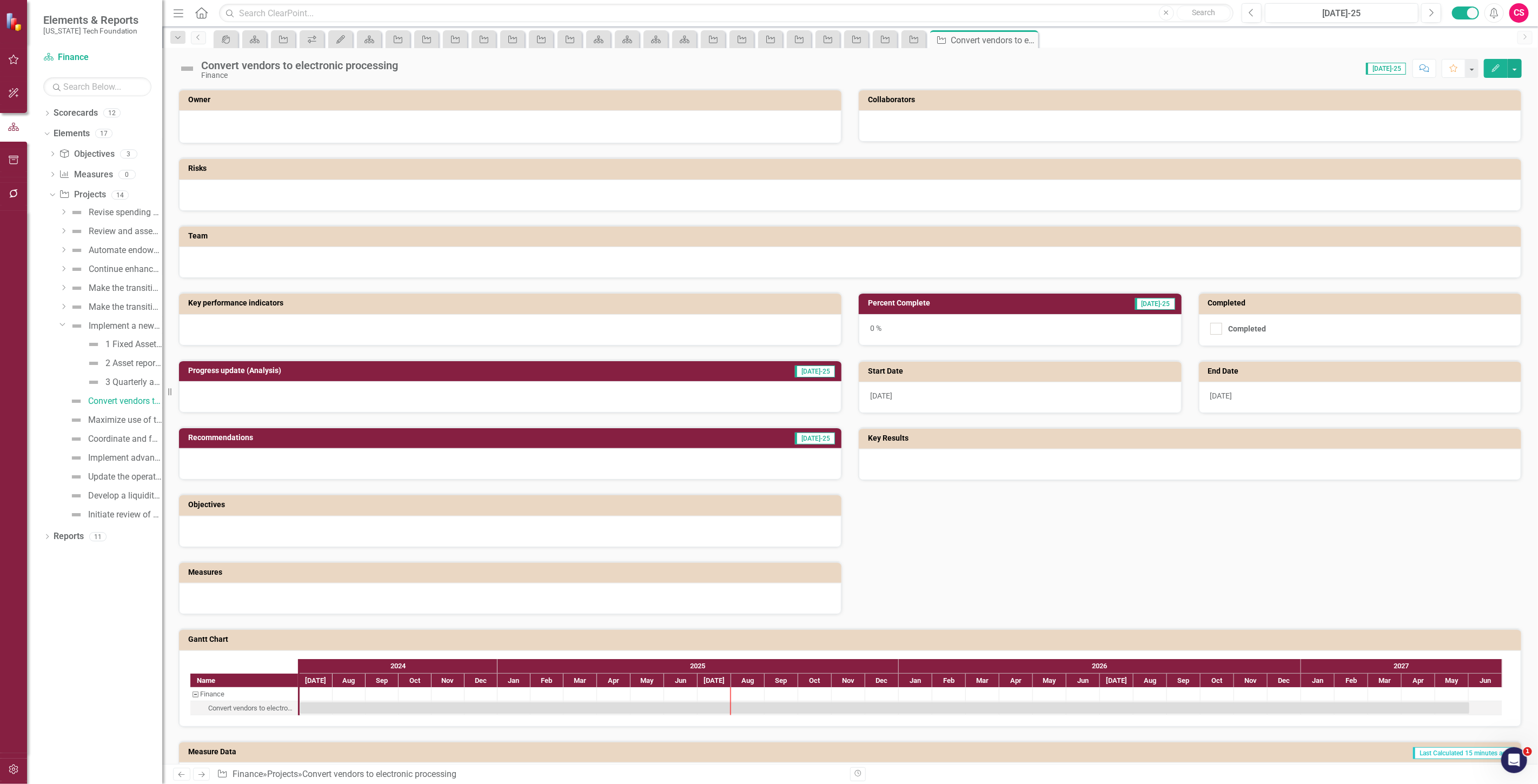
click at [242, 326] on div at bounding box center [510, 329] width 663 height 31
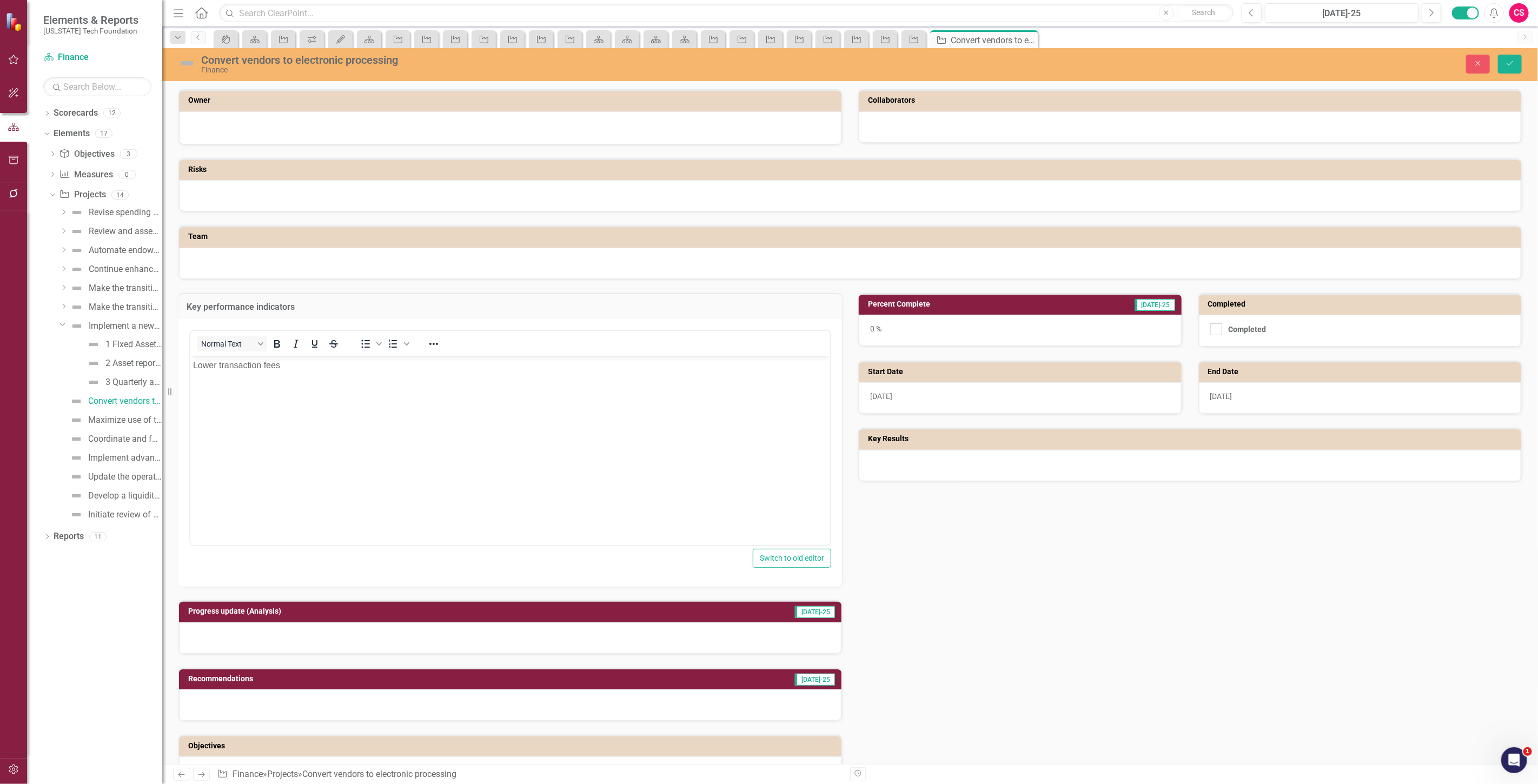
click at [216, 204] on div at bounding box center [850, 195] width 1343 height 31
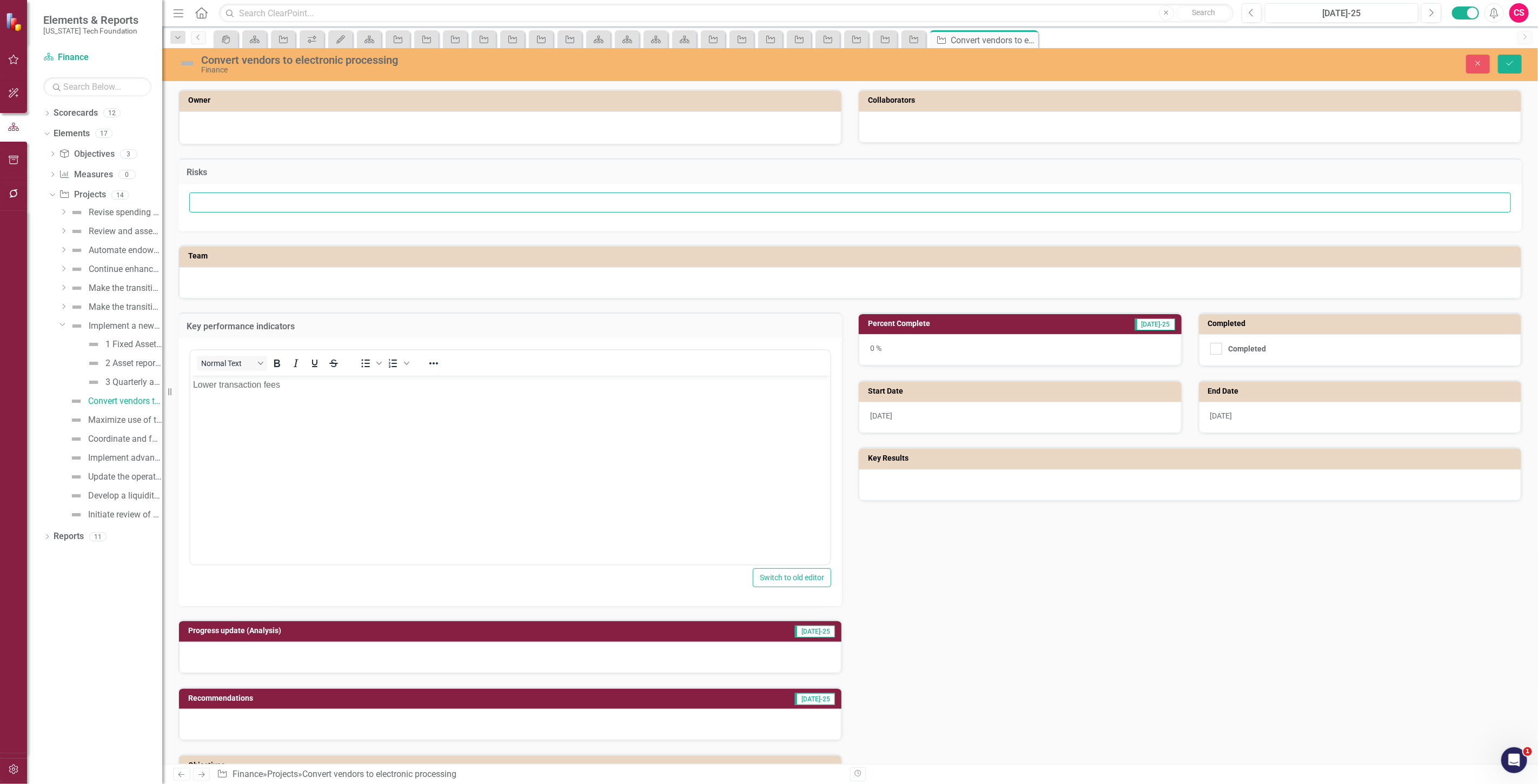
click at [216, 204] on input "text" at bounding box center [850, 203] width 1322 height 20
type input "Vendors not particpating"
click at [1260, 421] on div "6/1/27" at bounding box center [1361, 417] width 323 height 31
click at [1258, 420] on div "6/1/27" at bounding box center [1361, 417] width 323 height 31
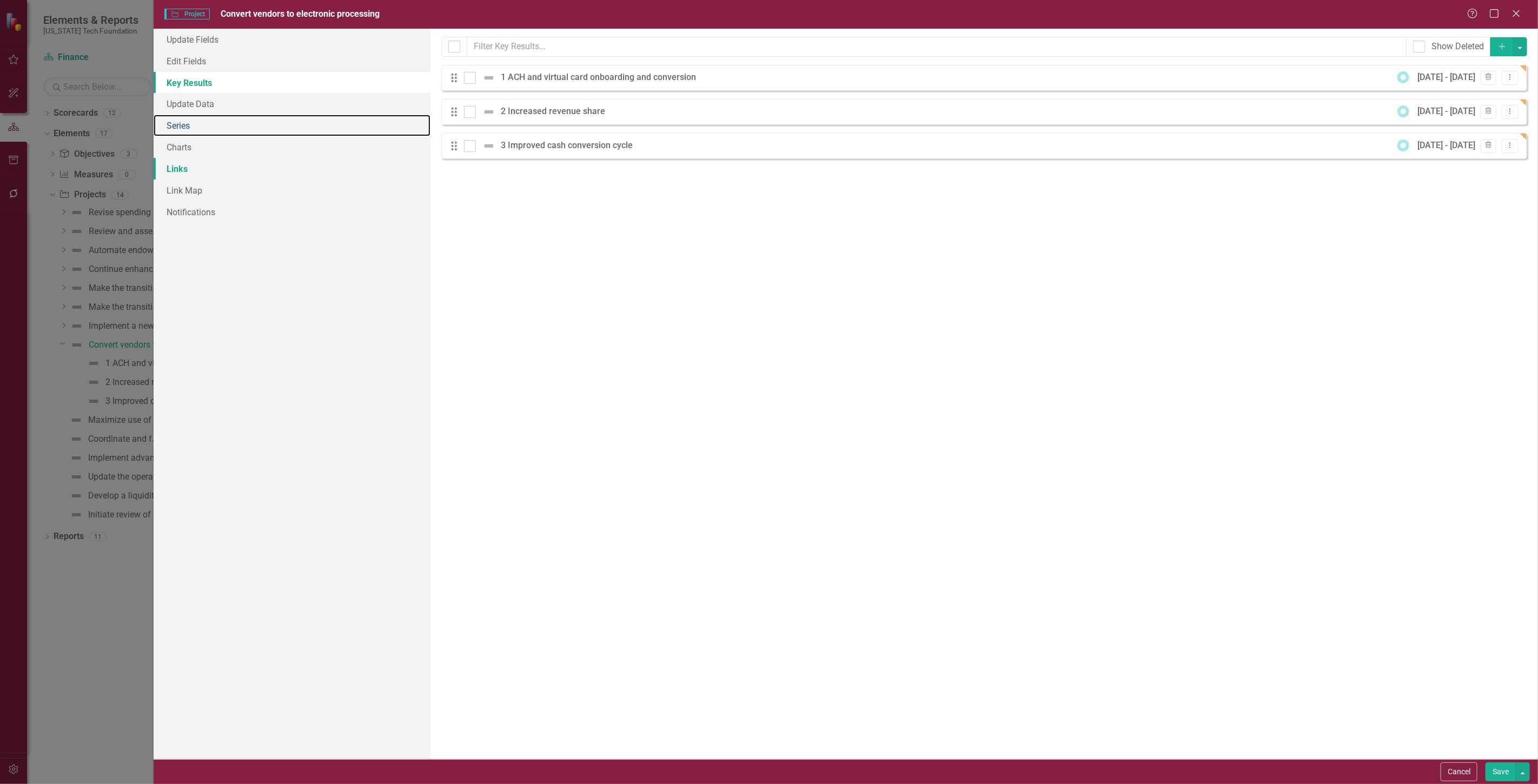
click at [391, 133] on link "Series" at bounding box center [292, 125] width 277 height 21
